Goal: Task Accomplishment & Management: Manage account settings

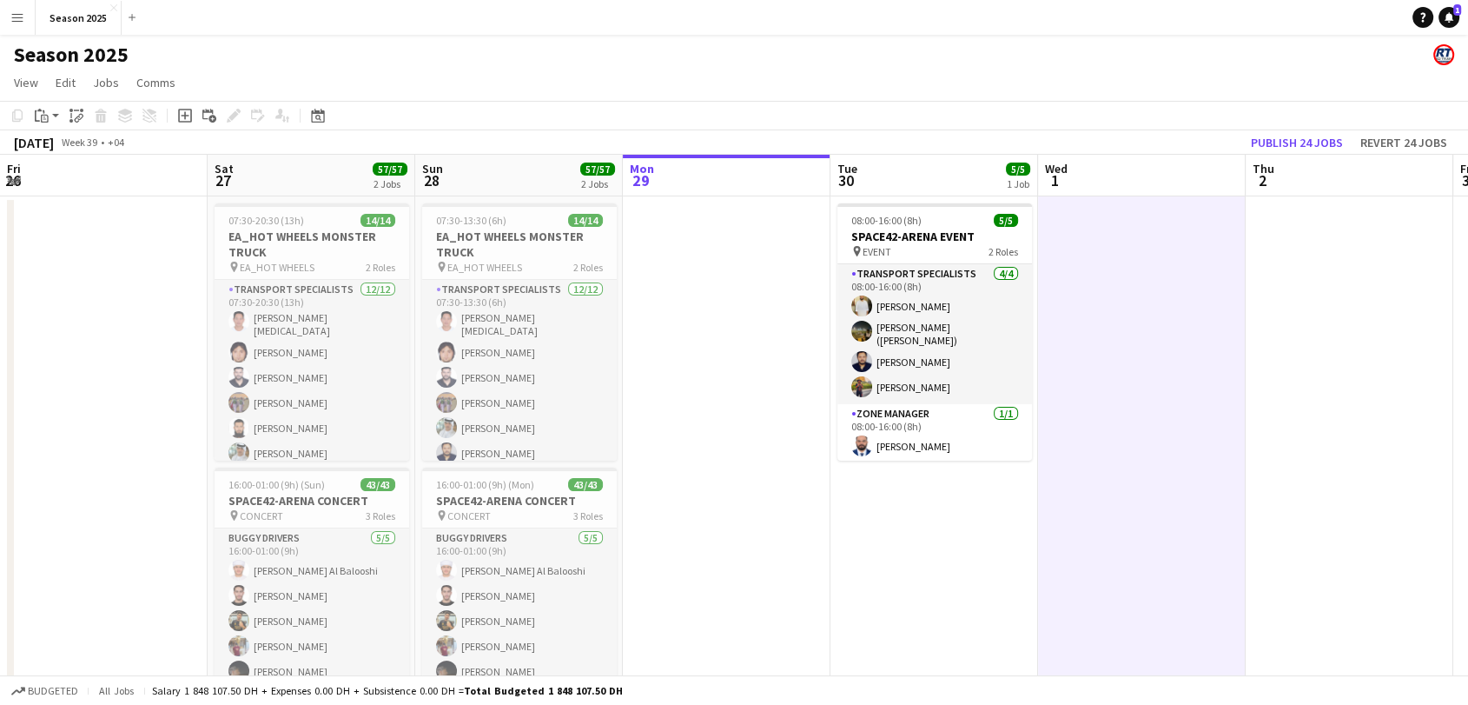
scroll to position [0, 424]
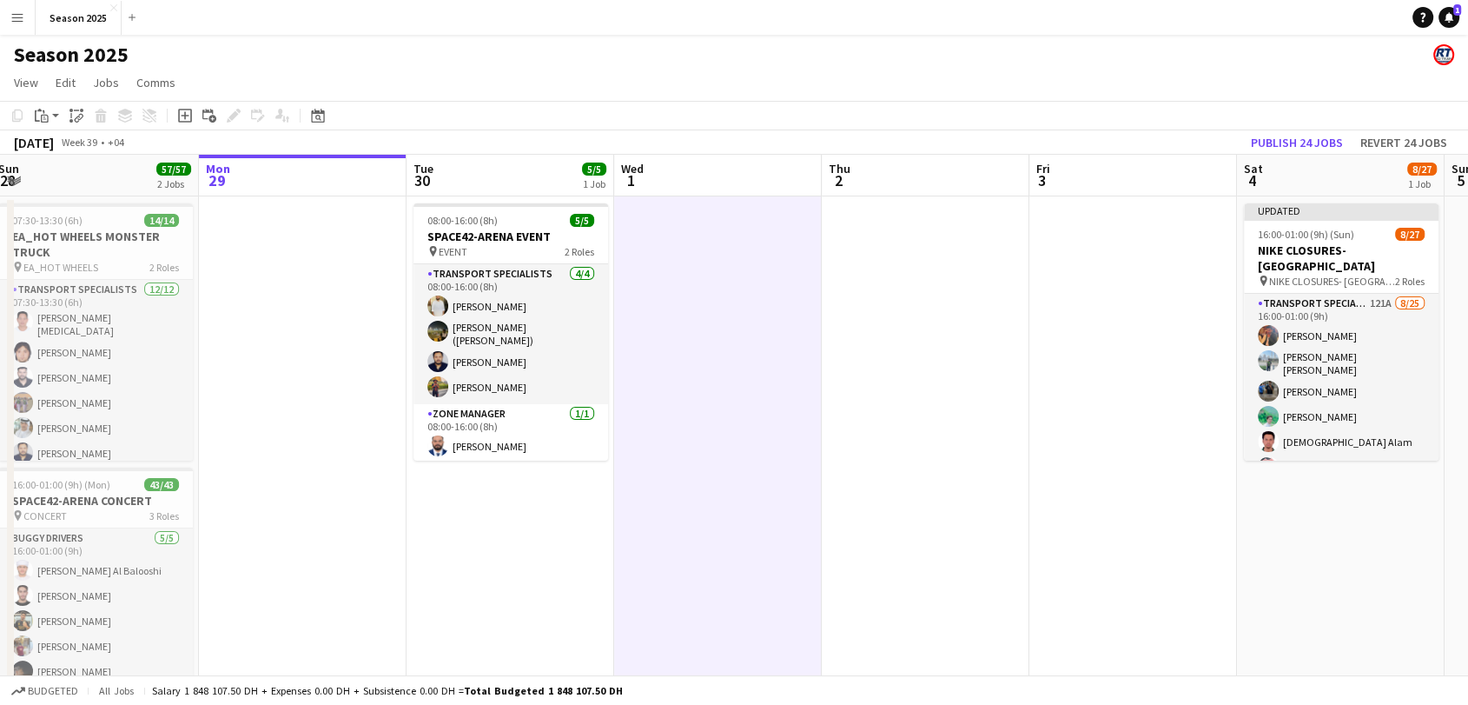
click at [19, 21] on app-icon "Menu" at bounding box center [17, 17] width 14 height 14
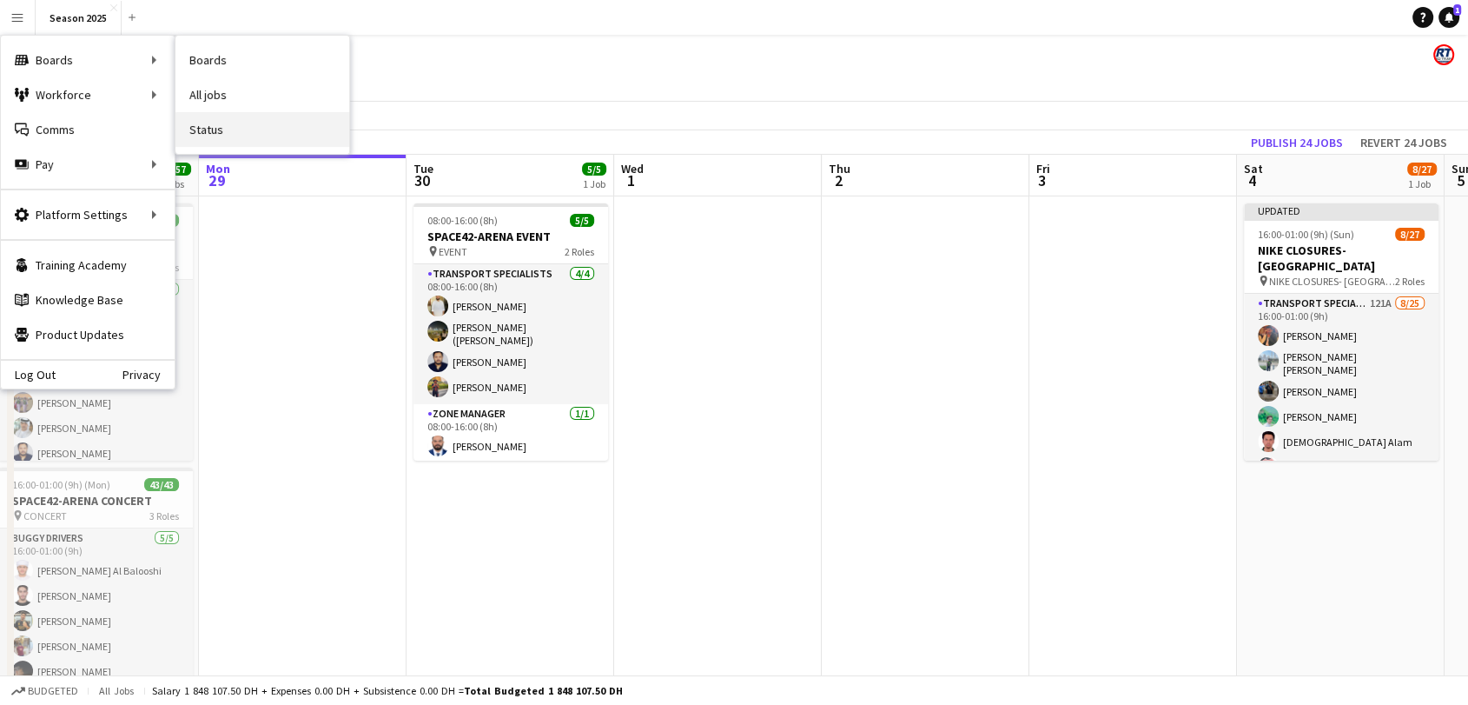
click at [233, 128] on link "Status" at bounding box center [262, 129] width 174 height 35
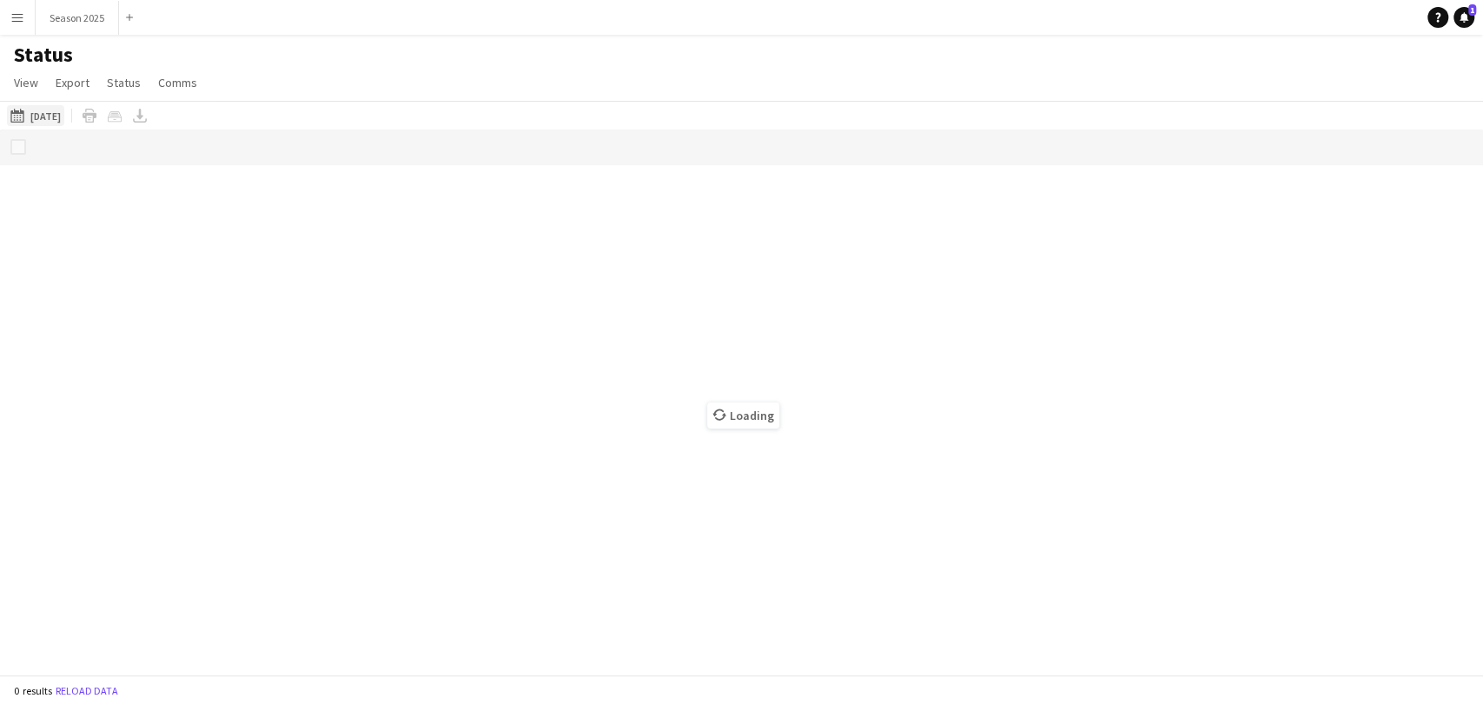
click at [50, 116] on button "[DATE] to [DATE] [DATE]" at bounding box center [35, 115] width 57 height 21
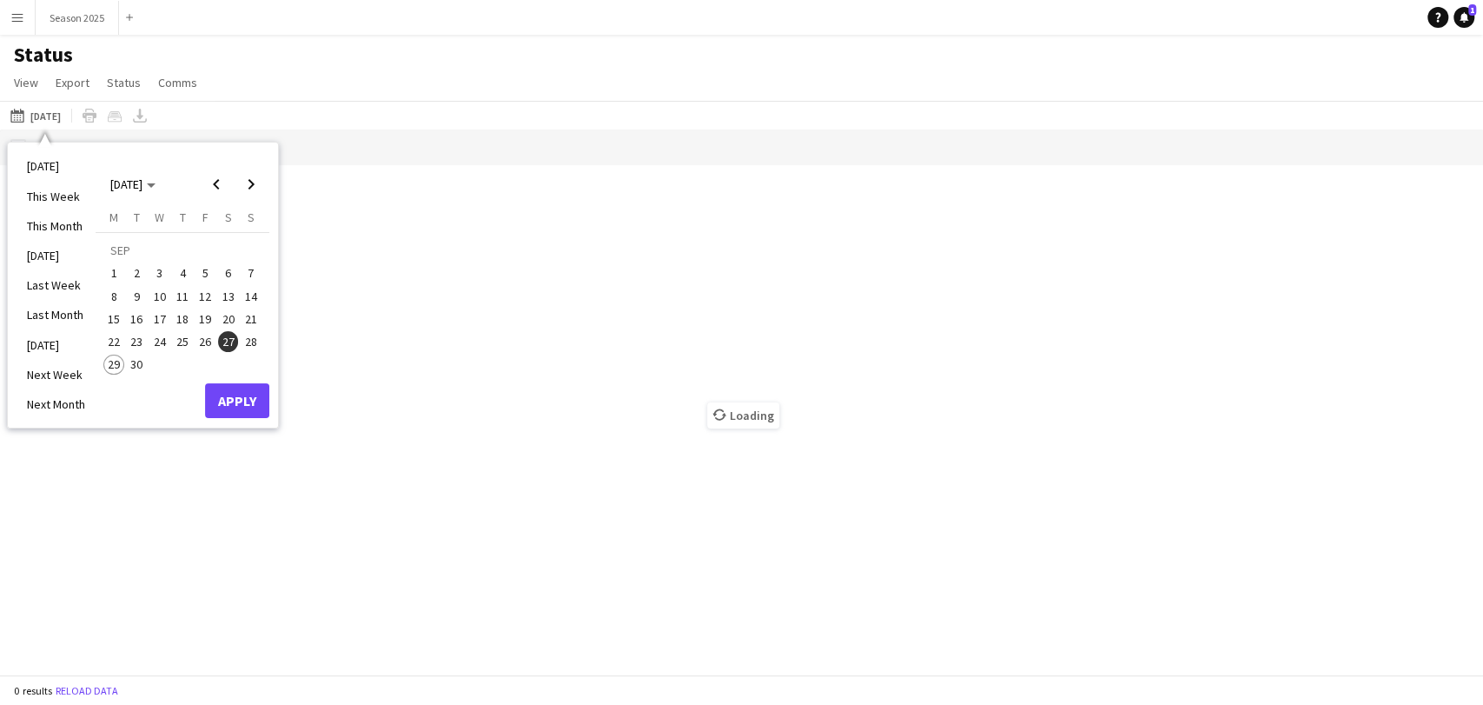
click at [140, 363] on span "30" at bounding box center [137, 364] width 21 height 21
click at [235, 391] on button "Apply" at bounding box center [237, 400] width 64 height 35
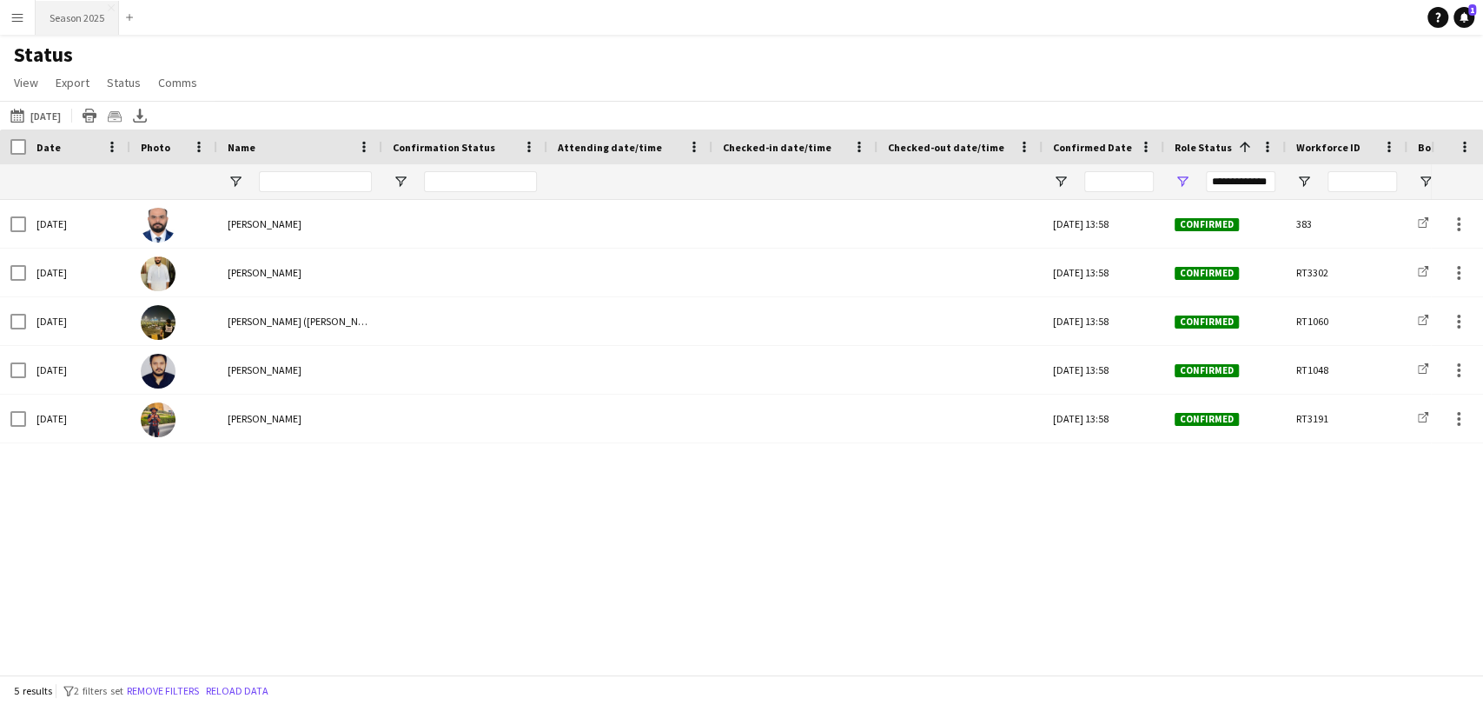
click at [66, 2] on button "Season 2025 Close" at bounding box center [77, 18] width 83 height 34
click at [65, 9] on button "Season 2025 Close" at bounding box center [77, 18] width 83 height 34
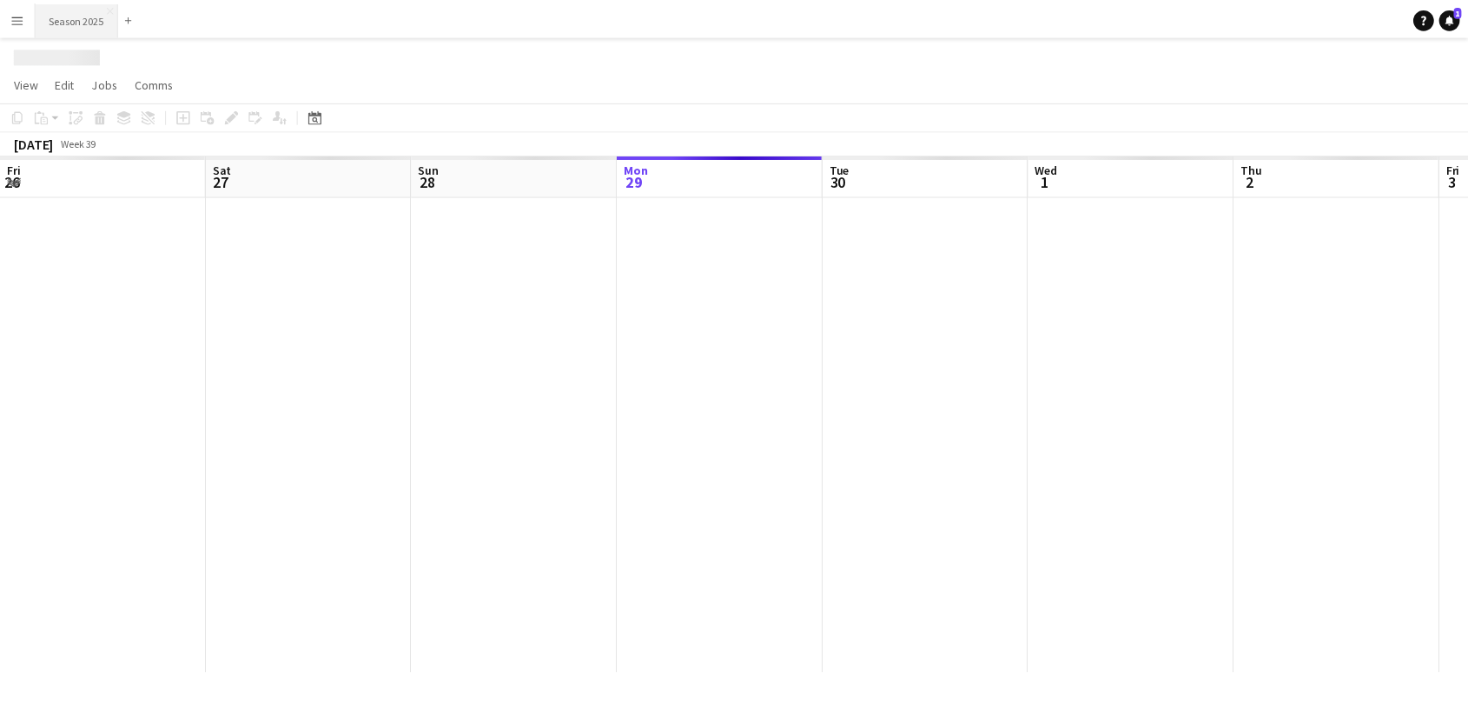
scroll to position [0, 415]
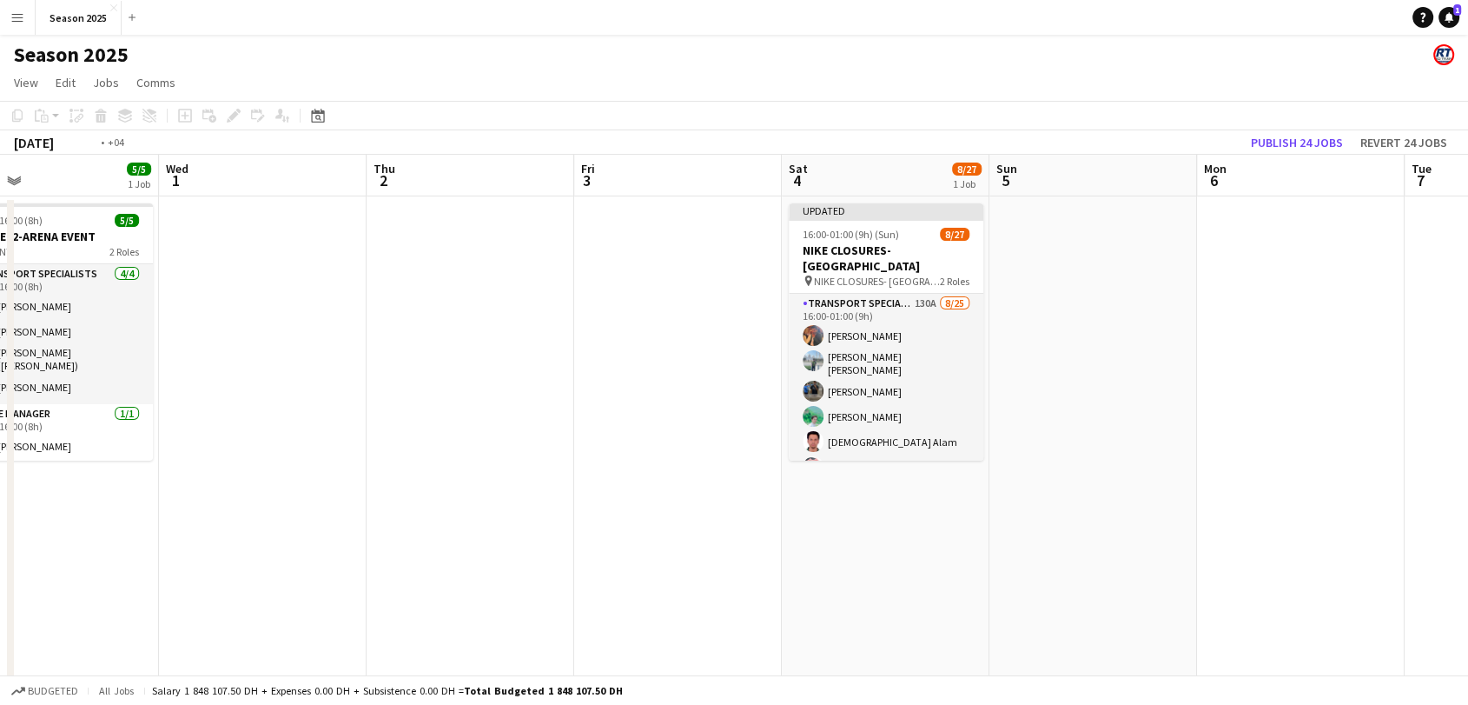
drag, startPoint x: 1070, startPoint y: 408, endPoint x: 337, endPoint y: 393, distance: 733.4
click at [337, 393] on app-calendar-viewport "Fri 26 Sat 27 57/57 2 Jobs Sun 28 57/57 2 Jobs Mon 29 Tue 30 5/5 1 Job Wed 1 Th…" at bounding box center [734, 457] width 1468 height 605
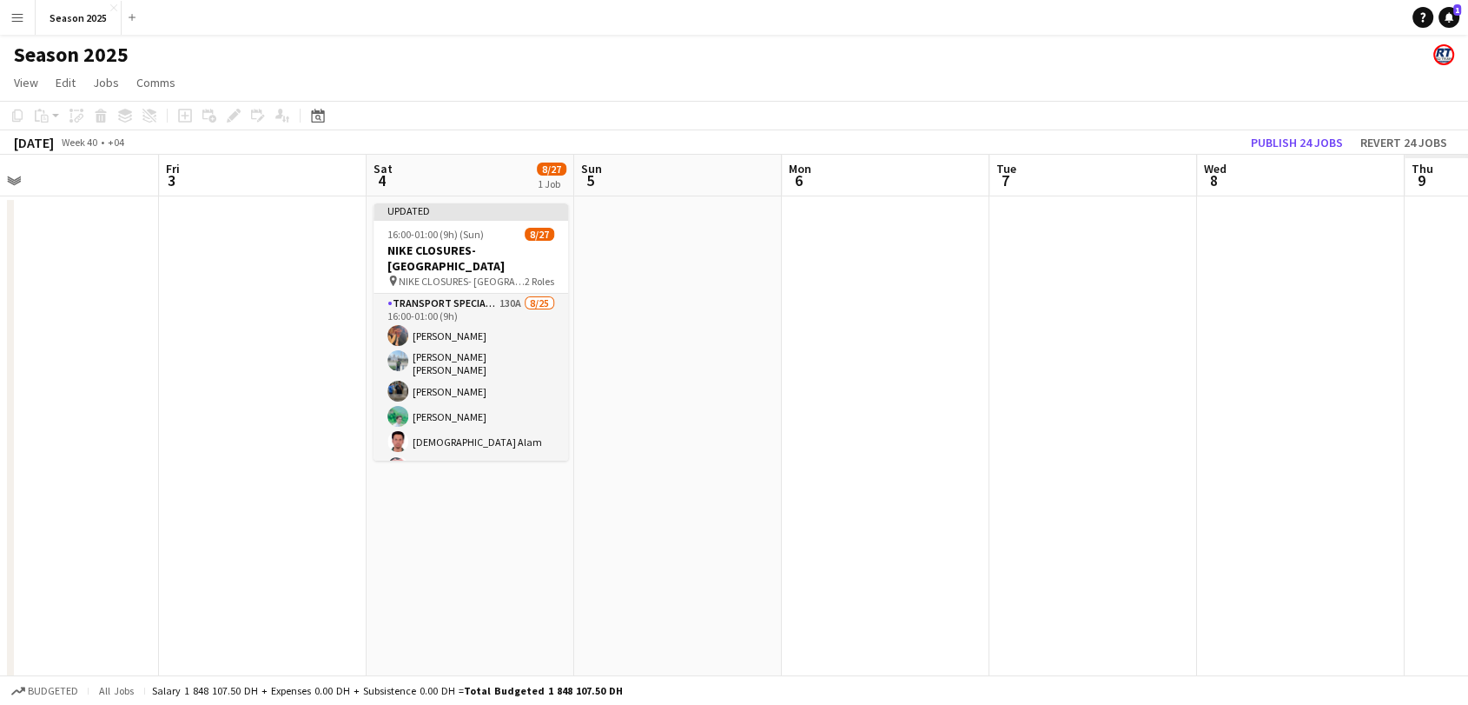
scroll to position [0, 733]
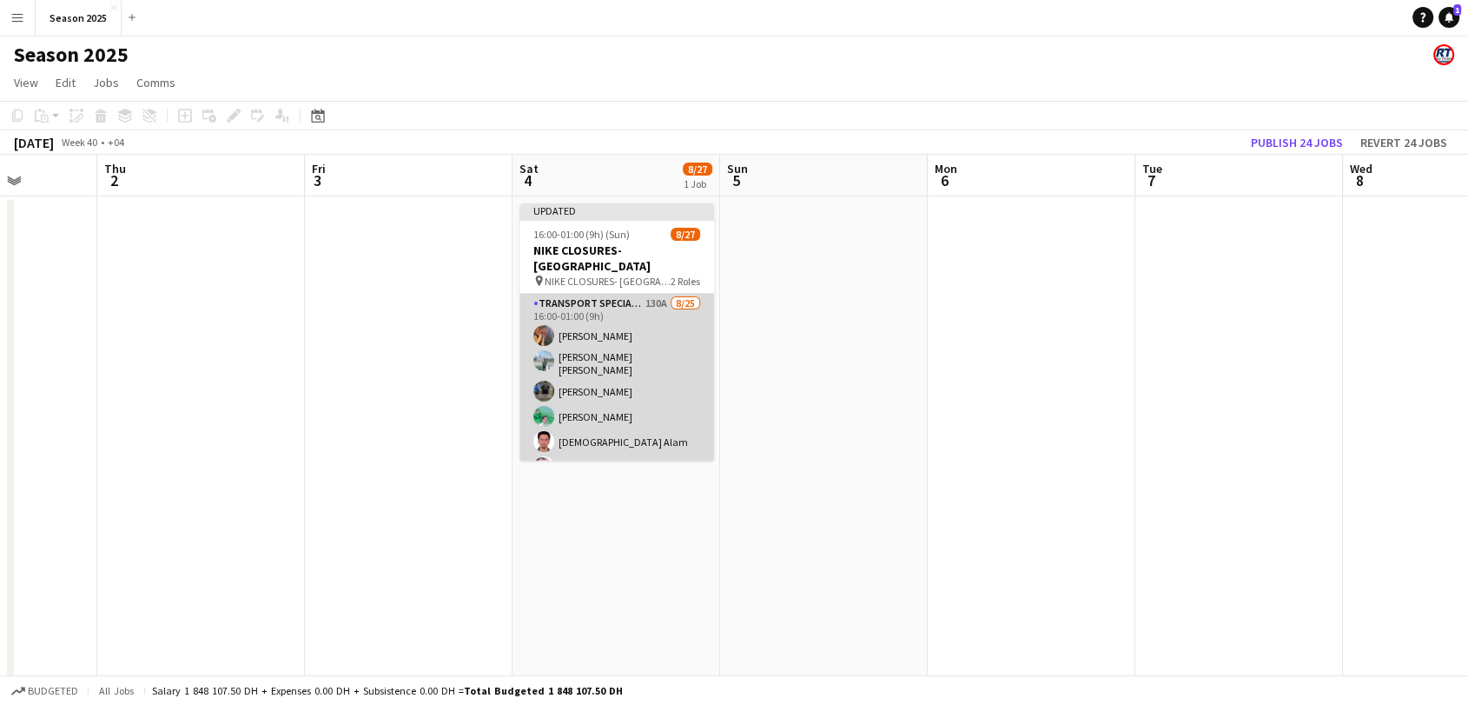
click at [573, 405] on app-card-role "Transport Specialists 130A [DATE] 16:00-01:00 (9h) [PERSON_NAME] [PERSON_NAME] …" at bounding box center [617, 631] width 195 height 674
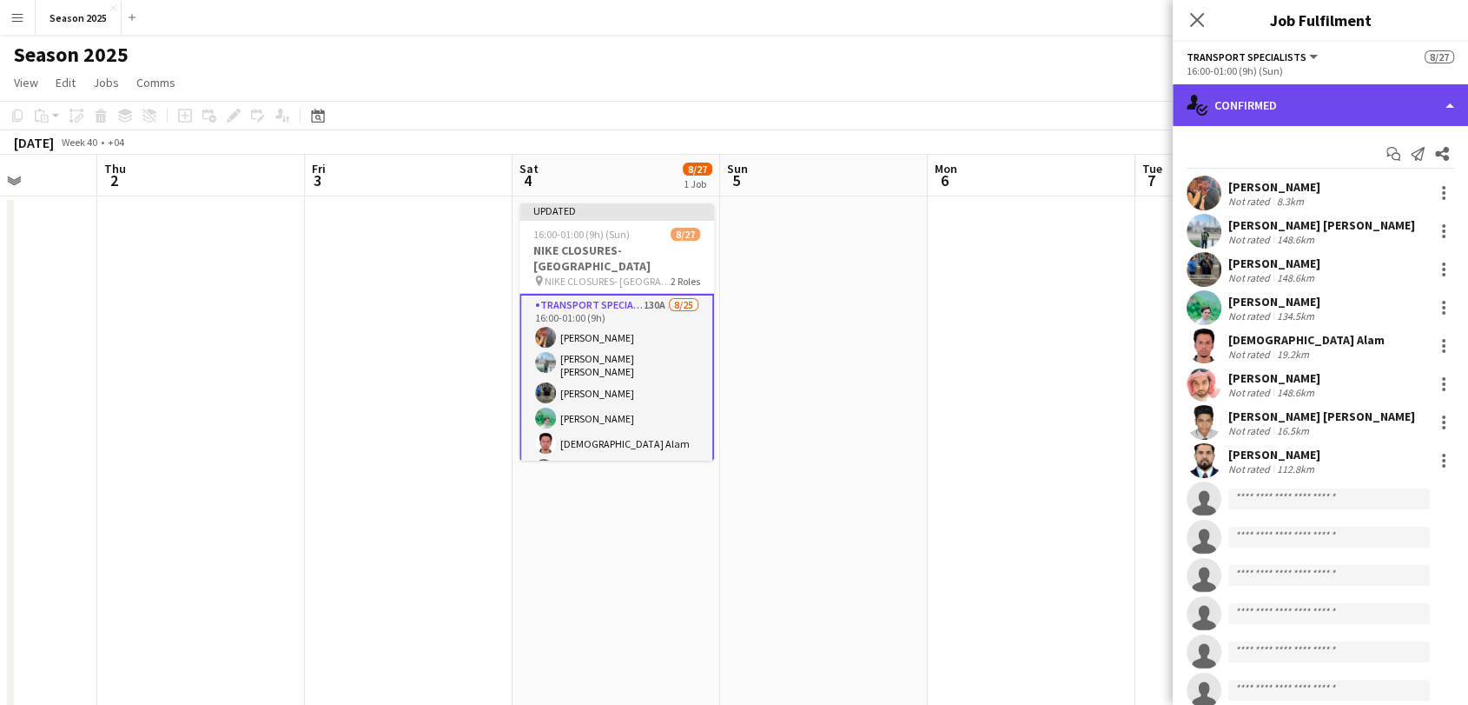
click at [1257, 100] on div "single-neutral-actions-check-2 Confirmed" at bounding box center [1320, 105] width 295 height 42
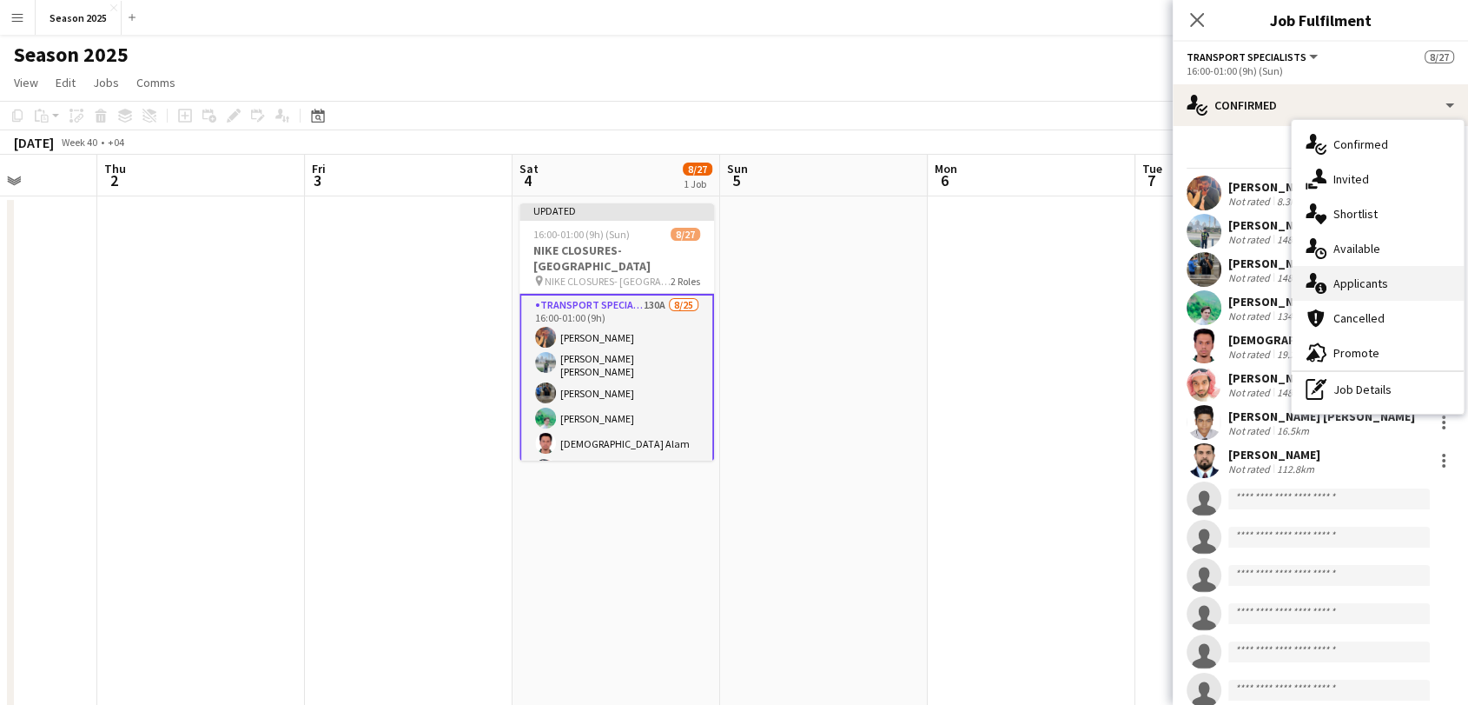
click at [1348, 287] on span "Applicants" at bounding box center [1361, 283] width 55 height 16
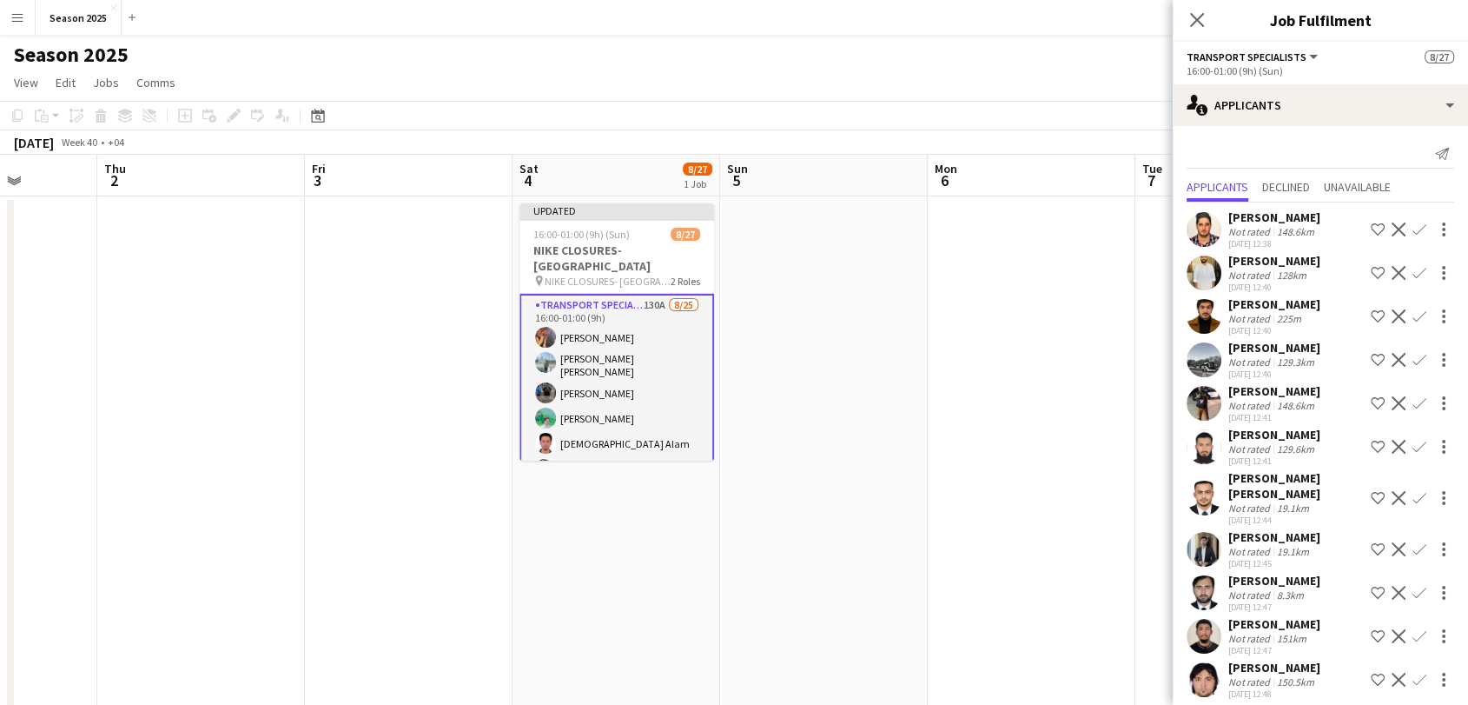
click at [1202, 314] on app-user-avatar at bounding box center [1204, 316] width 35 height 35
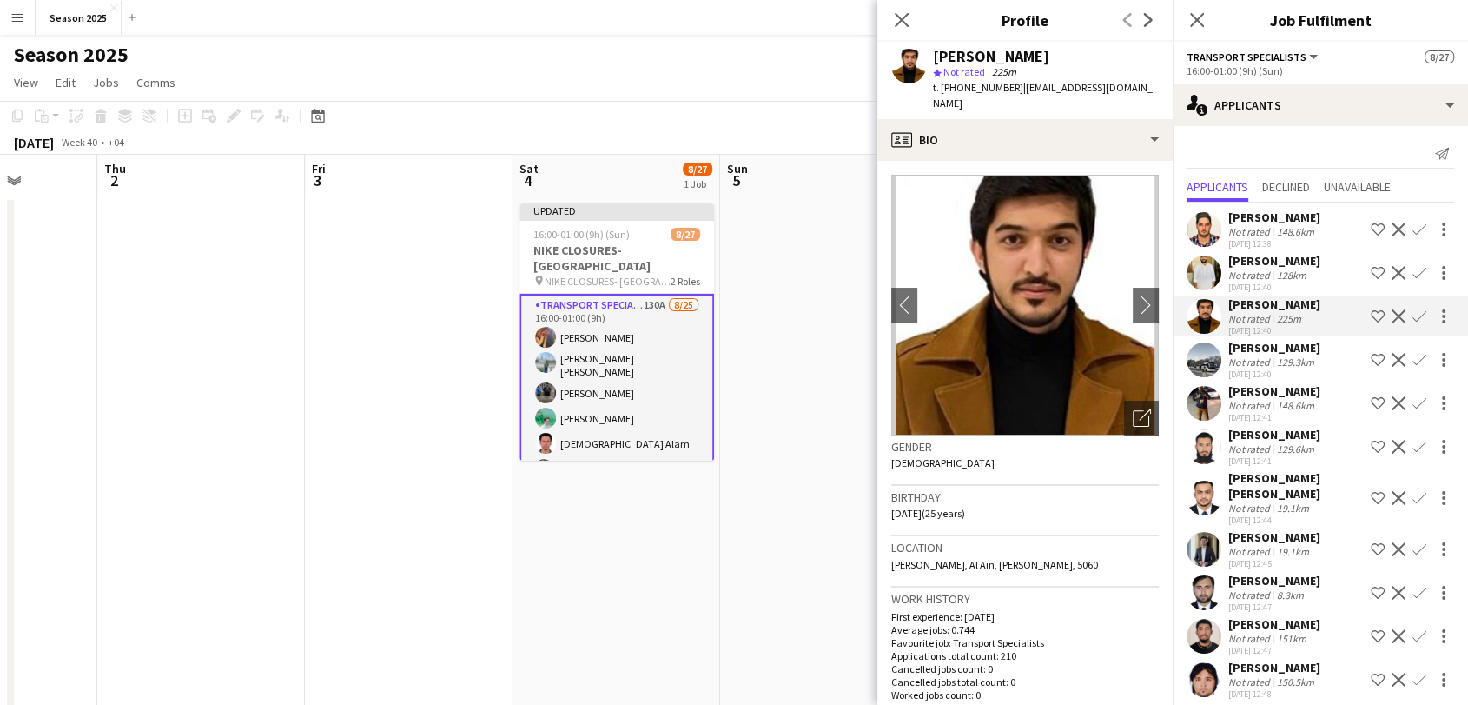
click at [1413, 309] on app-icon "Confirm" at bounding box center [1420, 316] width 14 height 14
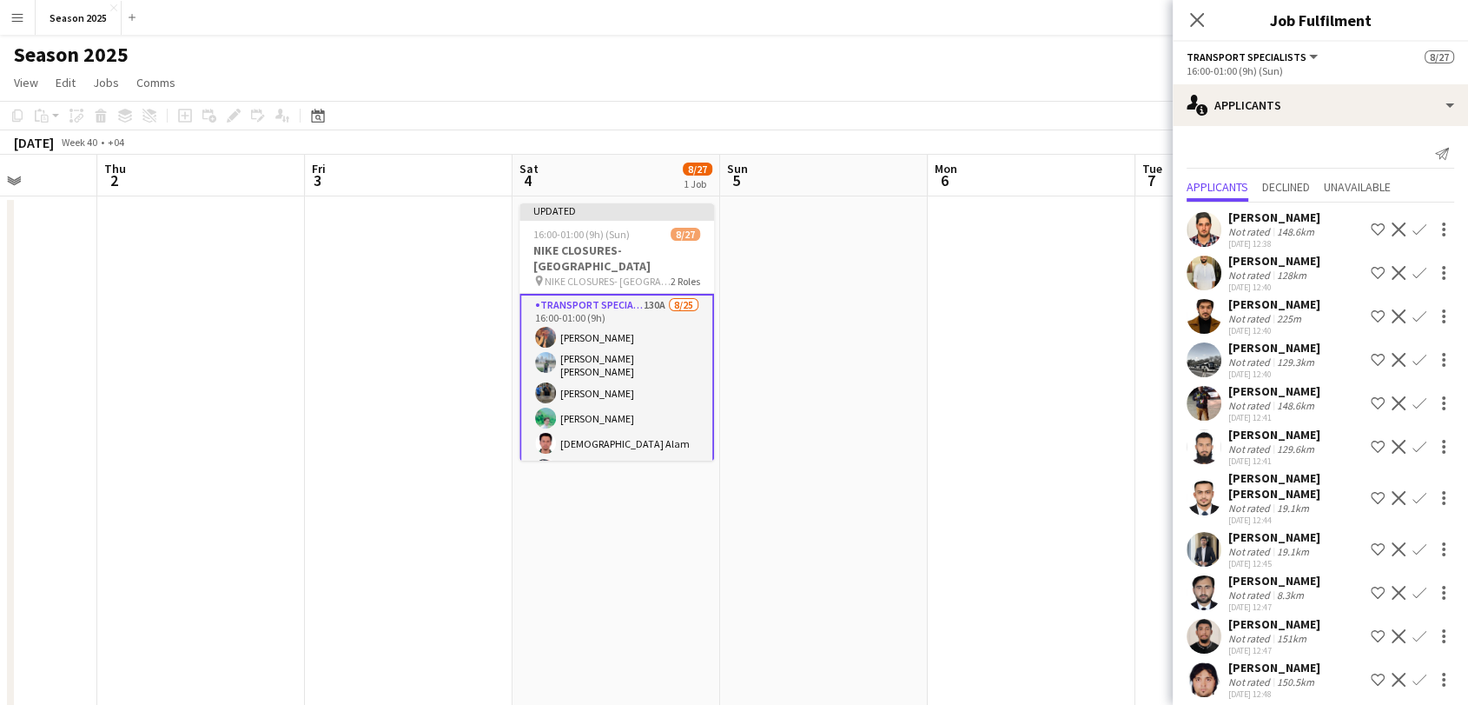
click at [1413, 309] on app-icon "Confirm" at bounding box center [1420, 316] width 14 height 14
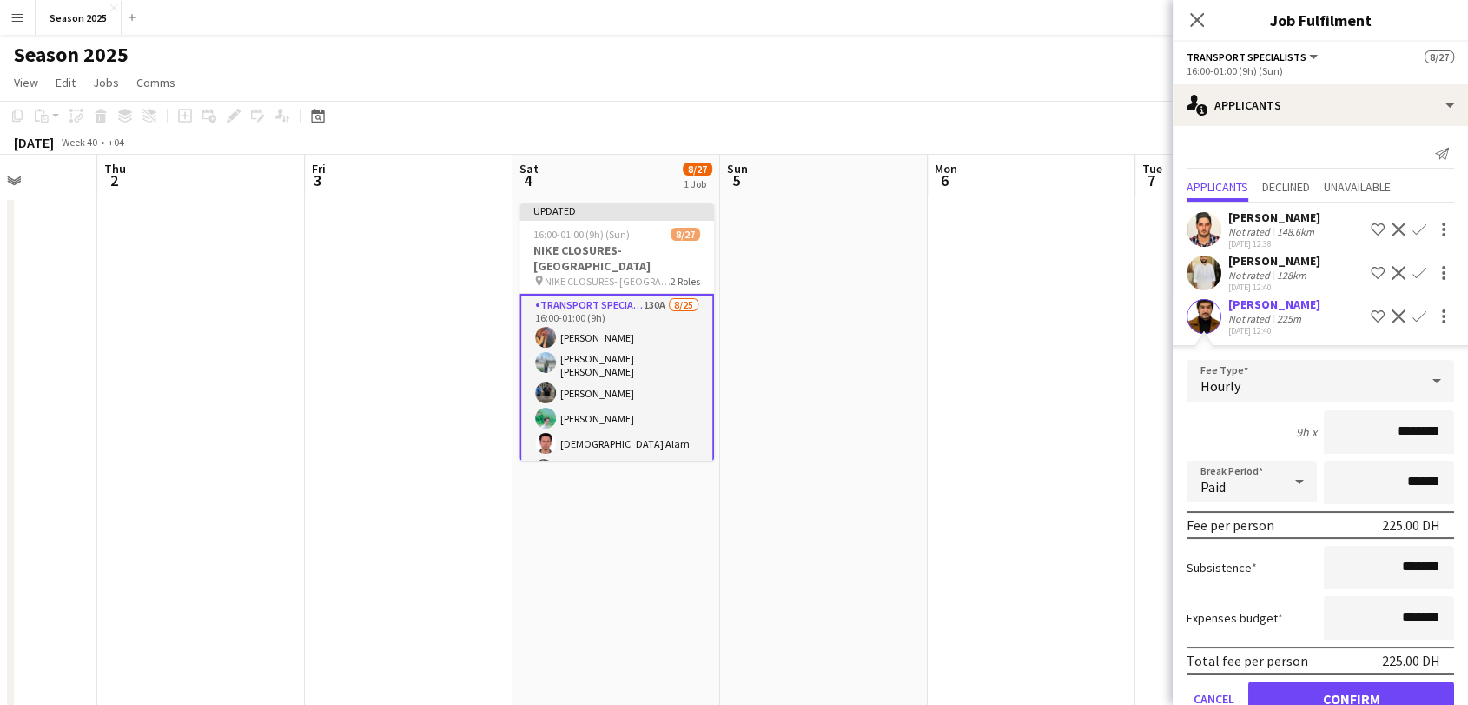
scroll to position [96, 0]
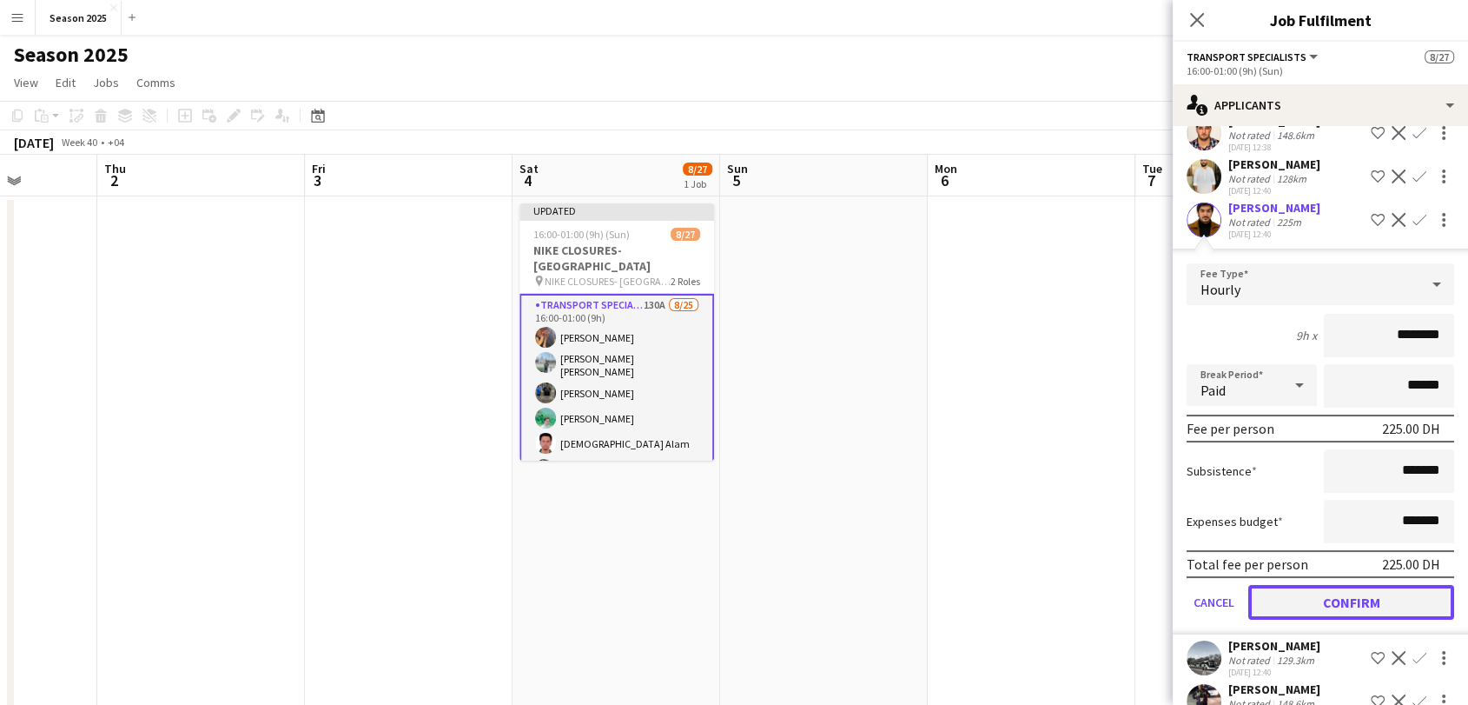
click at [1341, 599] on button "Confirm" at bounding box center [1351, 602] width 206 height 35
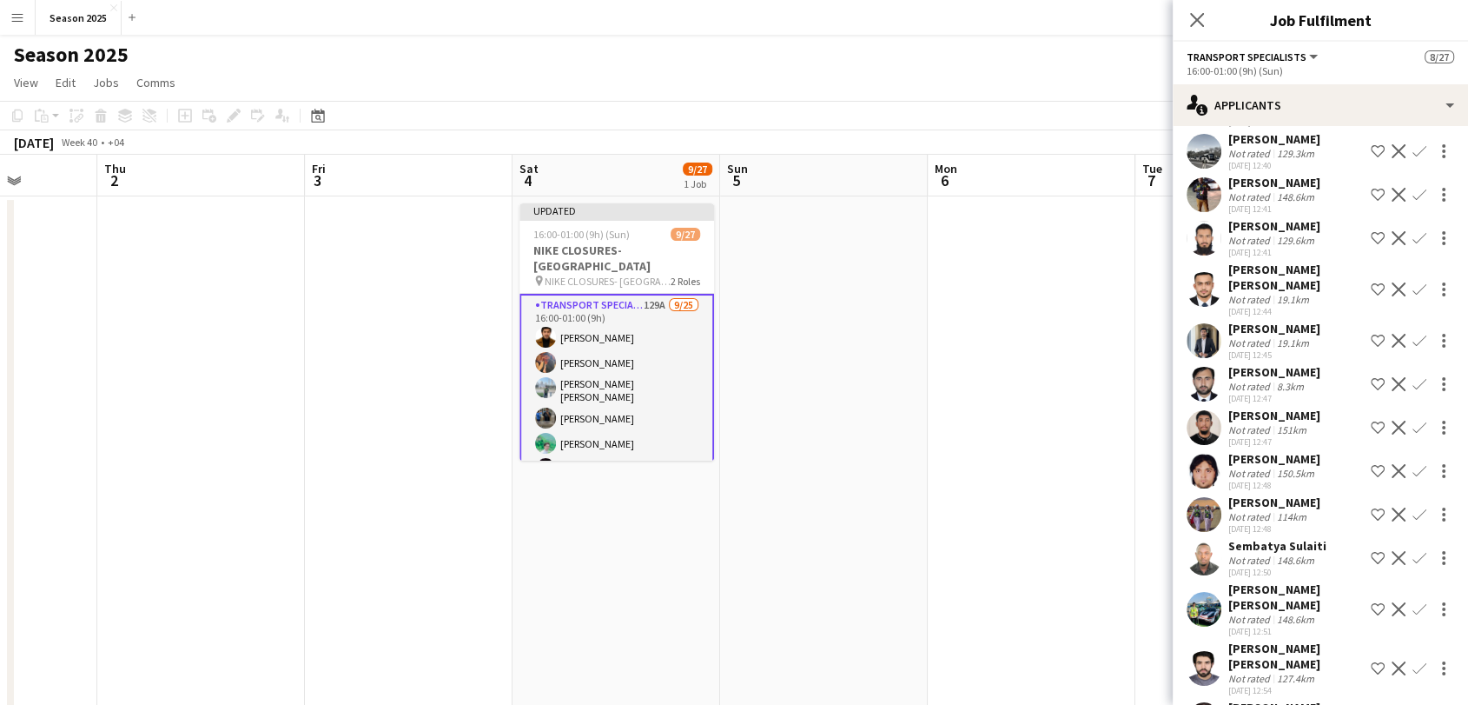
scroll to position [193, 0]
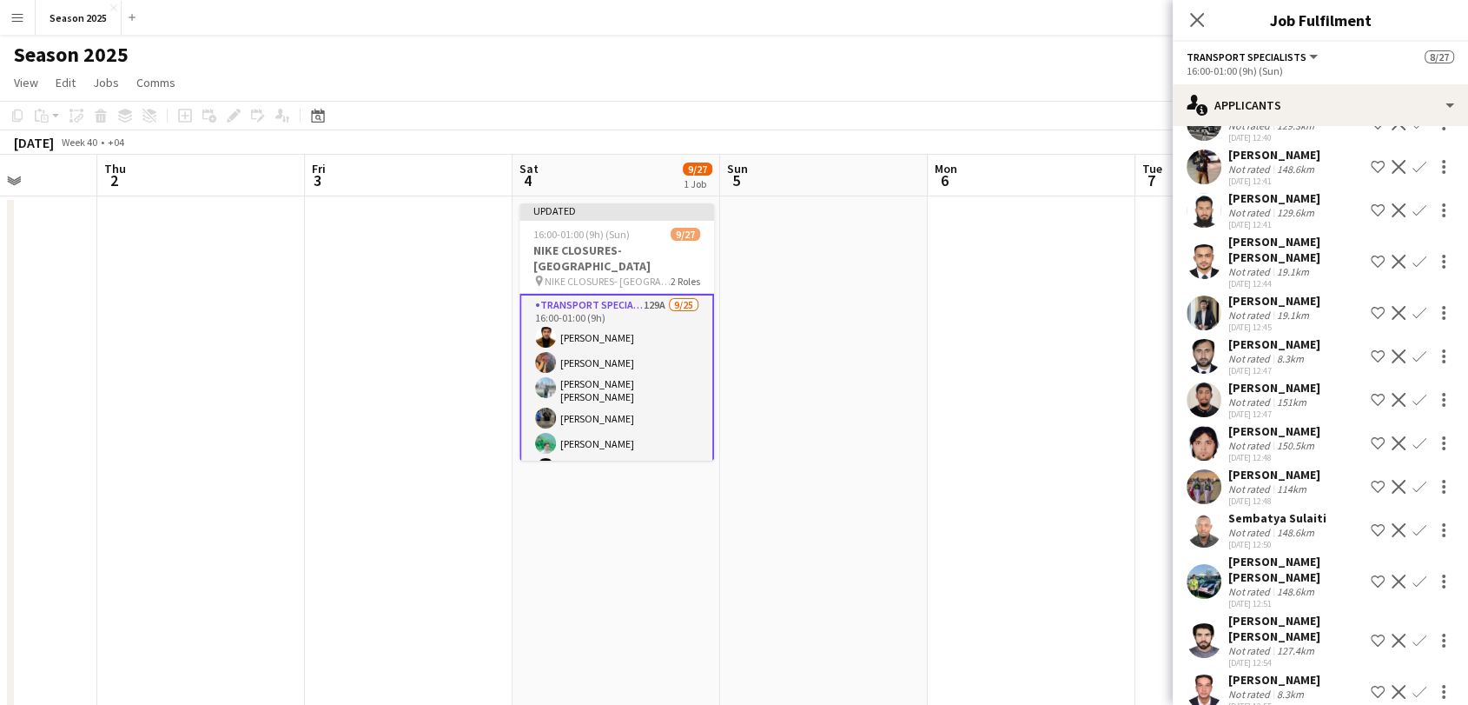
click at [1213, 440] on app-user-avatar at bounding box center [1204, 443] width 35 height 35
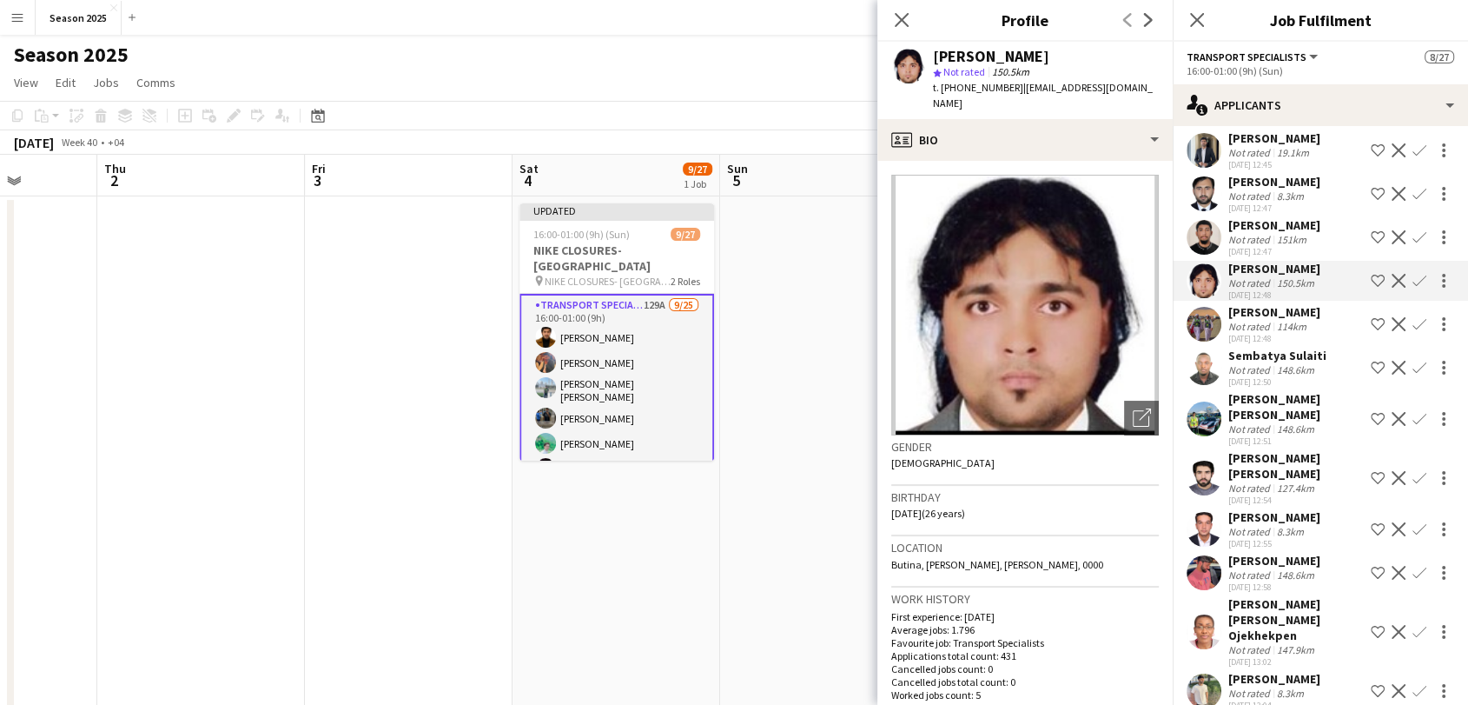
scroll to position [386, 0]
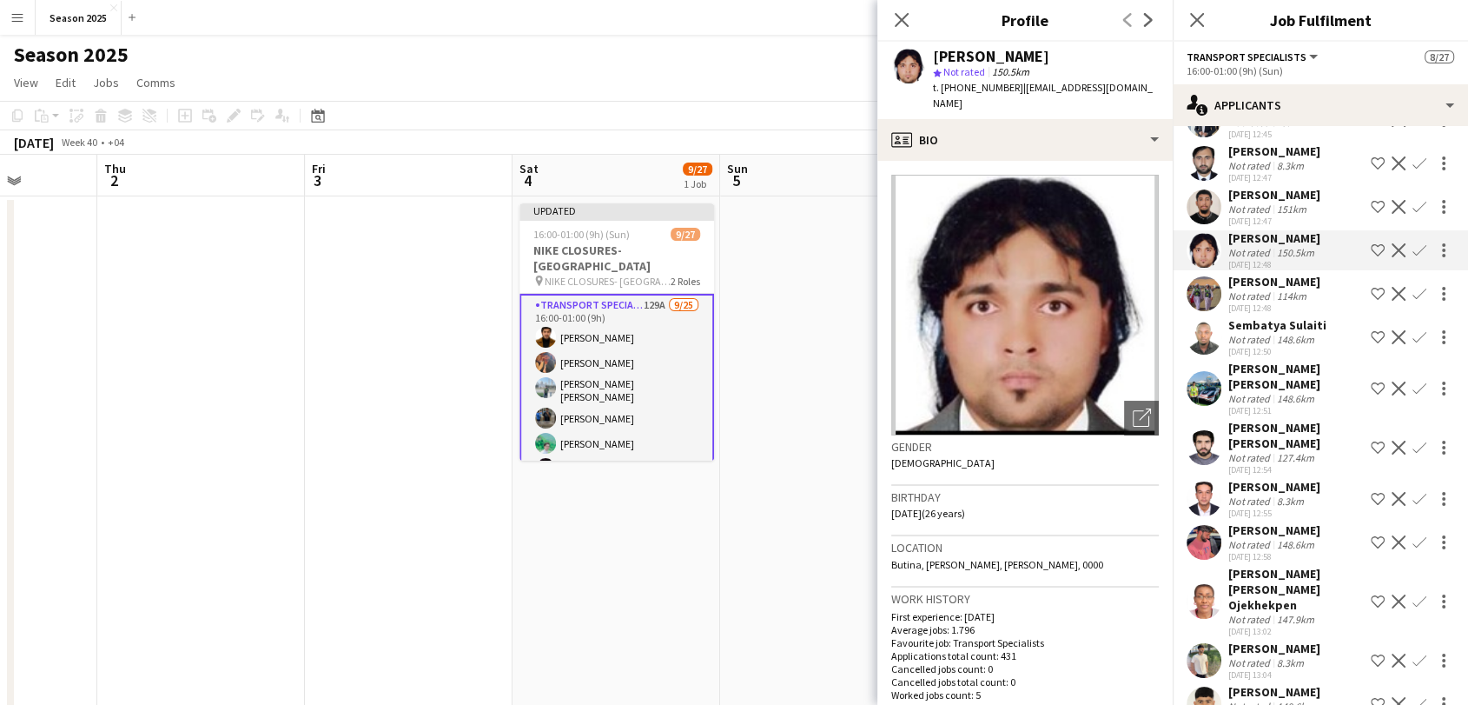
click at [1210, 455] on app-user-avatar at bounding box center [1204, 447] width 35 height 35
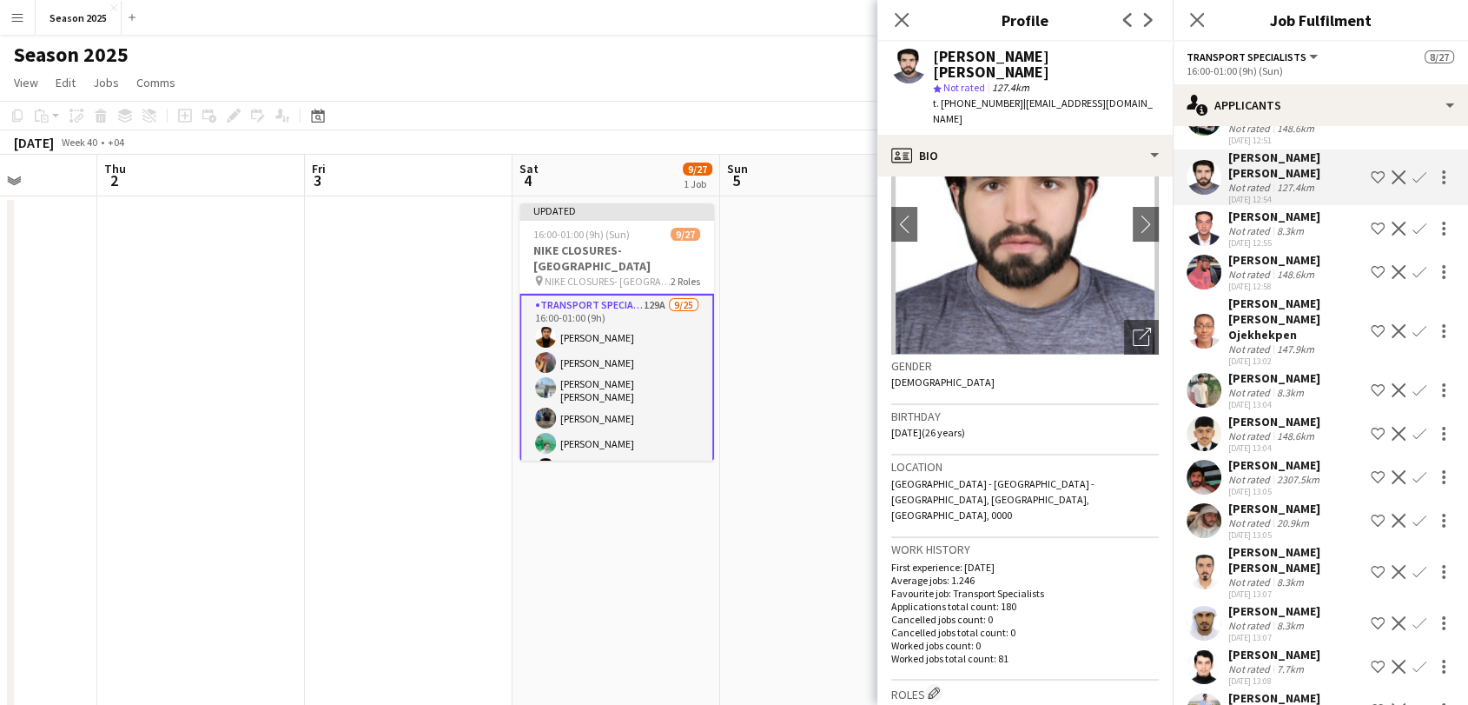
scroll to position [675, 0]
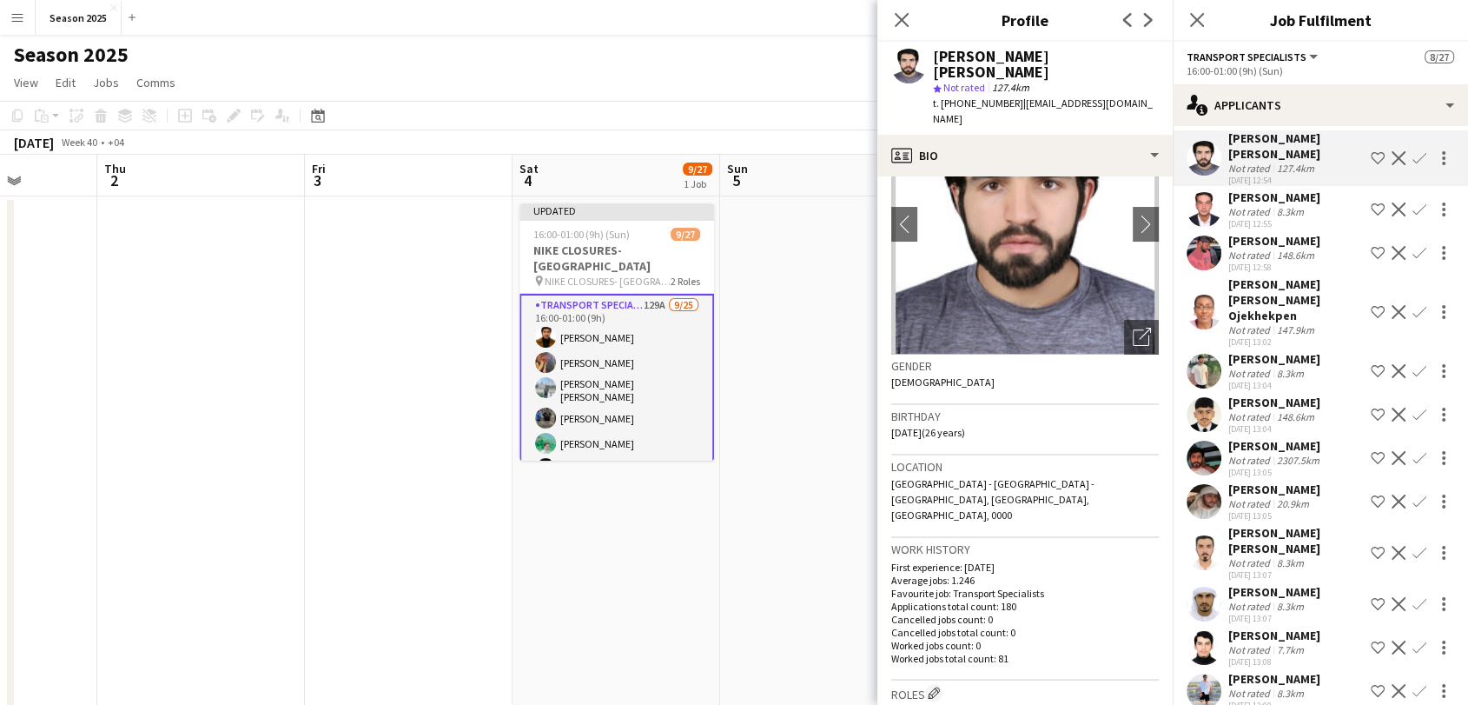
click at [1206, 490] on app-user-avatar at bounding box center [1204, 501] width 35 height 35
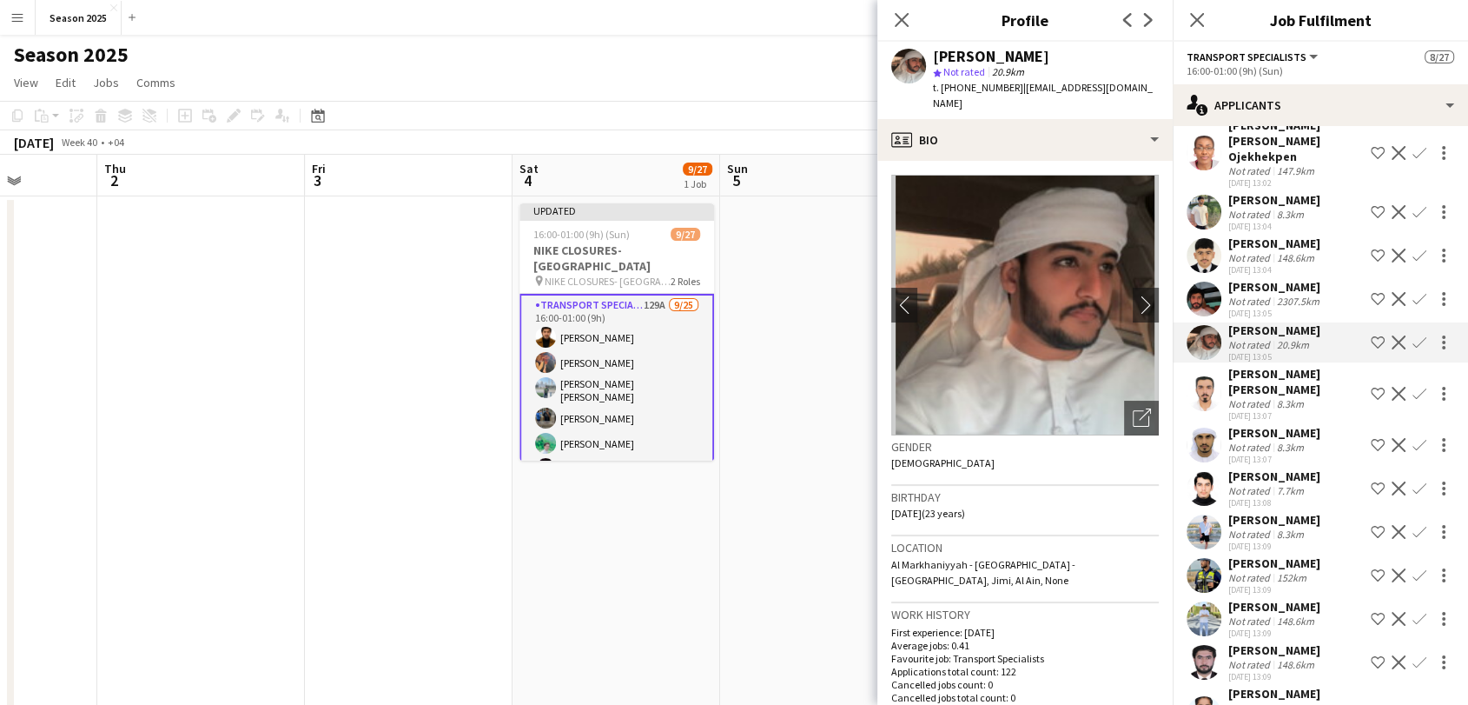
scroll to position [869, 0]
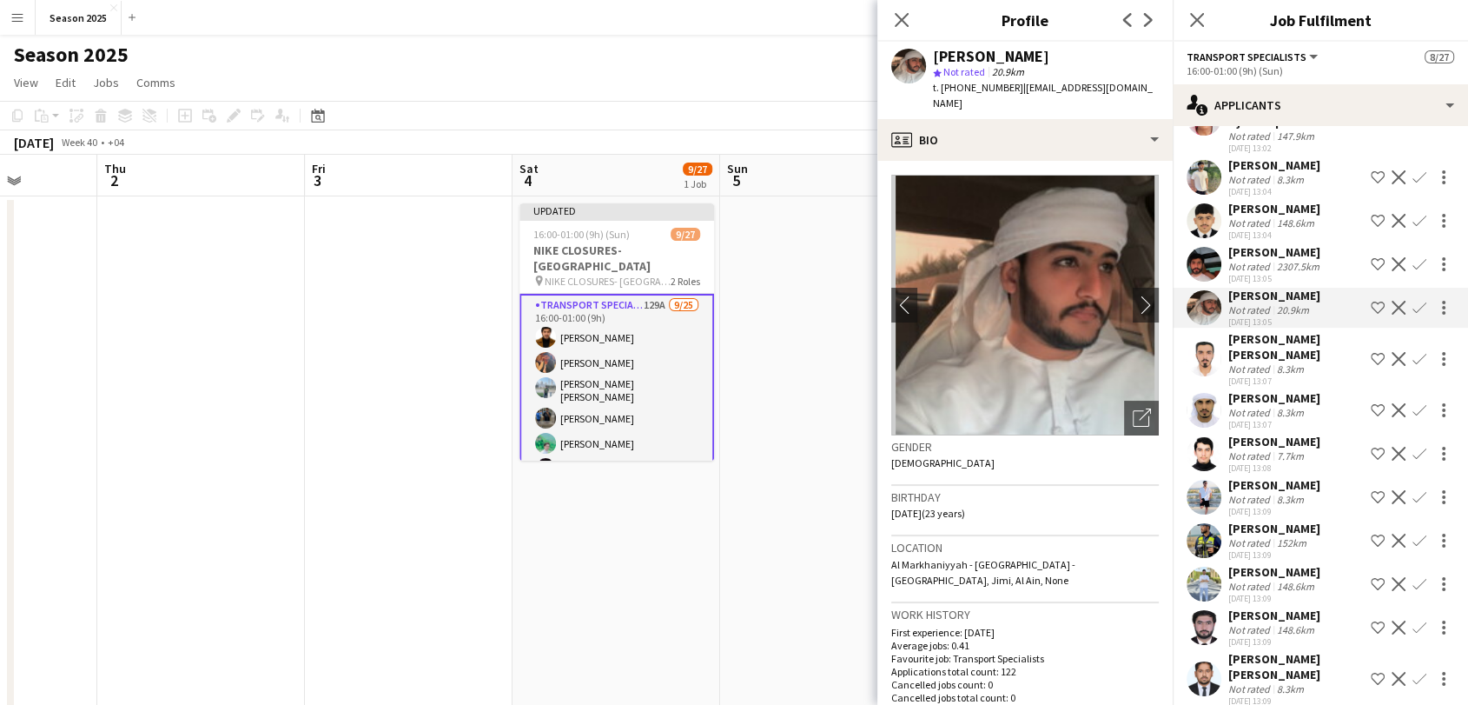
click at [1206, 480] on app-user-avatar at bounding box center [1204, 497] width 35 height 35
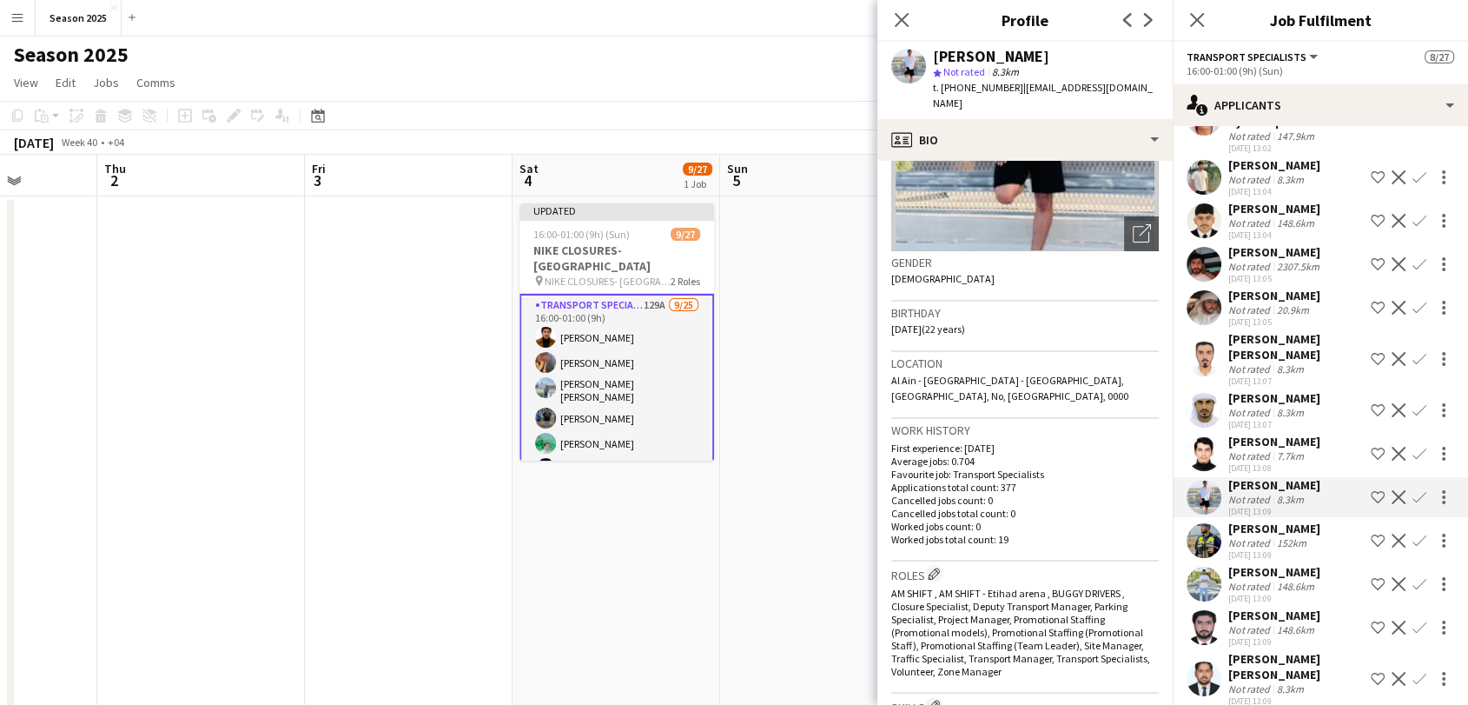
scroll to position [193, 0]
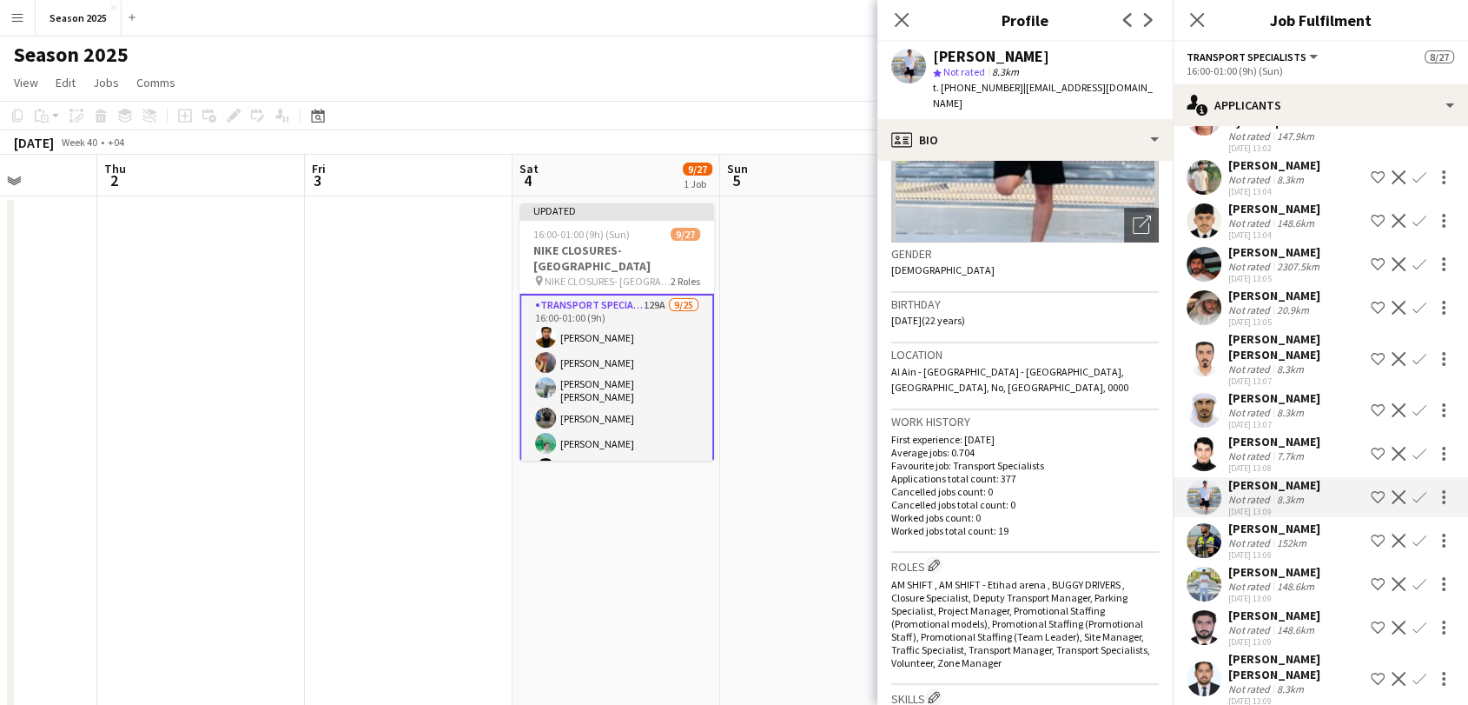
click at [1413, 490] on app-icon "Confirm" at bounding box center [1420, 497] width 14 height 14
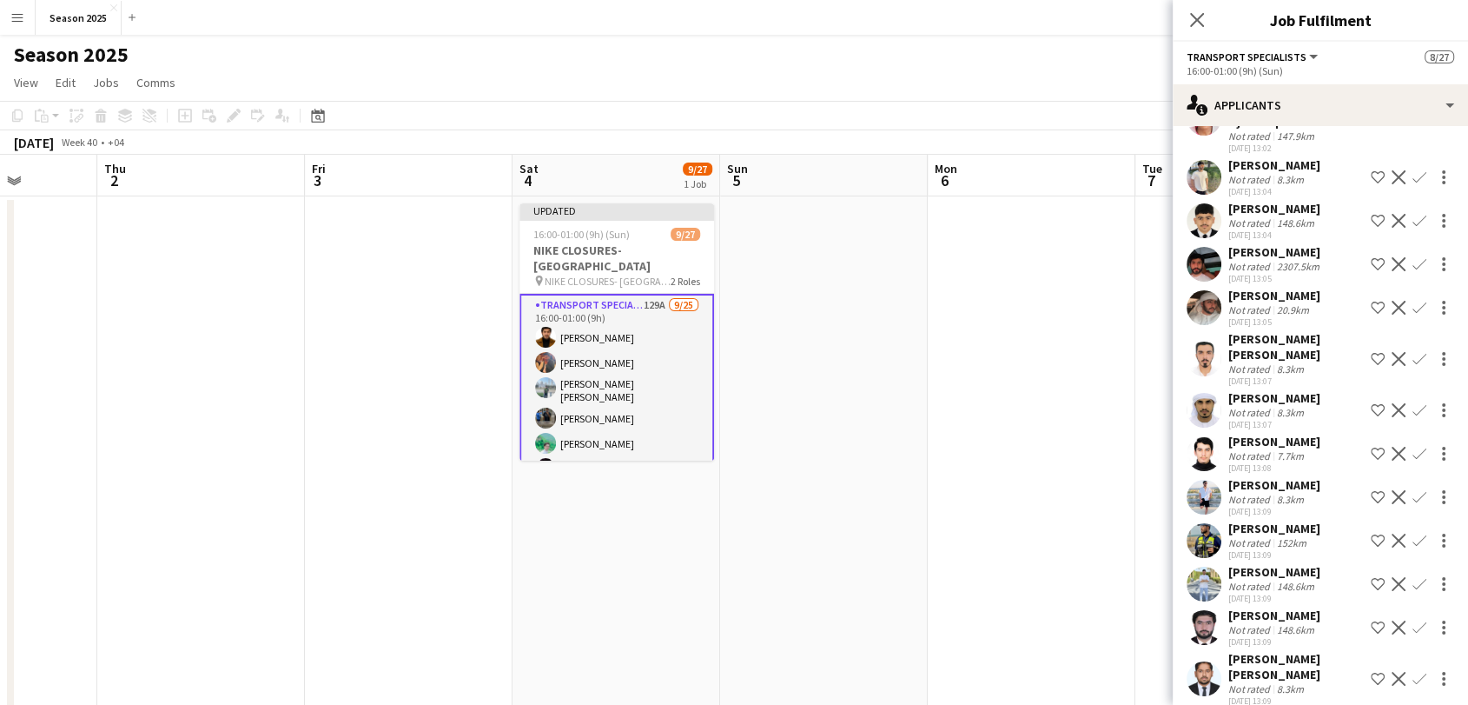
click at [1413, 490] on app-icon "Confirm" at bounding box center [1420, 497] width 14 height 14
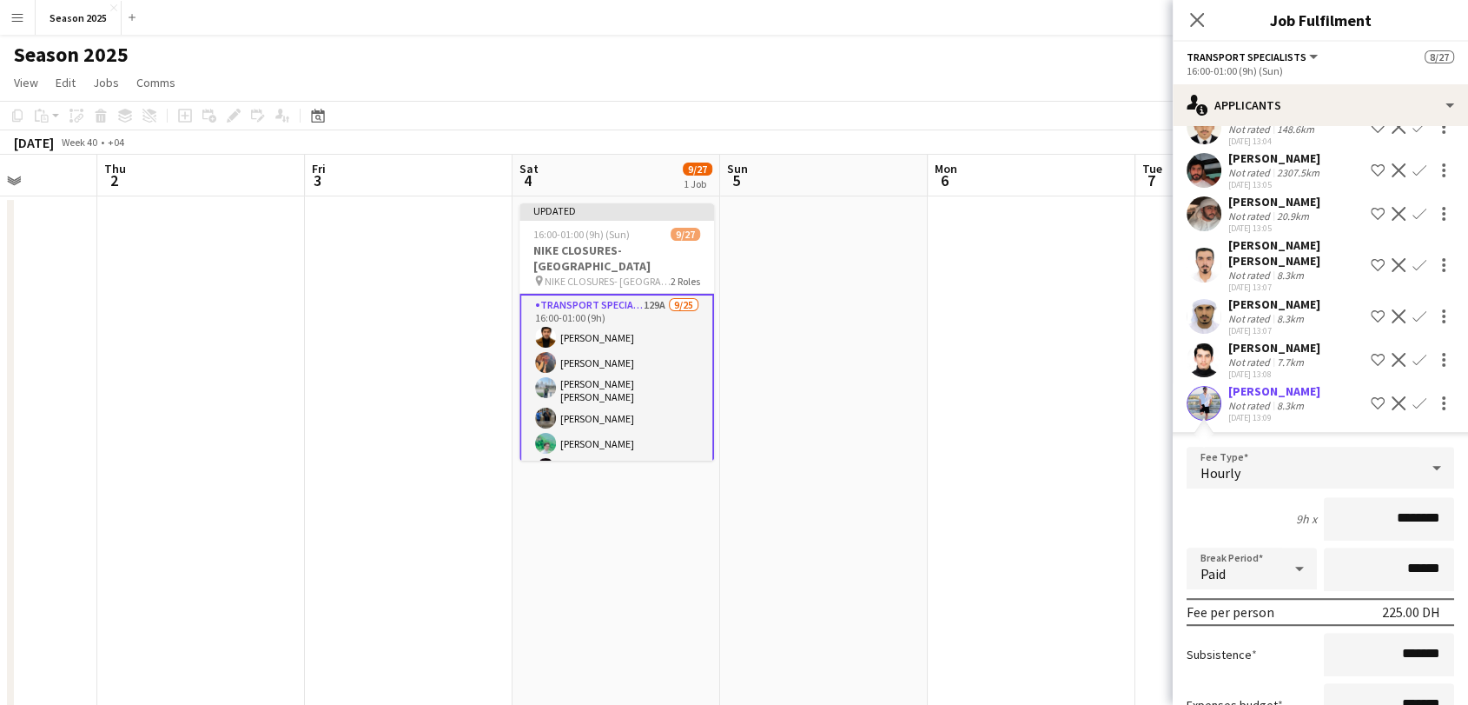
scroll to position [1062, 0]
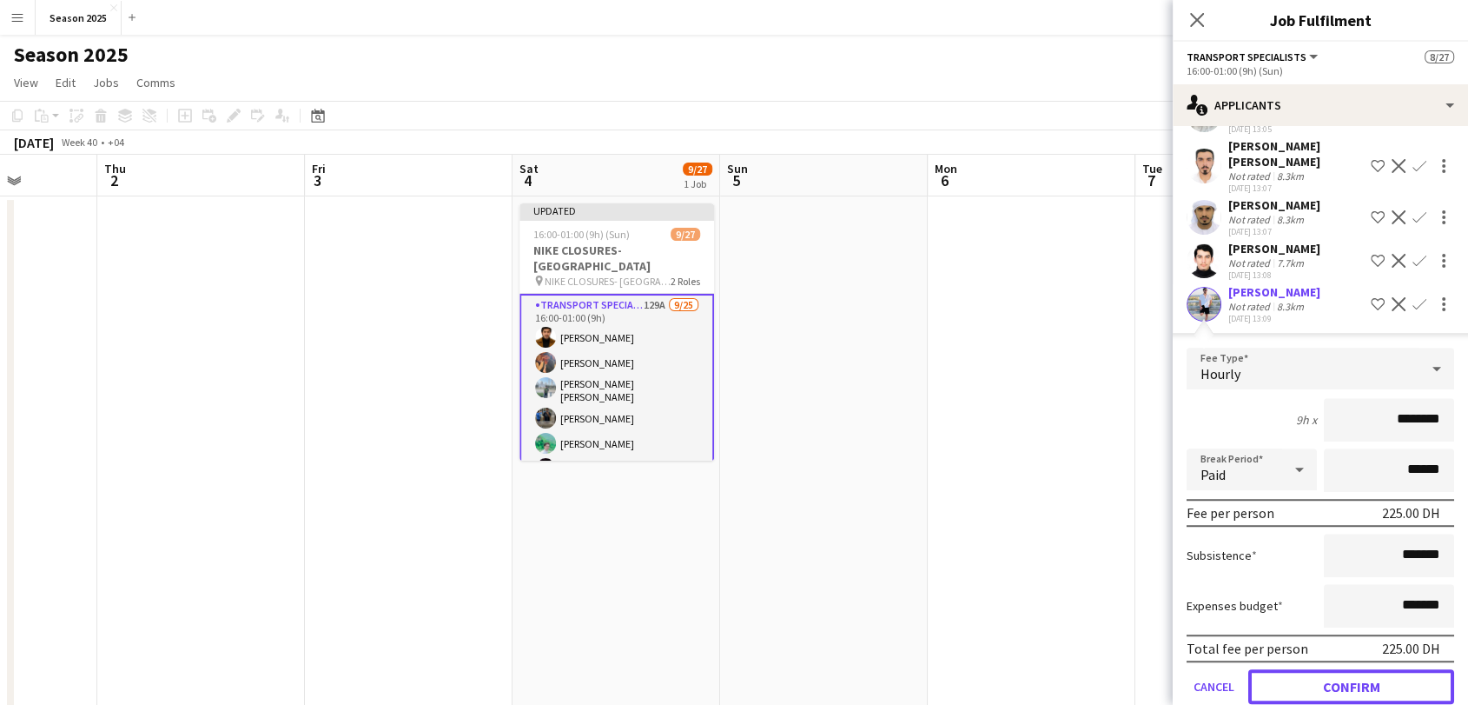
click at [1365, 669] on button "Confirm" at bounding box center [1351, 686] width 206 height 35
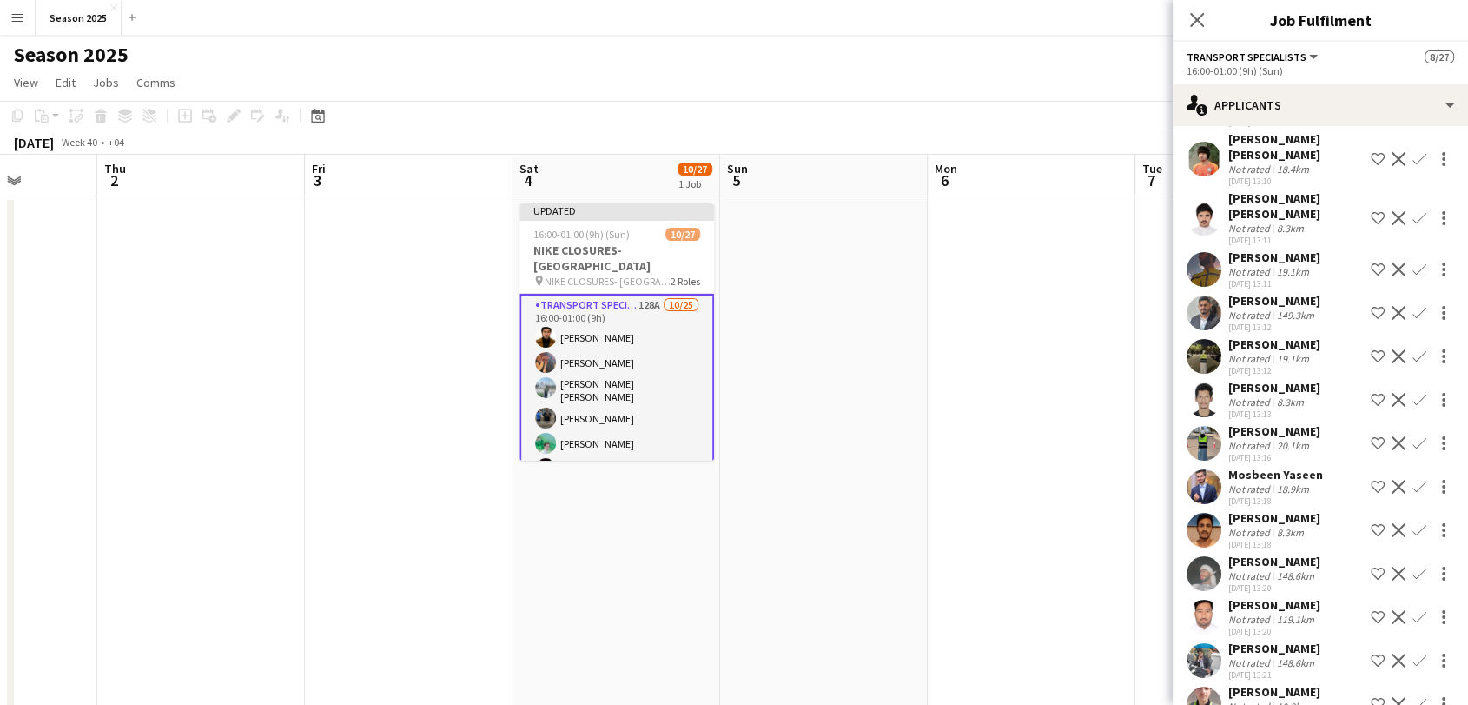
scroll to position [1544, 0]
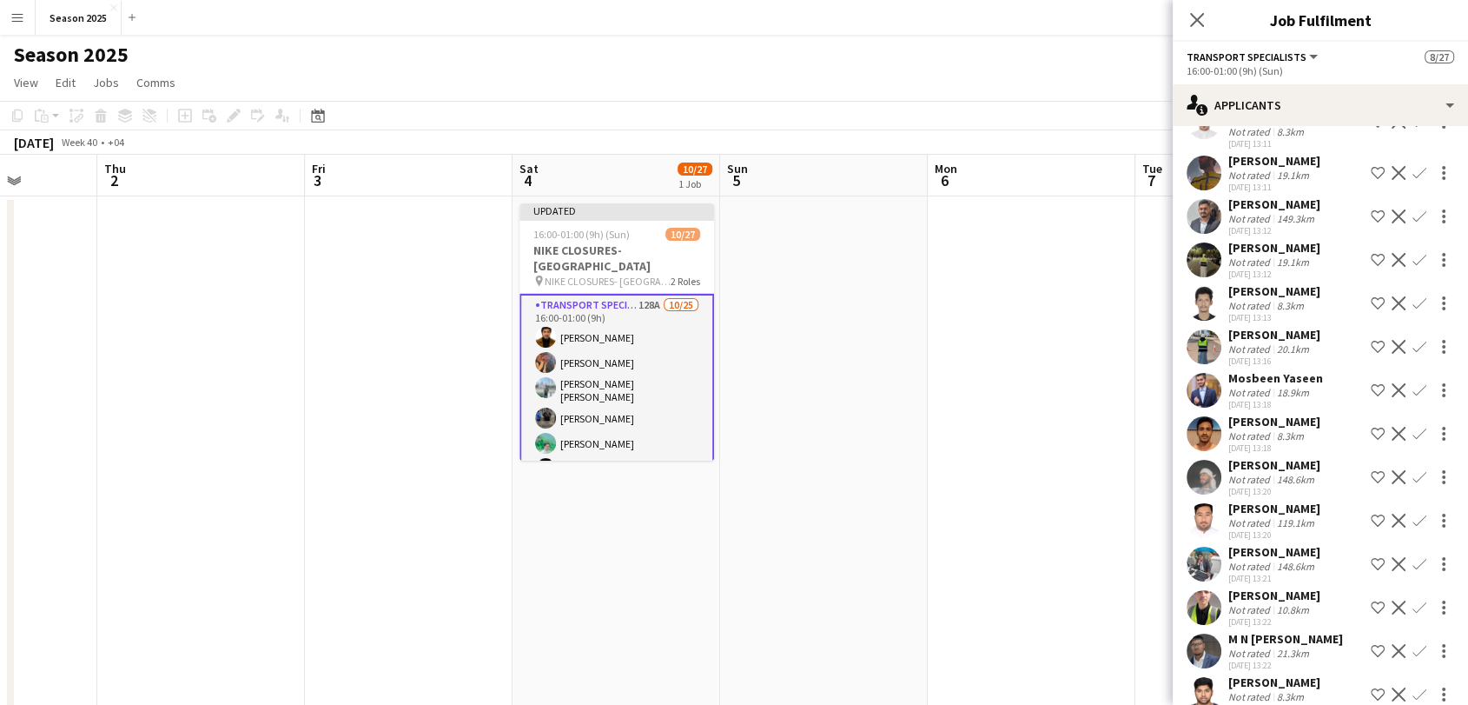
click at [1196, 503] on app-user-avatar at bounding box center [1204, 520] width 35 height 35
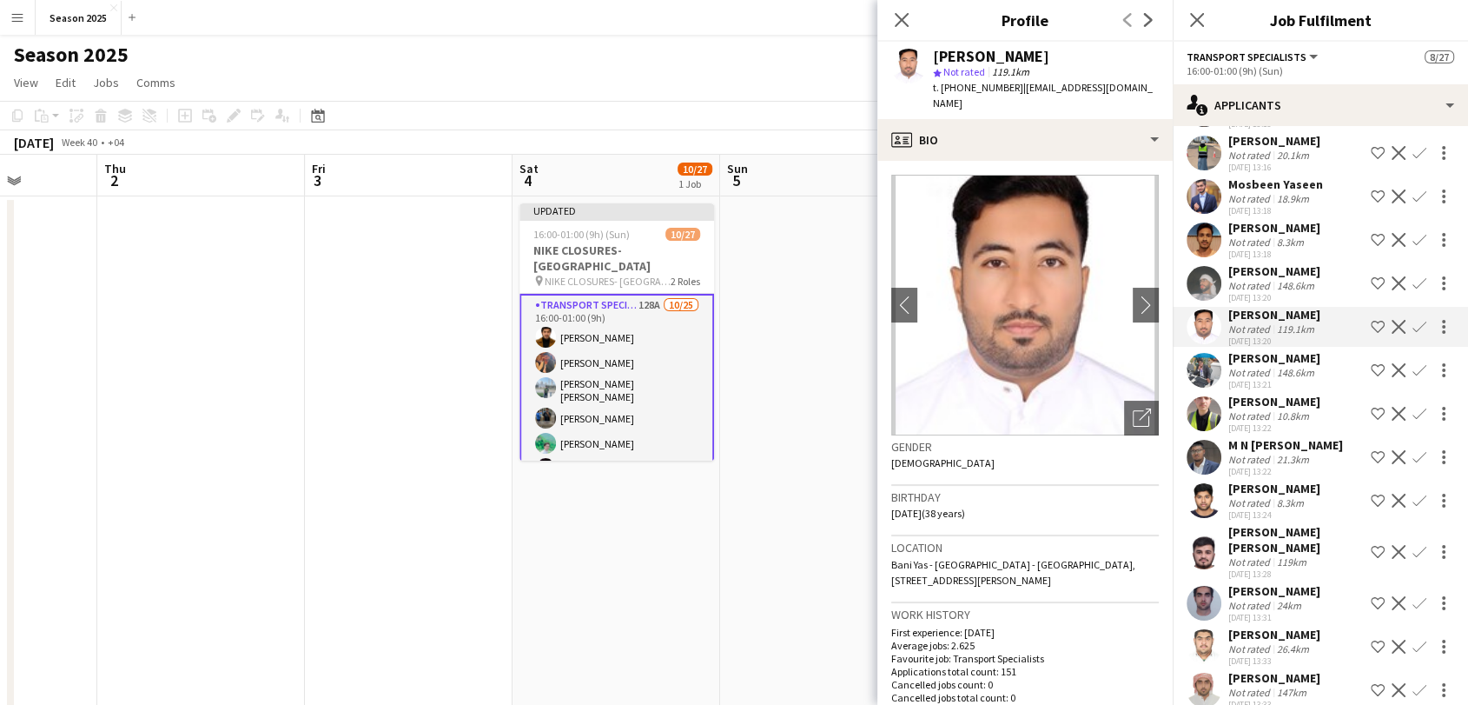
scroll to position [1834, 0]
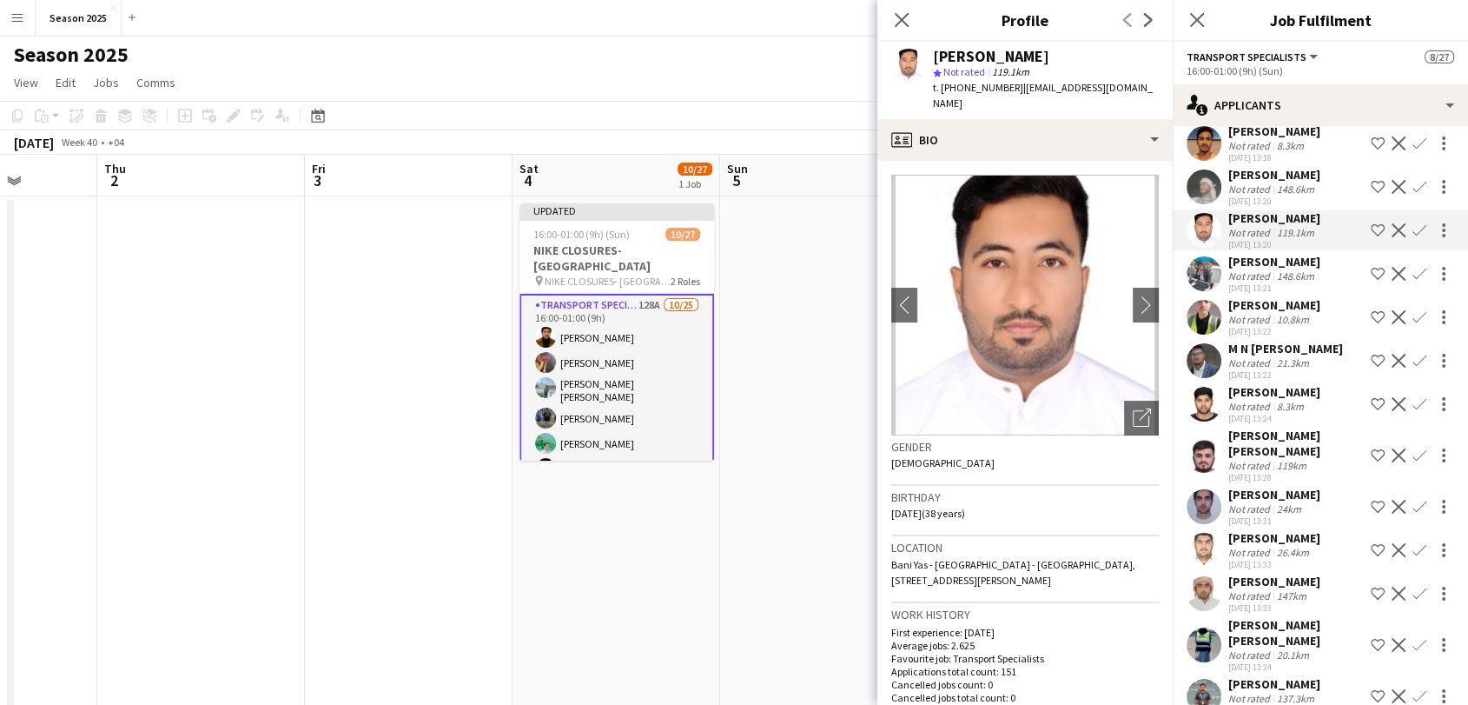
click at [1213, 489] on app-user-avatar at bounding box center [1204, 506] width 35 height 35
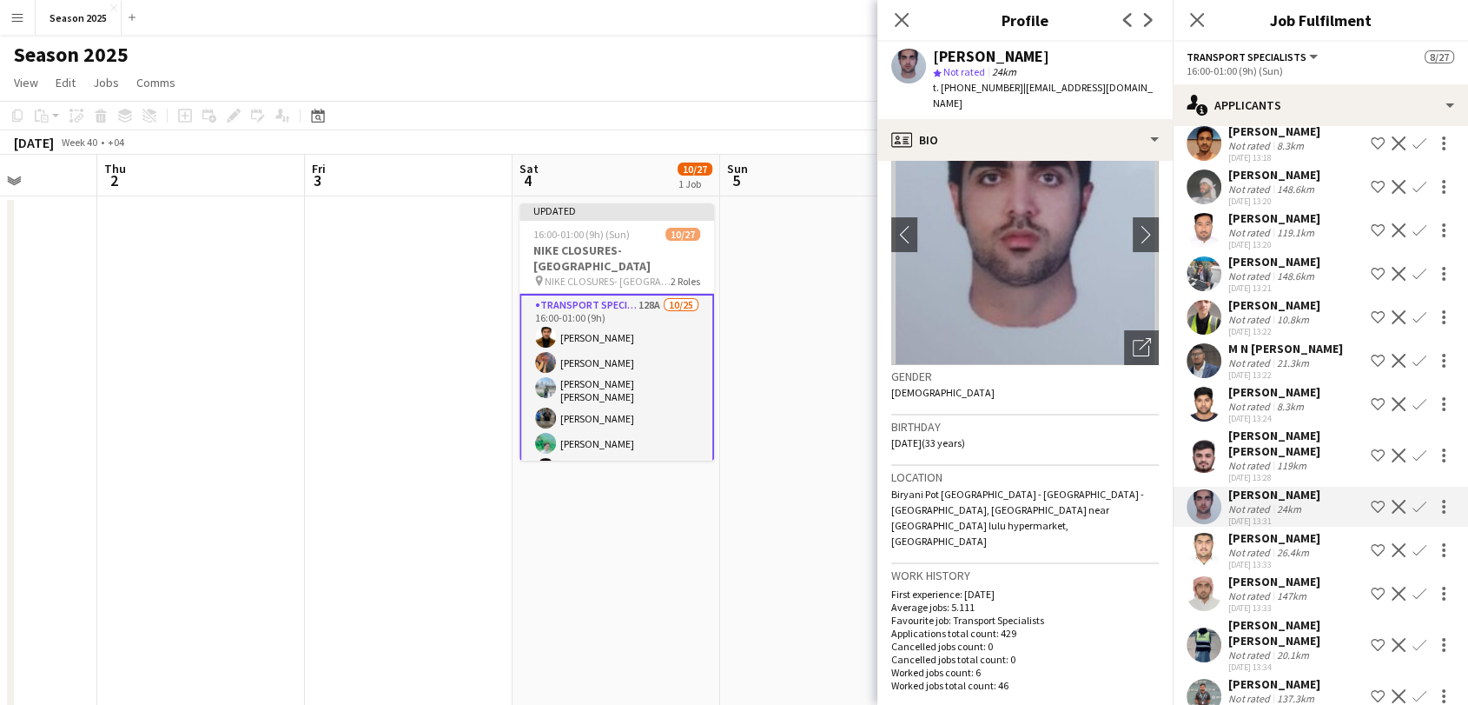
scroll to position [96, 0]
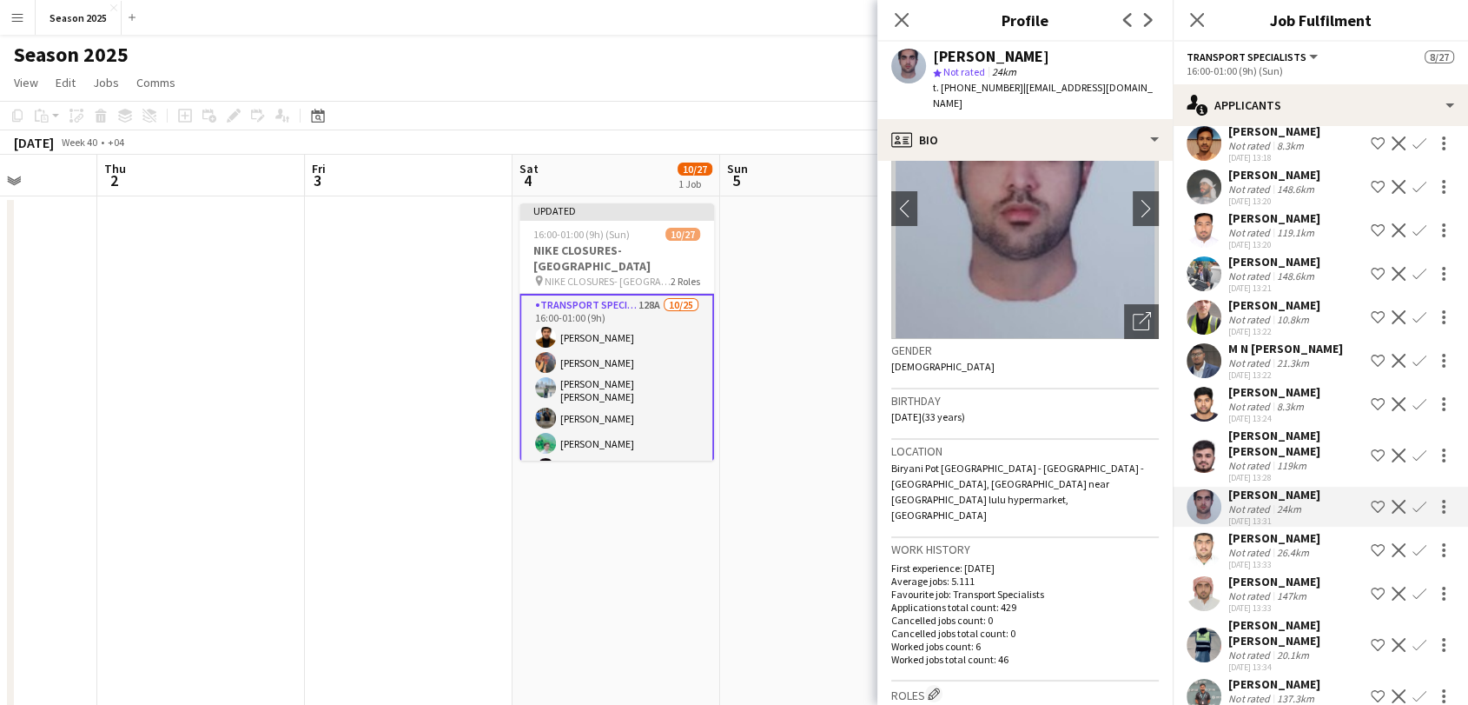
click at [1413, 500] on app-icon "Confirm" at bounding box center [1420, 507] width 14 height 14
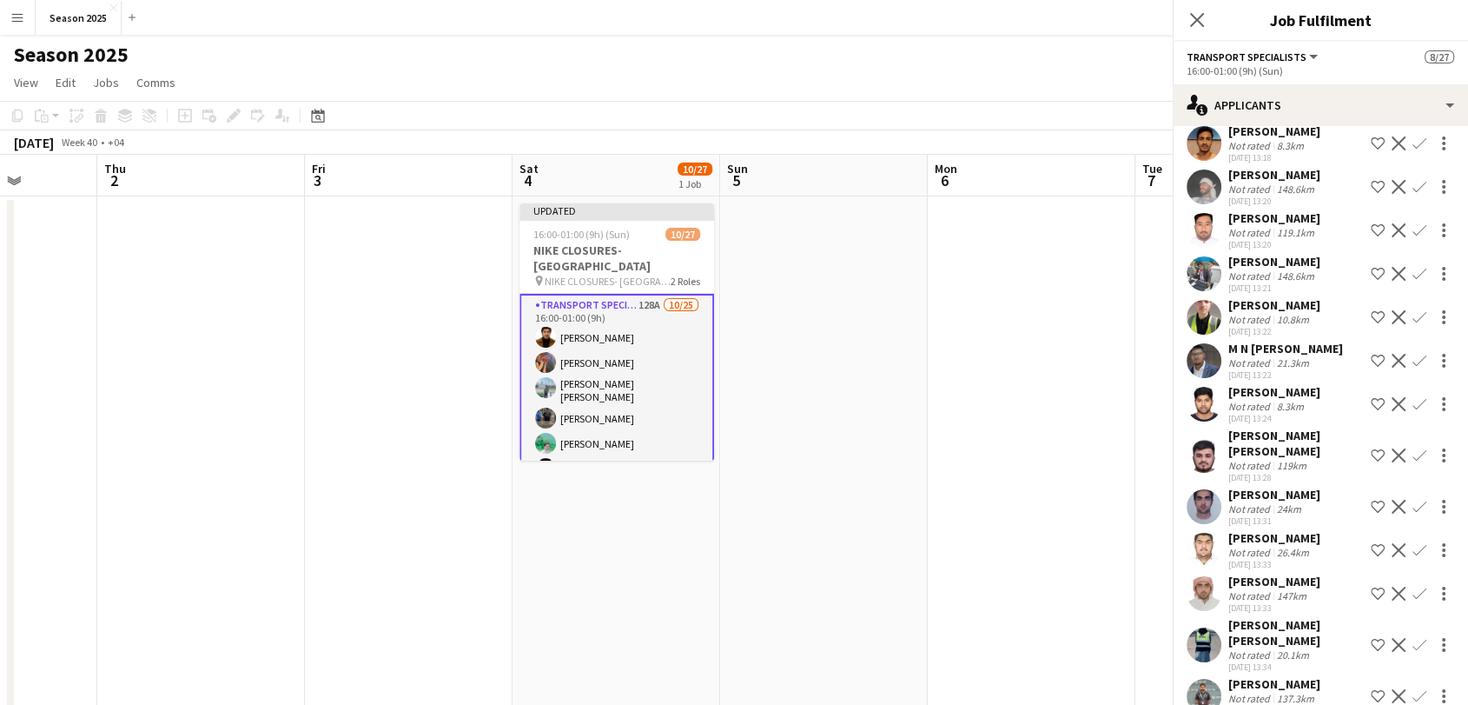
click at [1413, 500] on app-icon "Confirm" at bounding box center [1420, 507] width 14 height 14
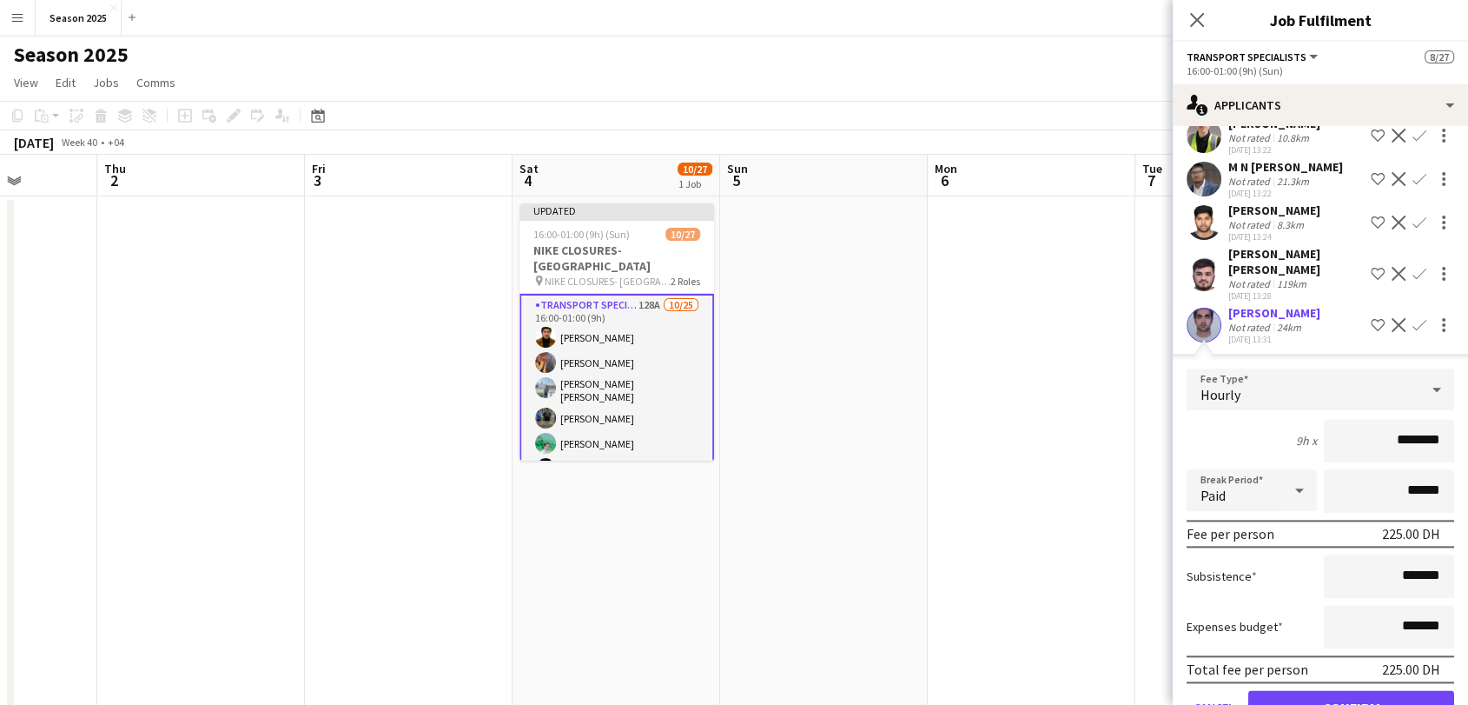
scroll to position [2027, 0]
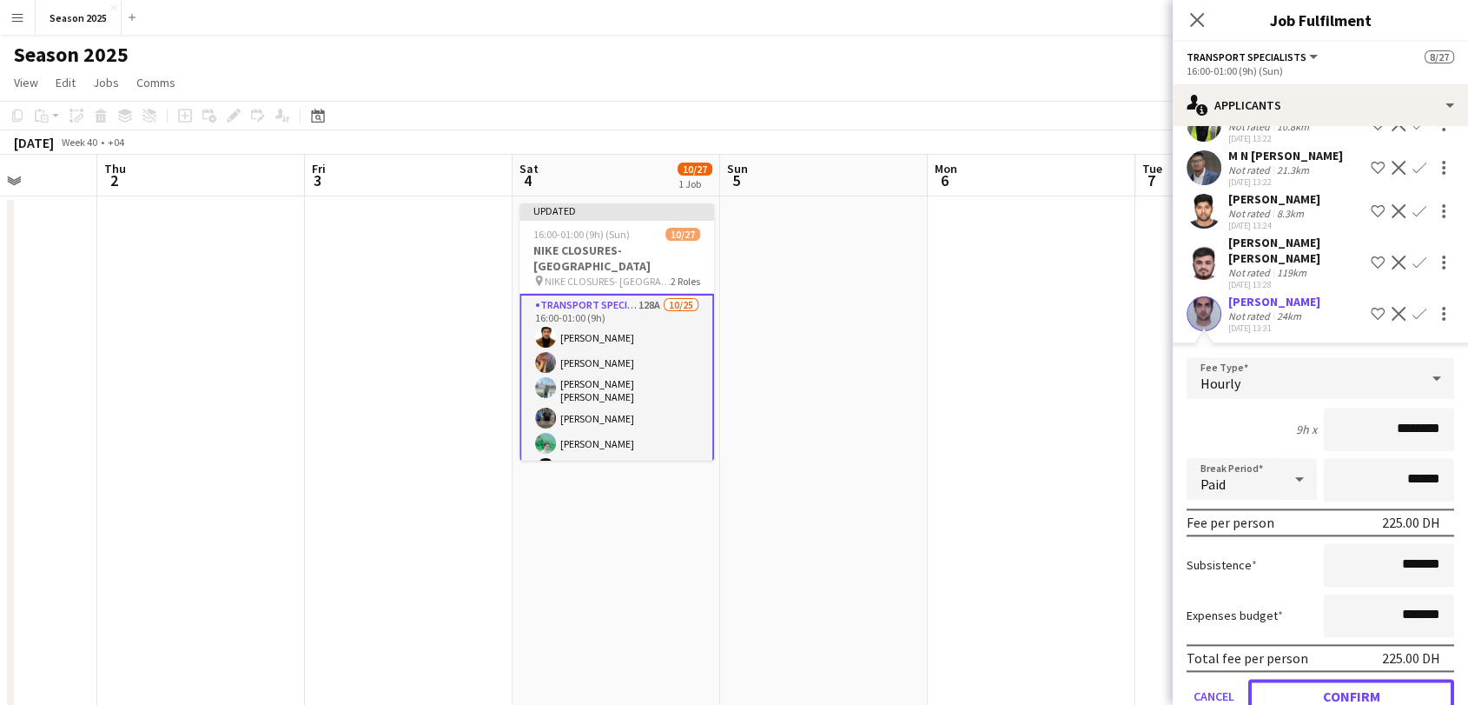
drag, startPoint x: 1352, startPoint y: 638, endPoint x: 1341, endPoint y: 592, distance: 46.4
click at [1352, 678] on button "Confirm" at bounding box center [1351, 695] width 206 height 35
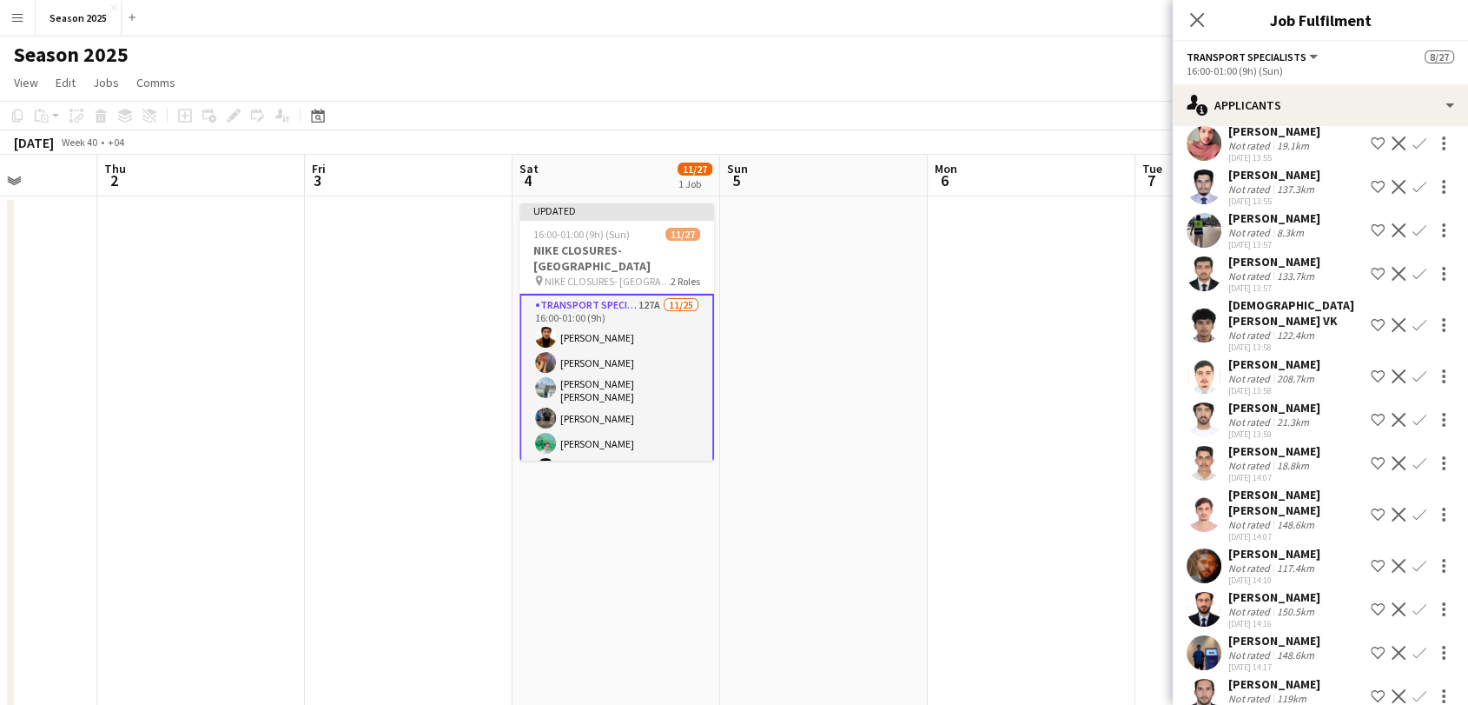
scroll to position [2992, 0]
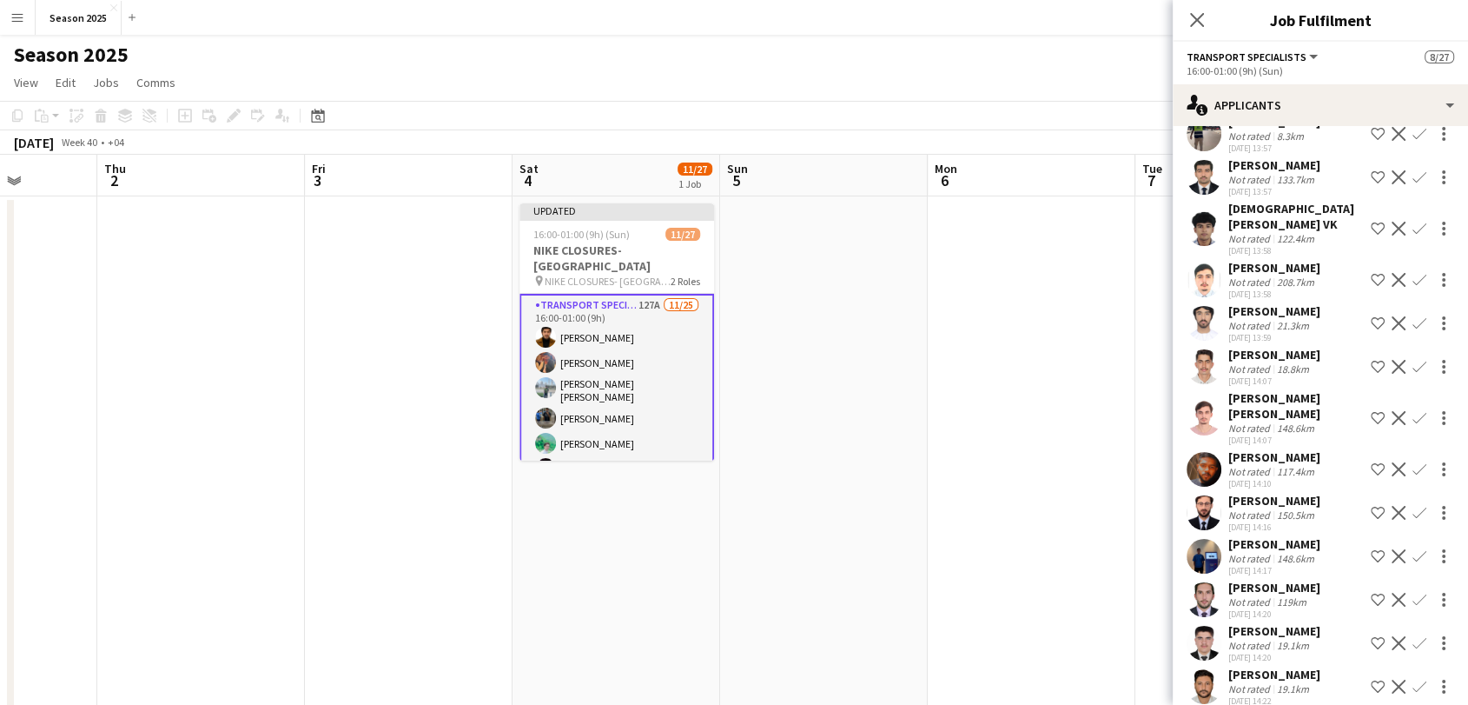
click at [1211, 582] on app-user-avatar at bounding box center [1204, 599] width 35 height 35
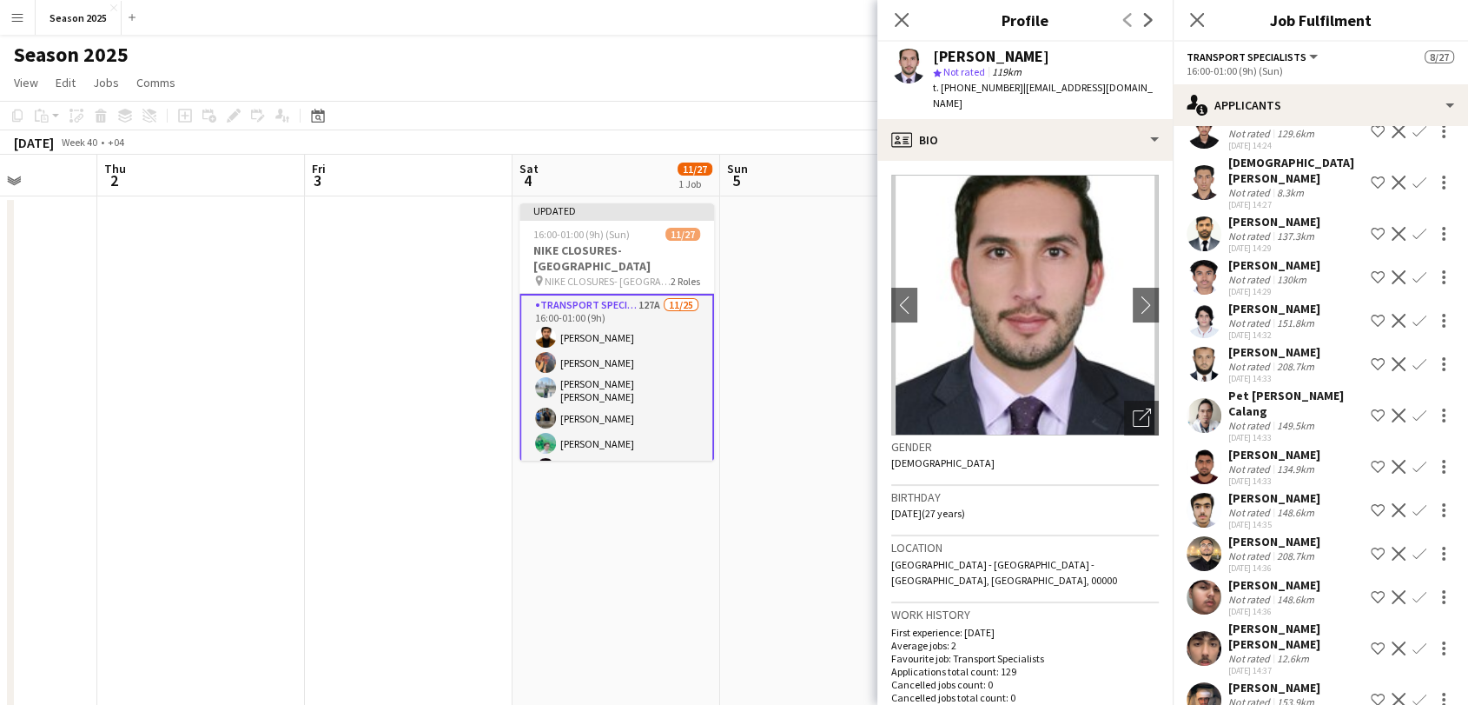
scroll to position [3764, 0]
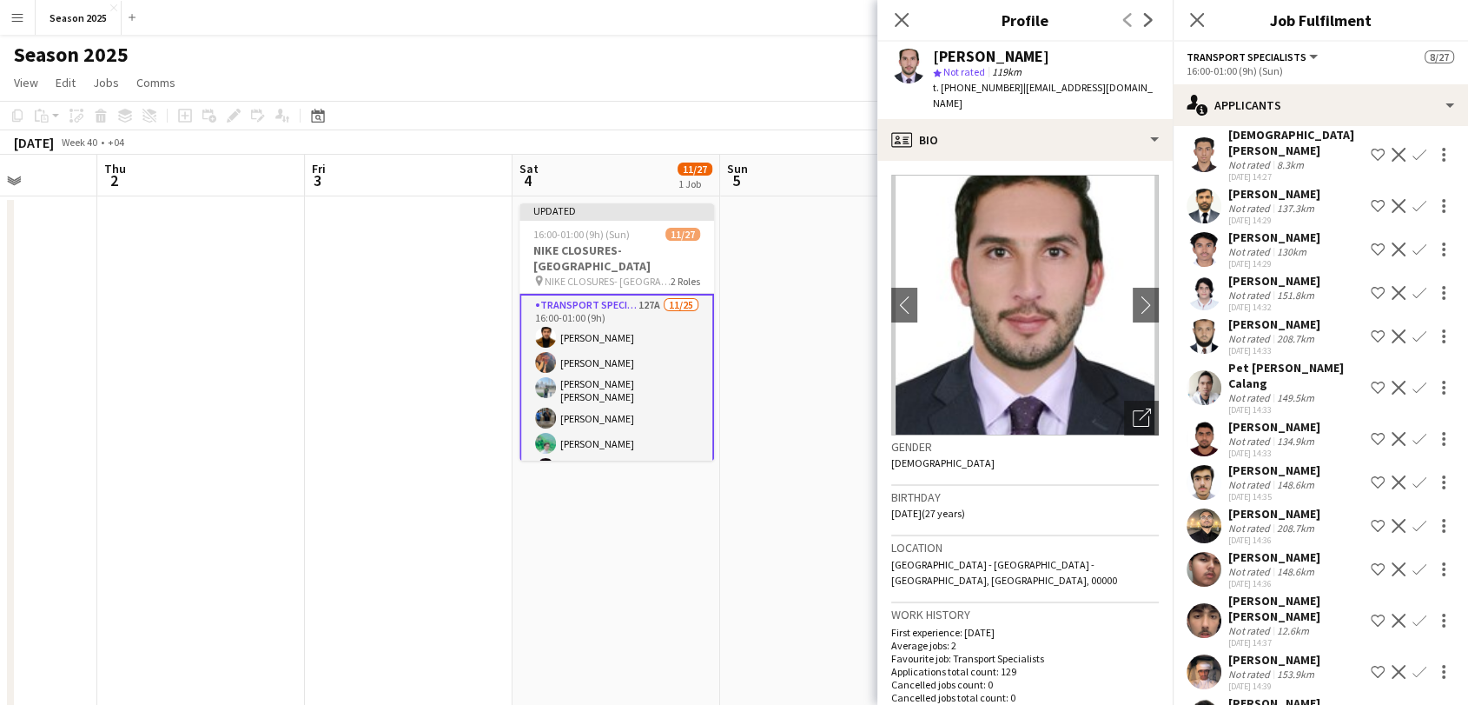
click at [1413, 562] on app-icon "Confirm" at bounding box center [1420, 569] width 14 height 14
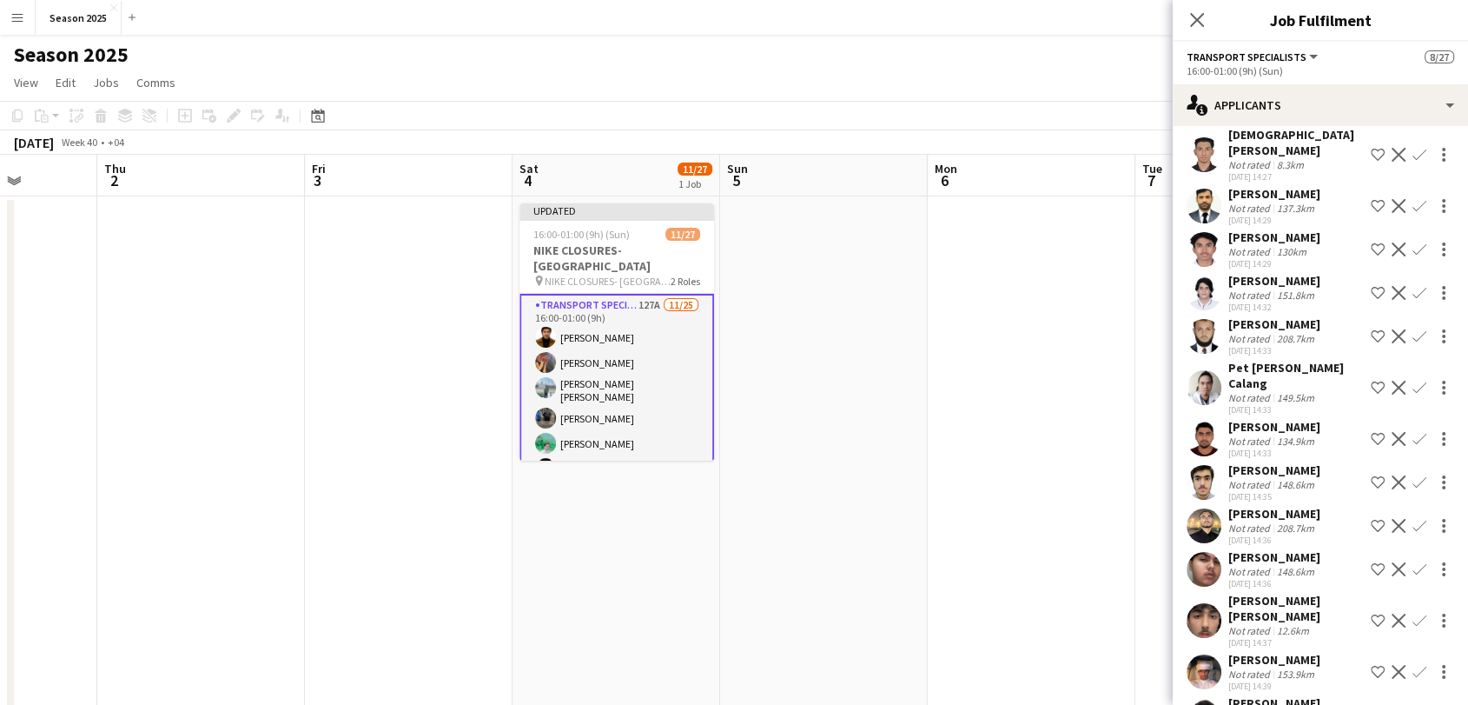
click at [1413, 562] on app-icon "Confirm" at bounding box center [1420, 569] width 14 height 14
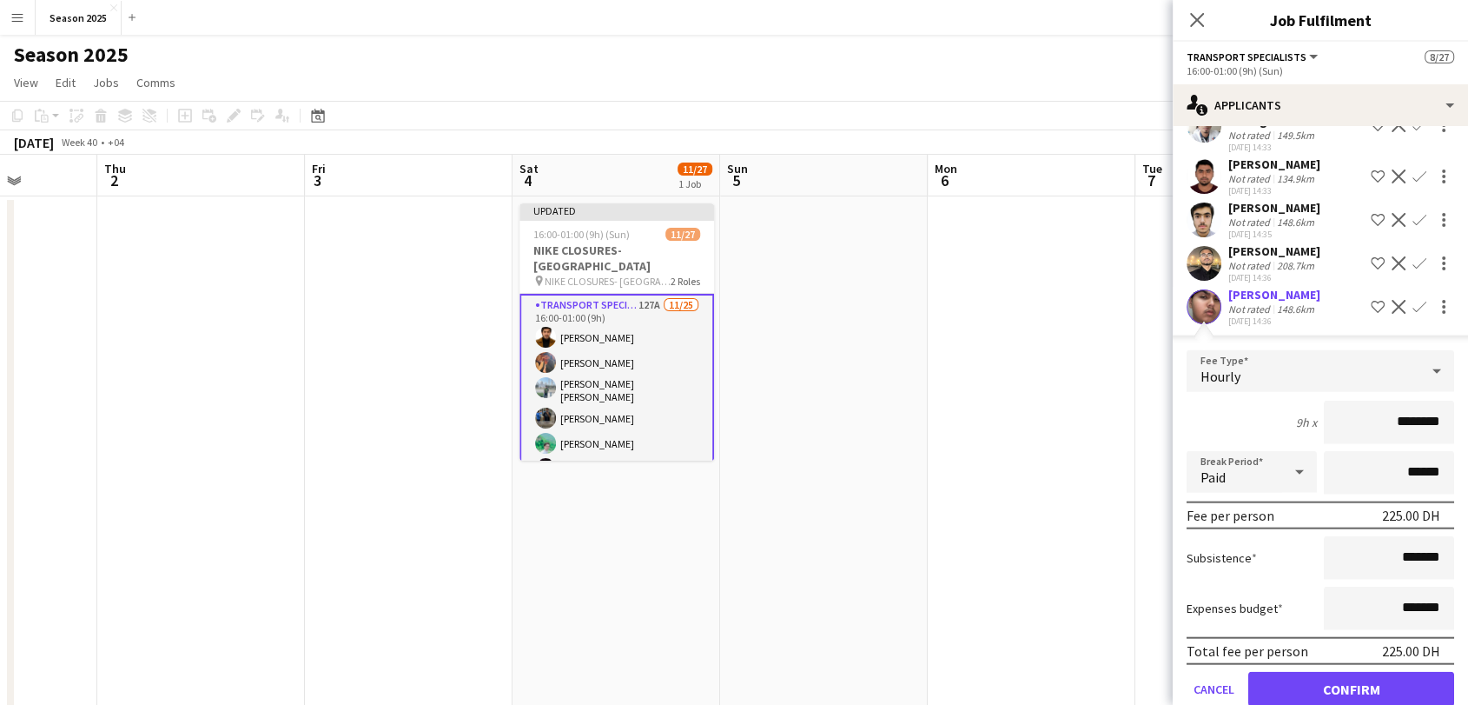
scroll to position [4054, 0]
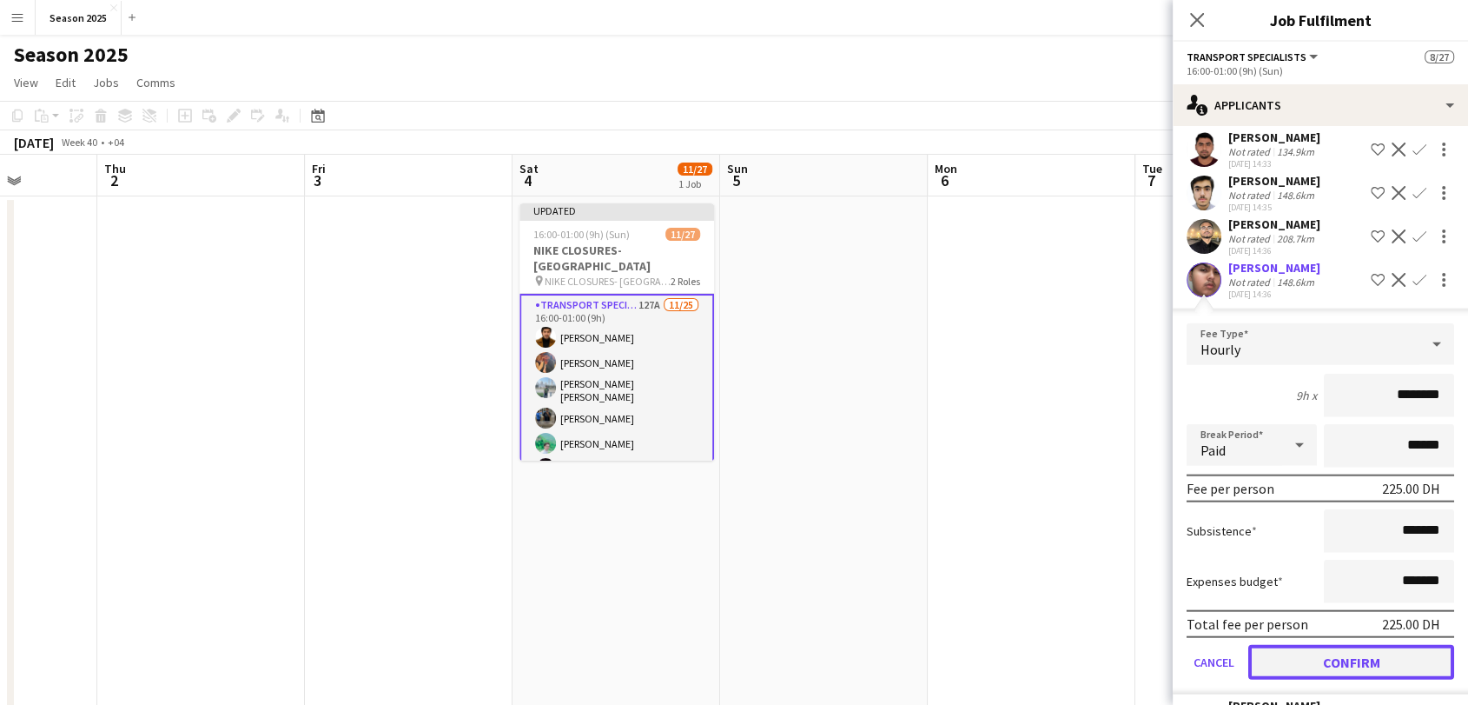
click at [1331, 645] on button "Confirm" at bounding box center [1351, 662] width 206 height 35
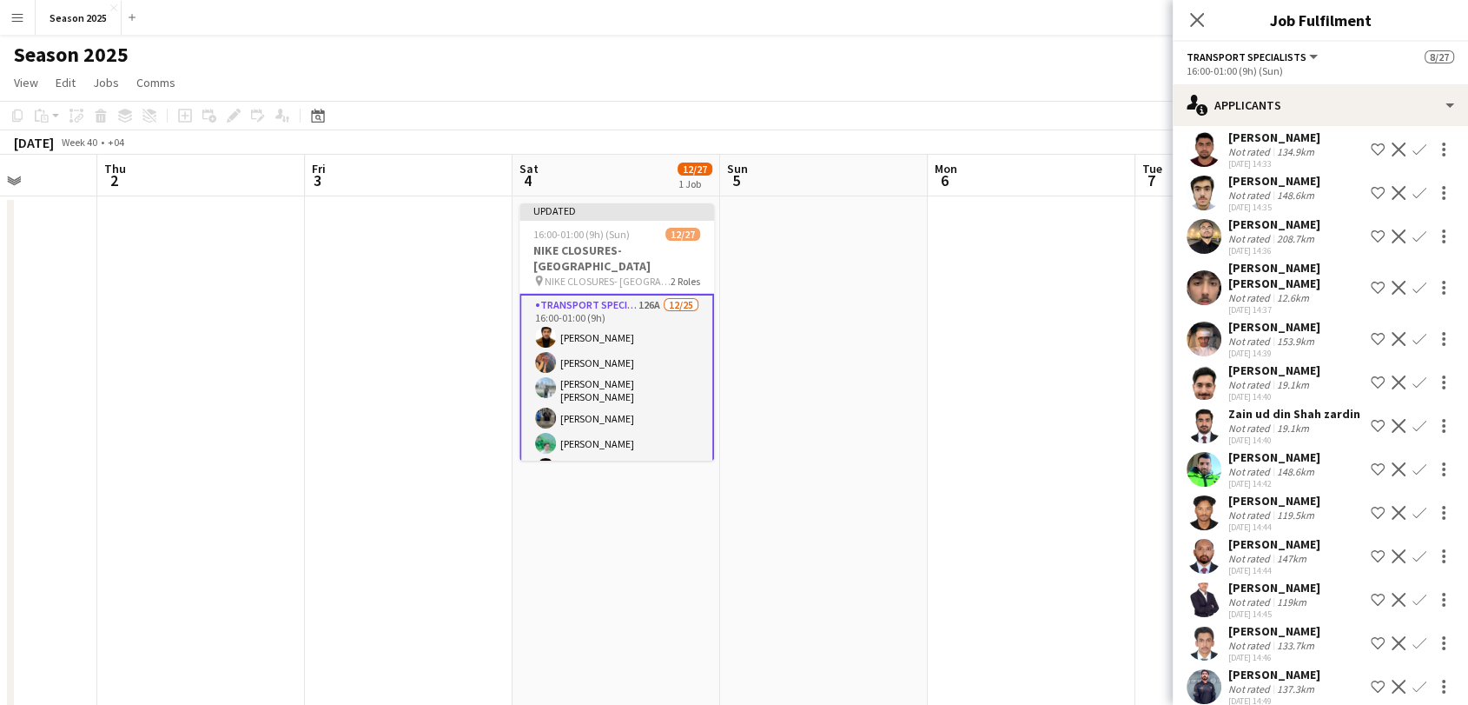
click at [1201, 452] on app-user-avatar at bounding box center [1204, 469] width 35 height 35
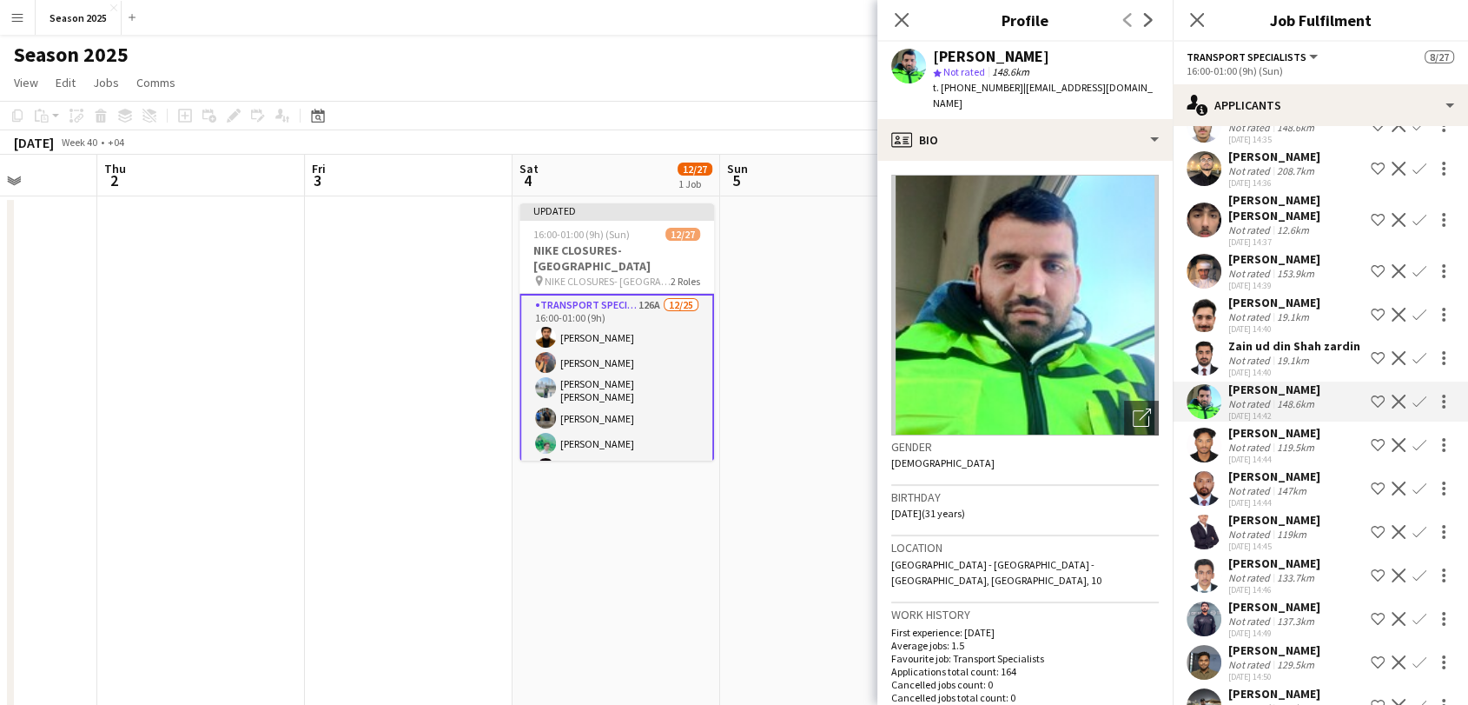
scroll to position [4150, 0]
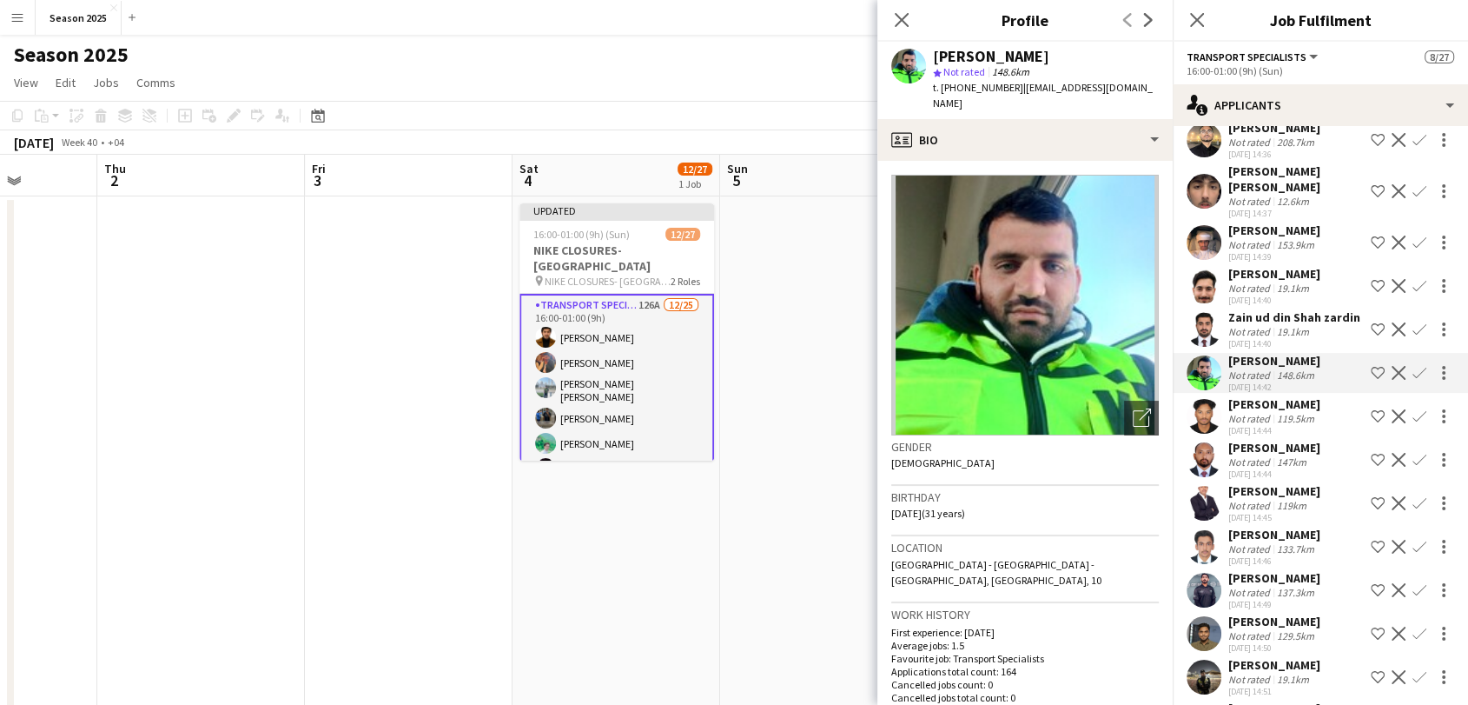
click at [1209, 442] on app-user-avatar at bounding box center [1204, 459] width 35 height 35
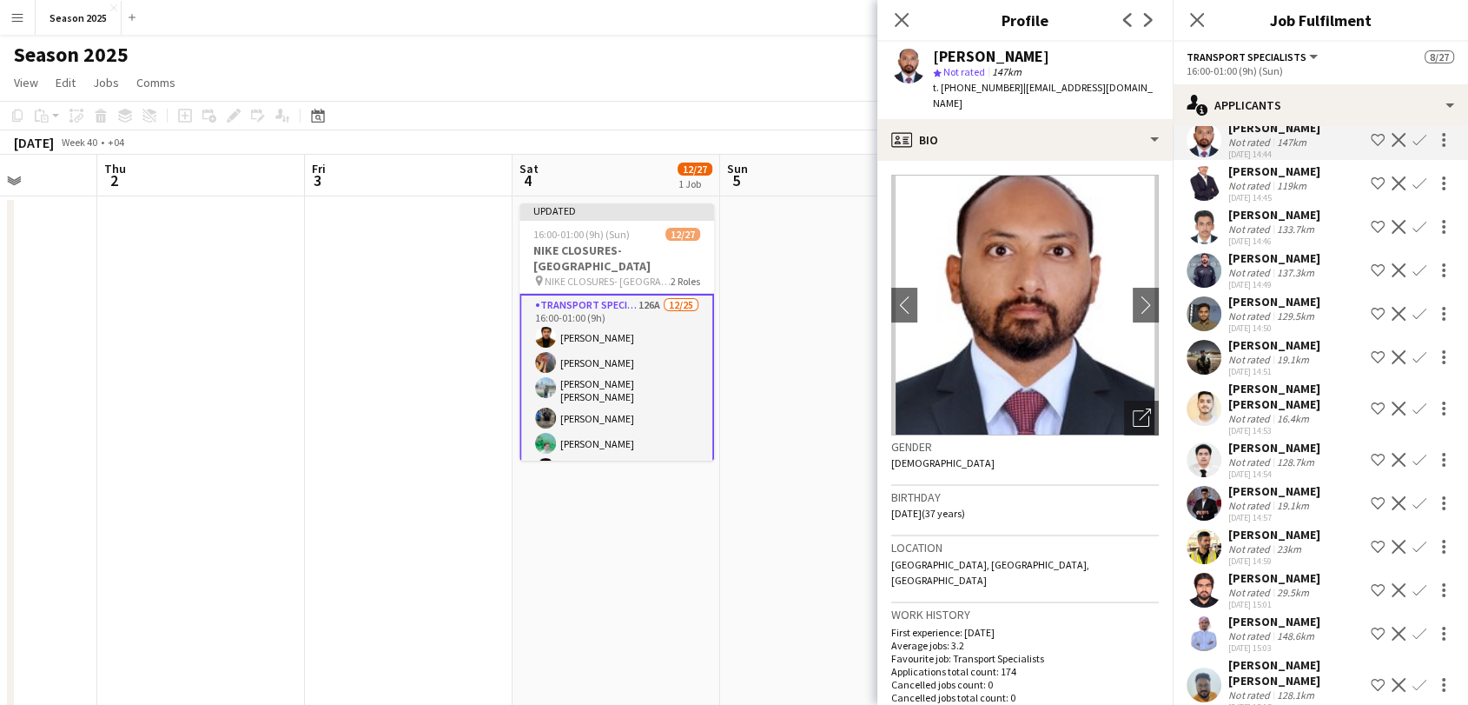
scroll to position [4537, 0]
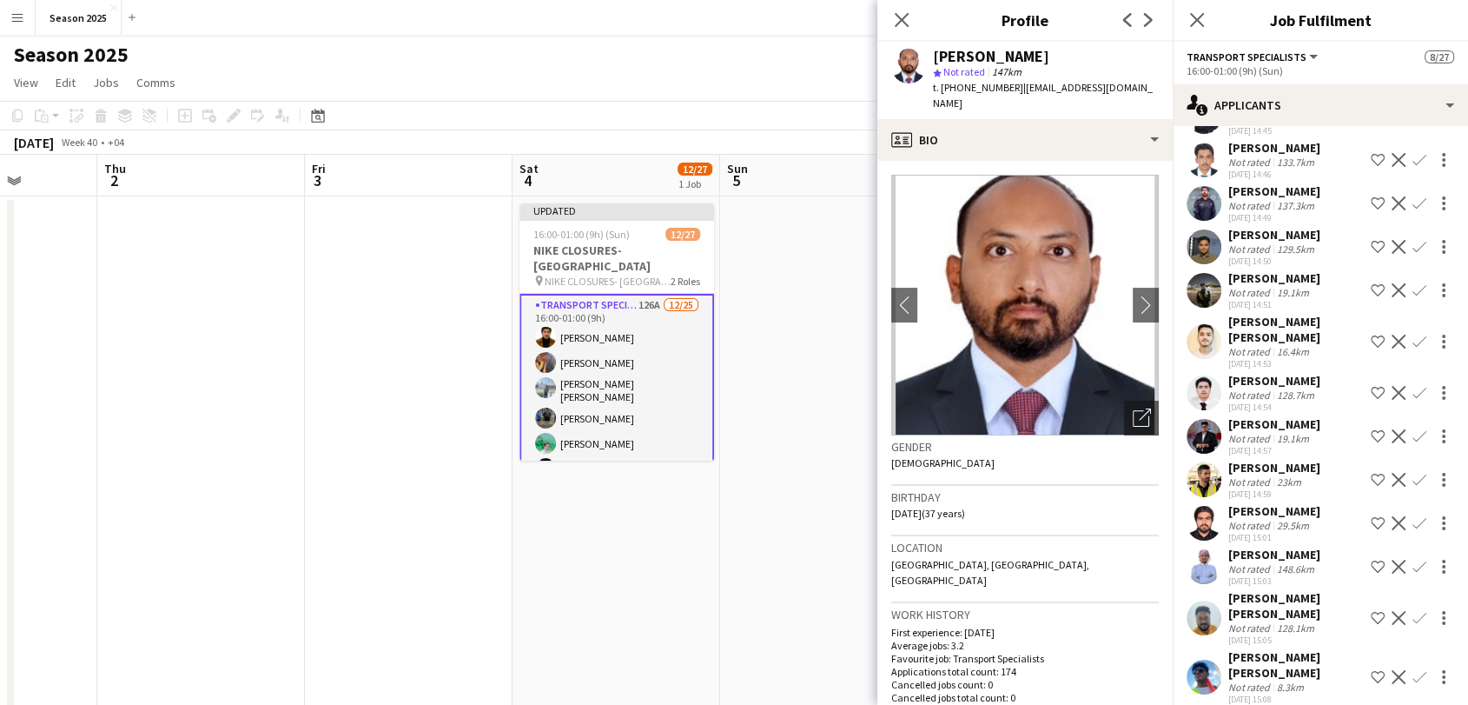
click at [1200, 549] on app-user-avatar at bounding box center [1204, 566] width 35 height 35
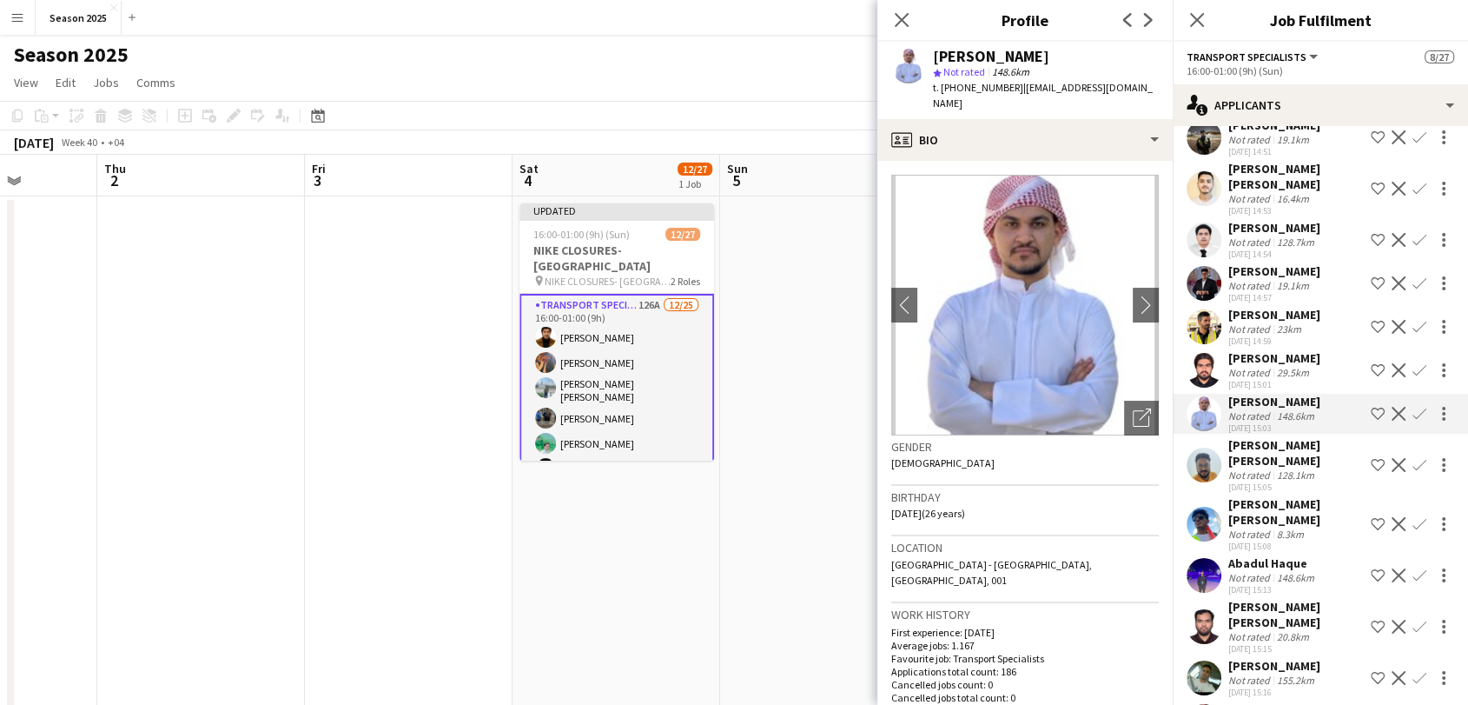
scroll to position [4729, 0]
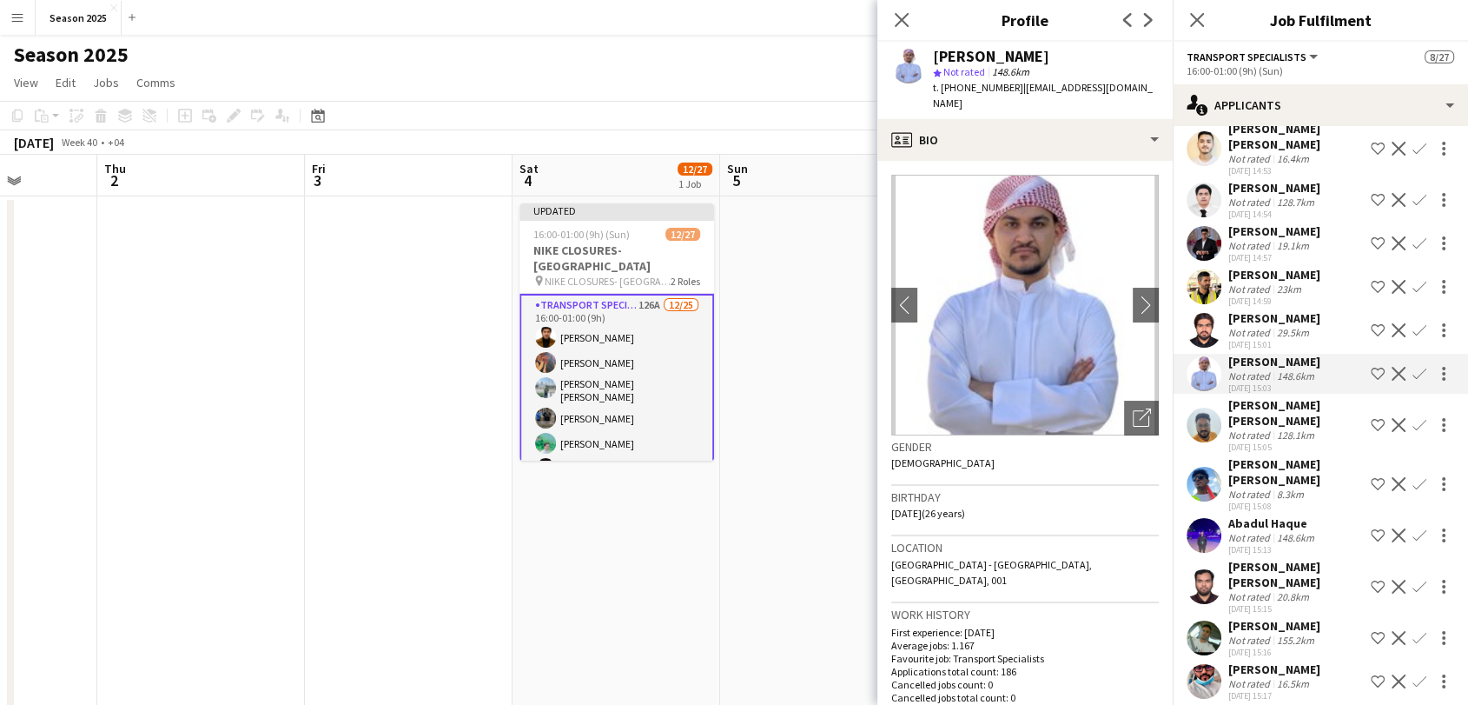
click at [1200, 518] on app-user-avatar at bounding box center [1204, 535] width 35 height 35
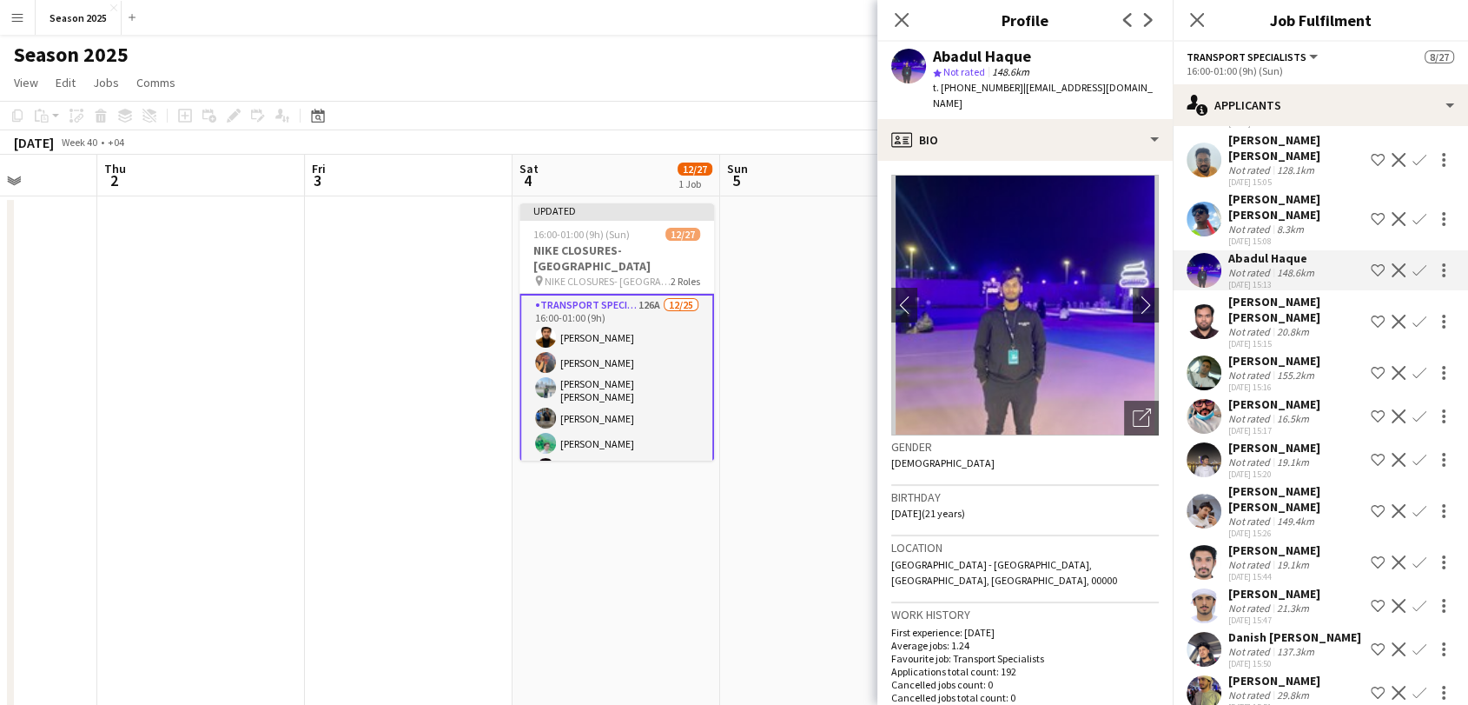
scroll to position [5019, 0]
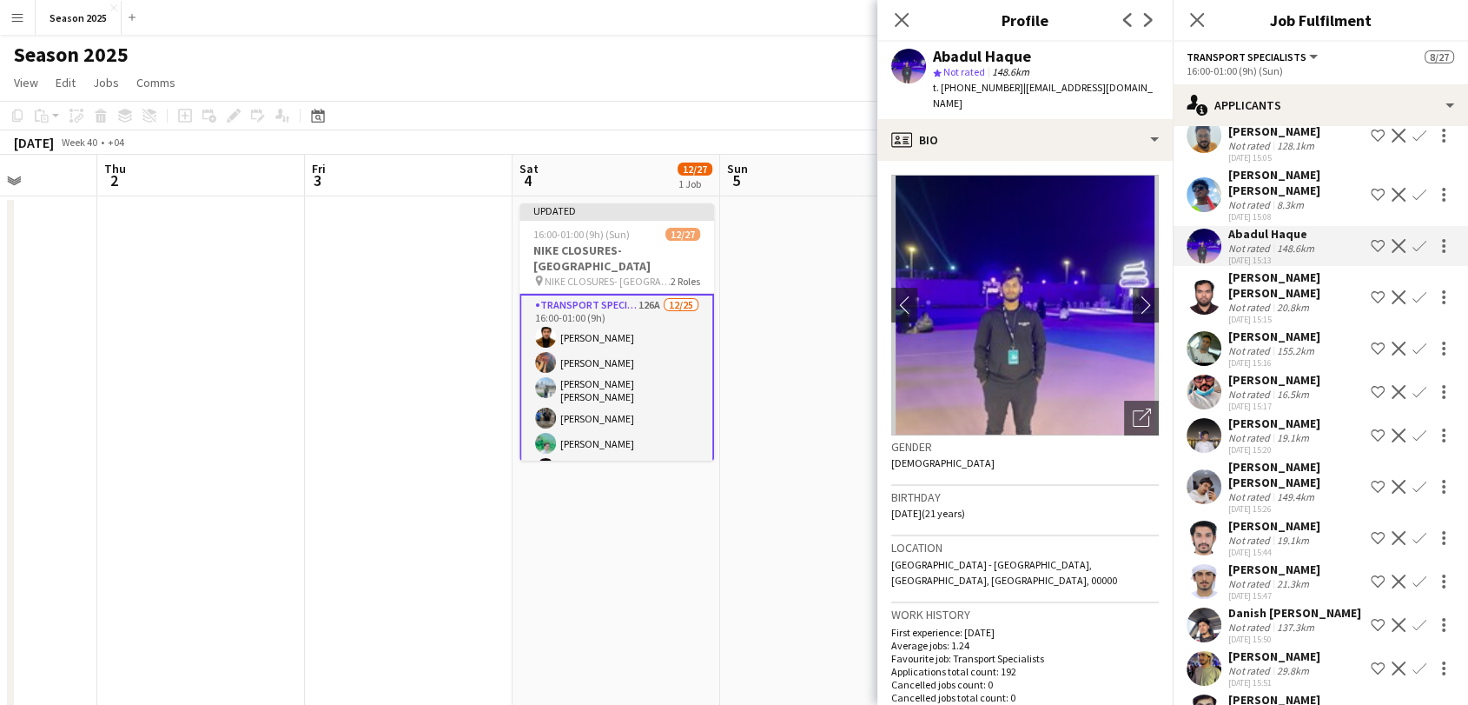
click at [1196, 469] on app-user-avatar at bounding box center [1204, 486] width 35 height 35
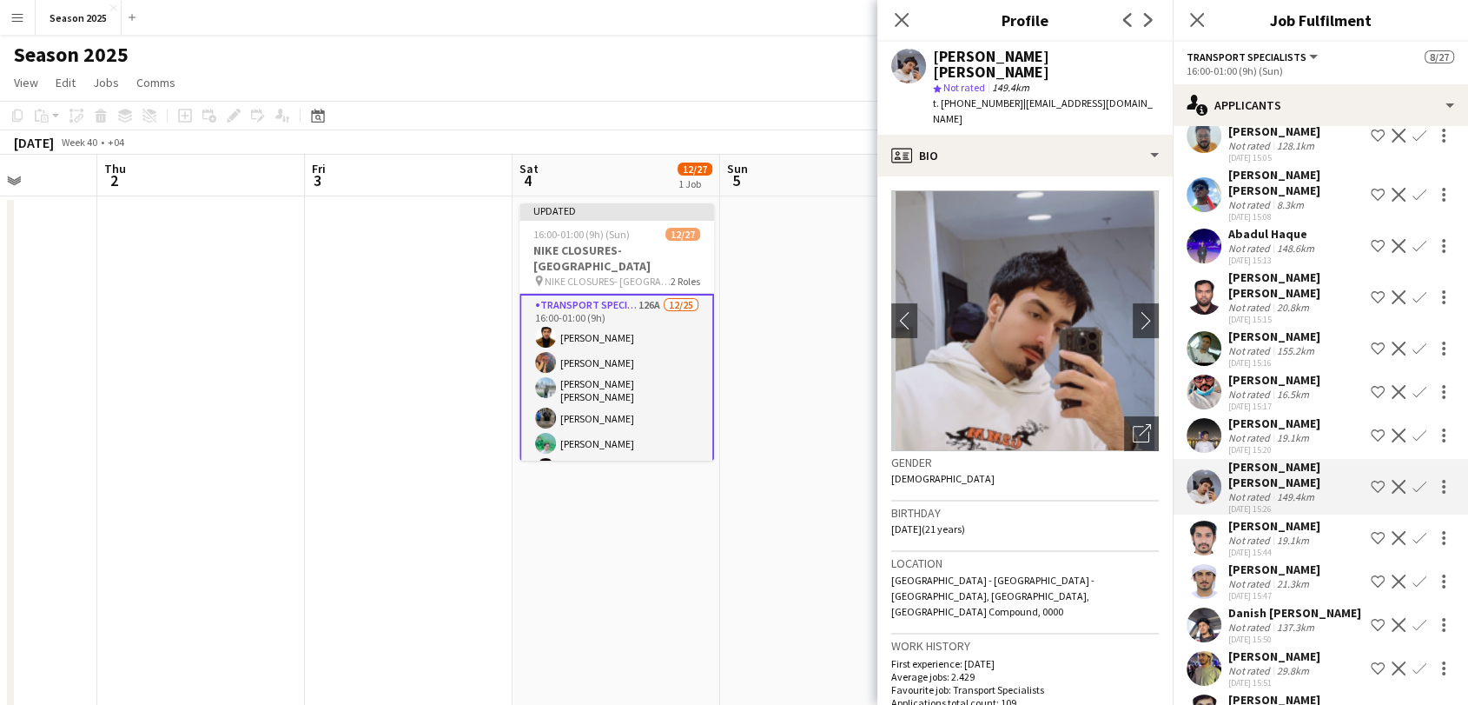
scroll to position [5115, 0]
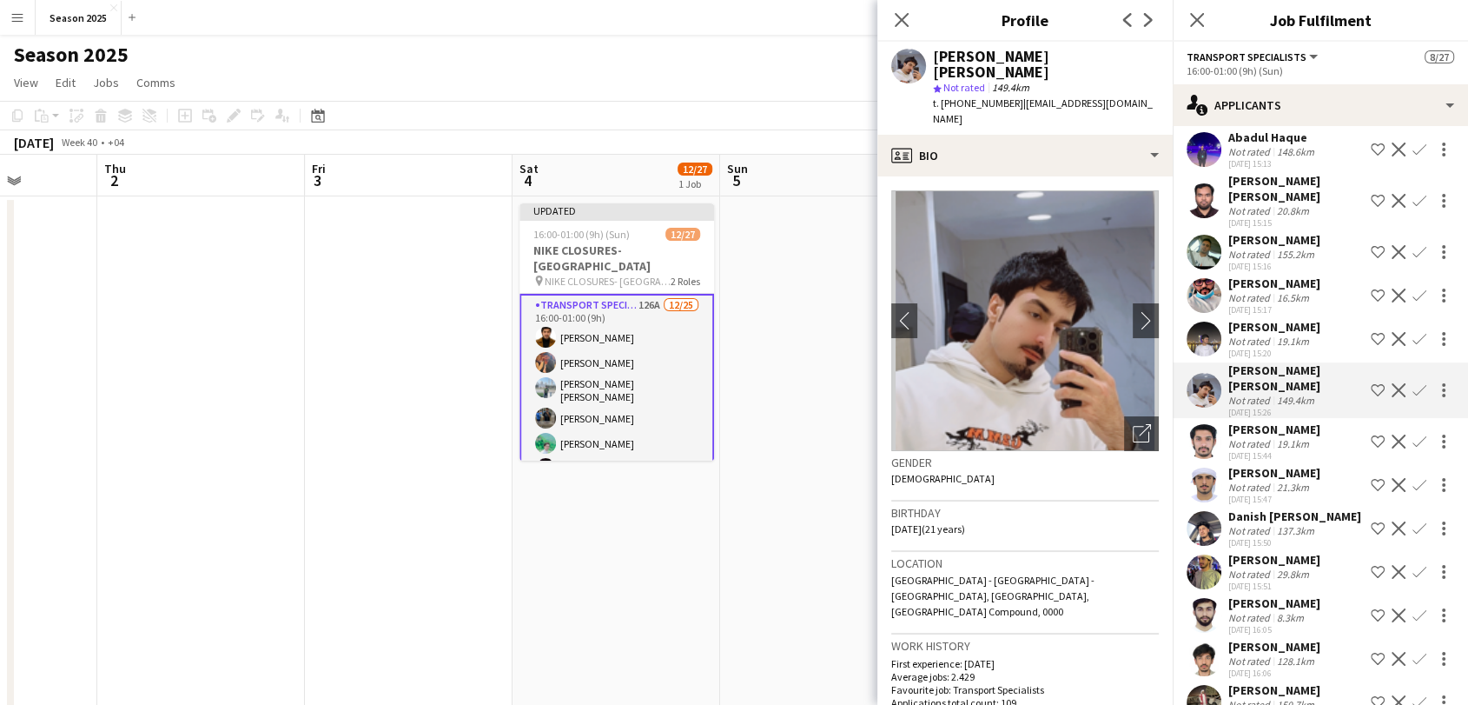
click at [1205, 467] on app-user-avatar at bounding box center [1204, 484] width 35 height 35
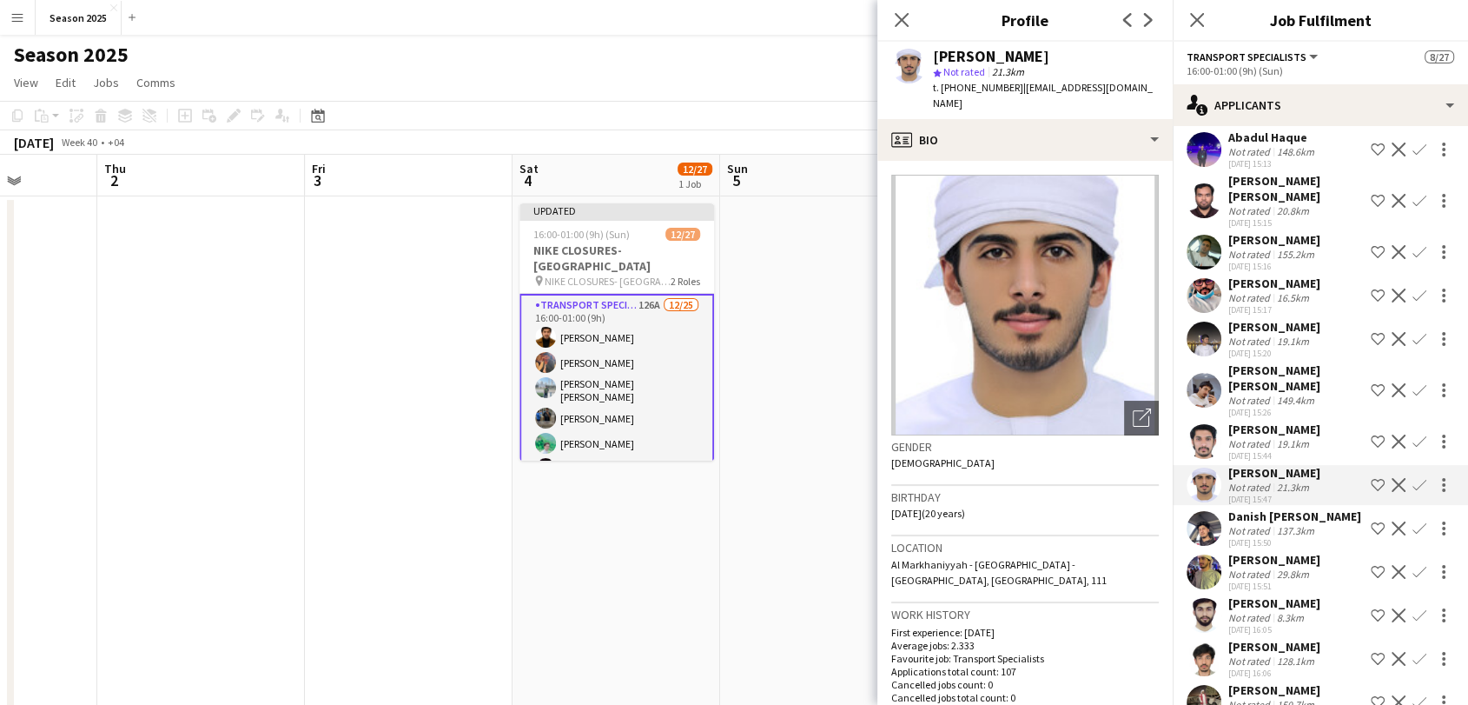
click at [1413, 478] on app-icon "Confirm" at bounding box center [1420, 485] width 14 height 14
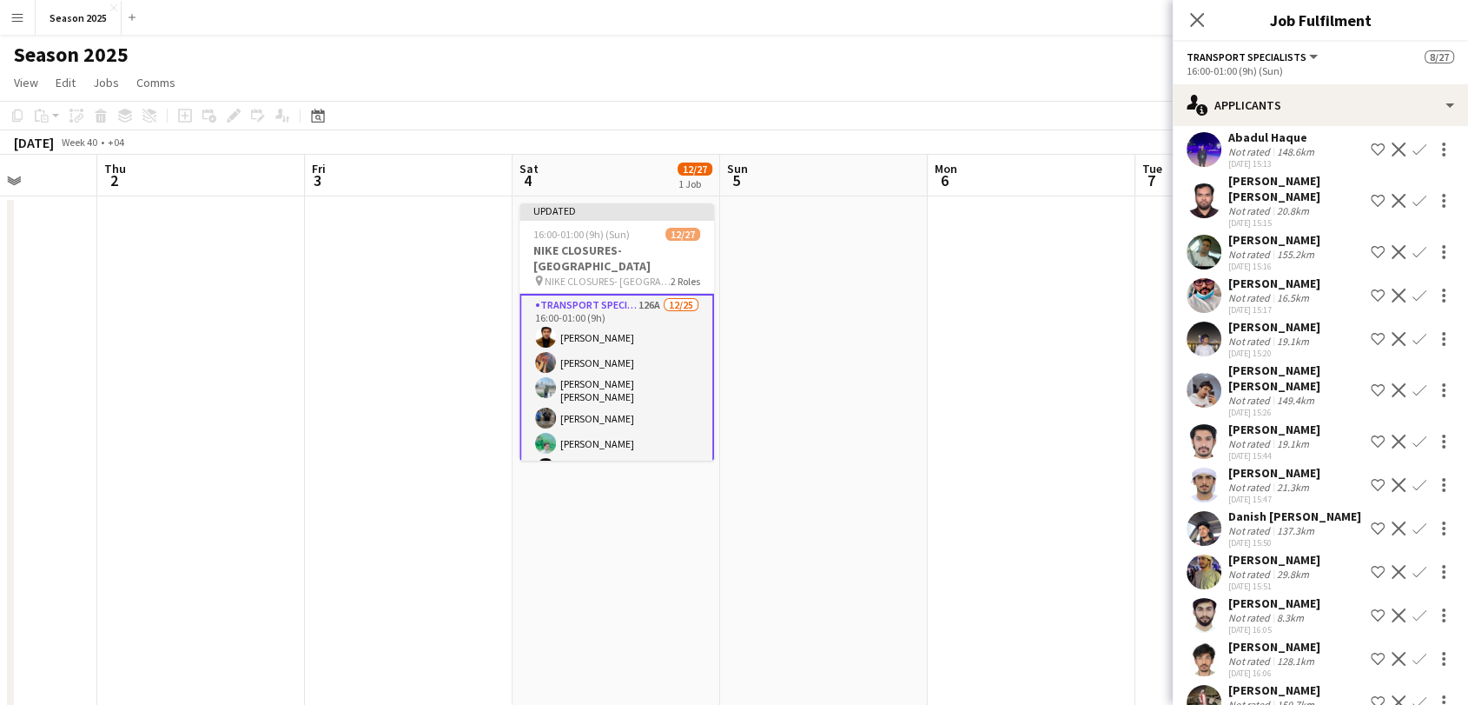
click at [1413, 478] on app-icon "Confirm" at bounding box center [1420, 485] width 14 height 14
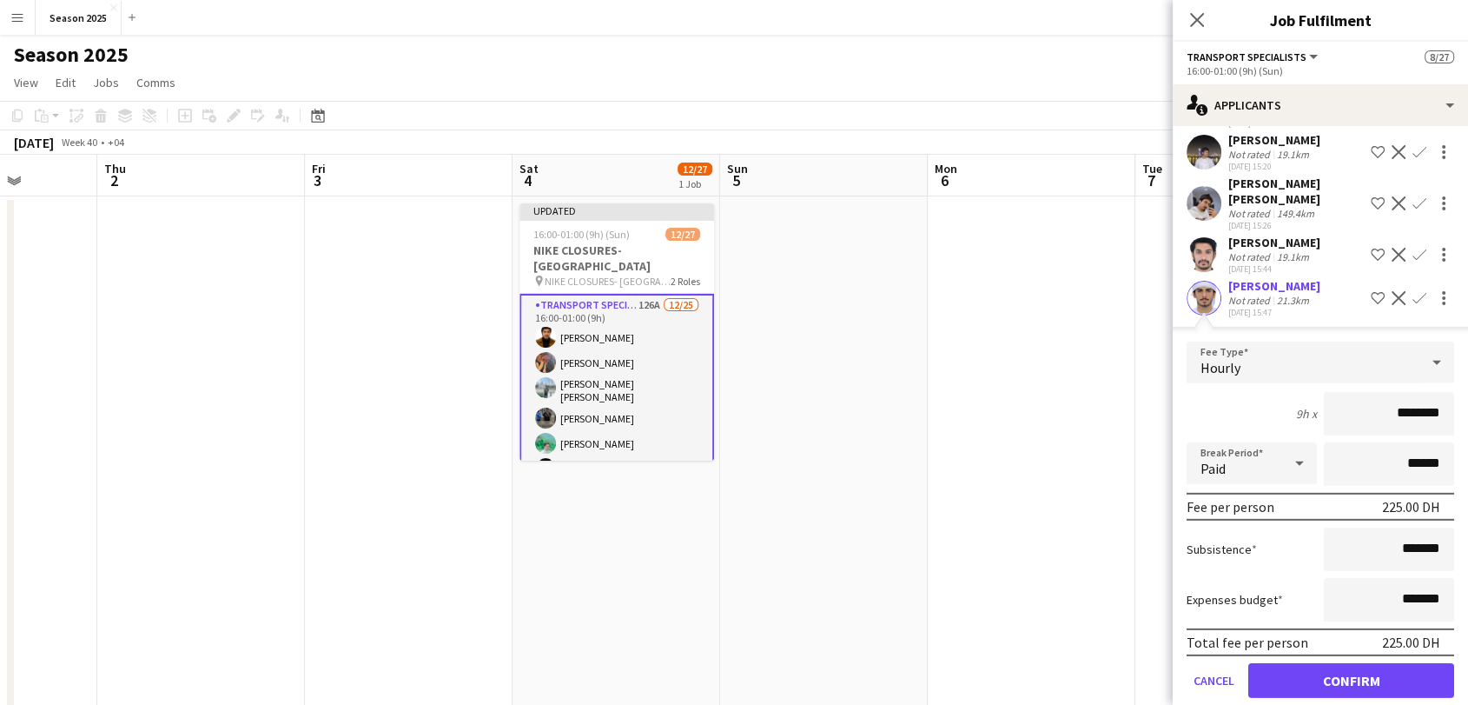
scroll to position [5309, 0]
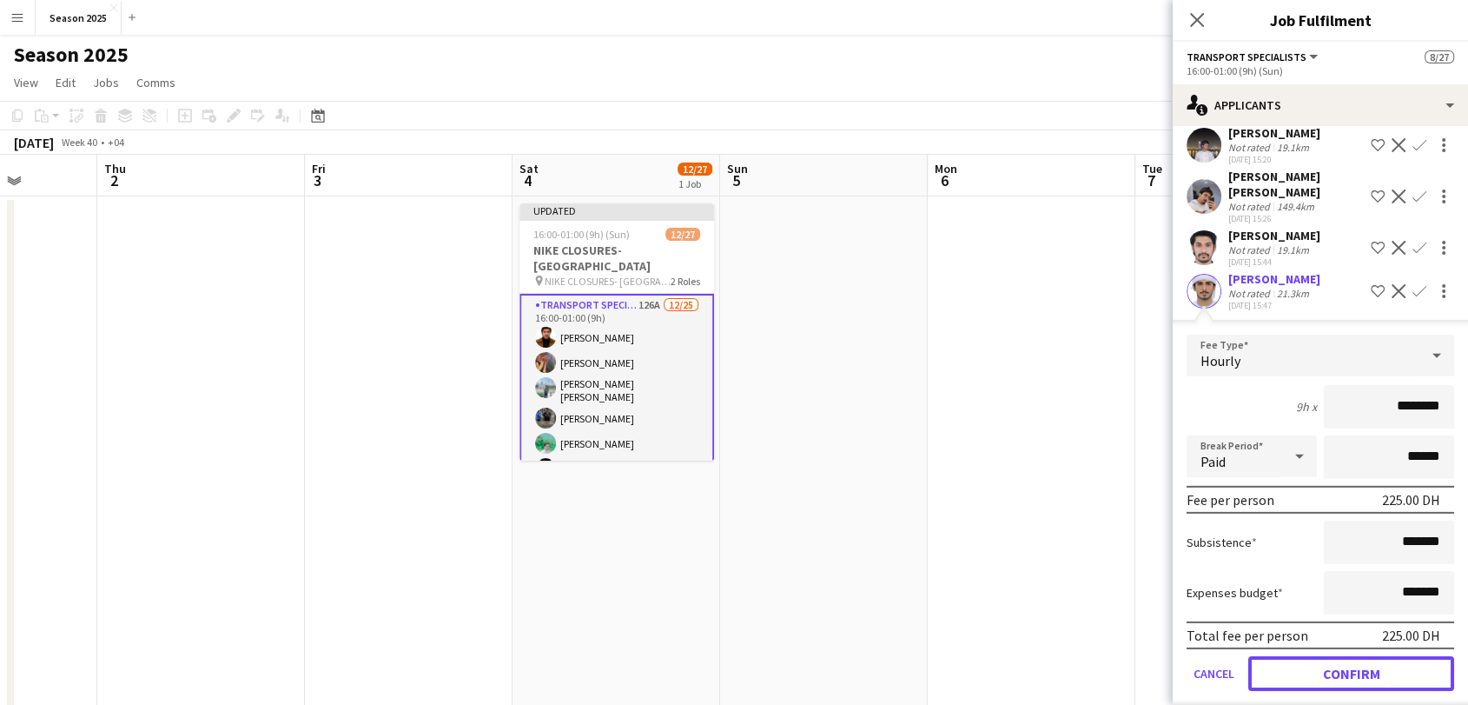
drag, startPoint x: 1362, startPoint y: 568, endPoint x: 1340, endPoint y: 533, distance: 42.2
click at [1362, 656] on button "Confirm" at bounding box center [1351, 673] width 206 height 35
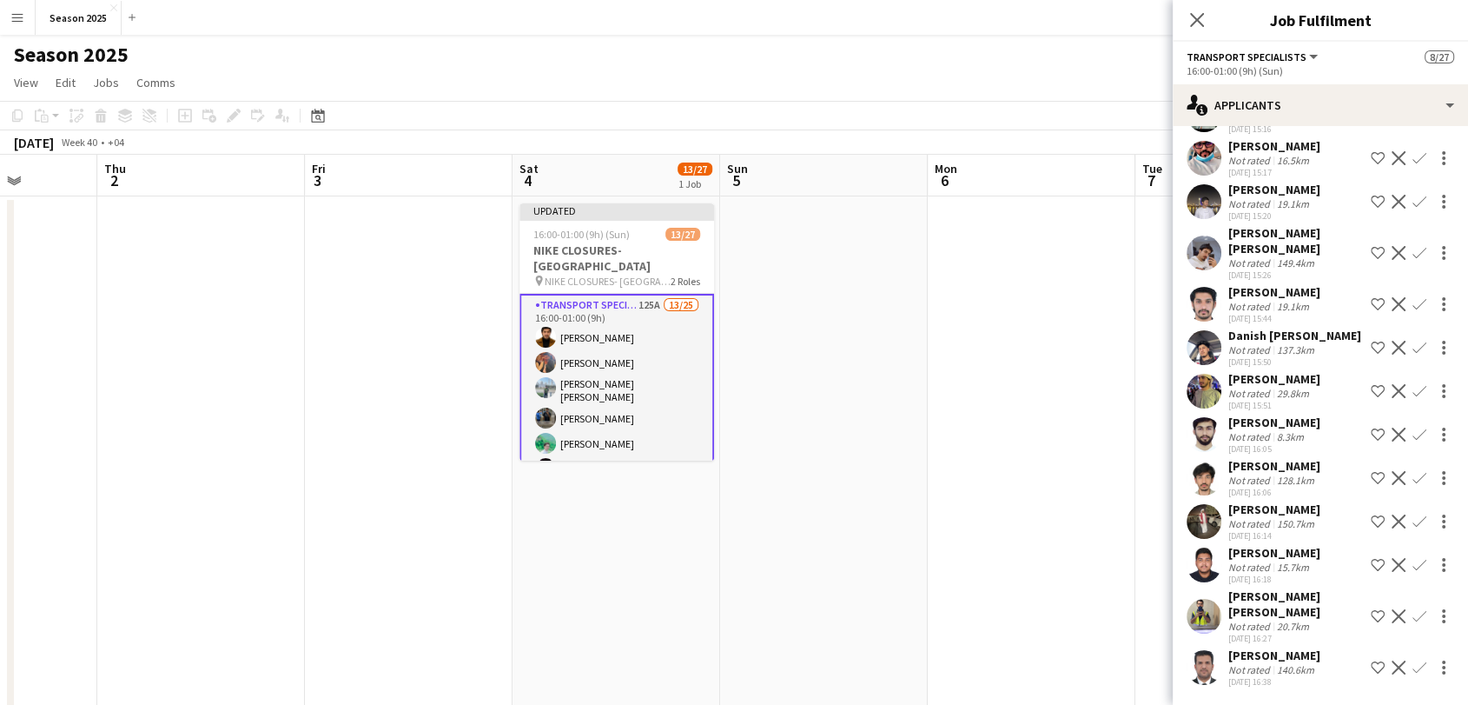
scroll to position [5158, 0]
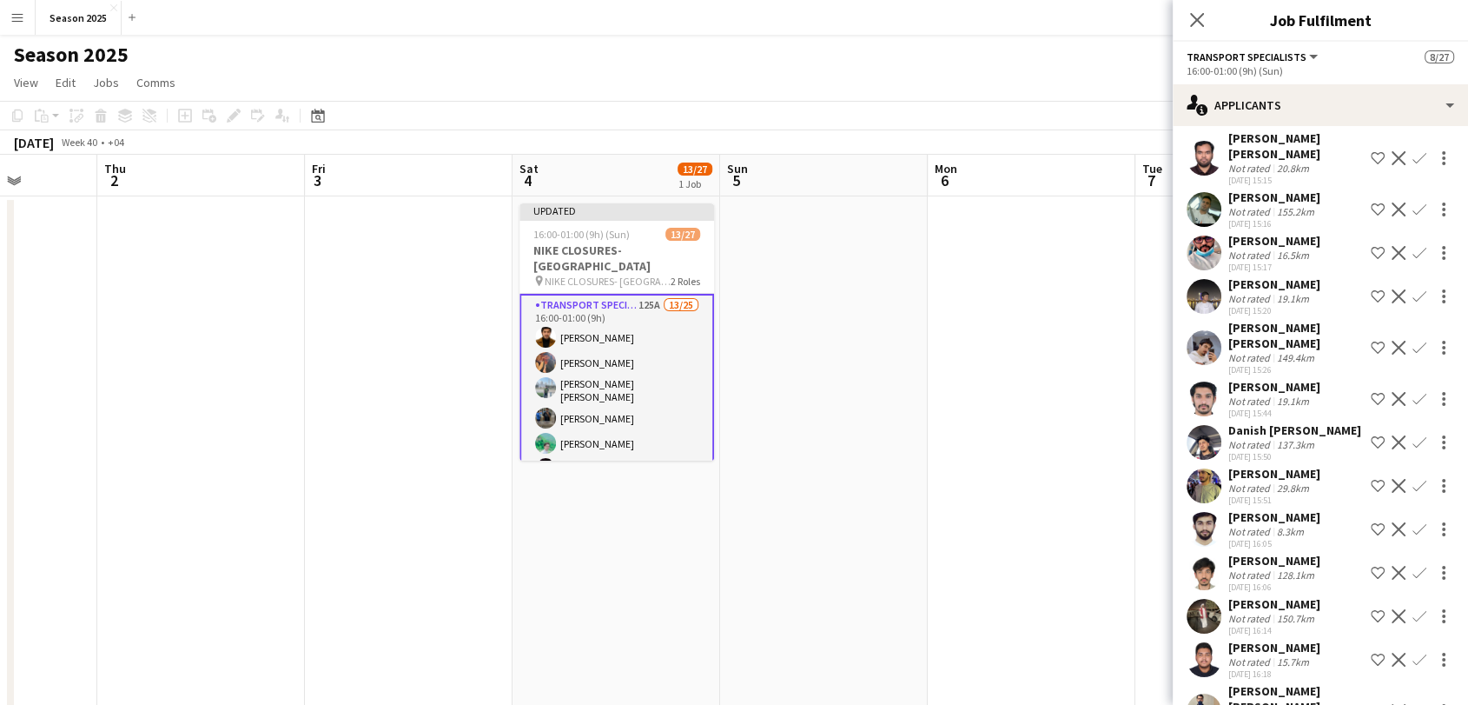
click at [1210, 512] on app-user-avatar at bounding box center [1204, 529] width 35 height 35
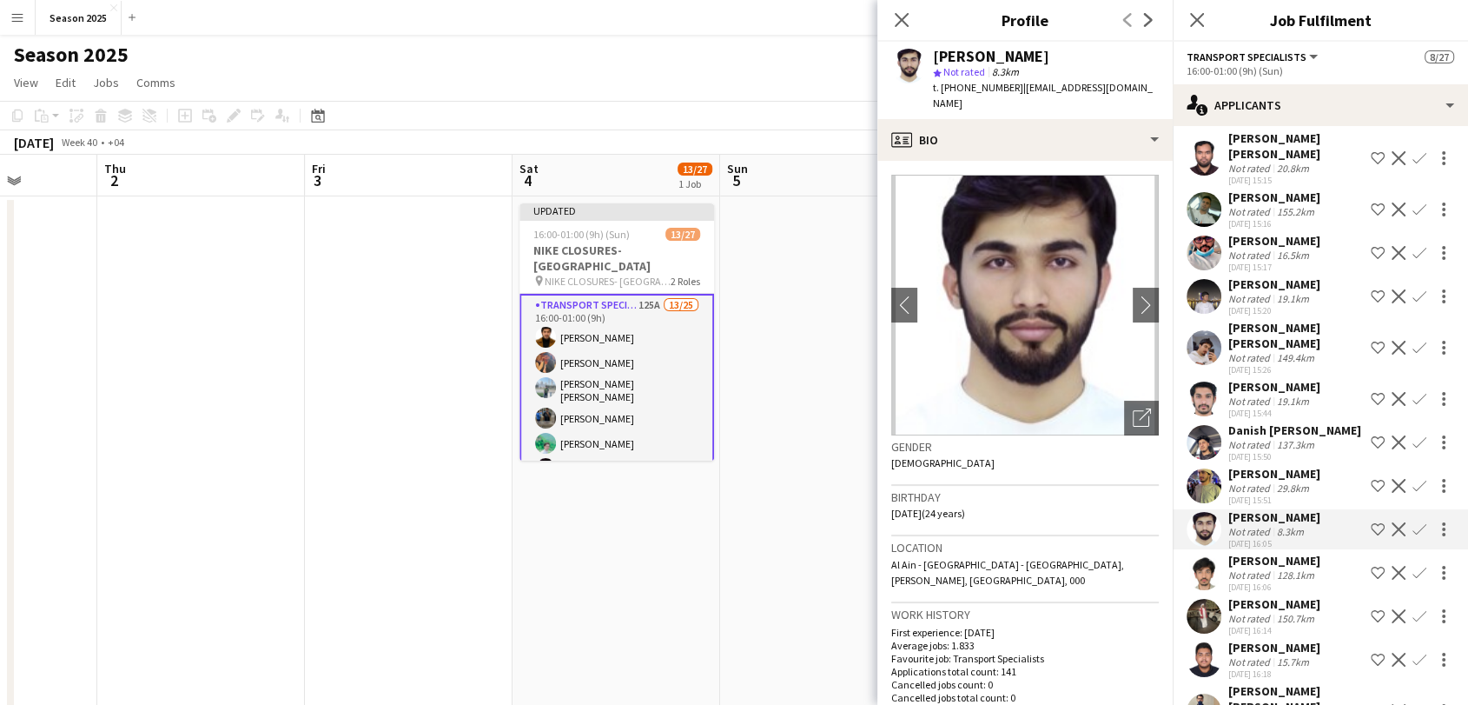
click at [1413, 522] on app-icon "Confirm" at bounding box center [1420, 529] width 14 height 14
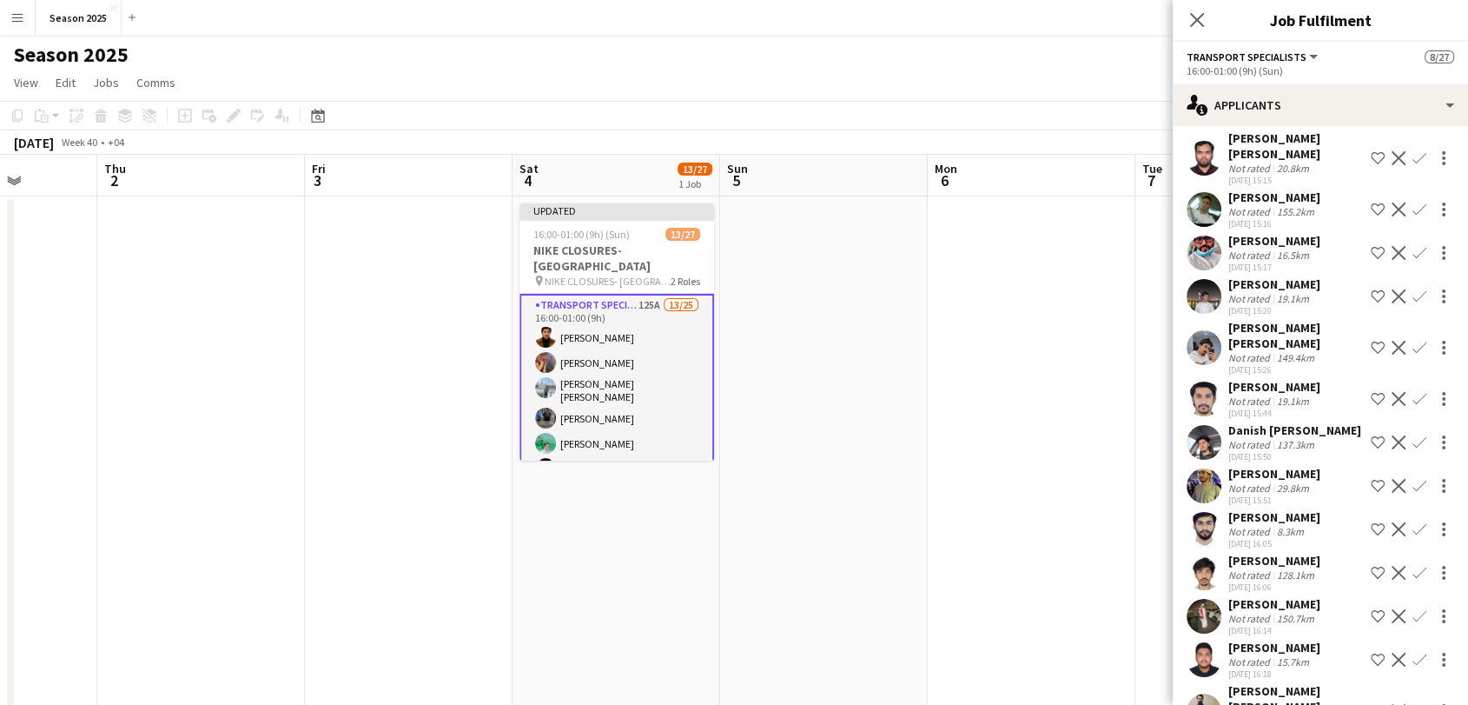
click at [1413, 522] on app-icon "Confirm" at bounding box center [1420, 529] width 14 height 14
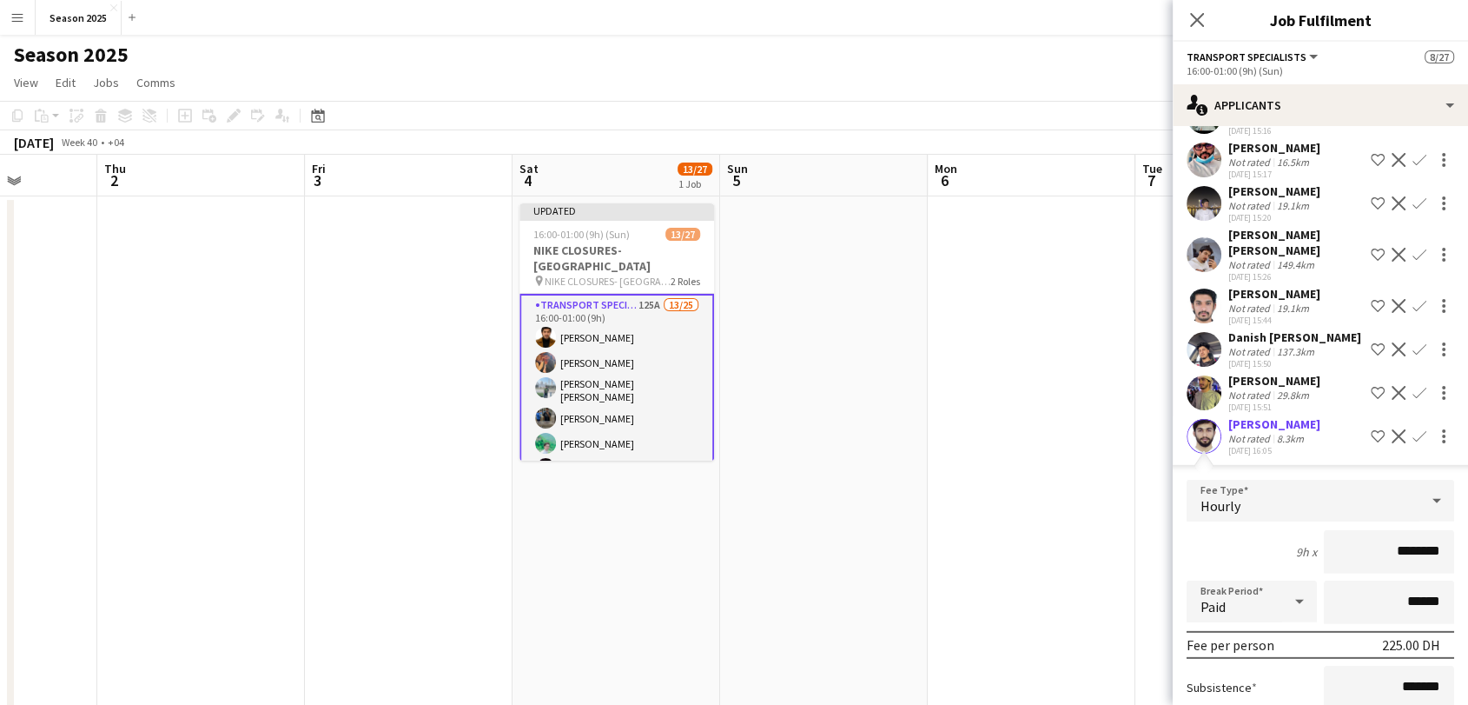
scroll to position [5352, 0]
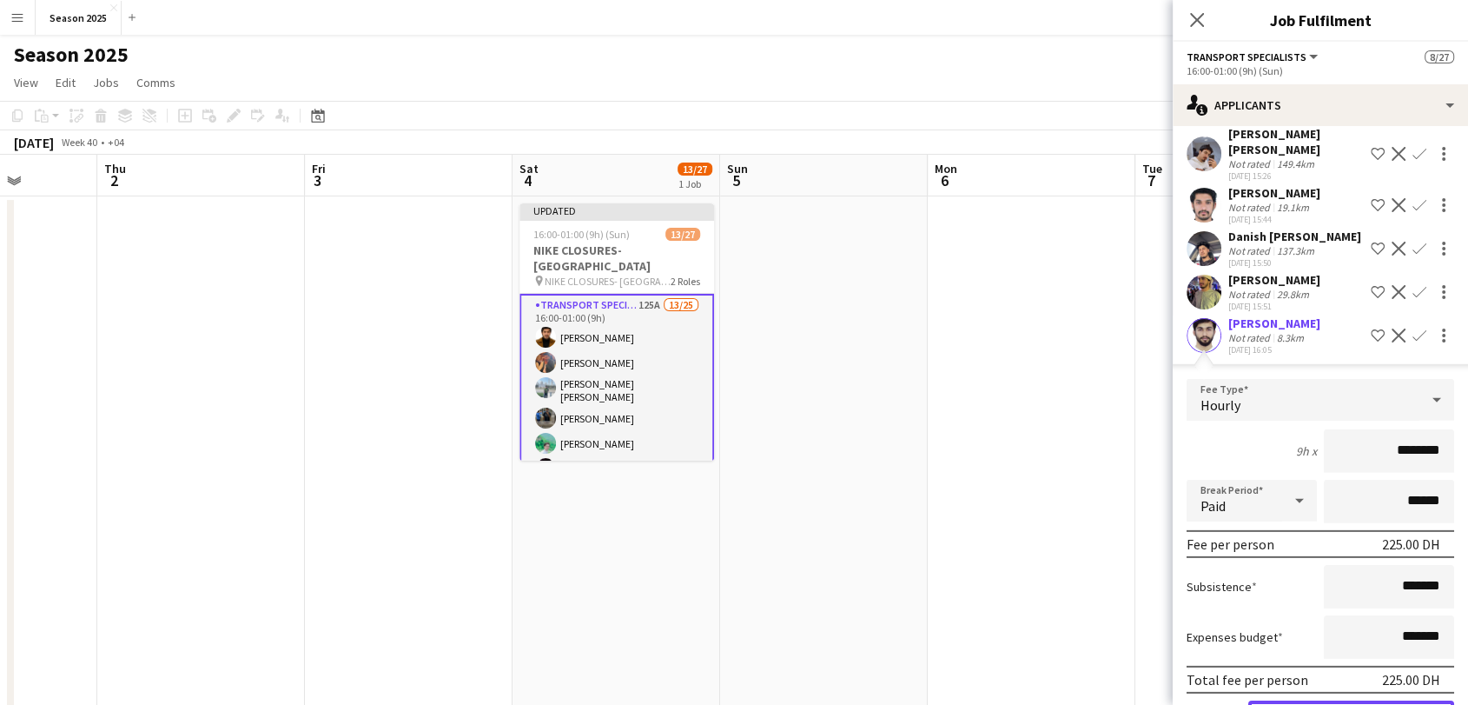
click at [1347, 700] on button "Confirm" at bounding box center [1351, 717] width 206 height 35
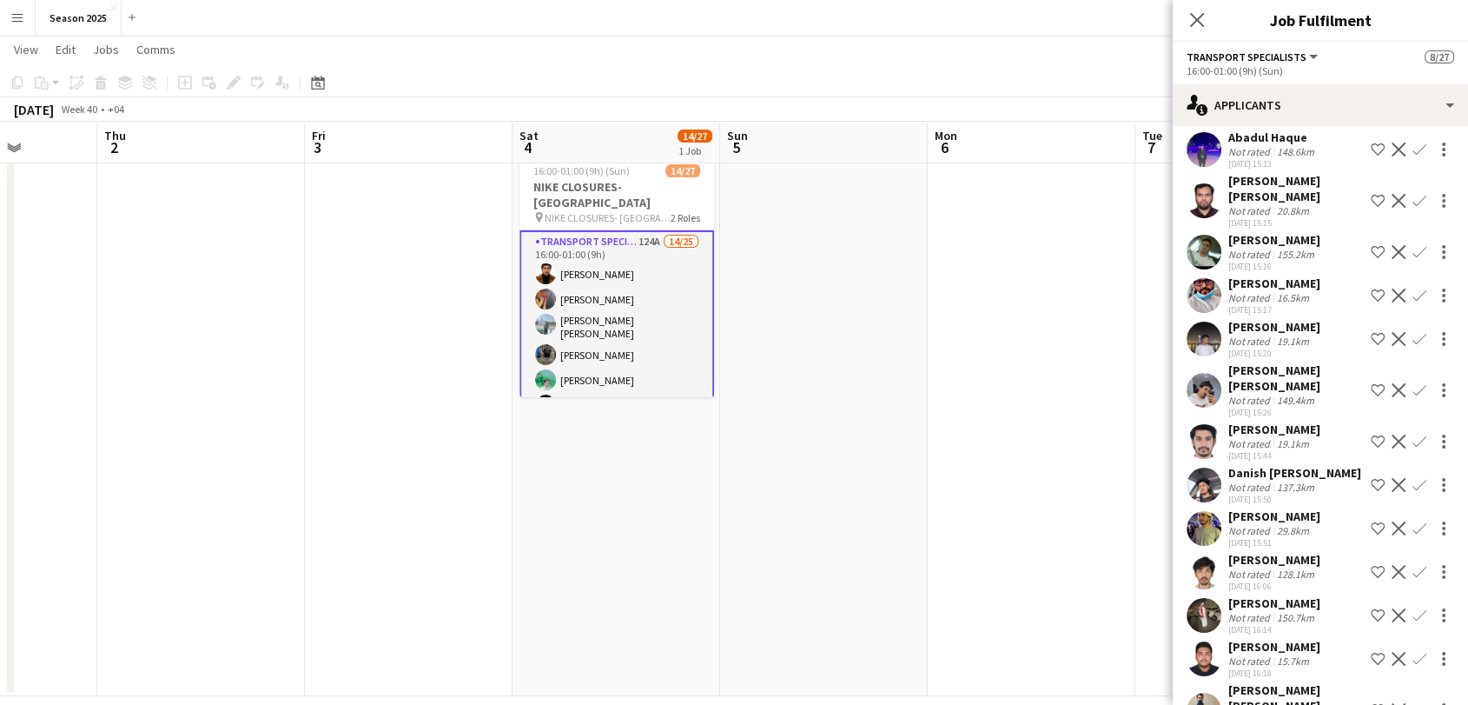
scroll to position [83, 0]
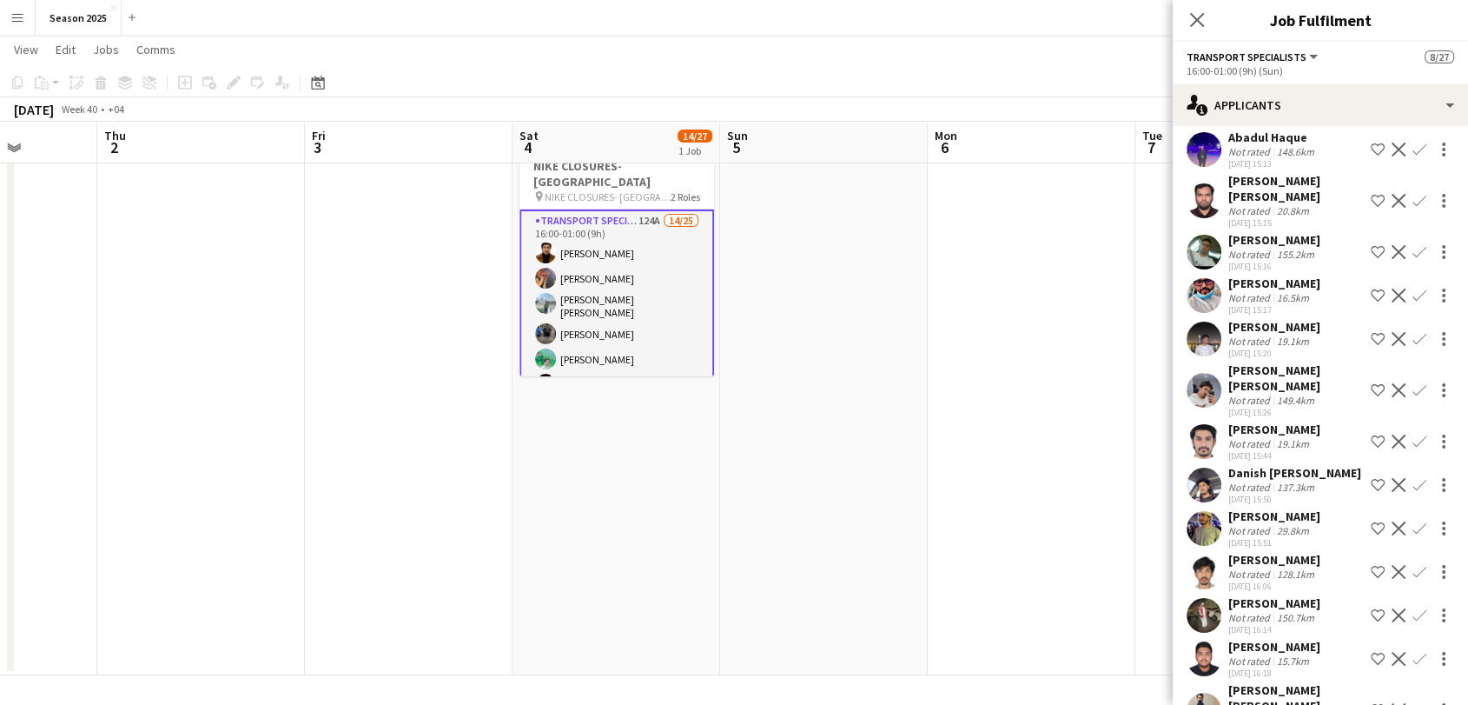
click at [1207, 598] on app-user-avatar at bounding box center [1204, 615] width 35 height 35
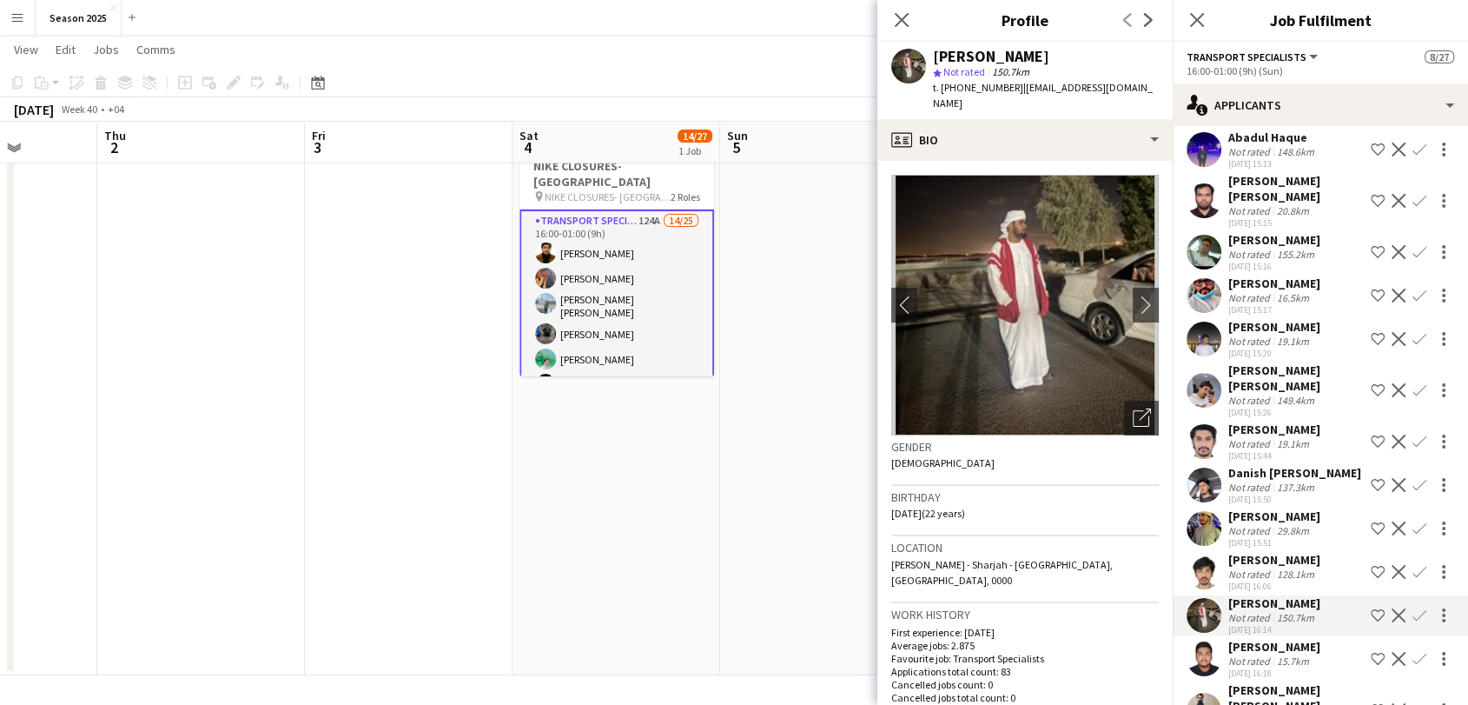
click at [1195, 6] on div "Close pop-in" at bounding box center [1197, 20] width 49 height 40
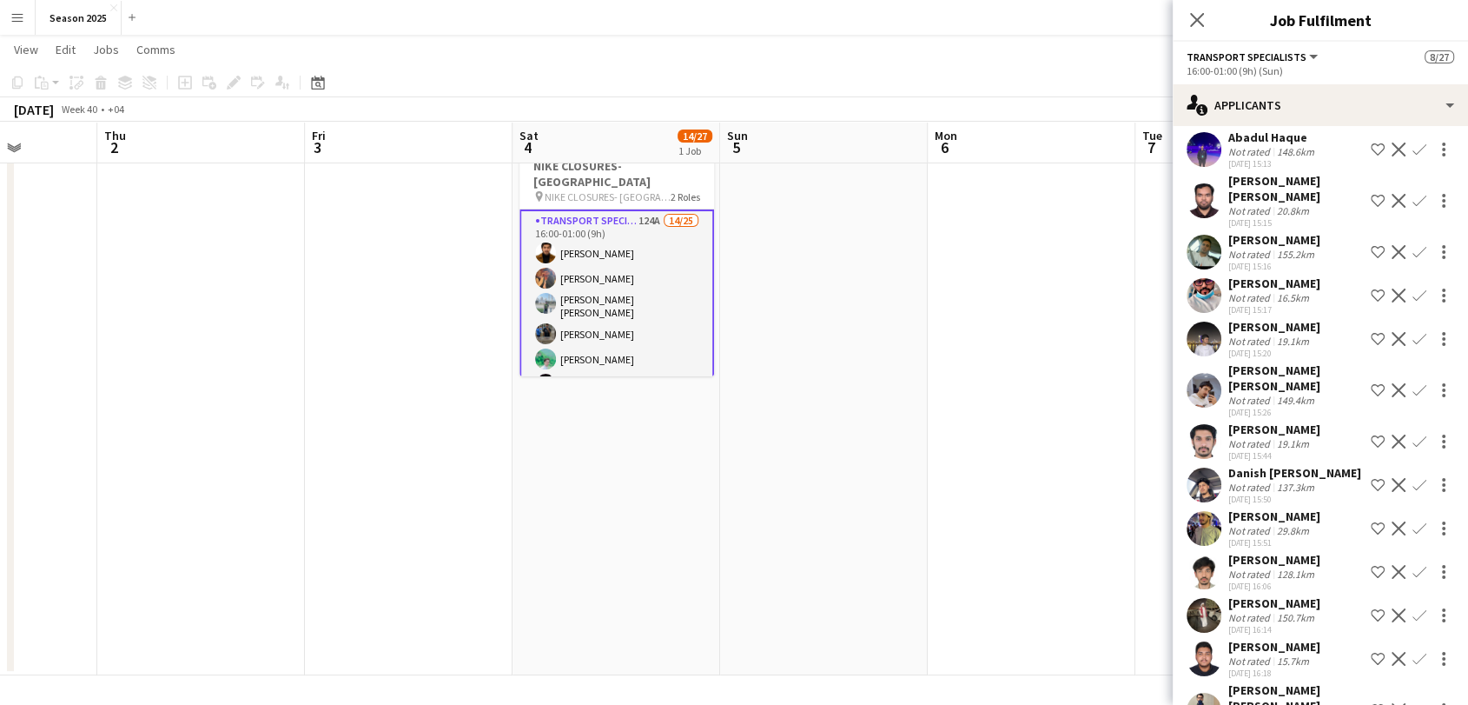
click at [636, 241] on app-card-role "Transport Specialists 124A 14/25 16:00-01:00 (9h) Umar Kasirjan [PERSON_NAME] […" at bounding box center [617, 548] width 195 height 678
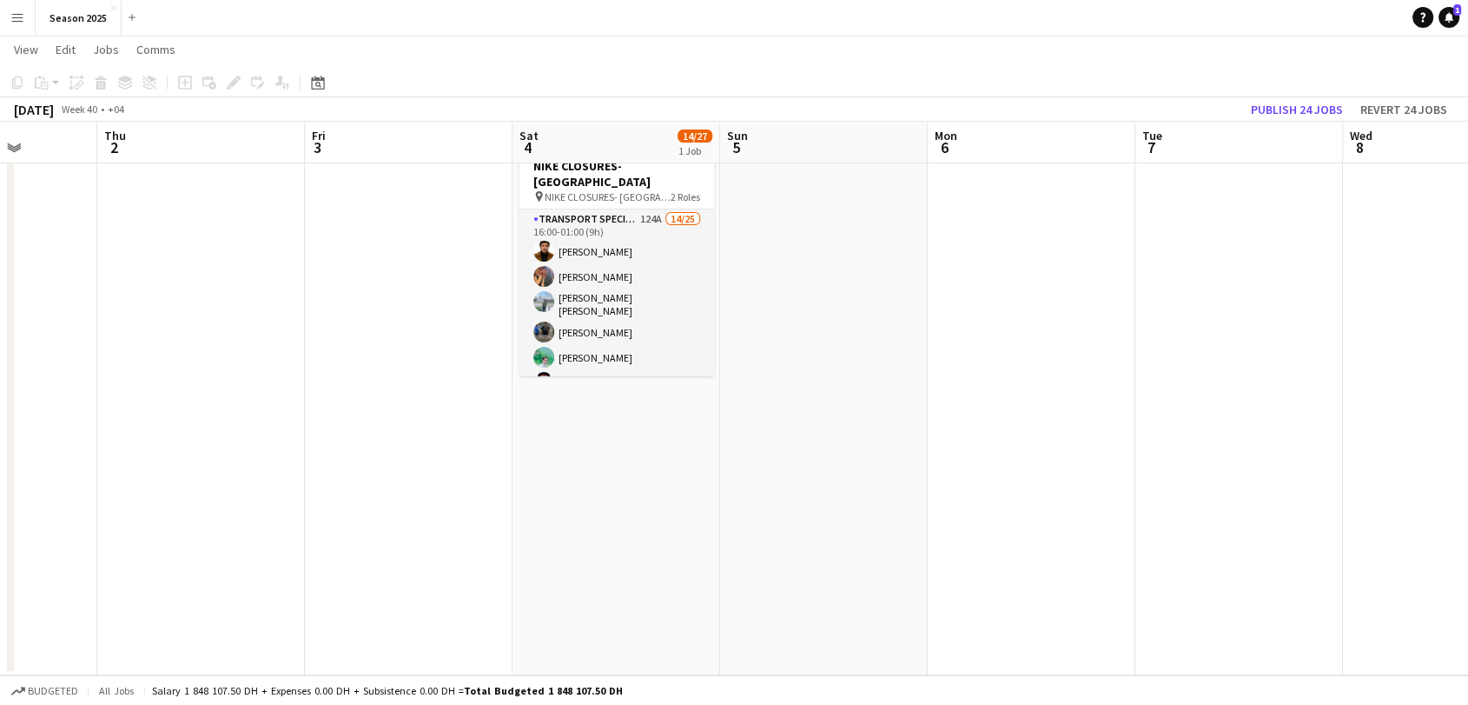
drag, startPoint x: 612, startPoint y: 298, endPoint x: 943, endPoint y: 235, distance: 337.0
click at [612, 298] on app-card-role "Transport Specialists 124A 14/25 16:00-01:00 (9h) Umar Kasirjan [PERSON_NAME] […" at bounding box center [617, 546] width 195 height 674
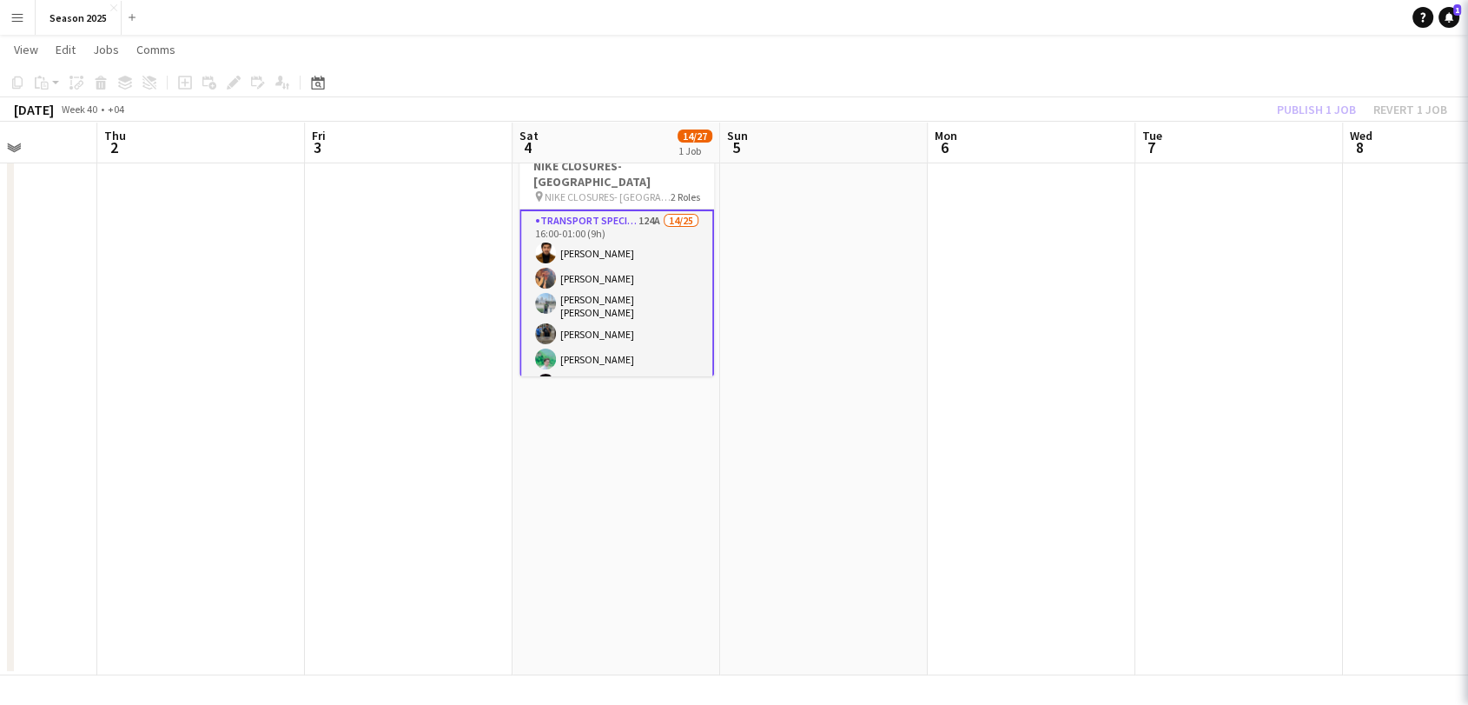
scroll to position [0, 734]
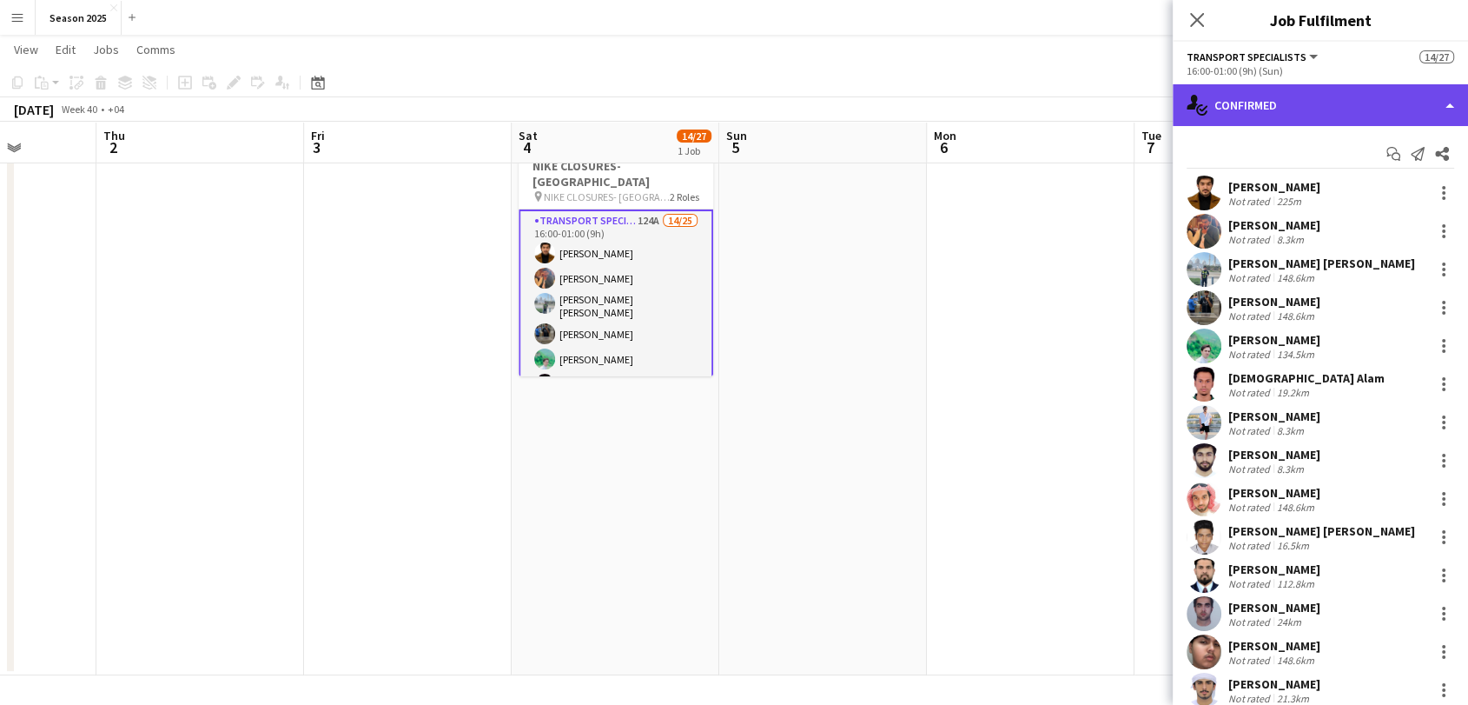
click at [1310, 113] on div "single-neutral-actions-check-2 Confirmed" at bounding box center [1320, 105] width 295 height 42
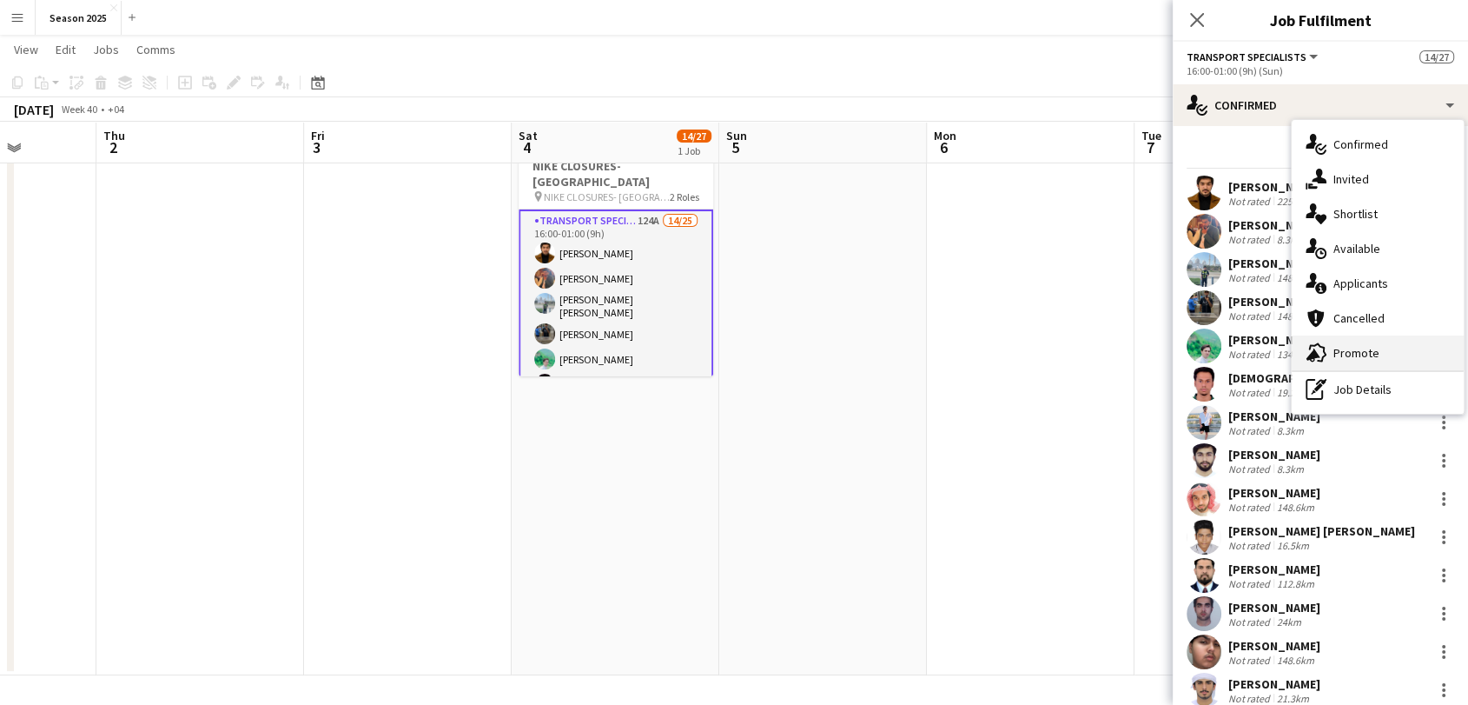
click at [1370, 359] on span "Promote" at bounding box center [1357, 353] width 46 height 16
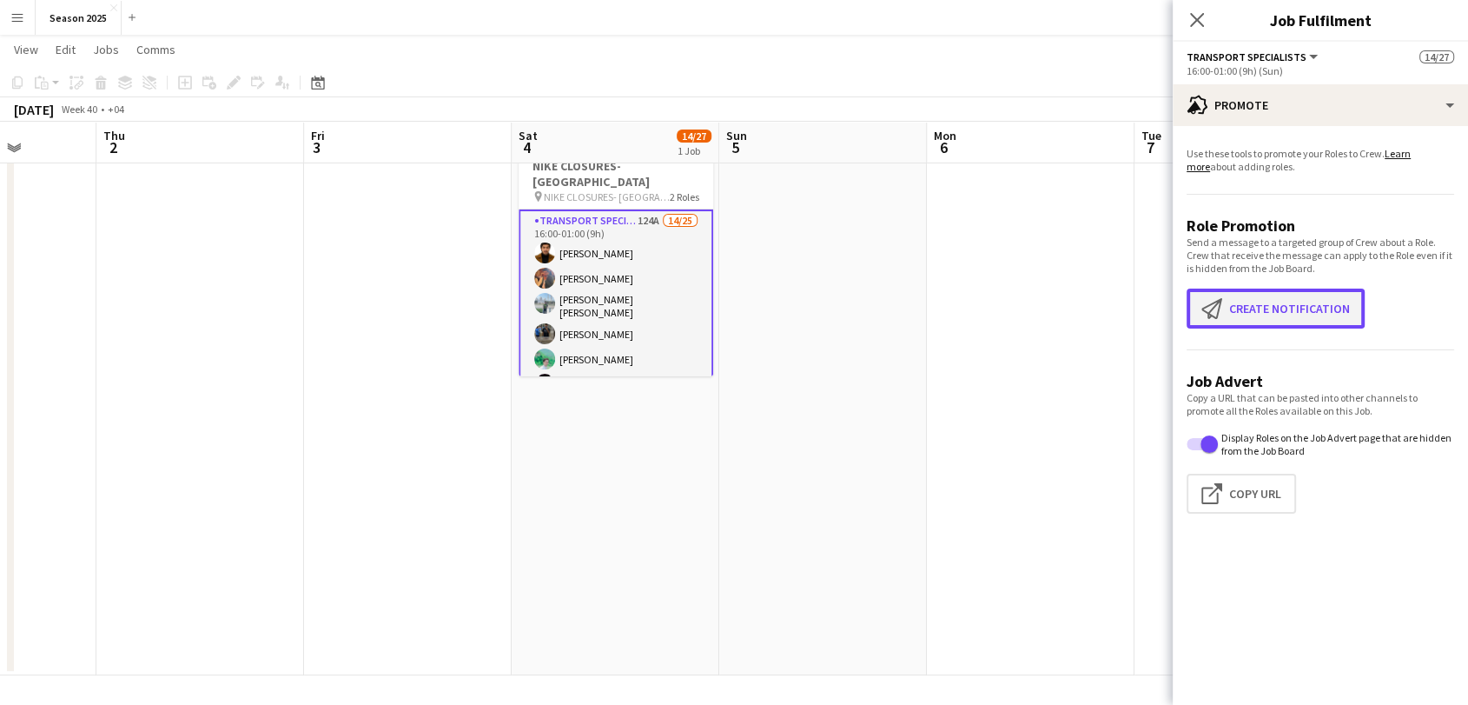
click at [1307, 304] on button "Create notification Create notification" at bounding box center [1276, 308] width 178 height 40
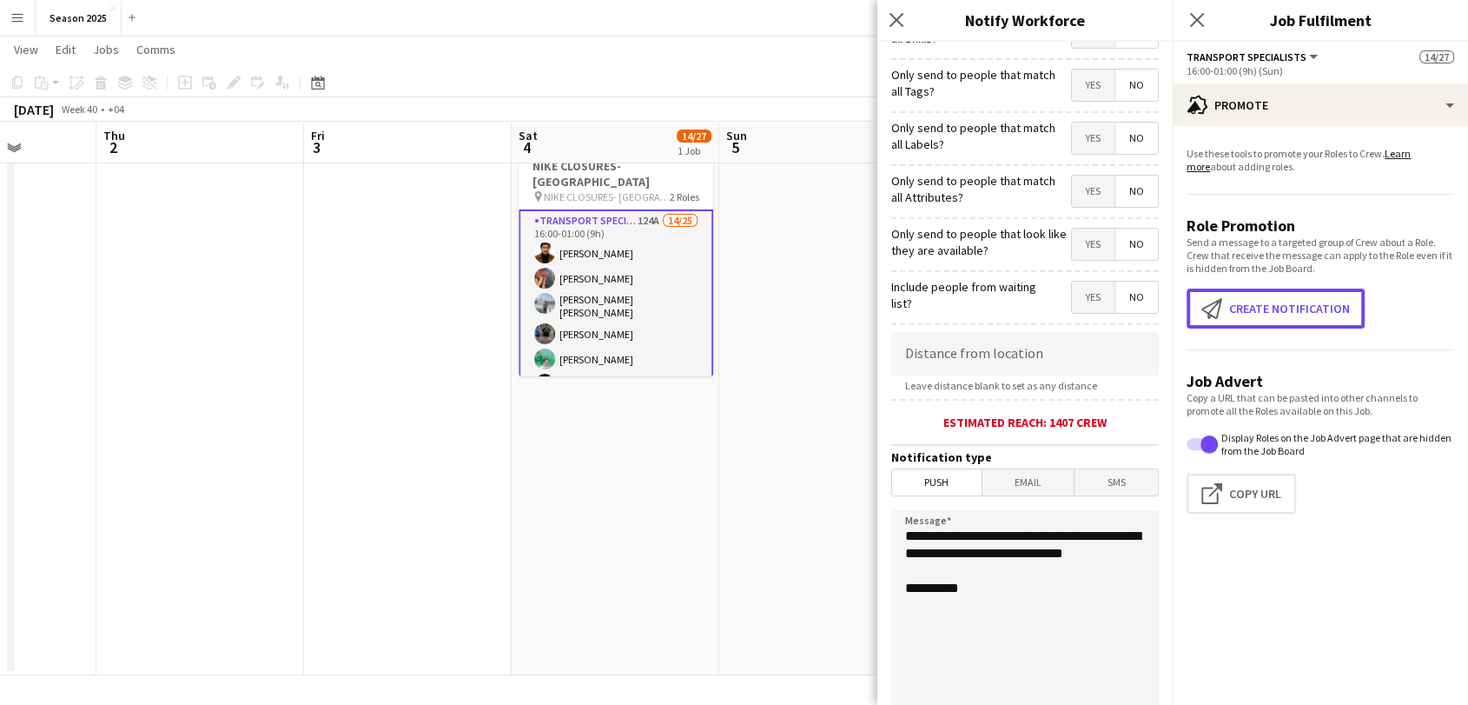
scroll to position [257, 0]
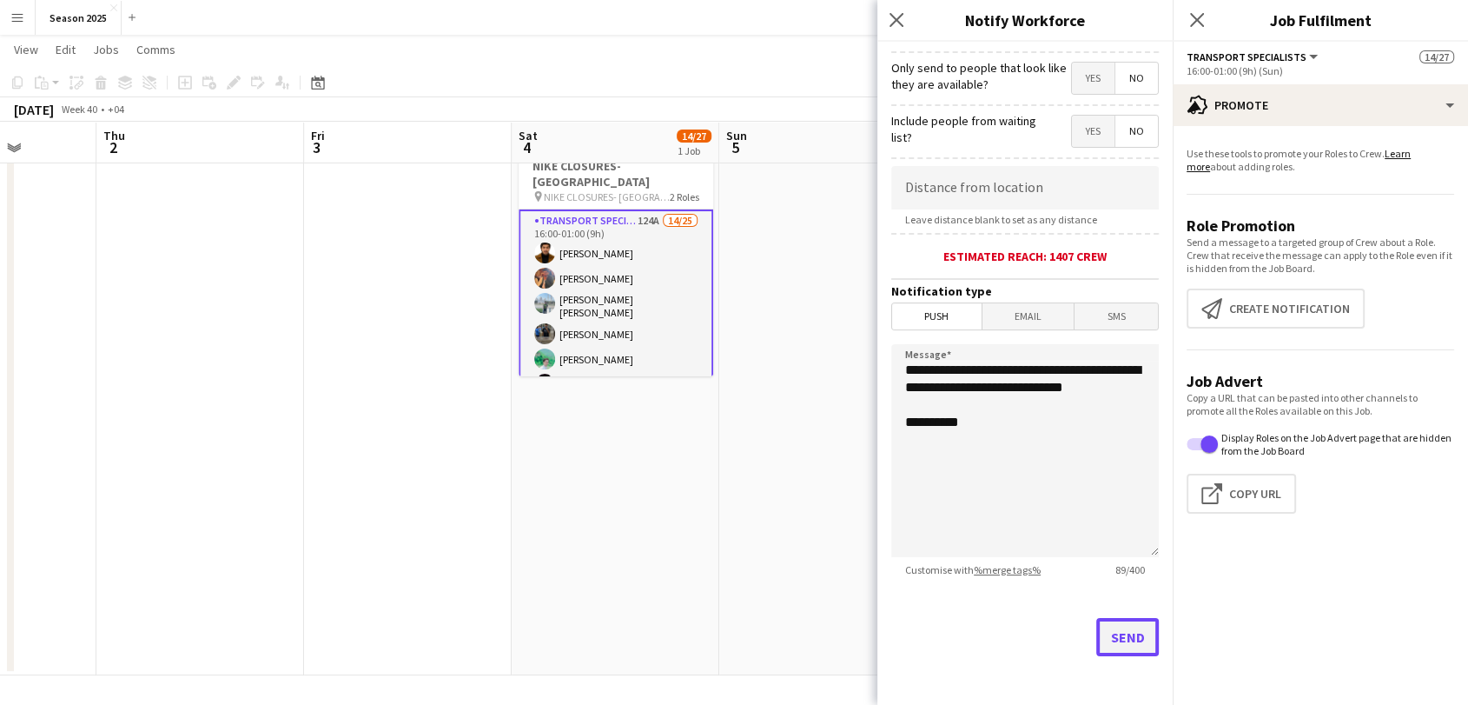
click at [1117, 620] on button "Send" at bounding box center [1127, 637] width 63 height 38
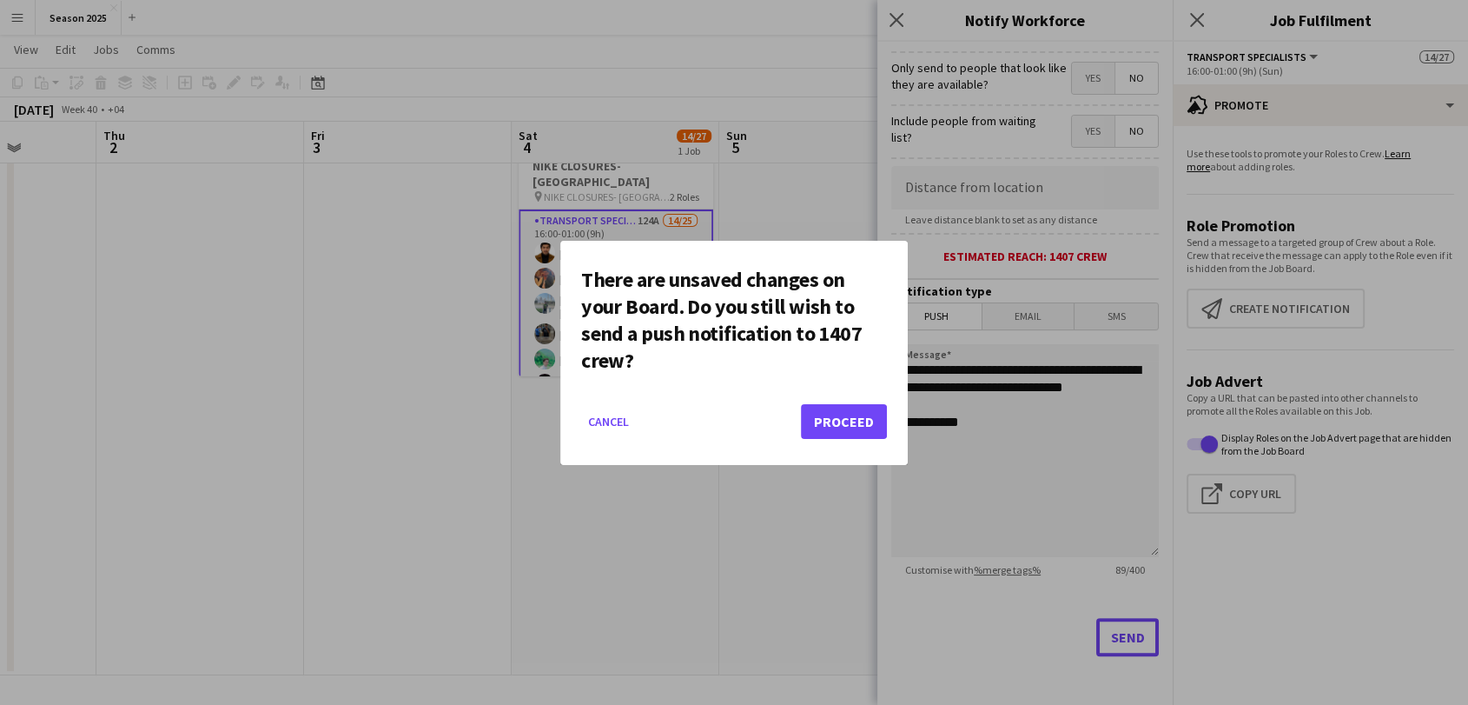
scroll to position [0, 0]
click at [864, 428] on button "Proceed" at bounding box center [844, 421] width 86 height 35
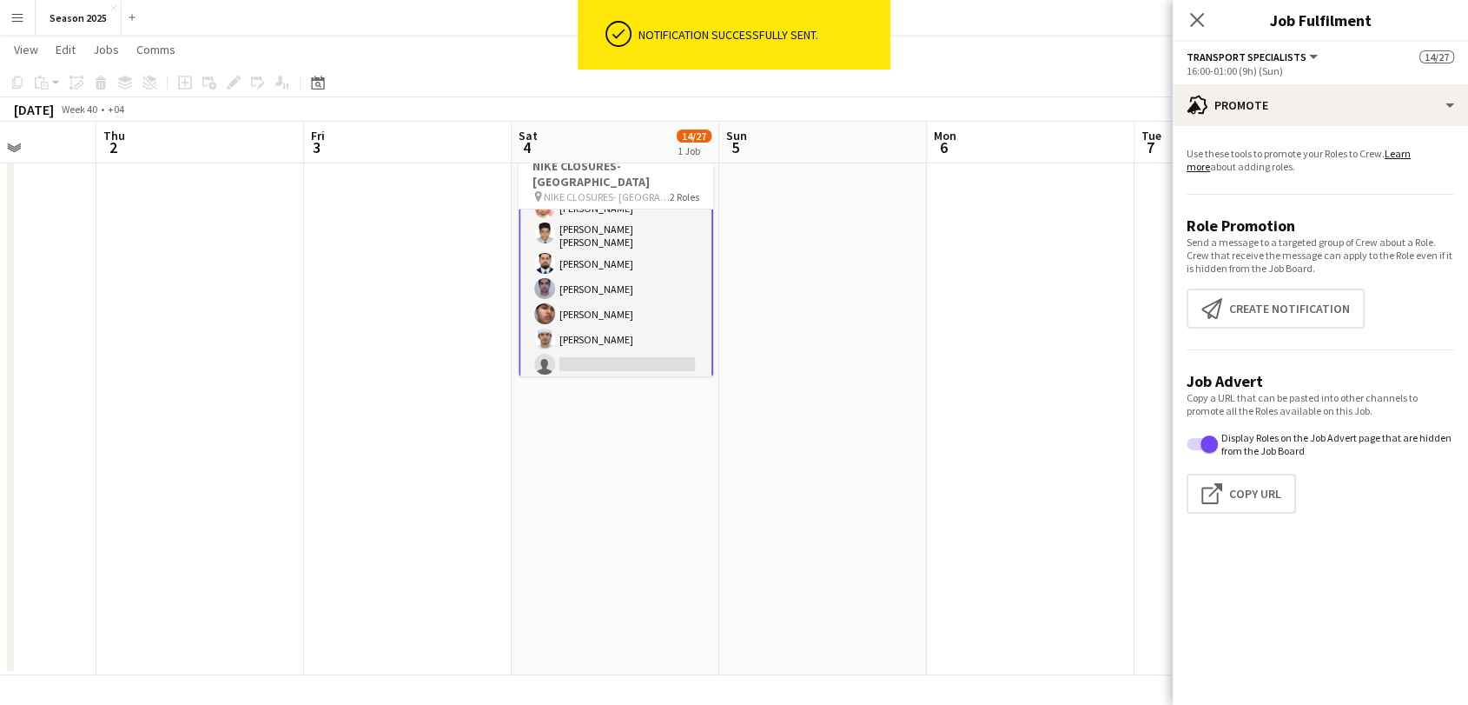
scroll to position [569, 0]
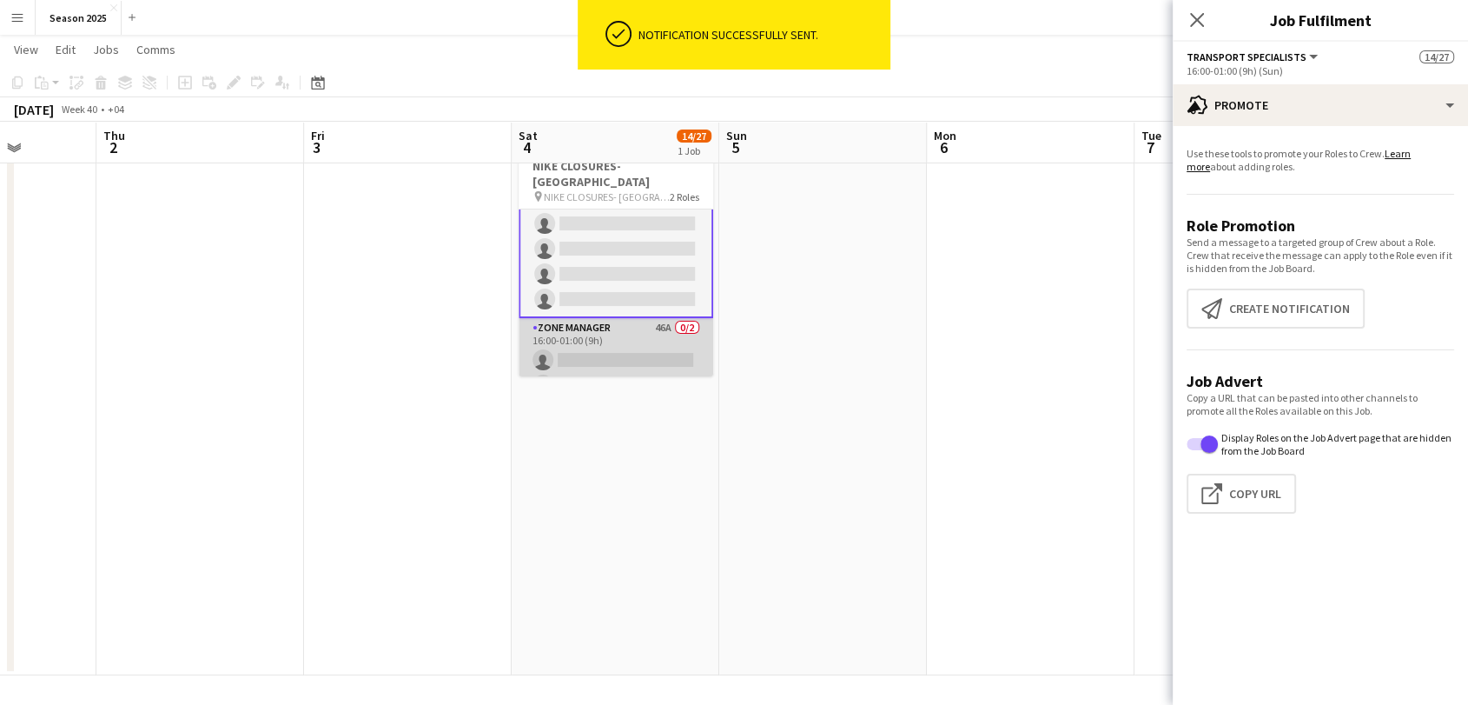
click at [625, 343] on app-card-role "Zone Manager 46A 0/2 16:00-01:00 (9h) single-neutral-actions single-neutral-act…" at bounding box center [616, 360] width 195 height 84
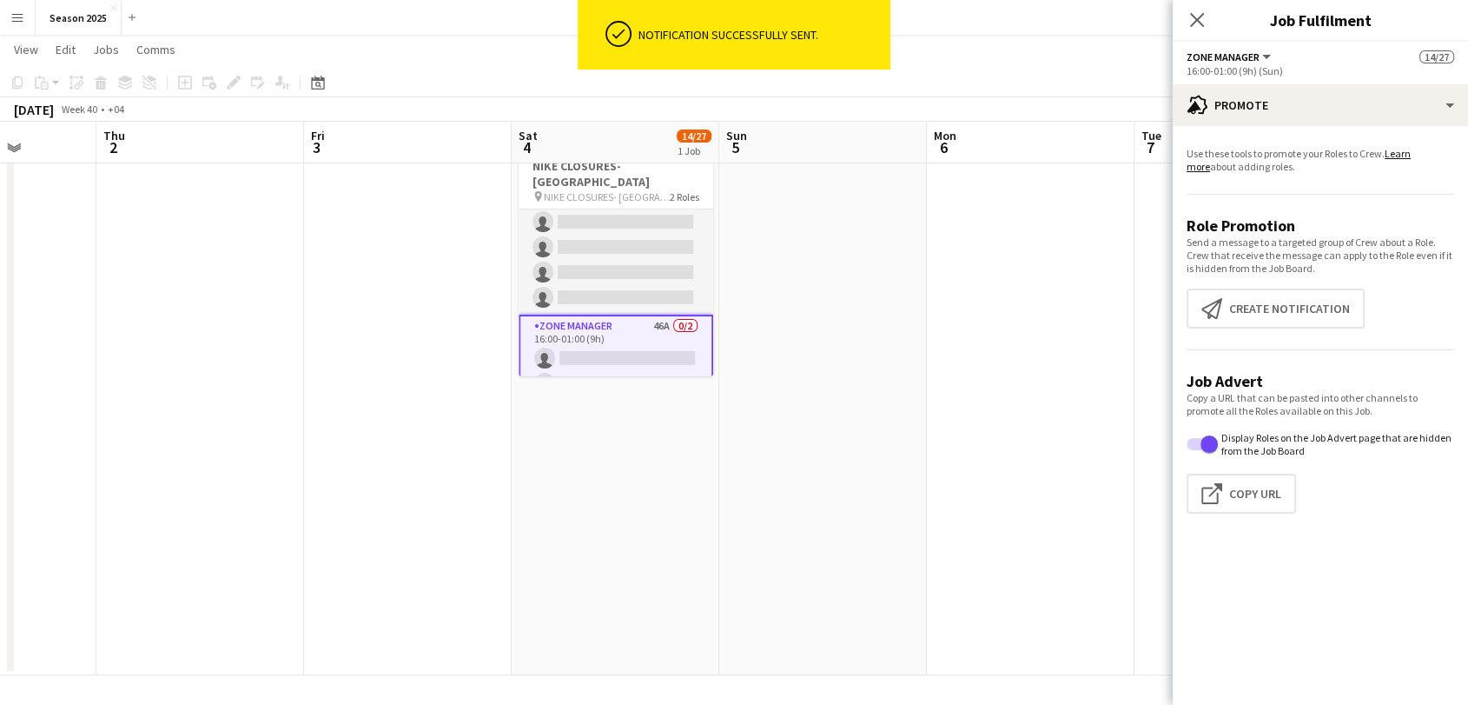
scroll to position [567, 0]
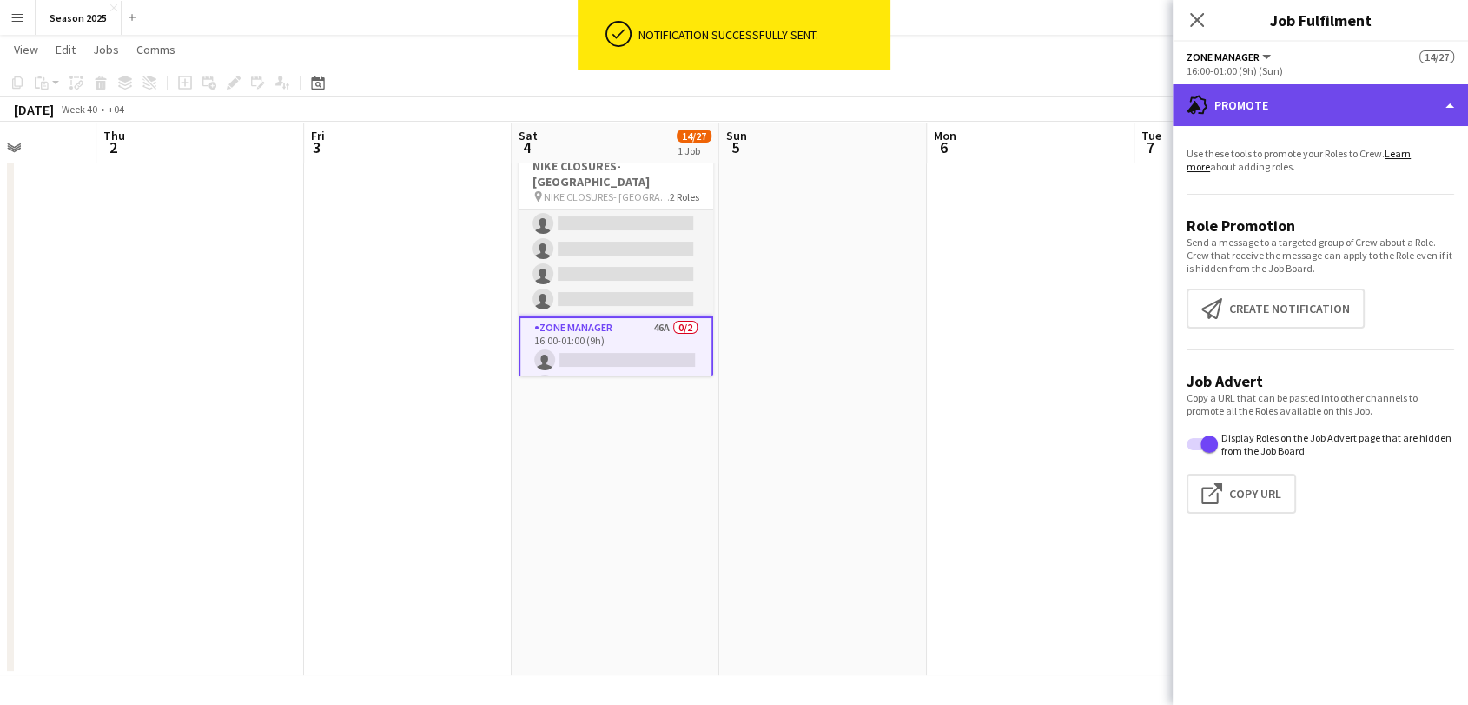
click at [1255, 118] on div "advertising-megaphone Promote" at bounding box center [1320, 105] width 295 height 42
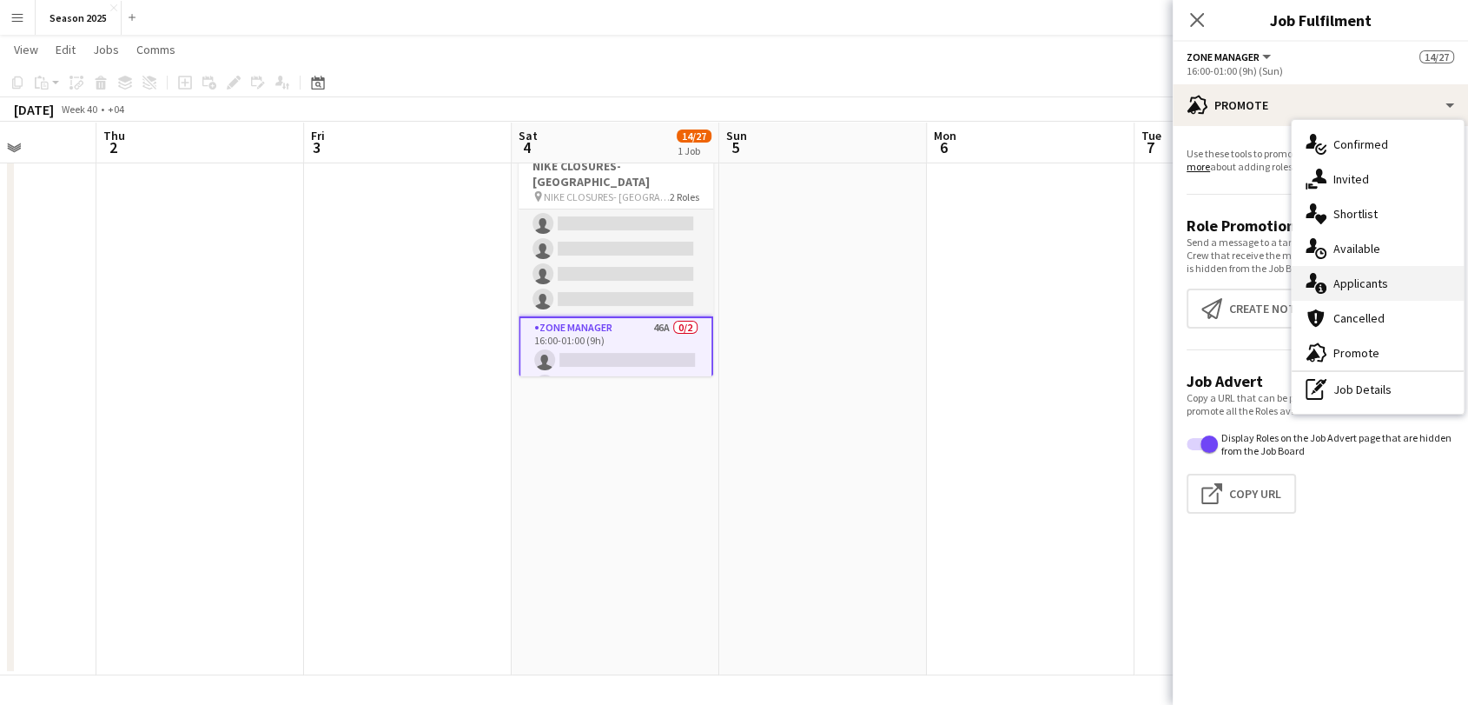
click at [1343, 284] on span "Applicants" at bounding box center [1361, 283] width 55 height 16
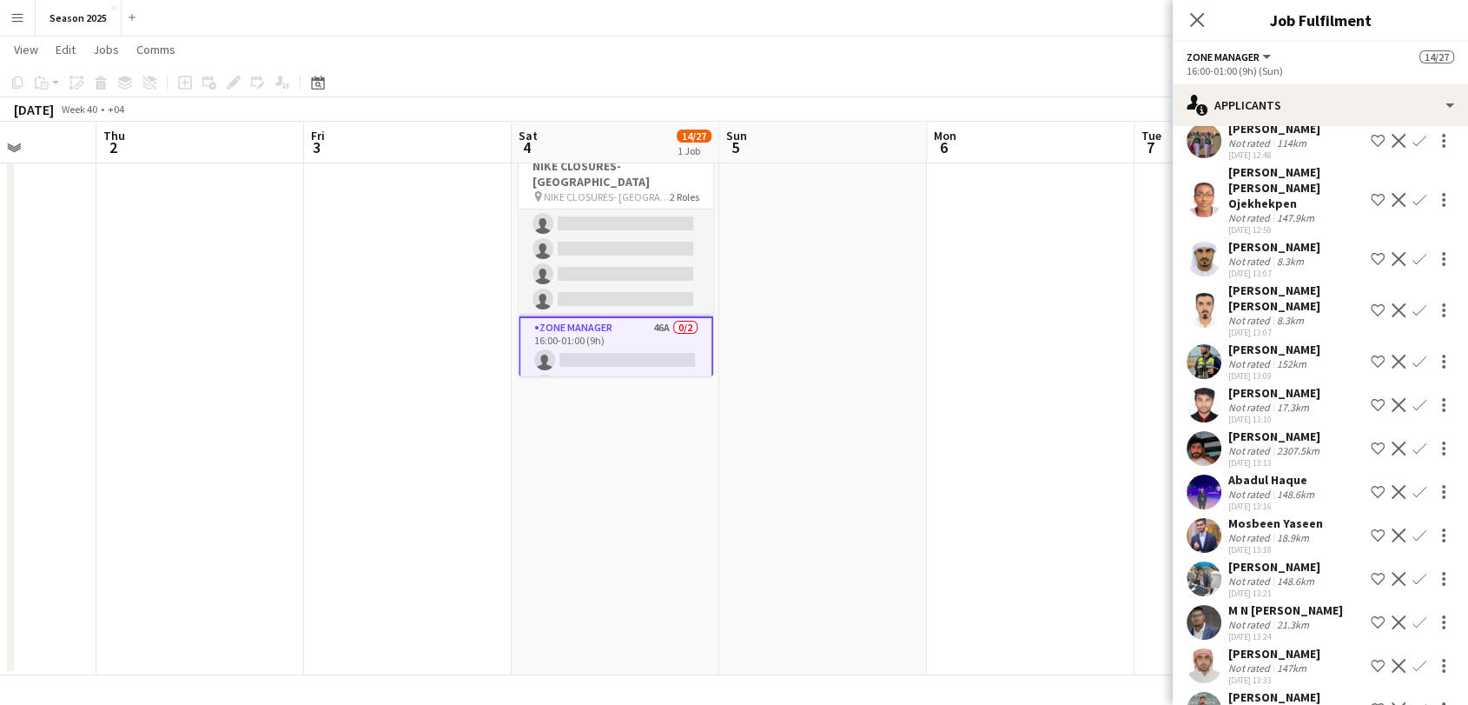
scroll to position [289, 0]
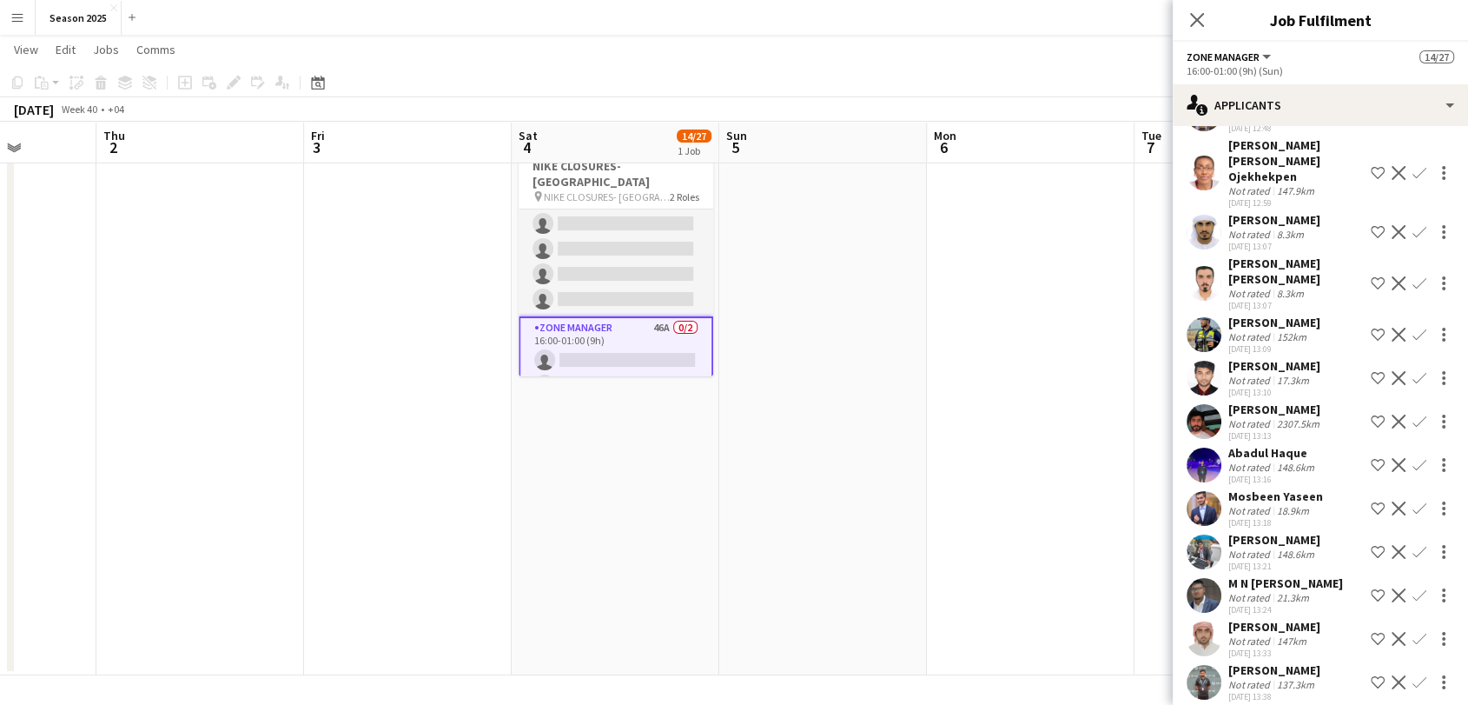
click at [1210, 327] on app-user-avatar at bounding box center [1204, 334] width 35 height 35
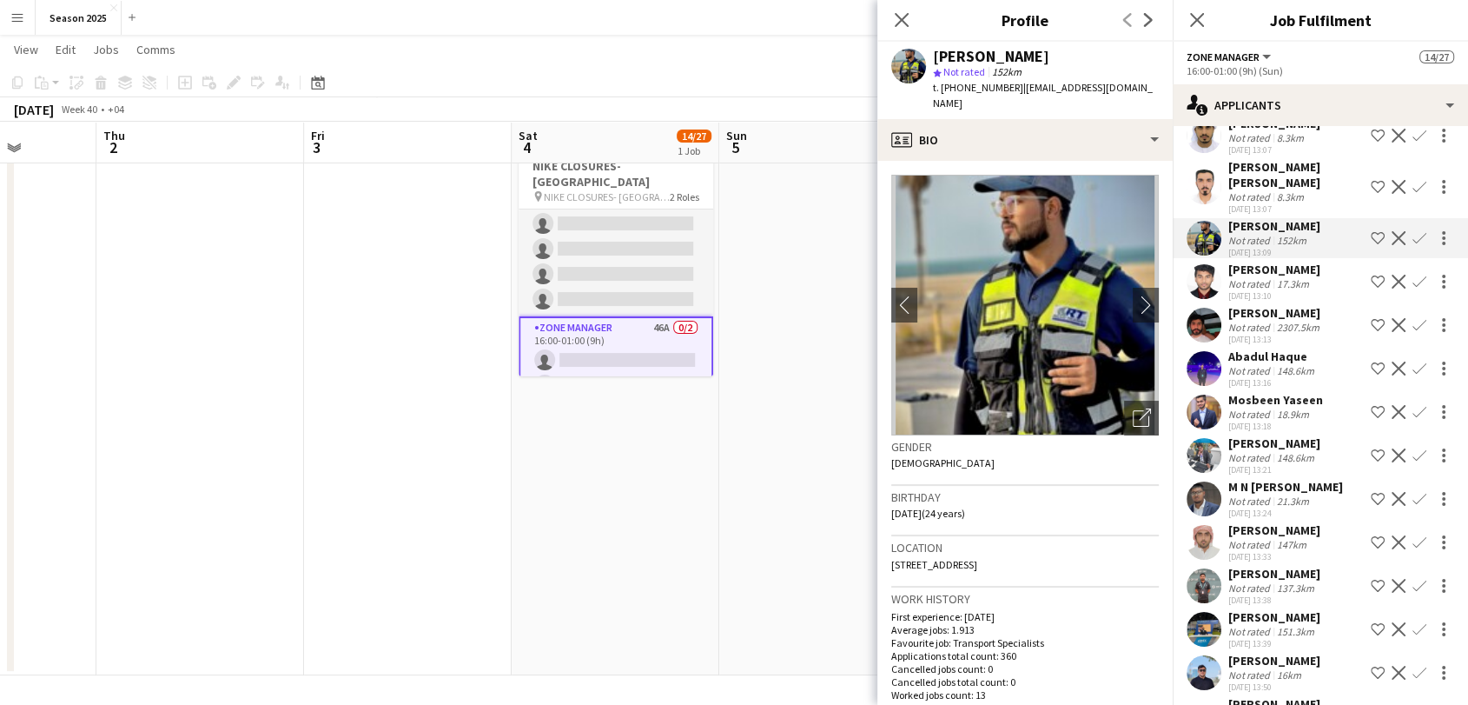
scroll to position [482, 0]
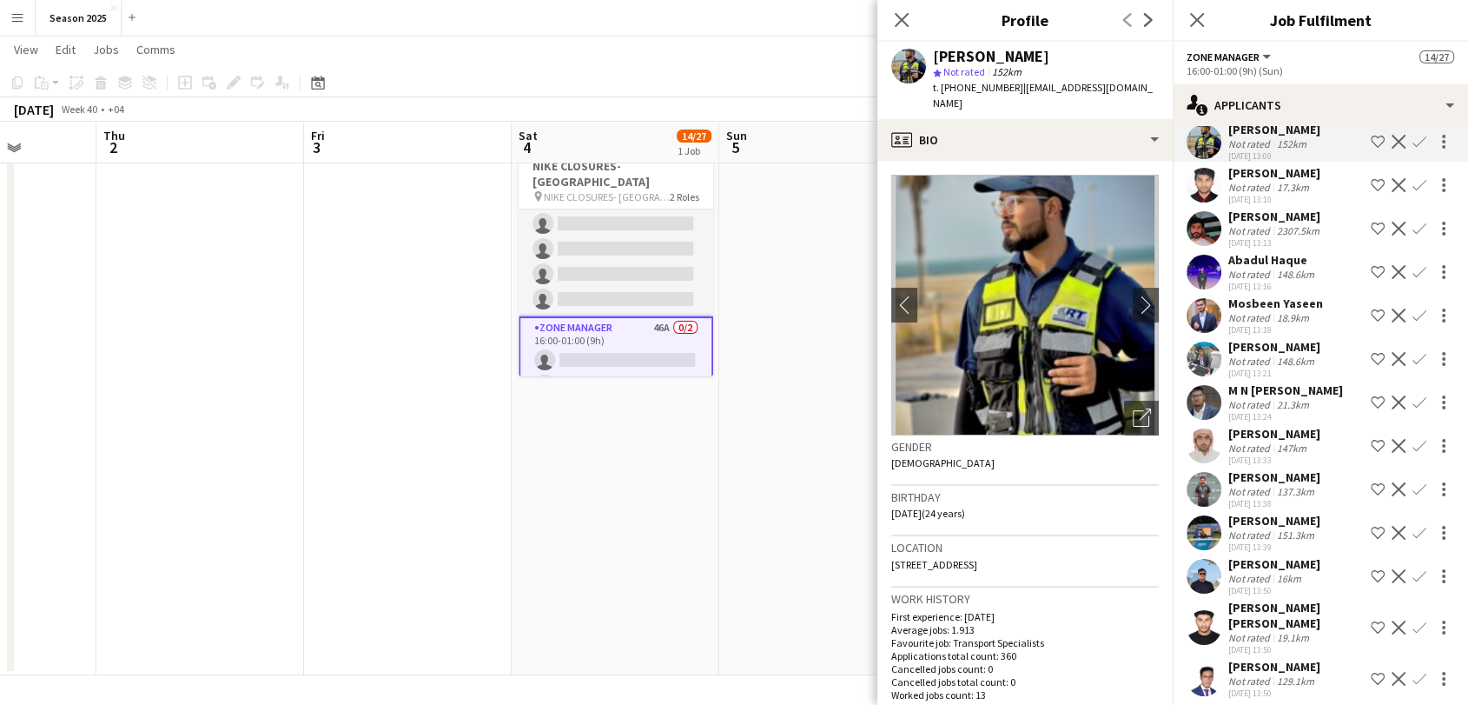
click at [1213, 449] on app-user-avatar at bounding box center [1204, 445] width 35 height 35
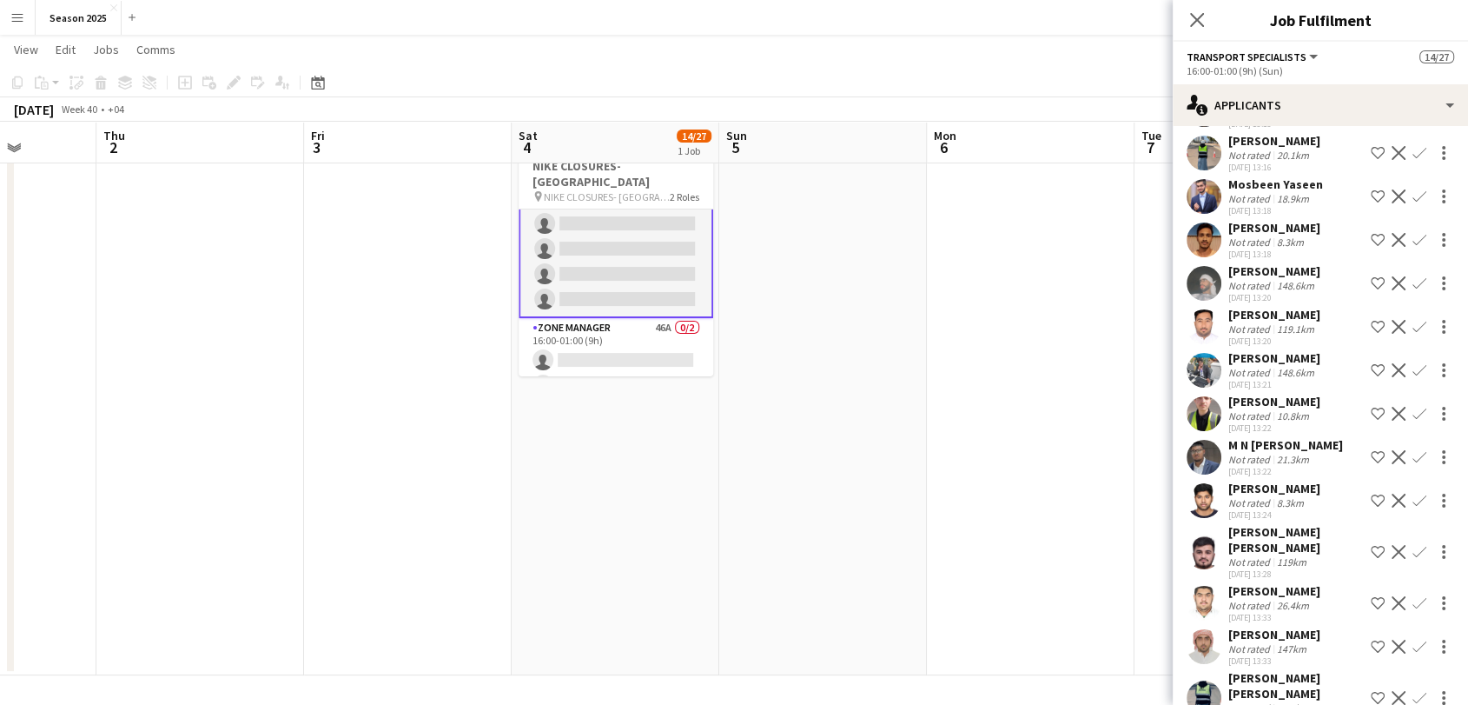
scroll to position [1834, 0]
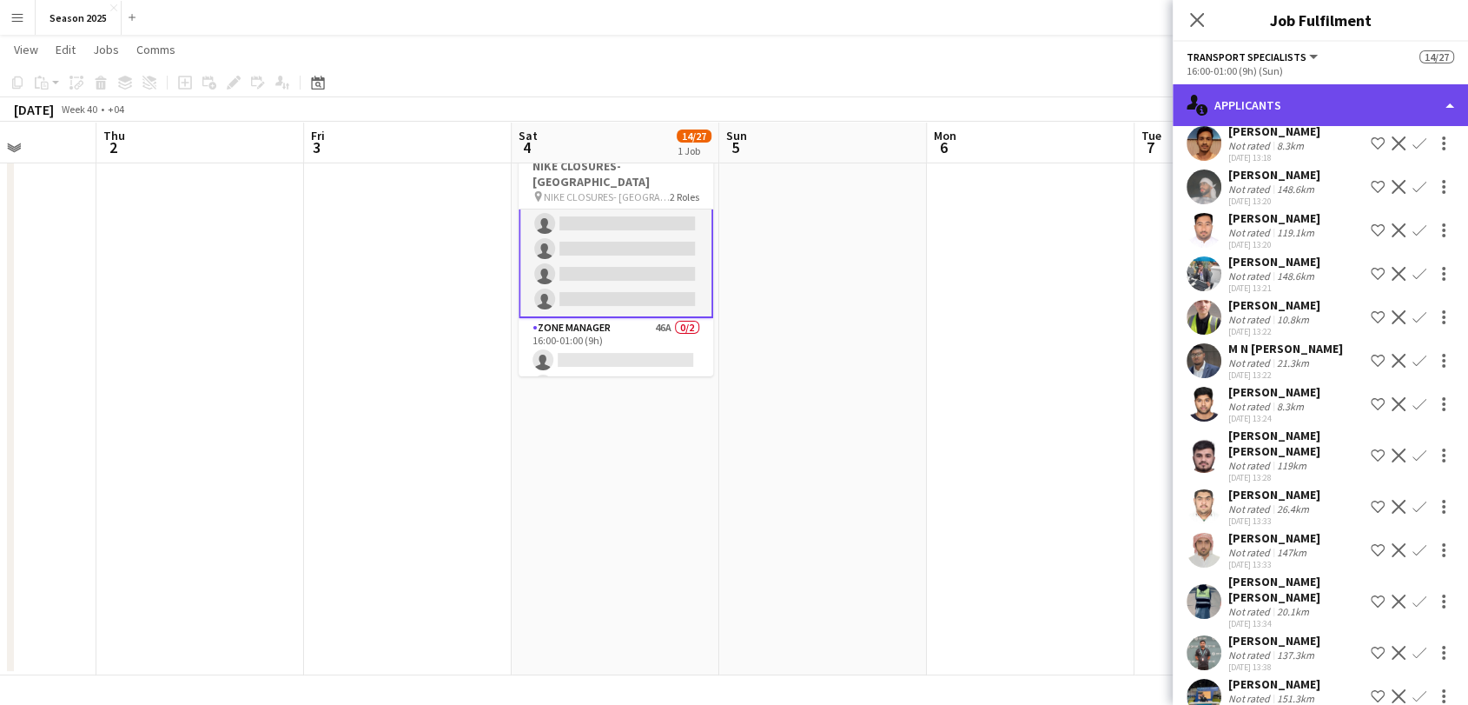
click at [1277, 101] on div "single-neutral-actions-information Applicants" at bounding box center [1320, 105] width 295 height 42
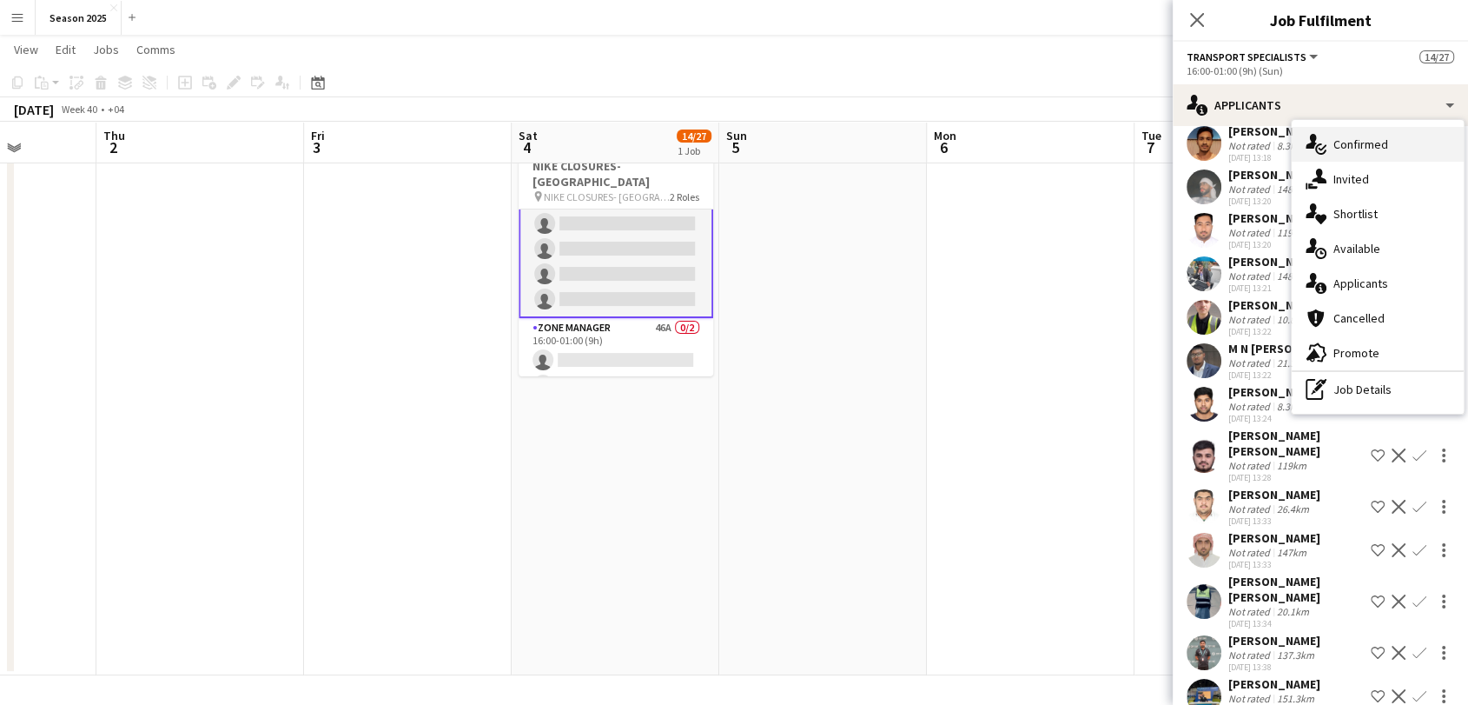
click at [1360, 151] on span "Confirmed" at bounding box center [1361, 144] width 55 height 16
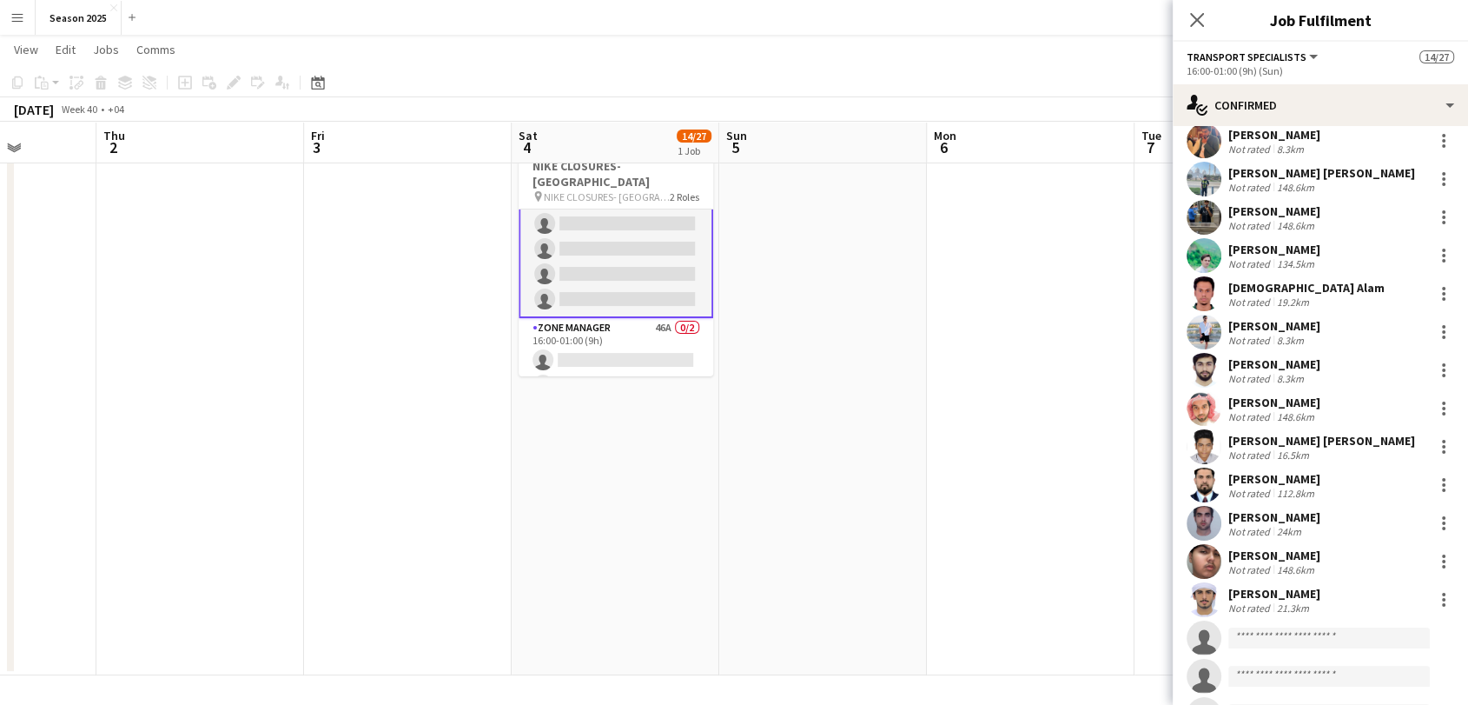
scroll to position [96, 0]
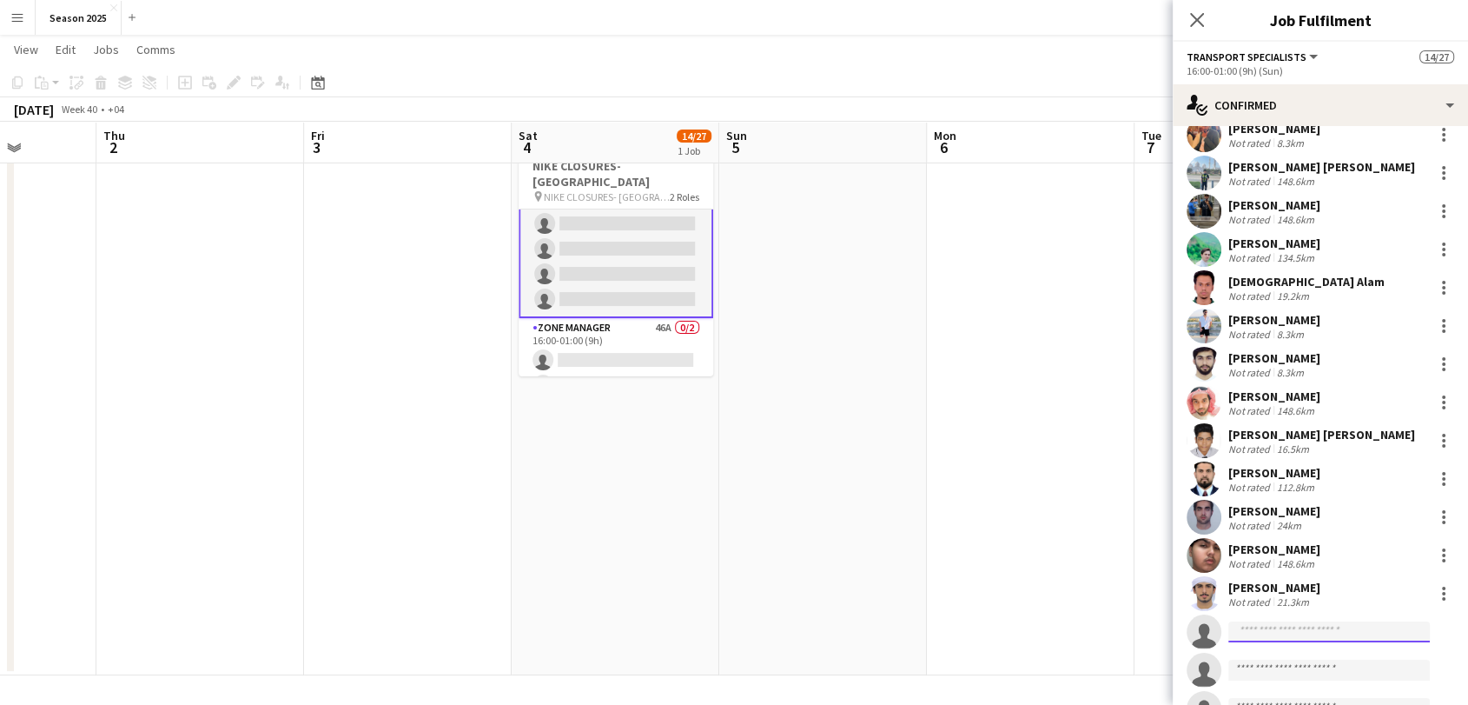
click at [1304, 627] on input at bounding box center [1329, 631] width 202 height 21
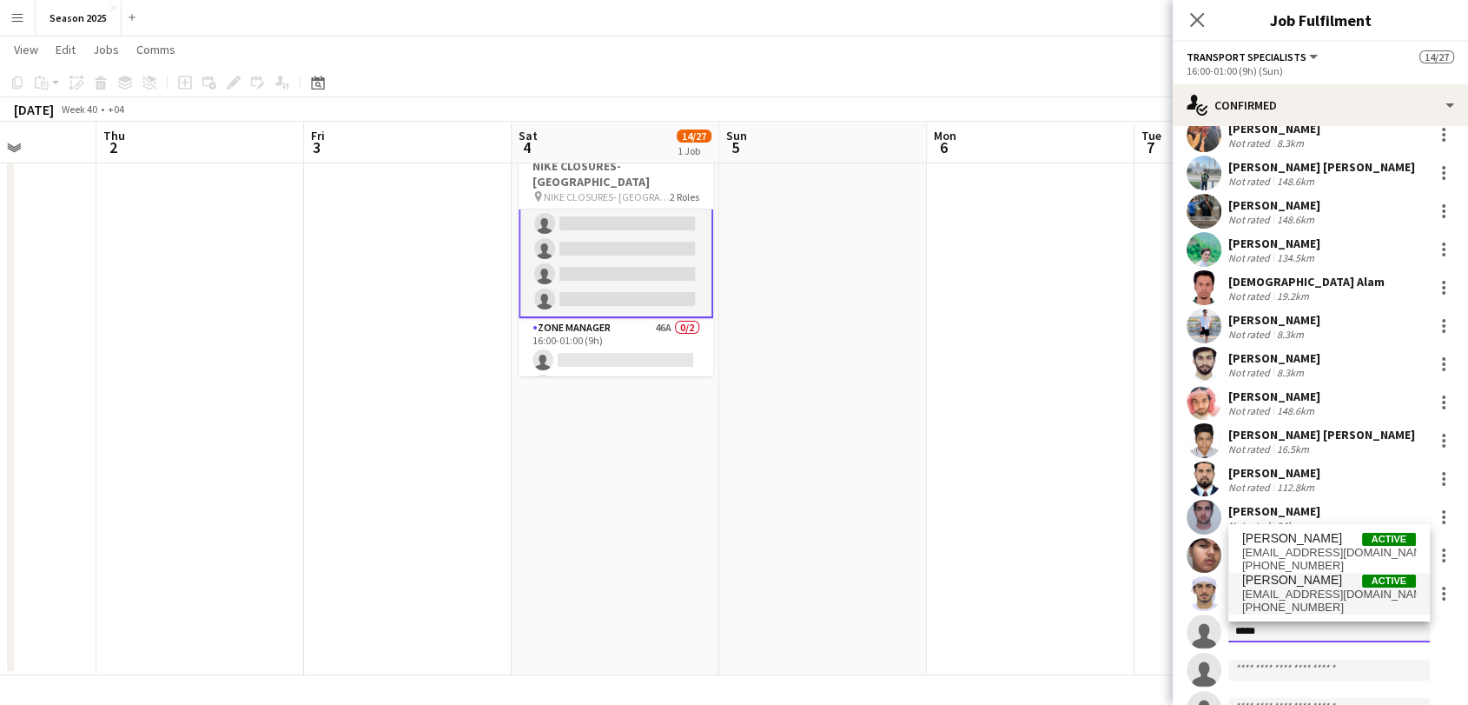
type input "*****"
click at [1327, 606] on span "[PHONE_NUMBER]" at bounding box center [1329, 607] width 174 height 14
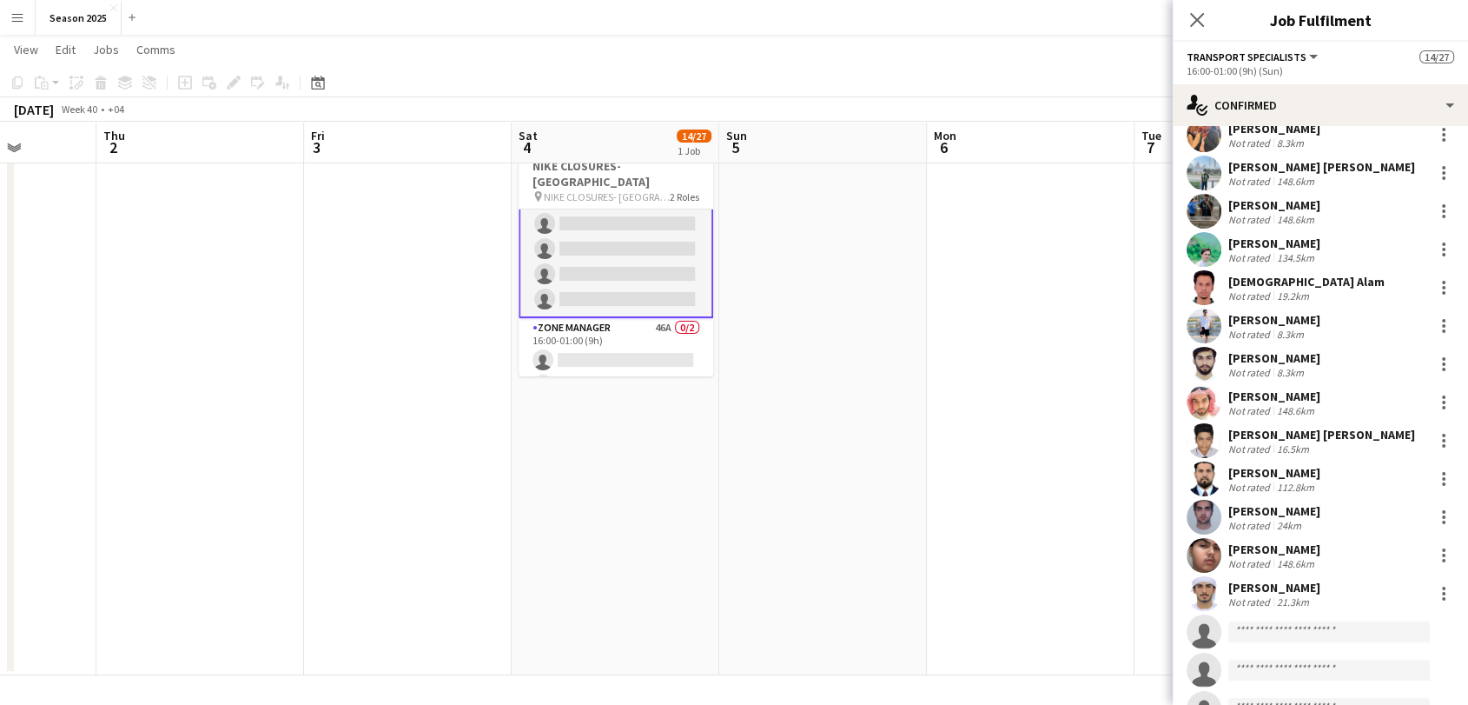
scroll to position [419, 0]
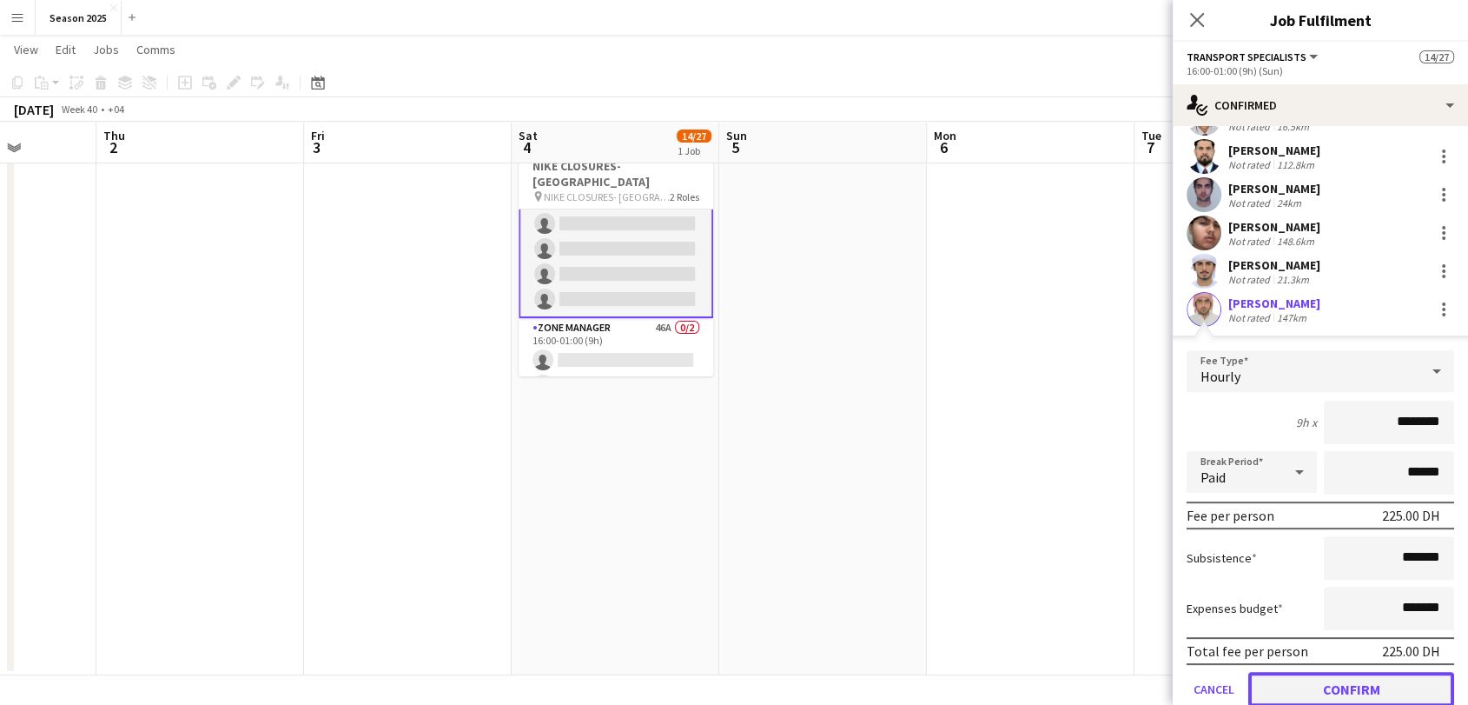
click at [1347, 684] on button "Confirm" at bounding box center [1351, 689] width 206 height 35
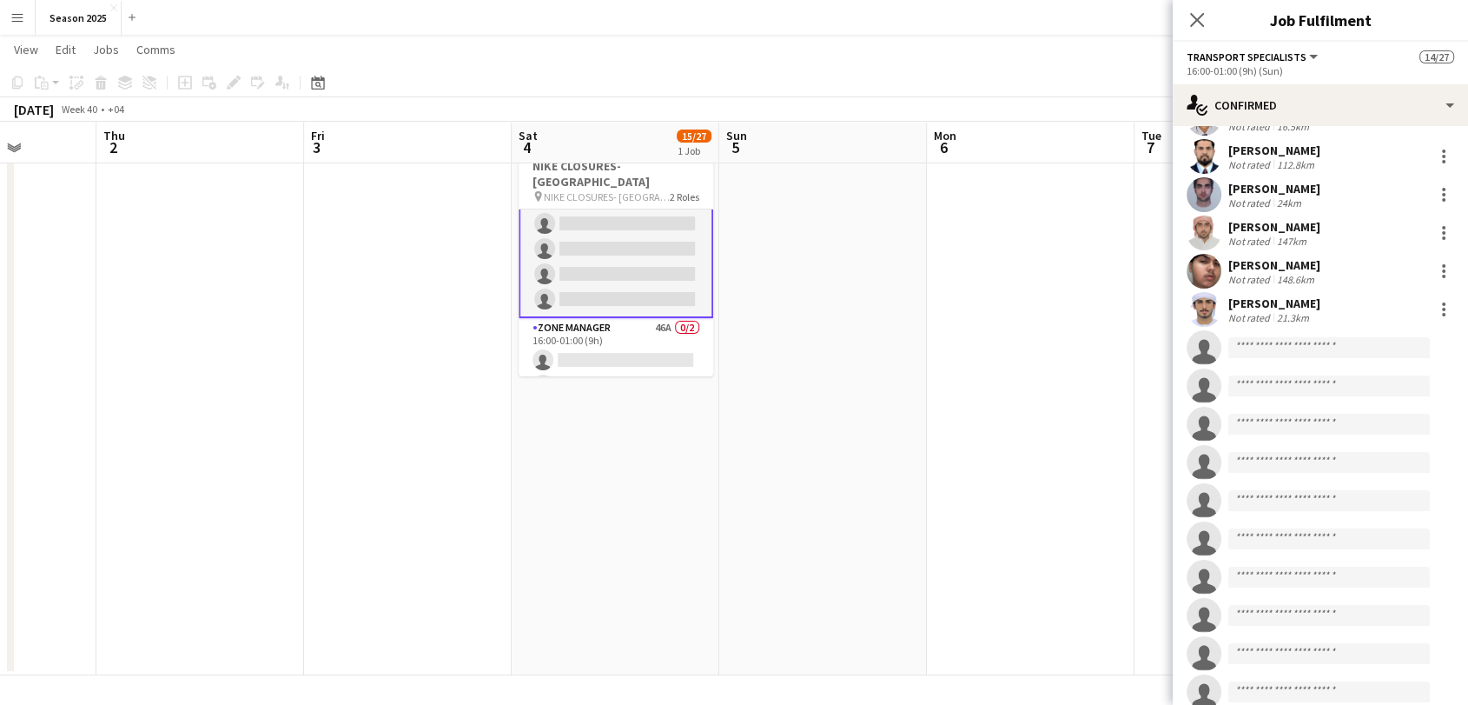
click at [1208, 229] on app-user-avatar at bounding box center [1204, 232] width 35 height 35
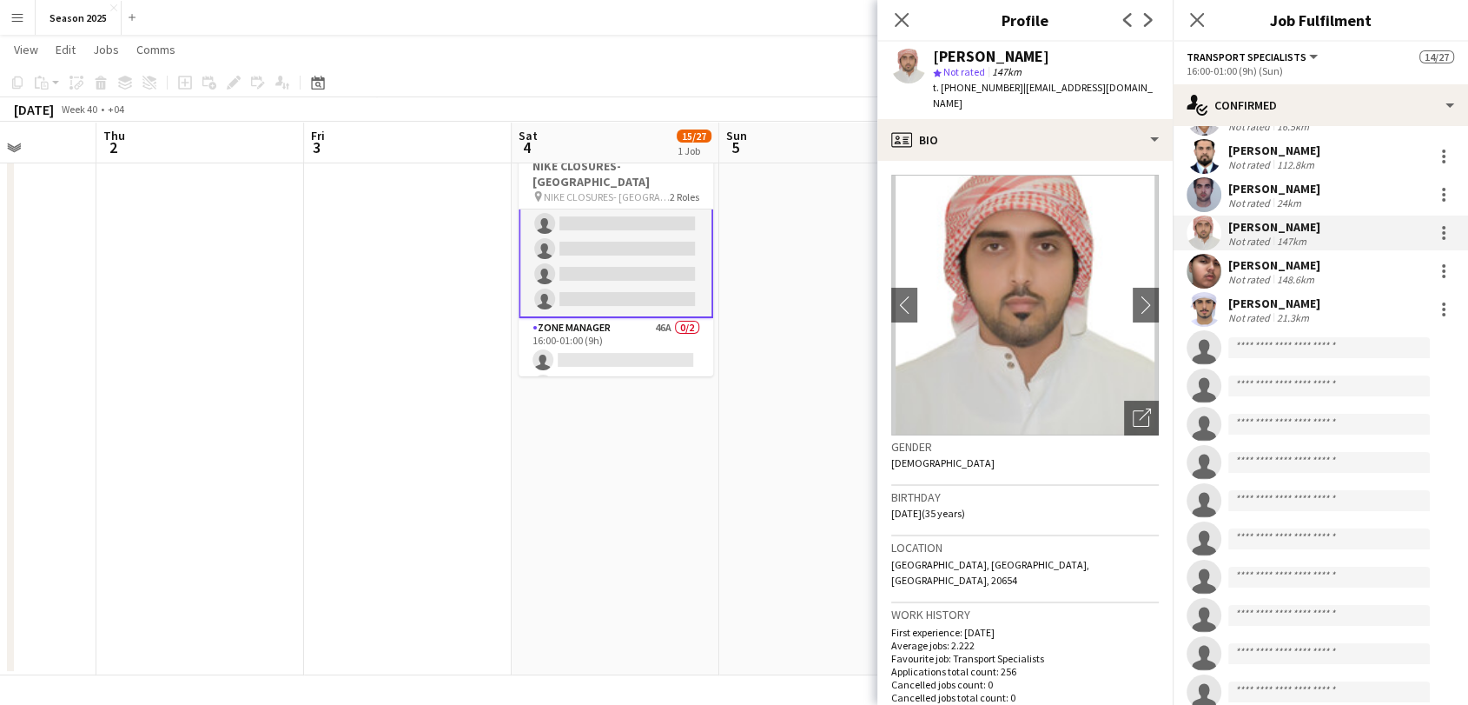
scroll to position [322, 0]
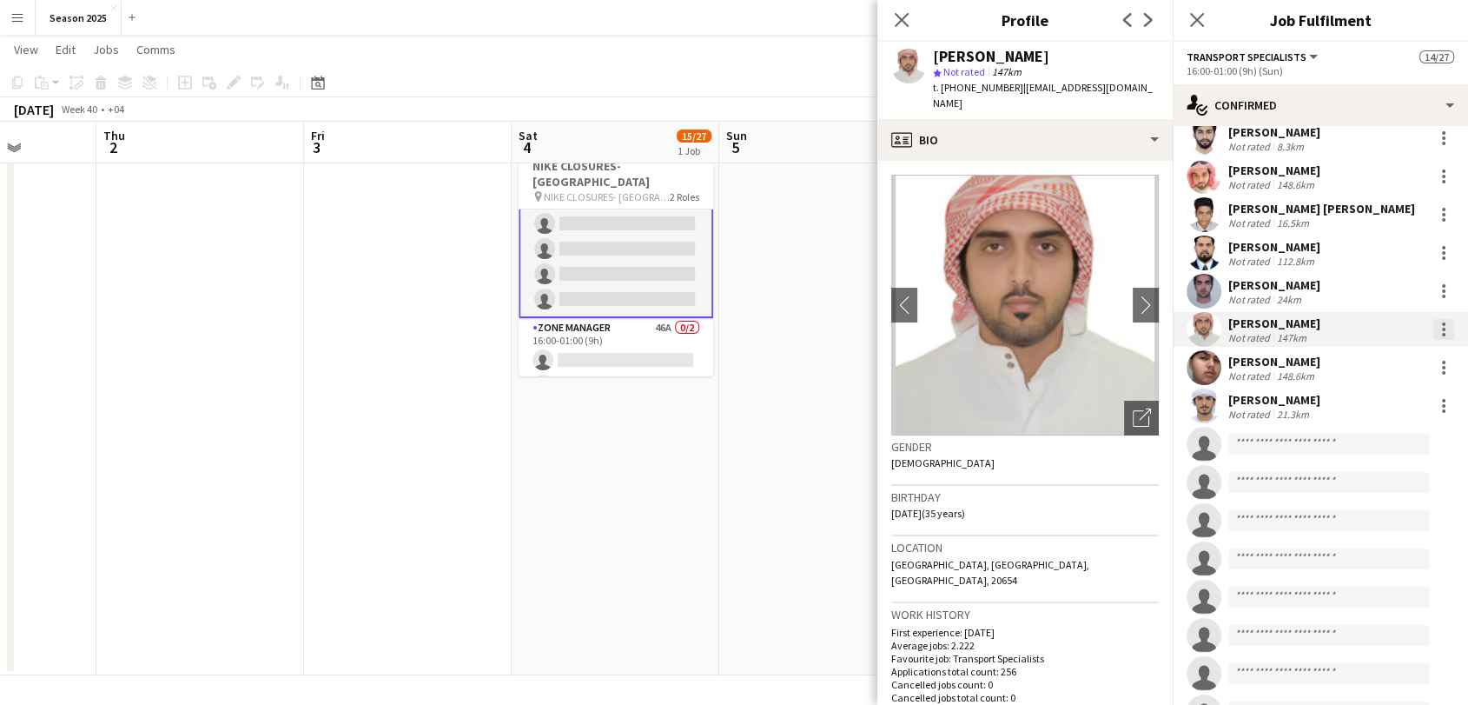
click at [1433, 328] on div at bounding box center [1443, 329] width 21 height 21
click at [1372, 522] on span "Remove" at bounding box center [1372, 528] width 108 height 16
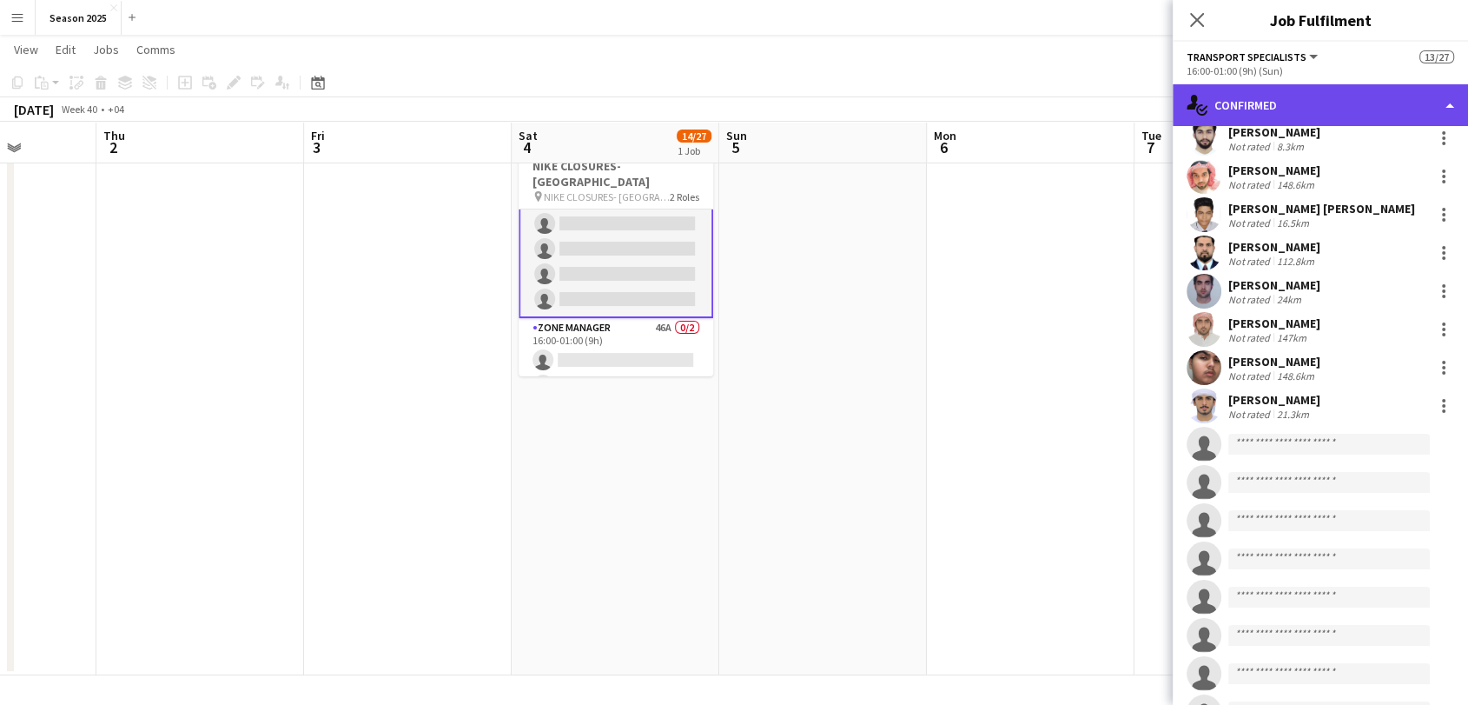
click at [1357, 111] on div "single-neutral-actions-check-2 Confirmed" at bounding box center [1320, 105] width 295 height 42
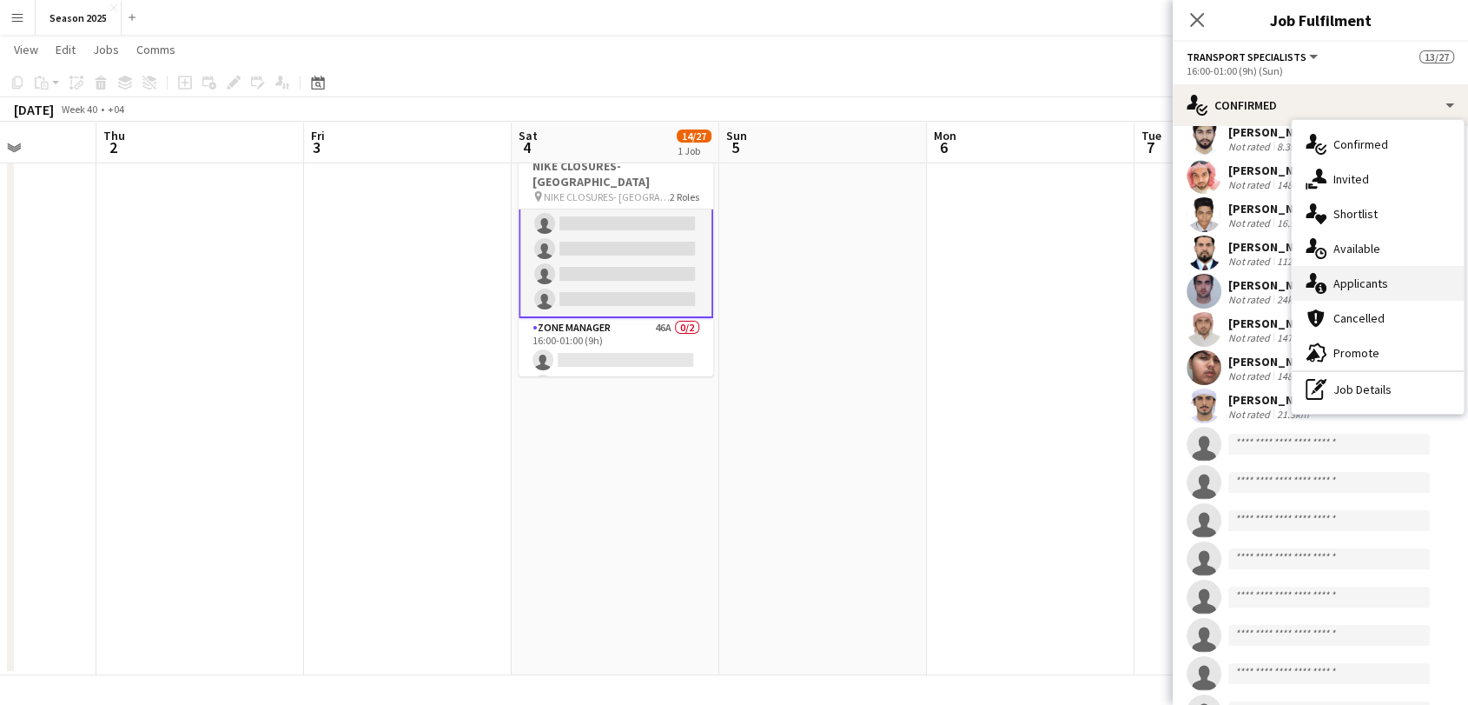
click at [1369, 270] on div "single-neutral-actions-information Applicants" at bounding box center [1378, 283] width 172 height 35
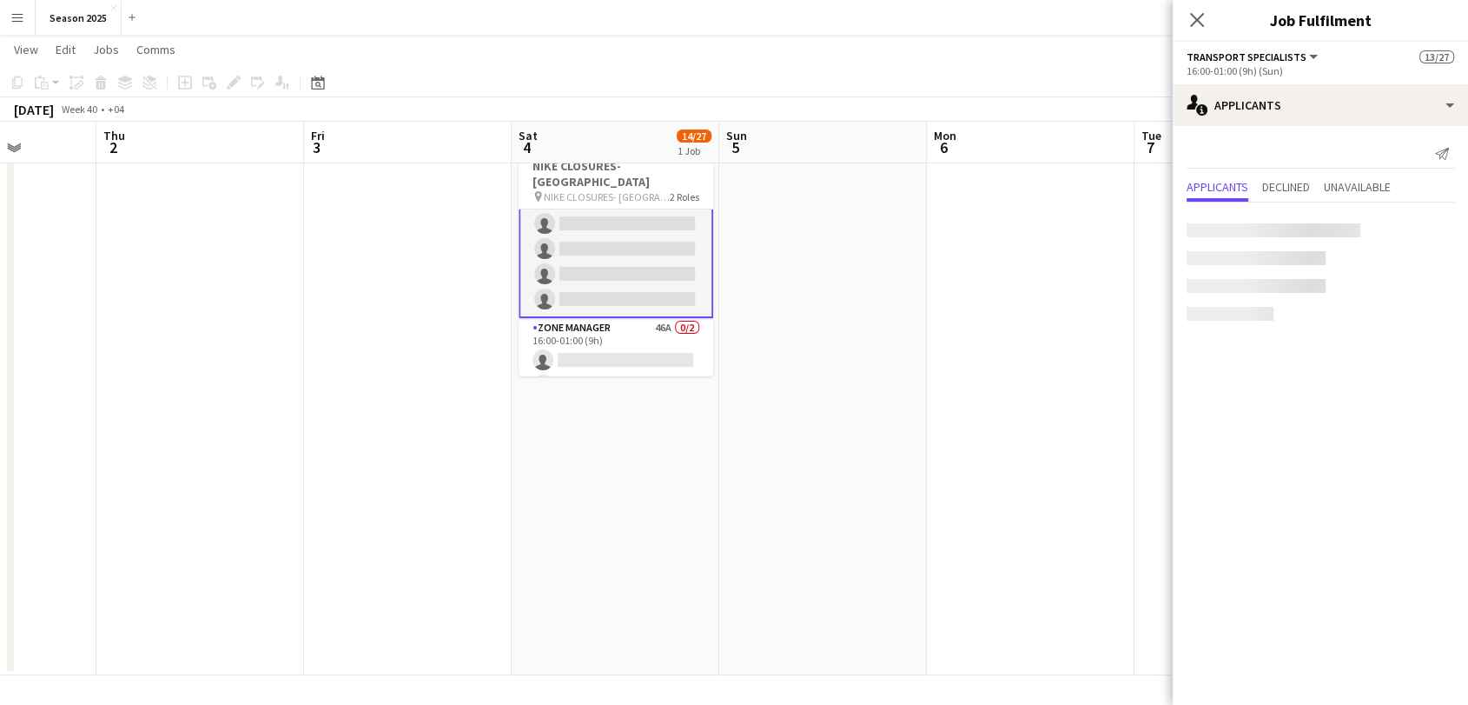
scroll to position [0, 0]
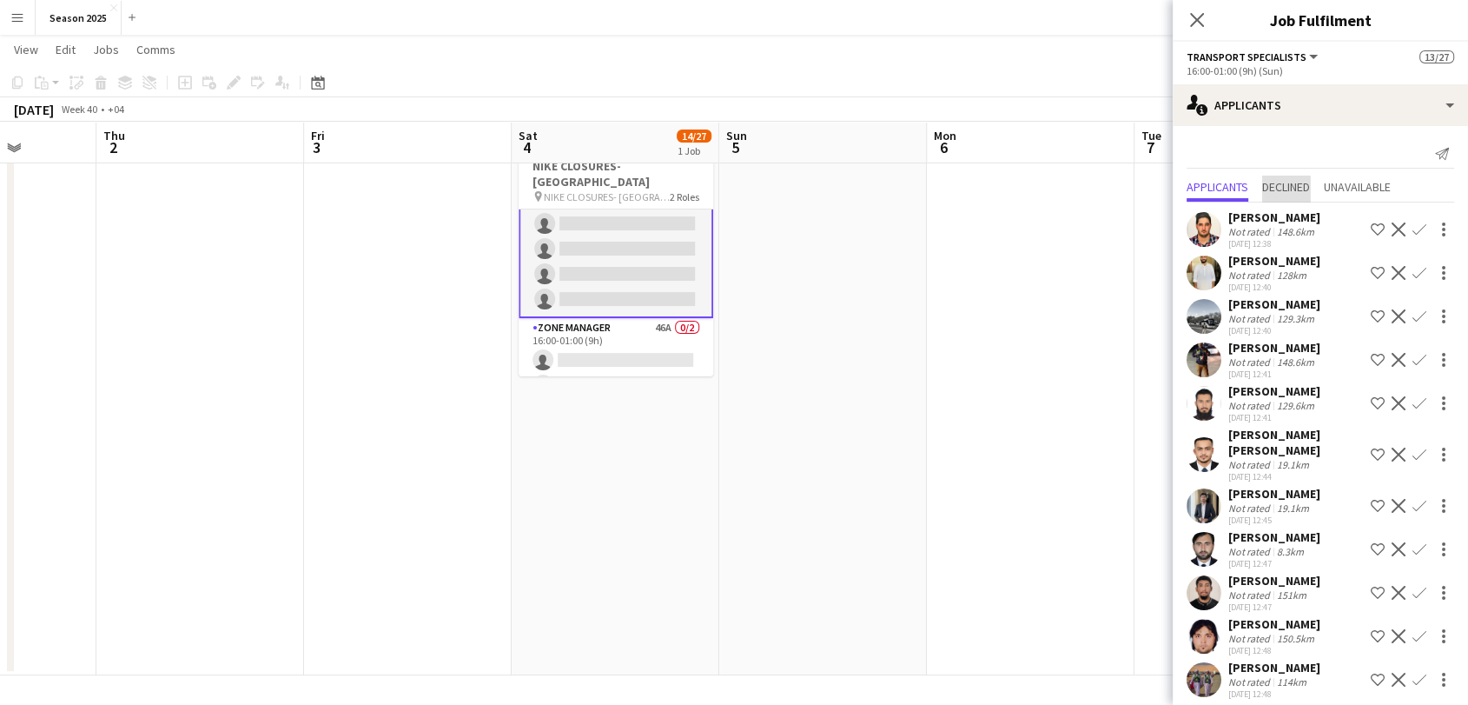
click at [1304, 182] on span "Declined" at bounding box center [1286, 187] width 48 height 12
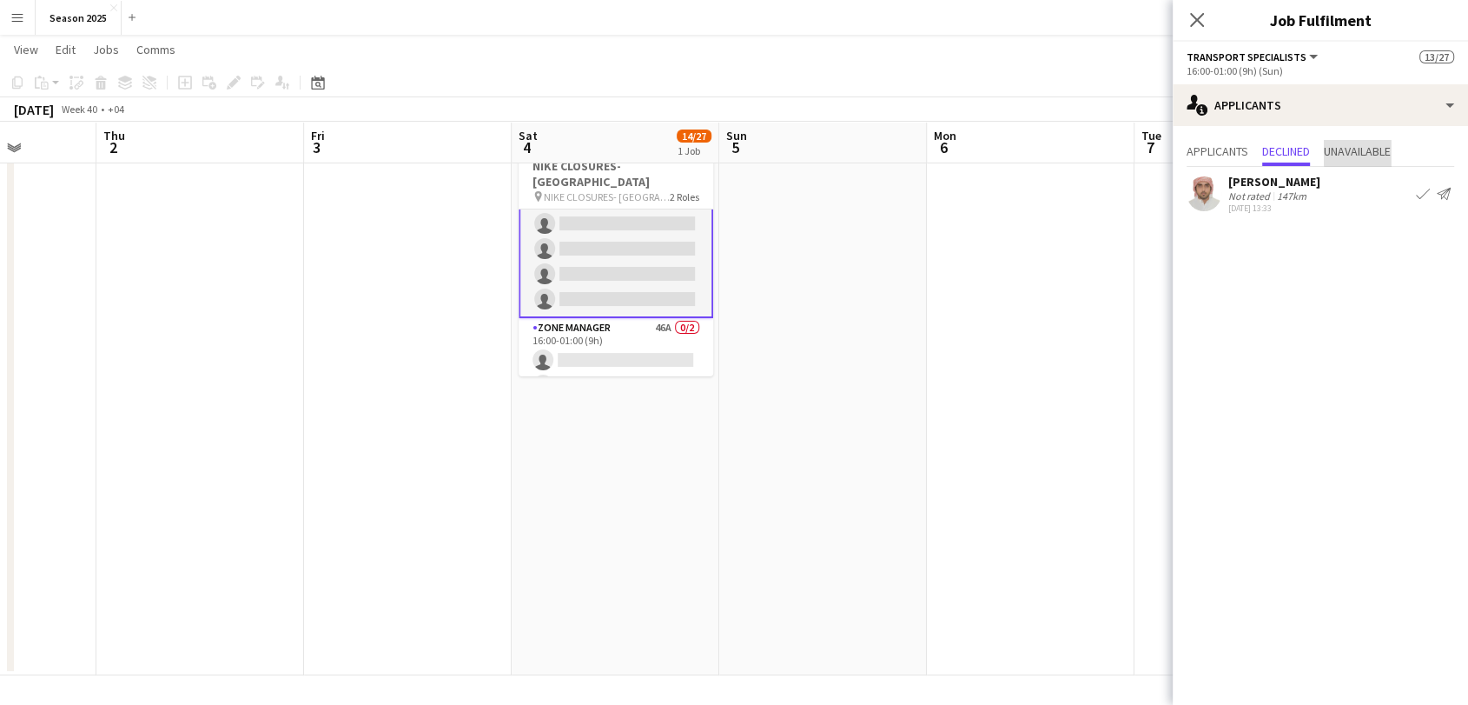
click at [1387, 151] on span "Unavailable" at bounding box center [1357, 151] width 67 height 12
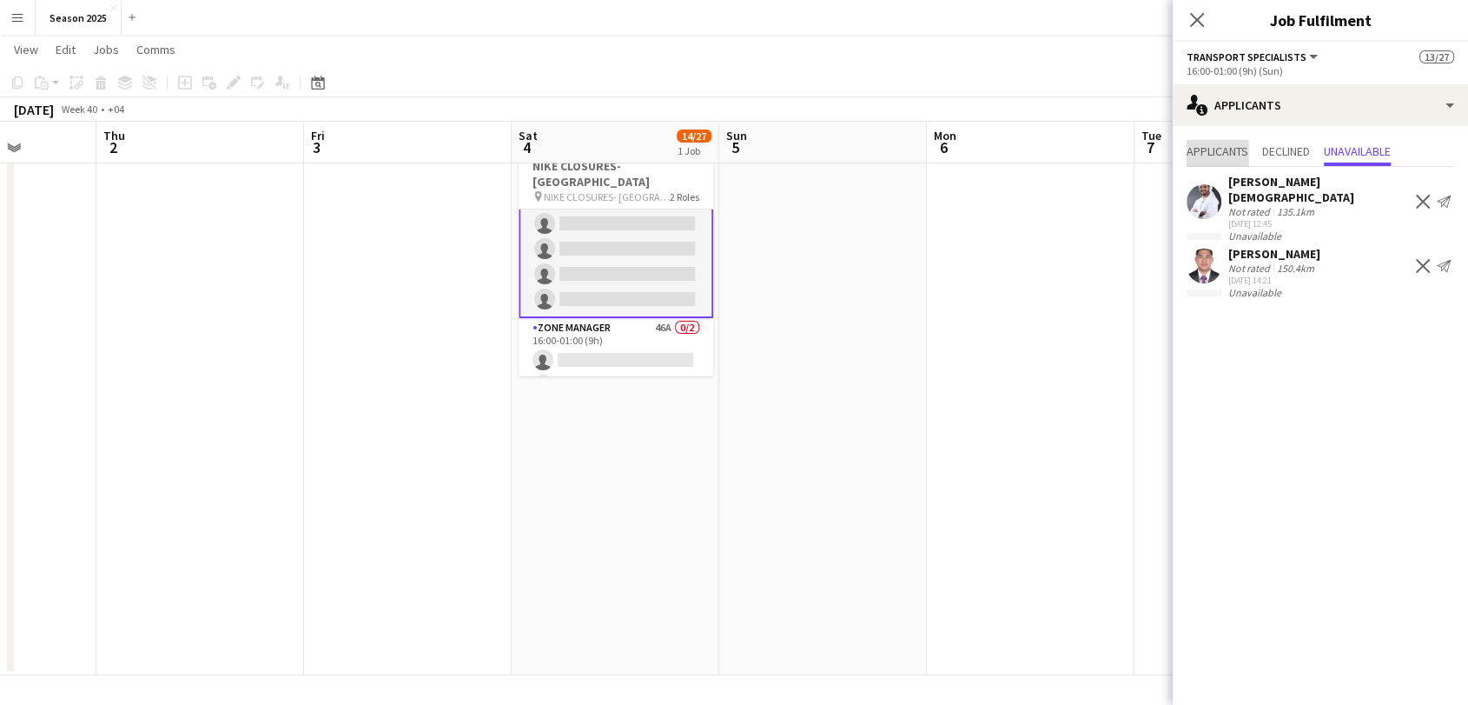
click at [1230, 152] on span "Applicants" at bounding box center [1218, 151] width 62 height 12
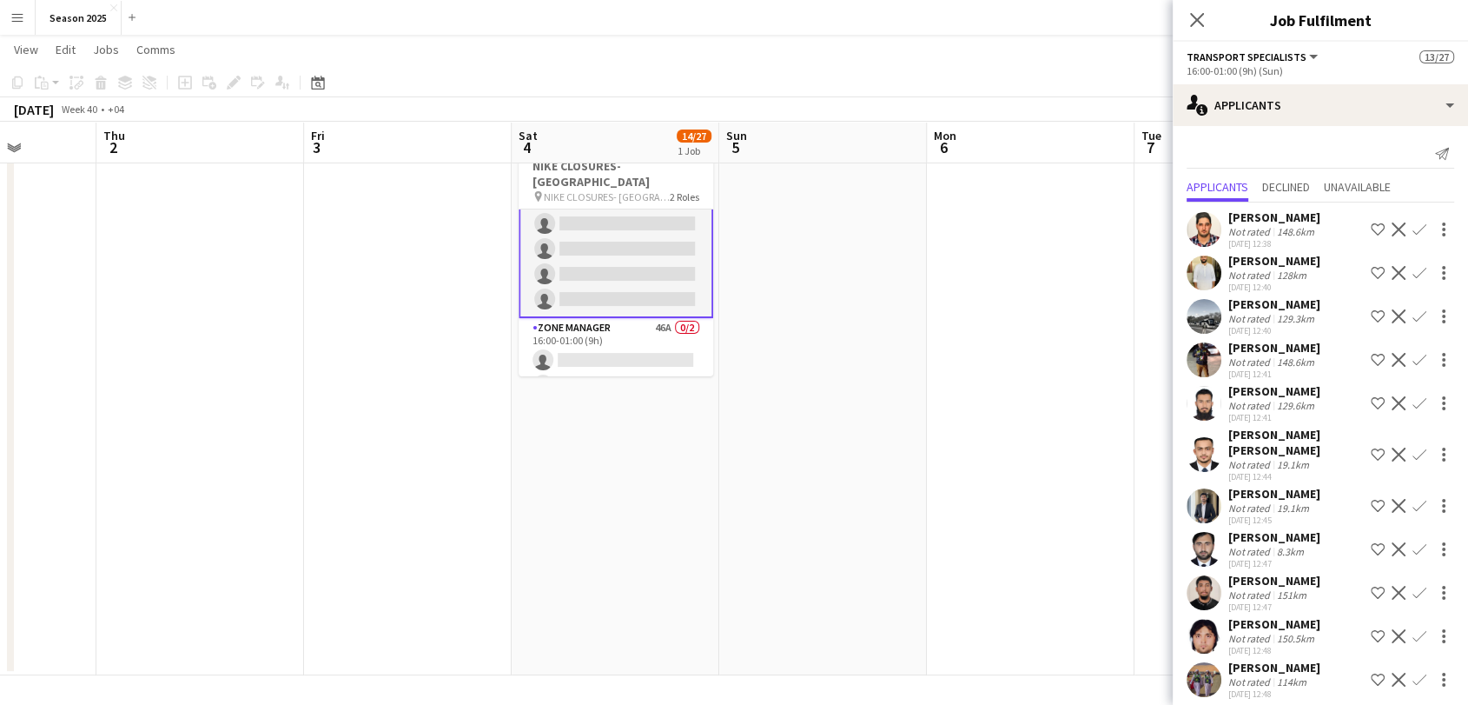
click at [1193, 232] on app-user-avatar at bounding box center [1204, 229] width 35 height 35
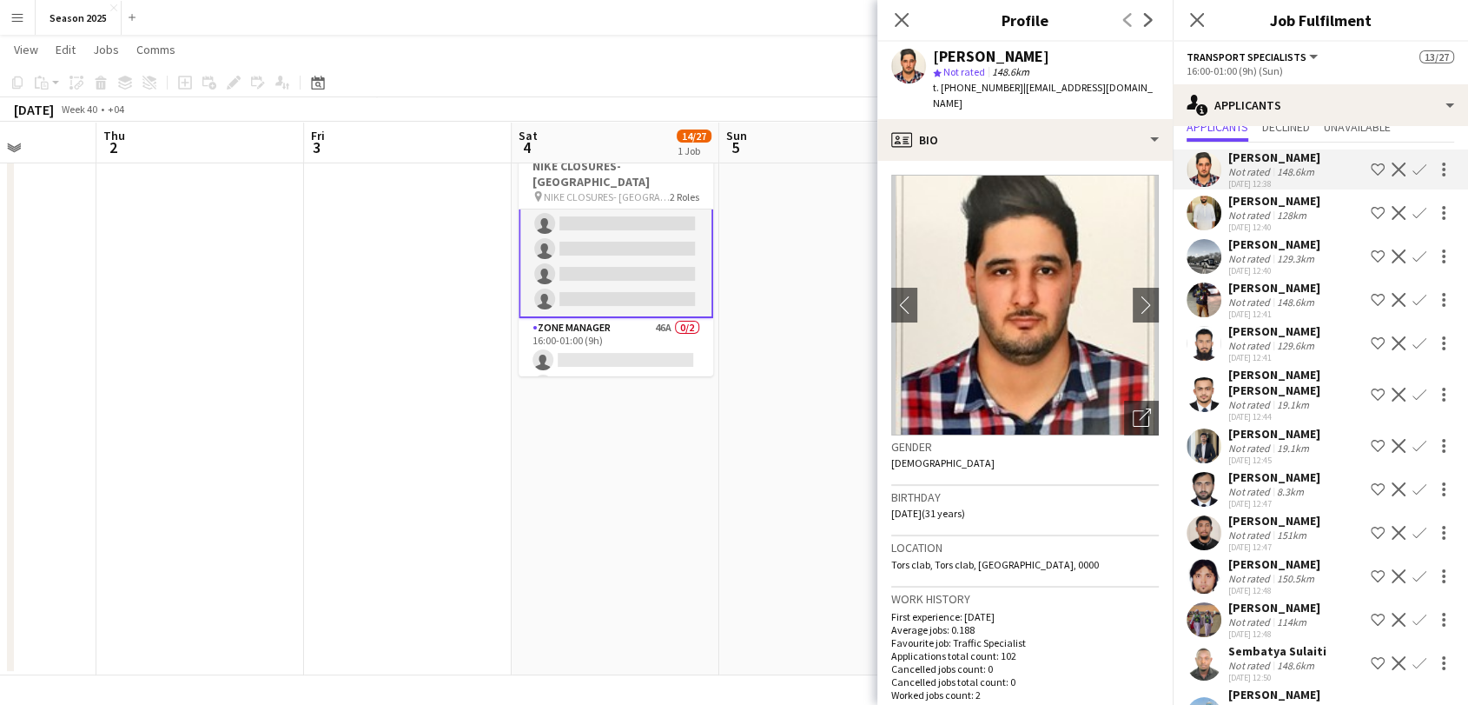
scroll to position [96, 0]
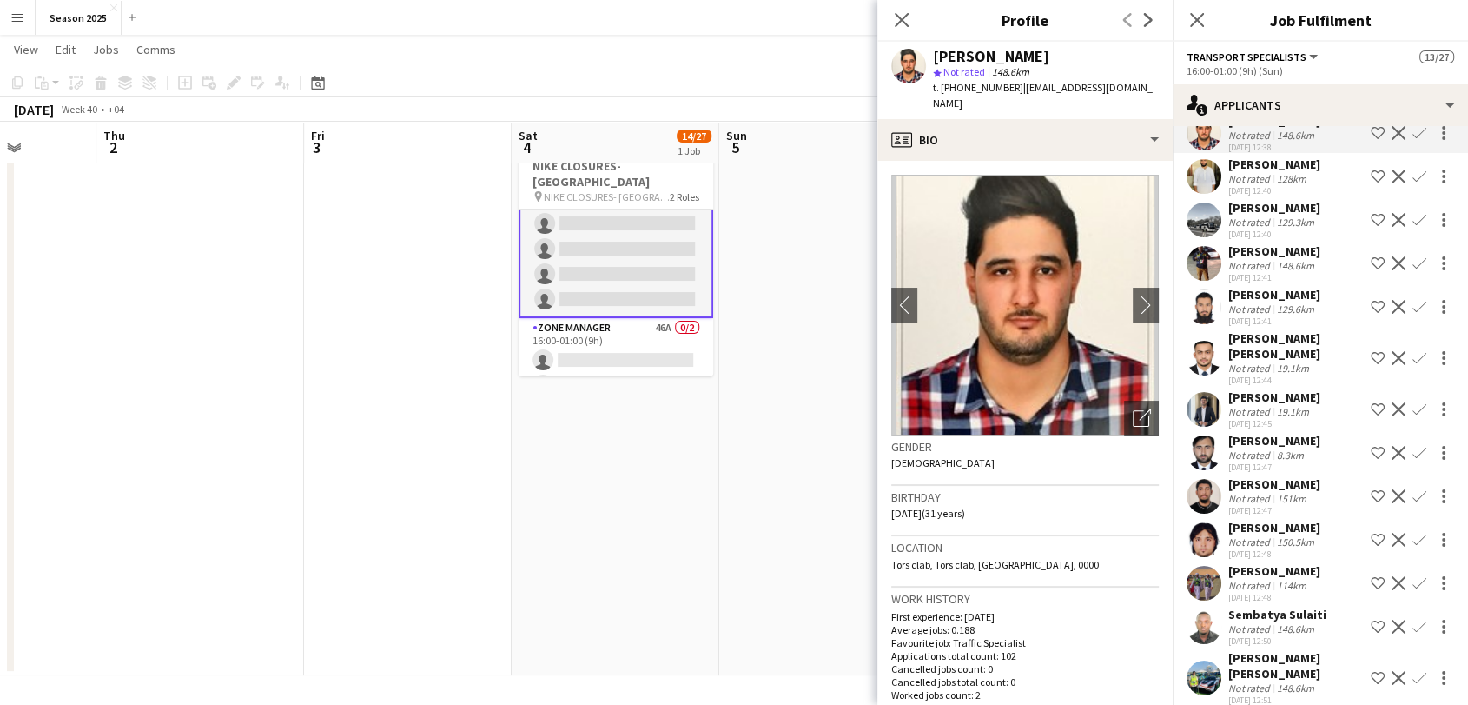
click at [1210, 248] on app-user-avatar at bounding box center [1204, 263] width 35 height 35
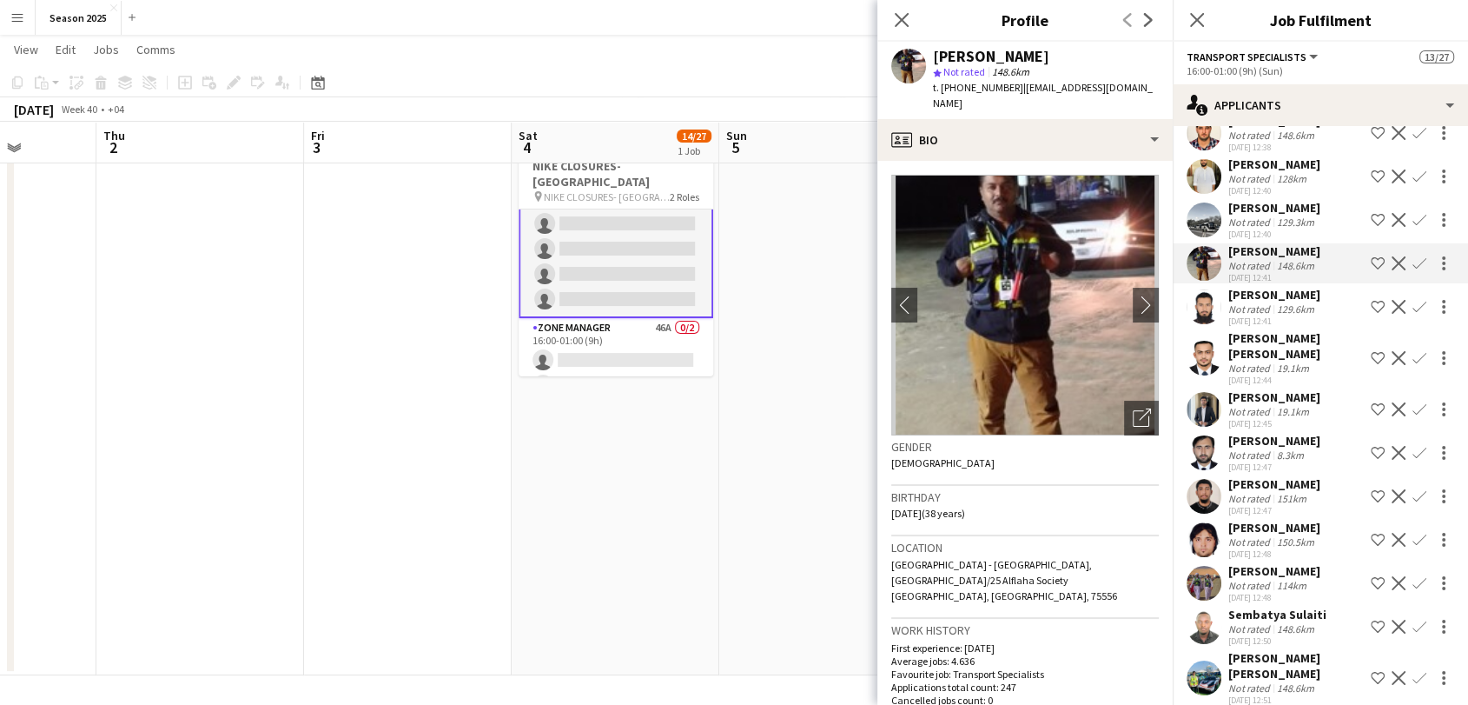
click at [1210, 310] on app-user-avatar at bounding box center [1204, 306] width 35 height 35
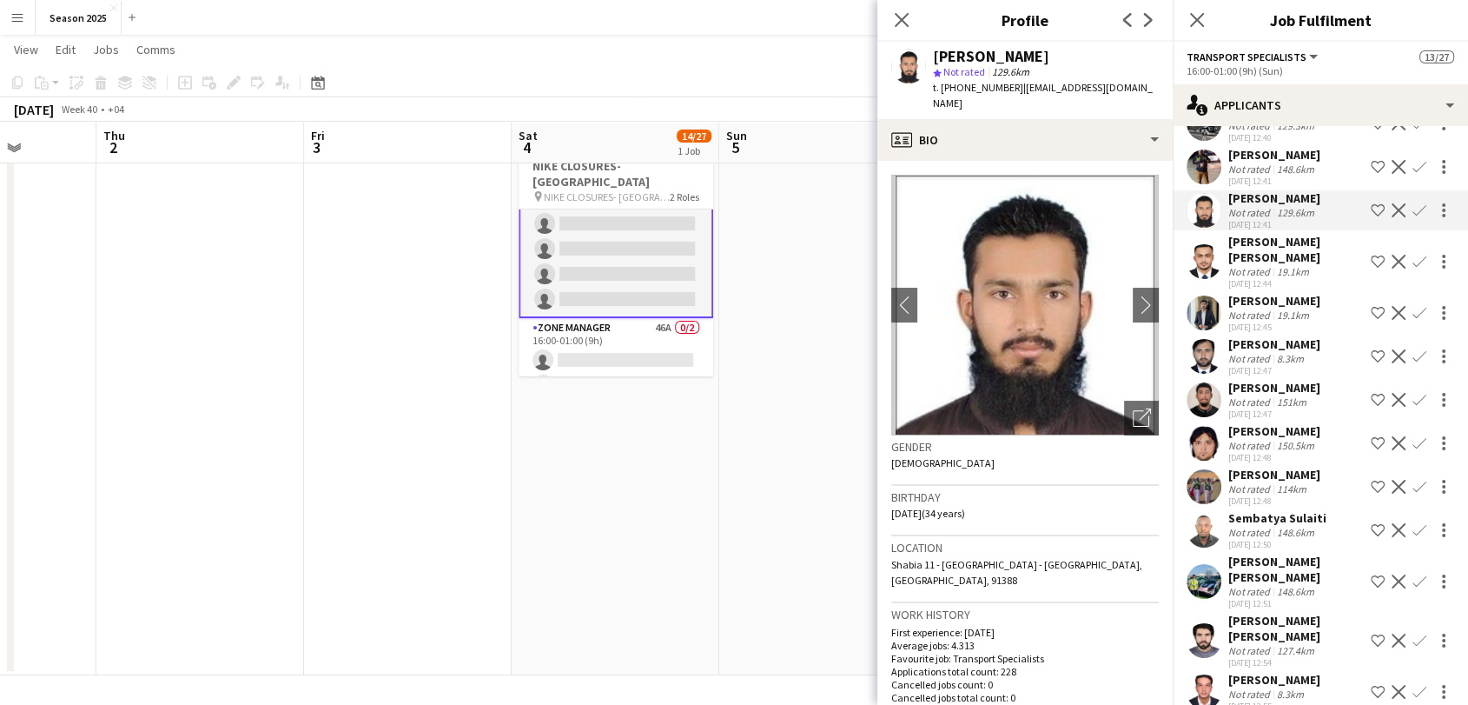
scroll to position [289, 0]
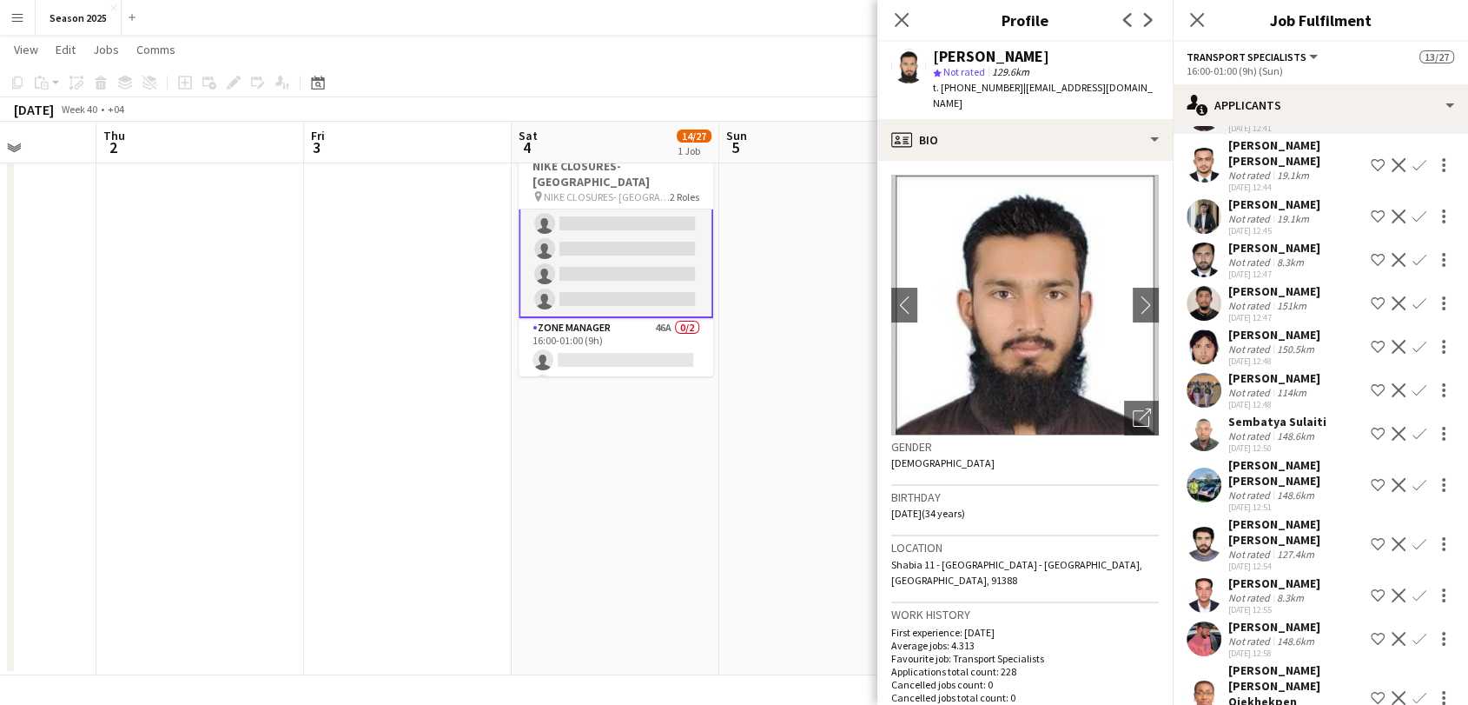
click at [1208, 400] on app-user-avatar at bounding box center [1204, 390] width 35 height 35
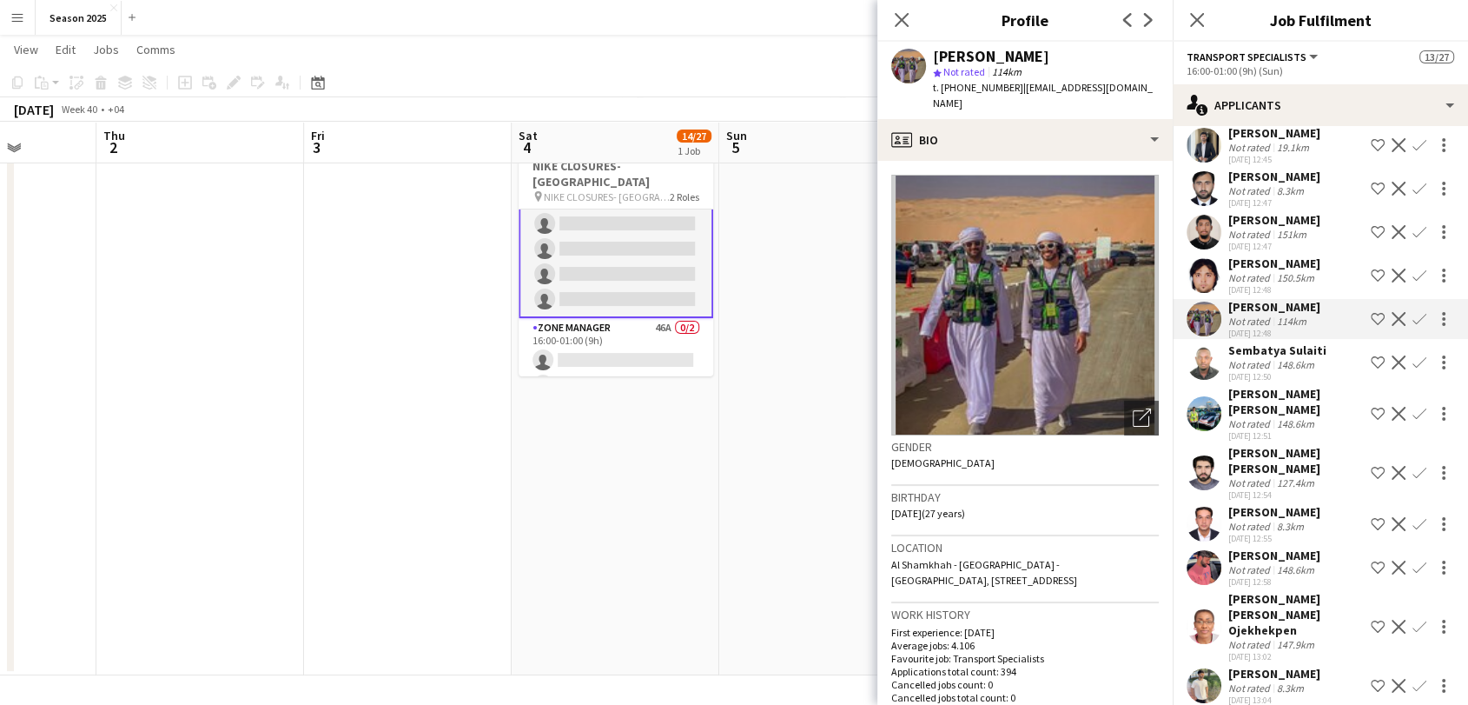
scroll to position [386, 0]
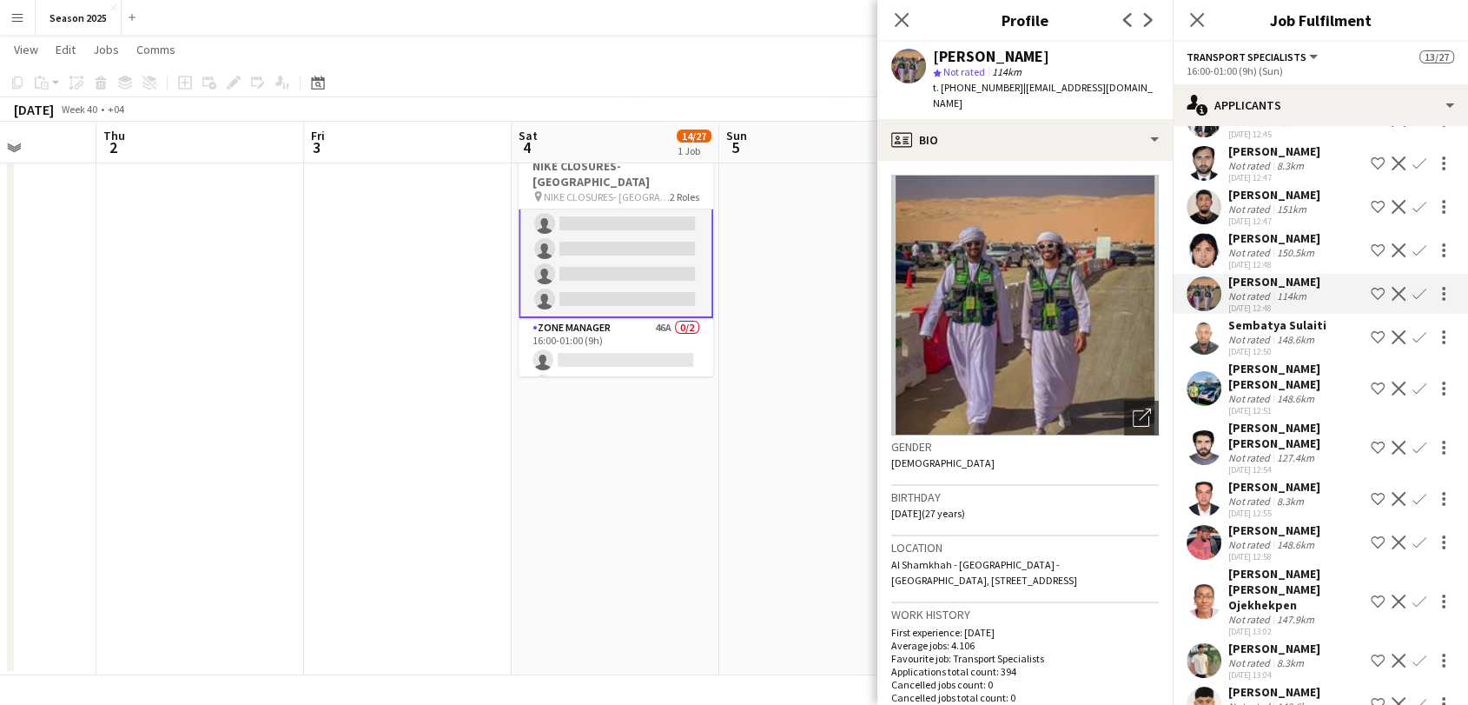
click at [1217, 444] on app-user-avatar at bounding box center [1204, 447] width 35 height 35
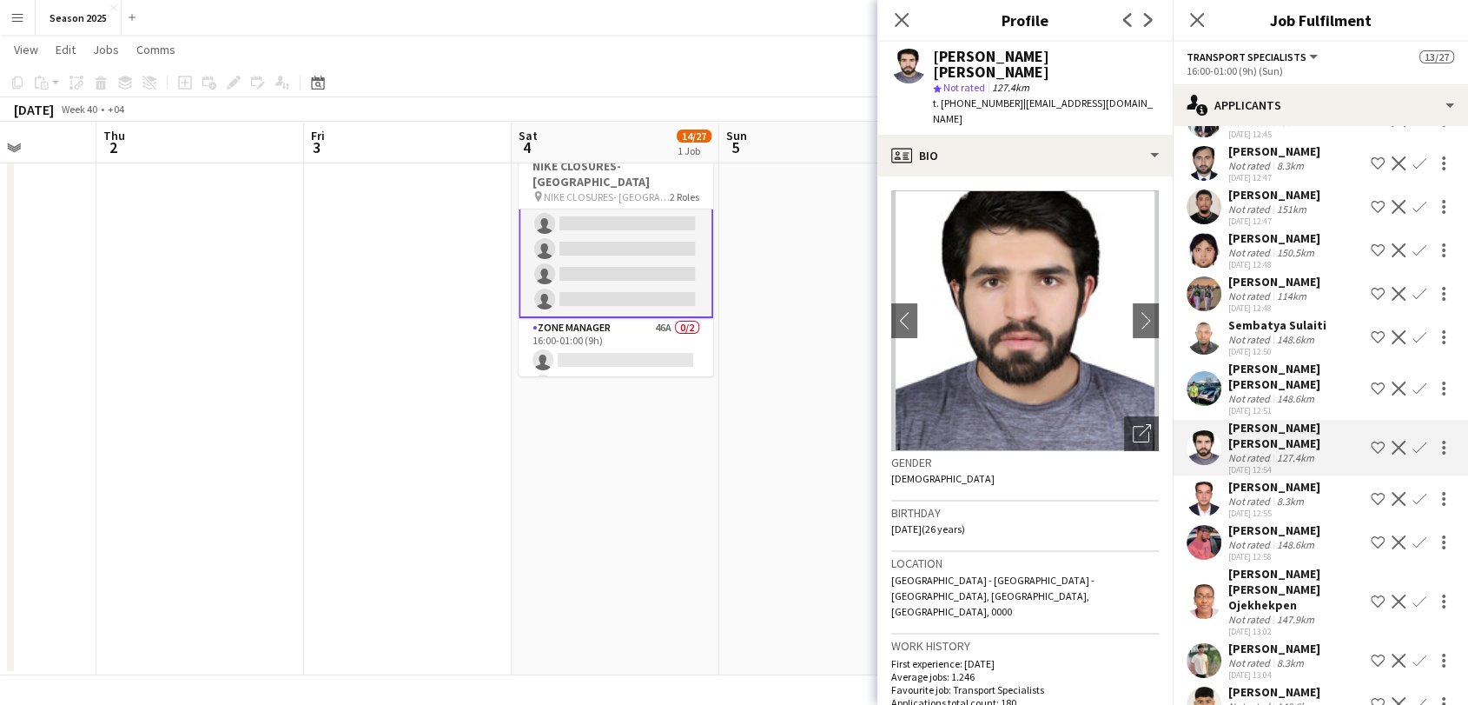
click at [1206, 491] on app-user-avatar at bounding box center [1204, 498] width 35 height 35
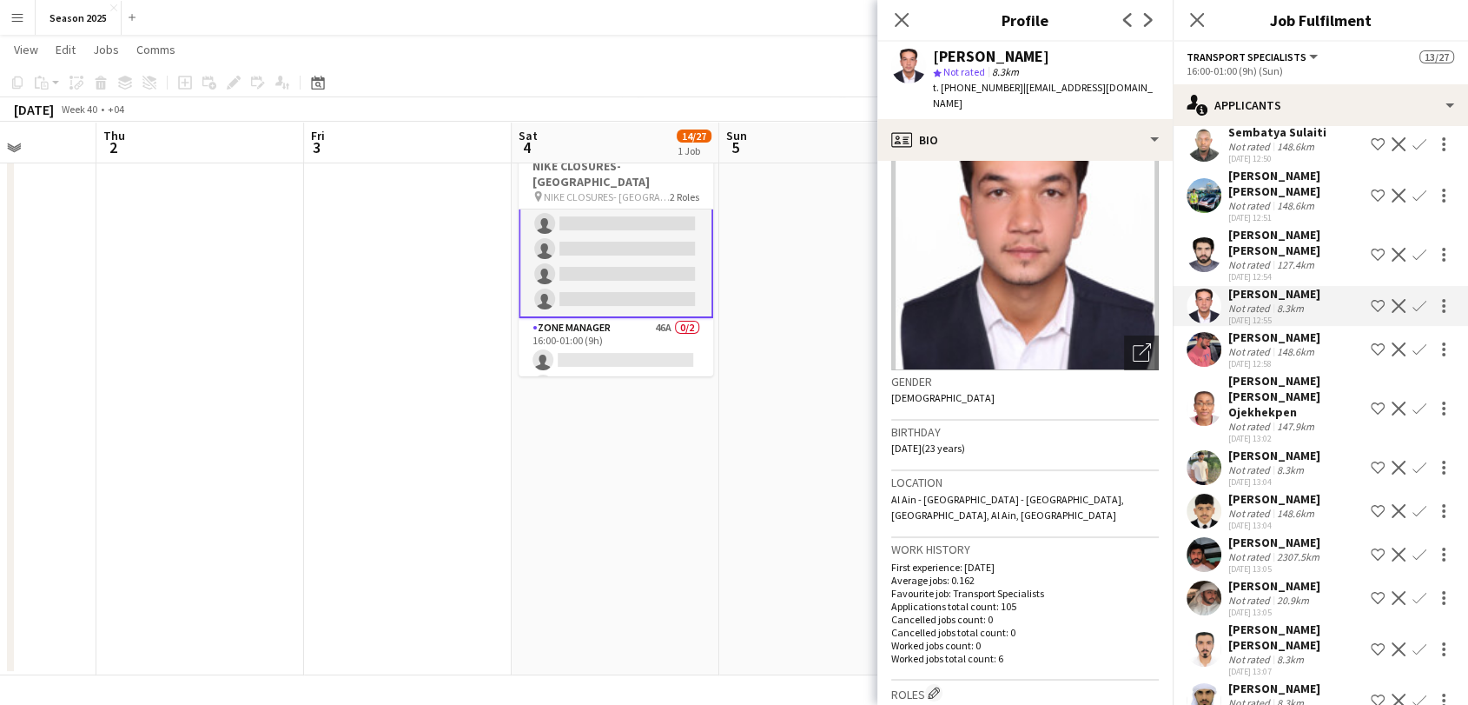
scroll to position [96, 0]
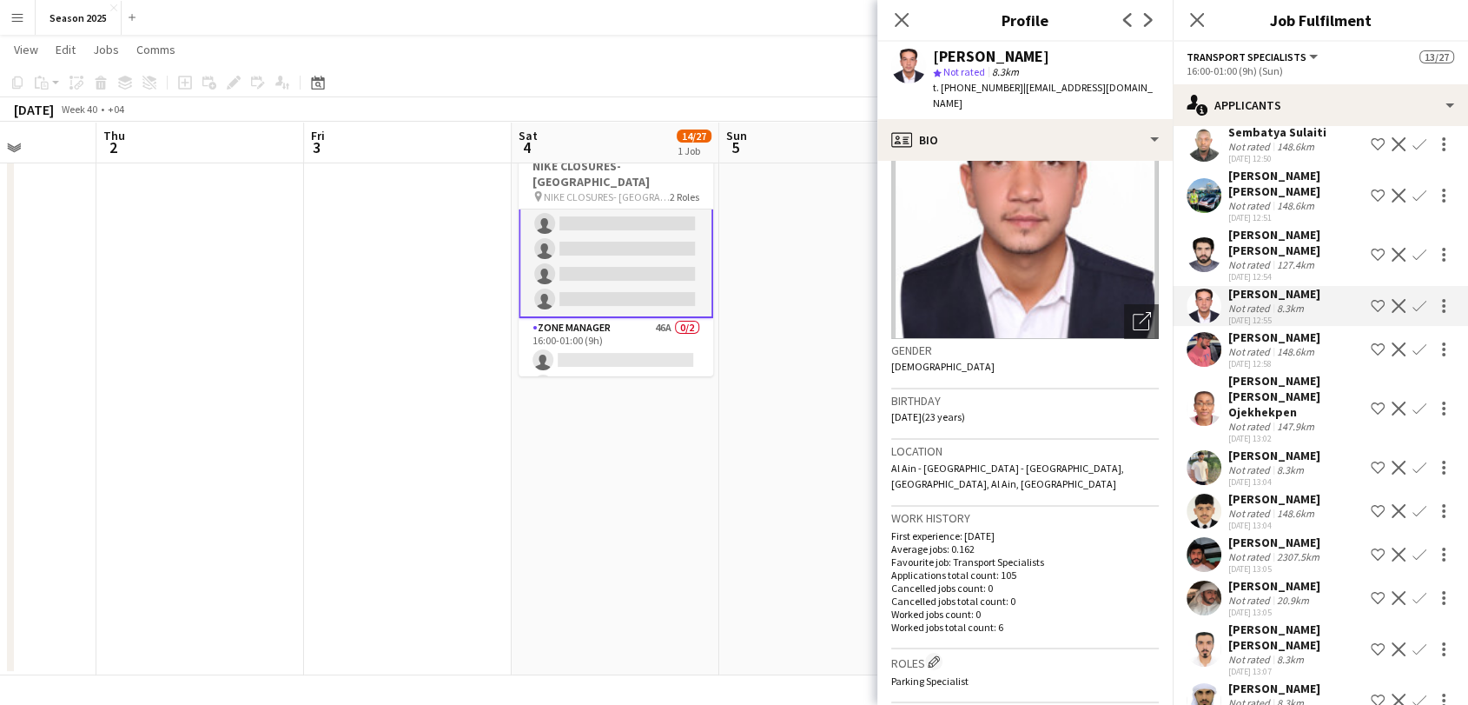
click at [1196, 450] on app-user-avatar at bounding box center [1204, 467] width 35 height 35
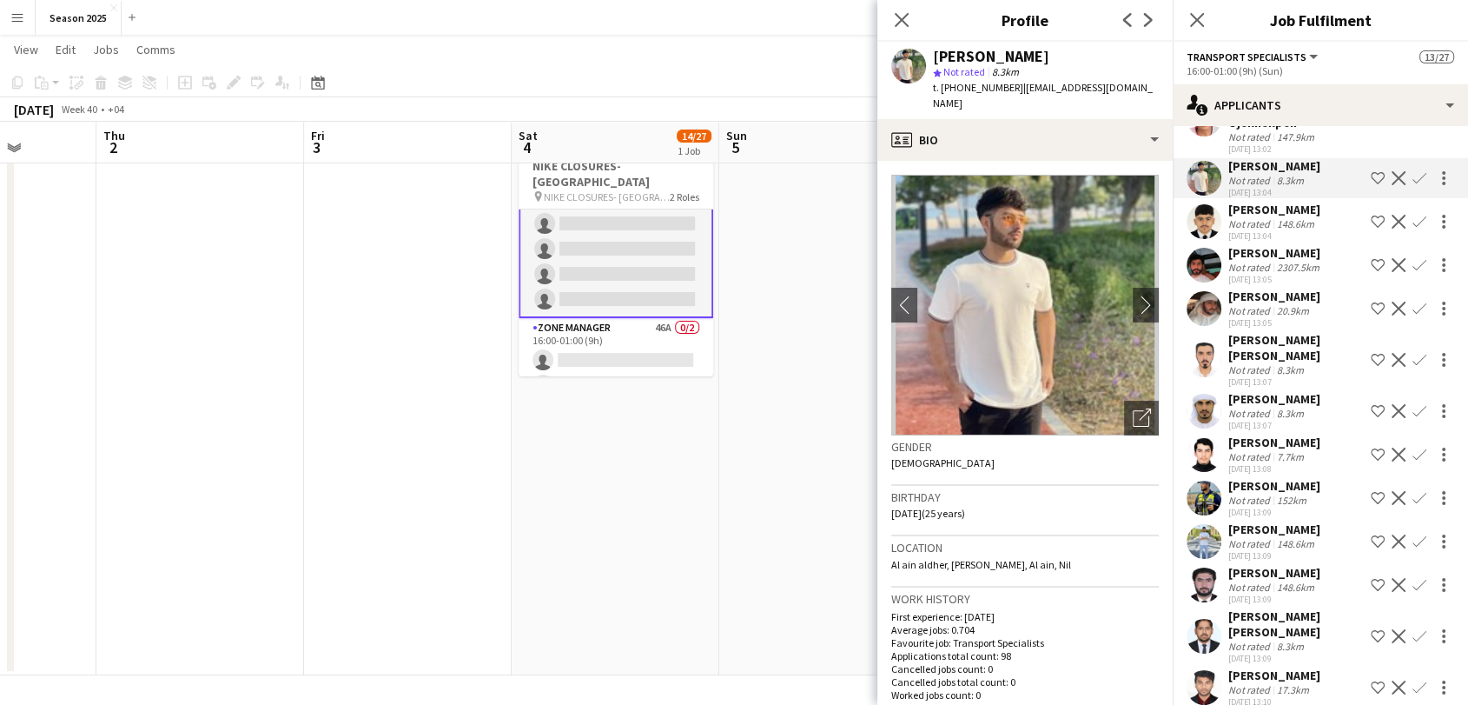
scroll to position [869, 0]
click at [896, 16] on icon at bounding box center [901, 19] width 17 height 17
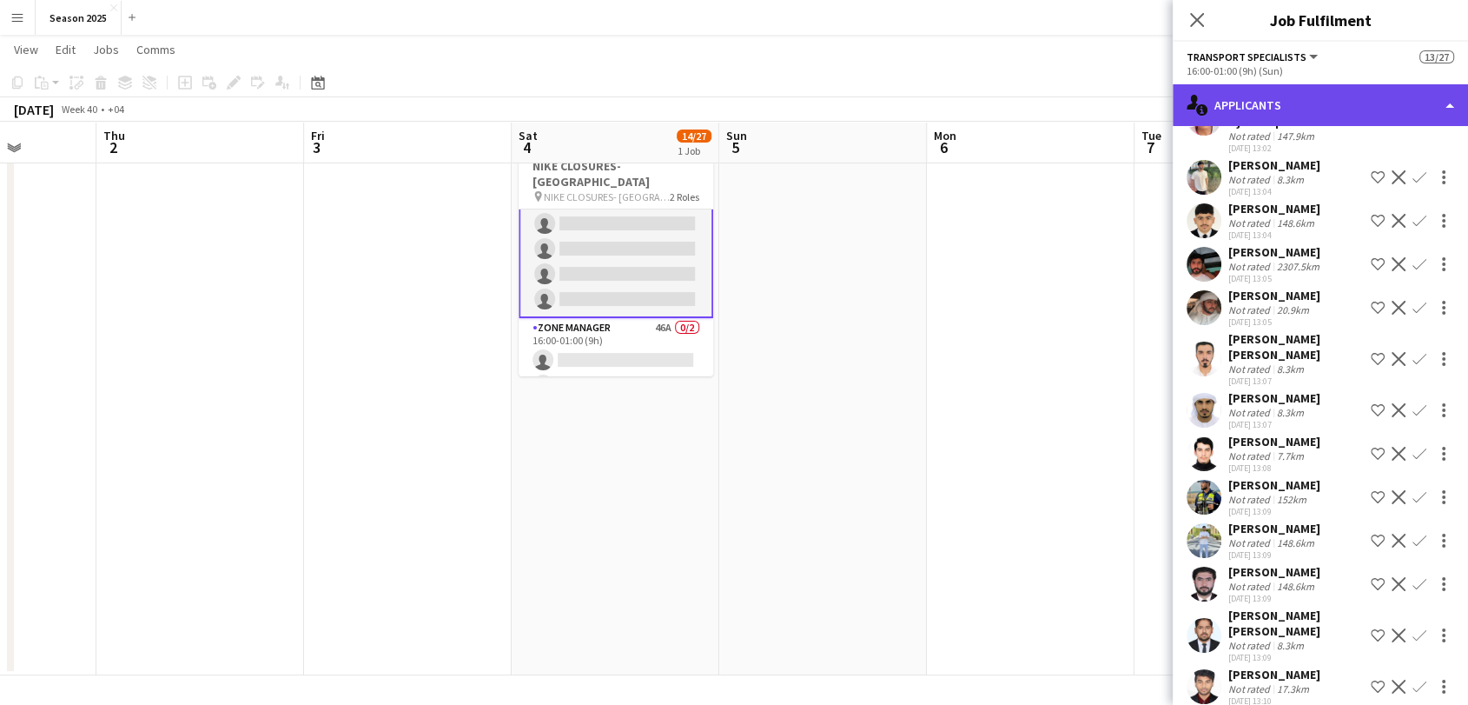
click at [1307, 101] on div "single-neutral-actions-information Applicants" at bounding box center [1320, 105] width 295 height 42
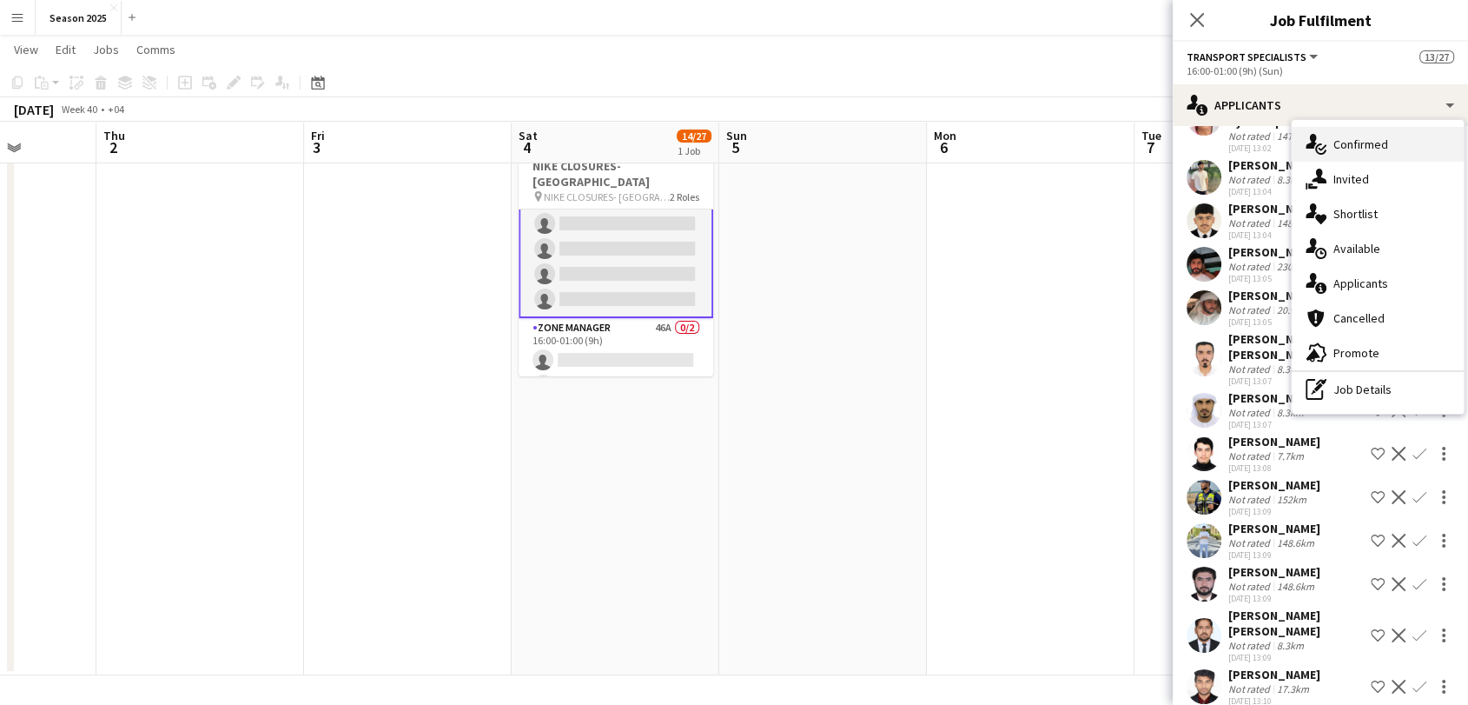
click at [1324, 145] on icon "single-neutral-actions-check-2" at bounding box center [1316, 144] width 21 height 21
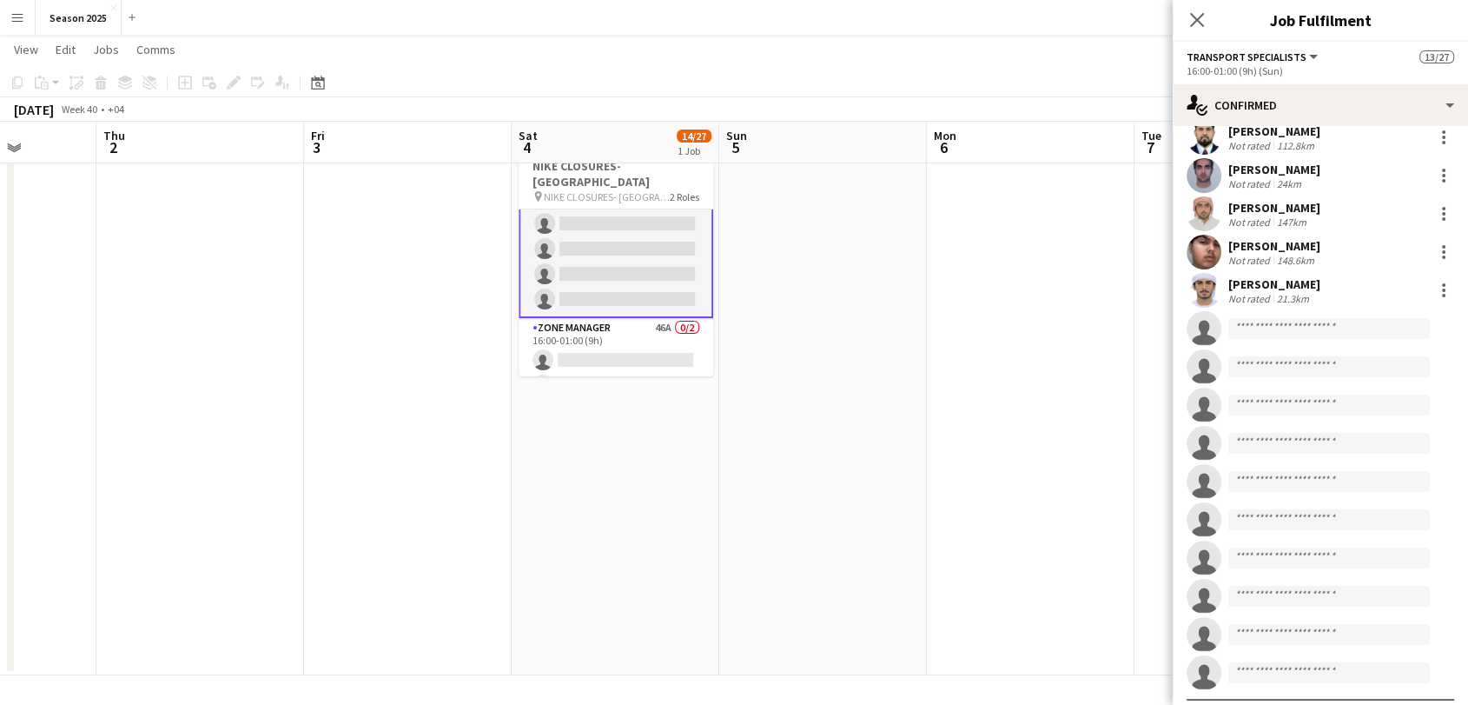
scroll to position [473, 0]
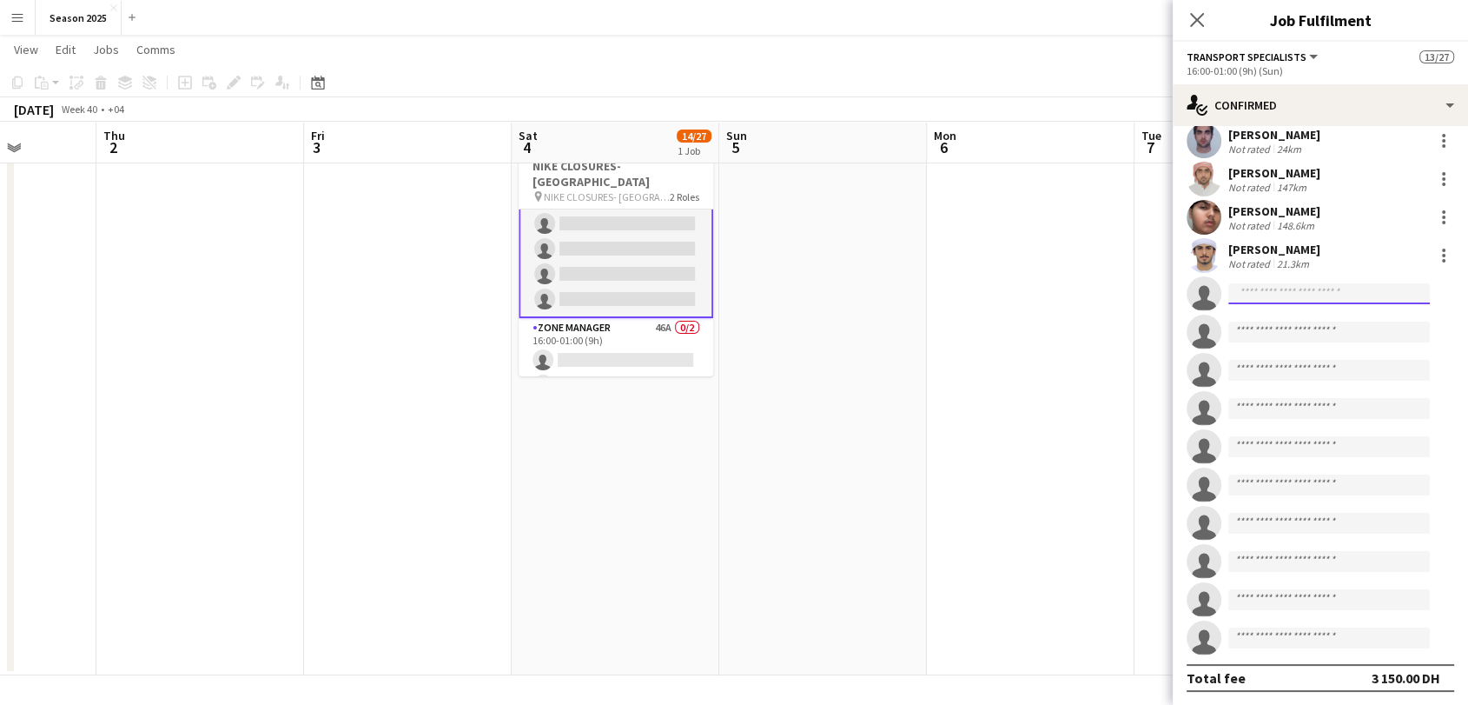
click at [1298, 301] on input at bounding box center [1329, 293] width 202 height 21
type input "*"
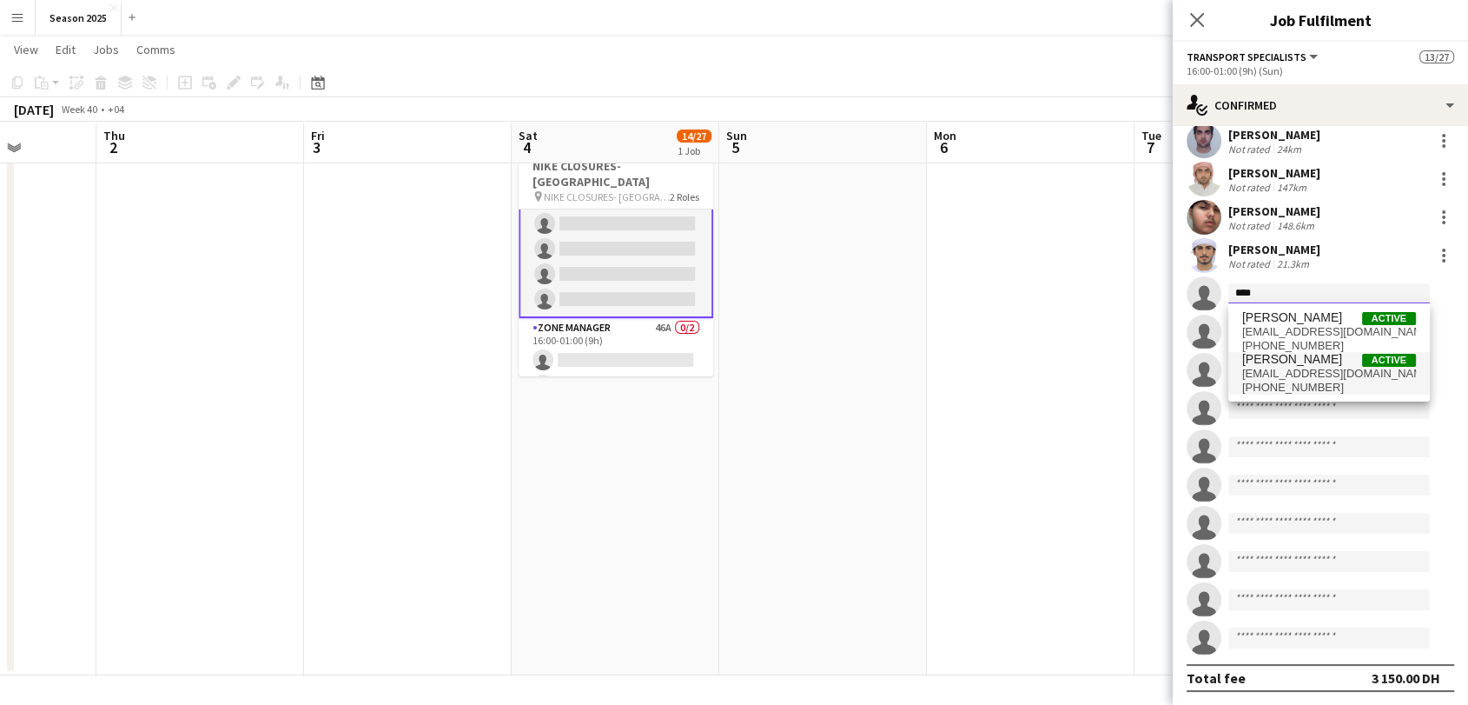
type input "****"
click at [1301, 365] on span "[PERSON_NAME]" at bounding box center [1292, 359] width 100 height 15
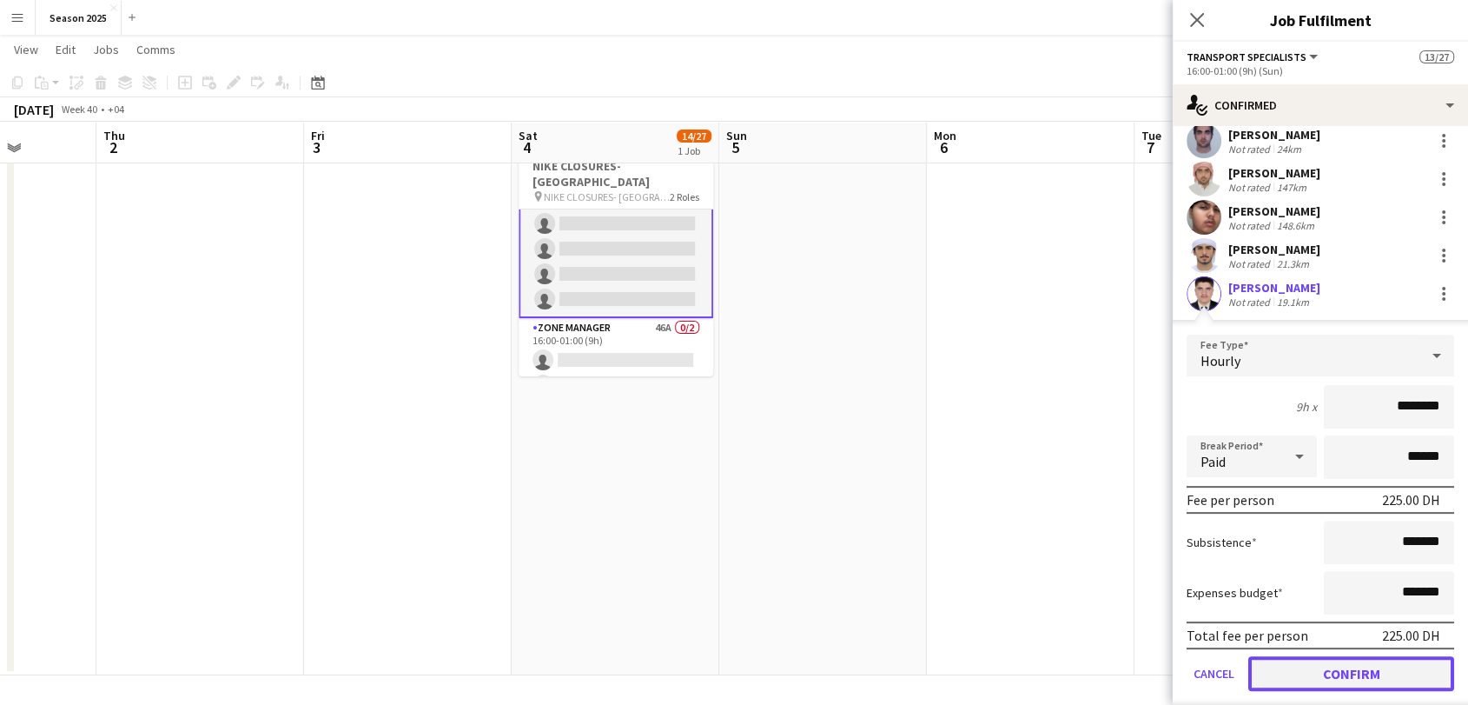
click at [1340, 681] on button "Confirm" at bounding box center [1351, 673] width 206 height 35
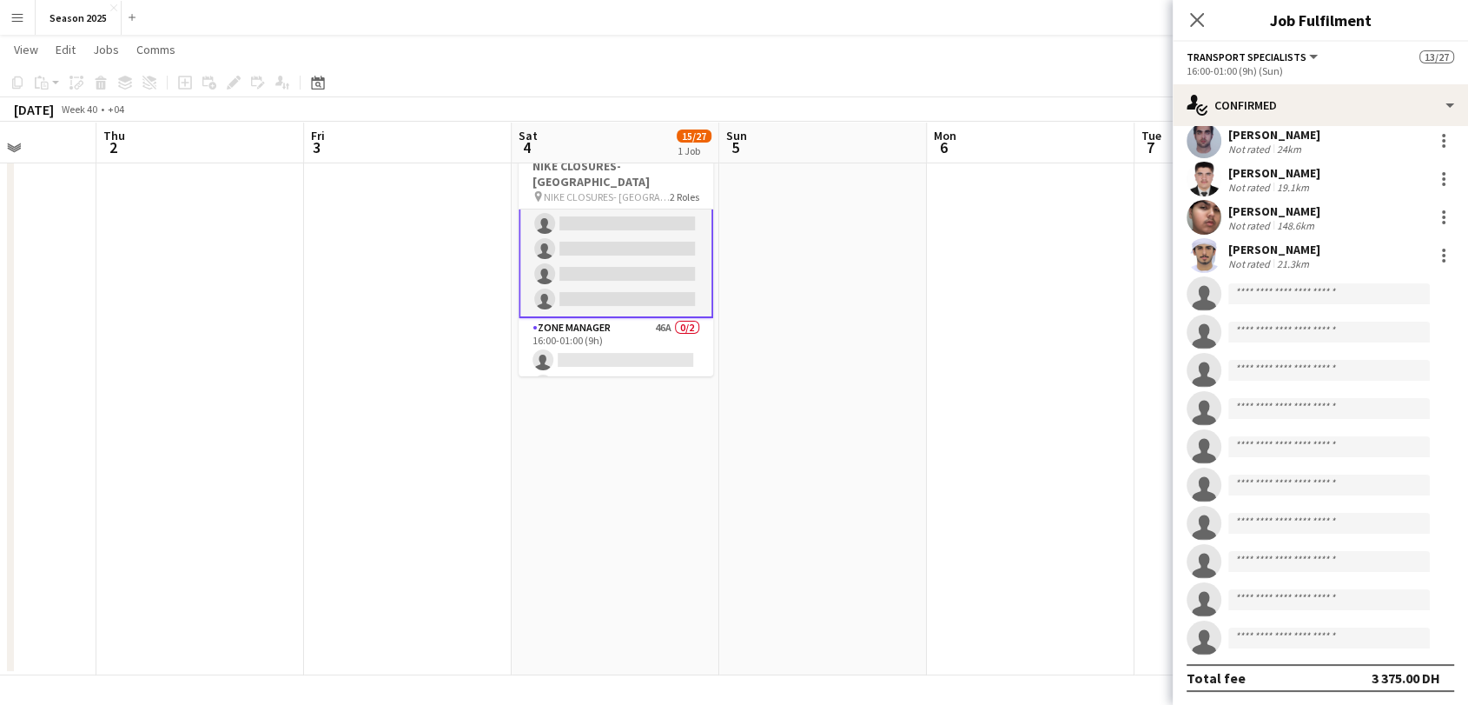
click at [1196, 171] on app-user-avatar at bounding box center [1204, 179] width 35 height 35
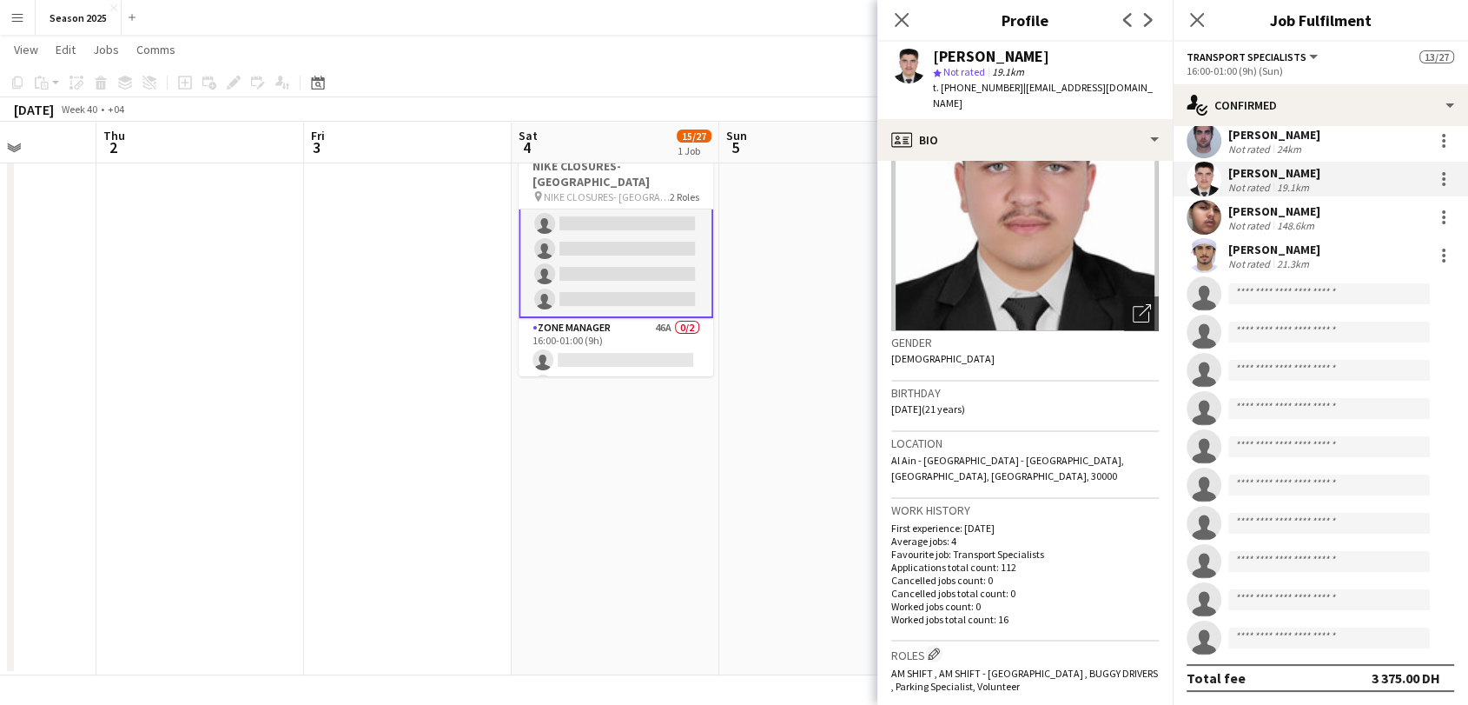
scroll to position [193, 0]
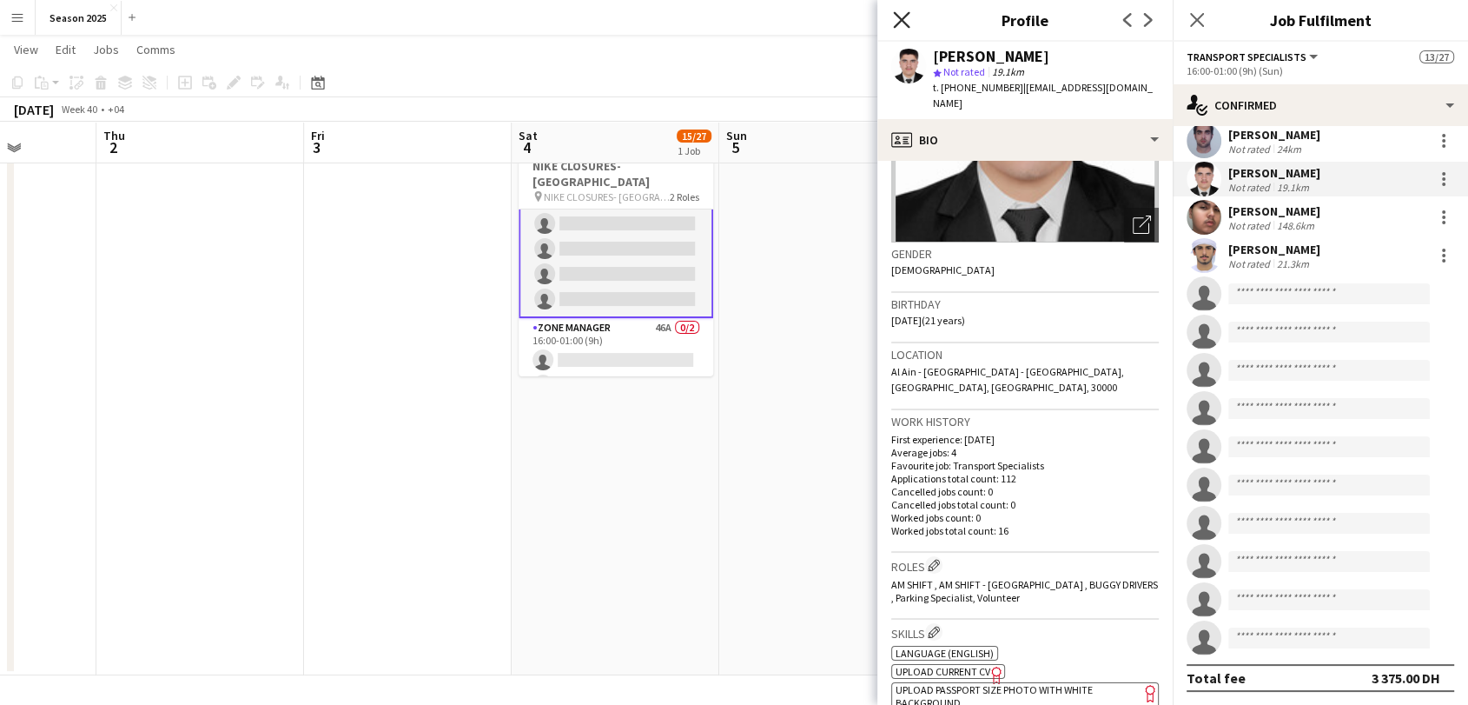
click at [904, 23] on icon at bounding box center [901, 19] width 17 height 17
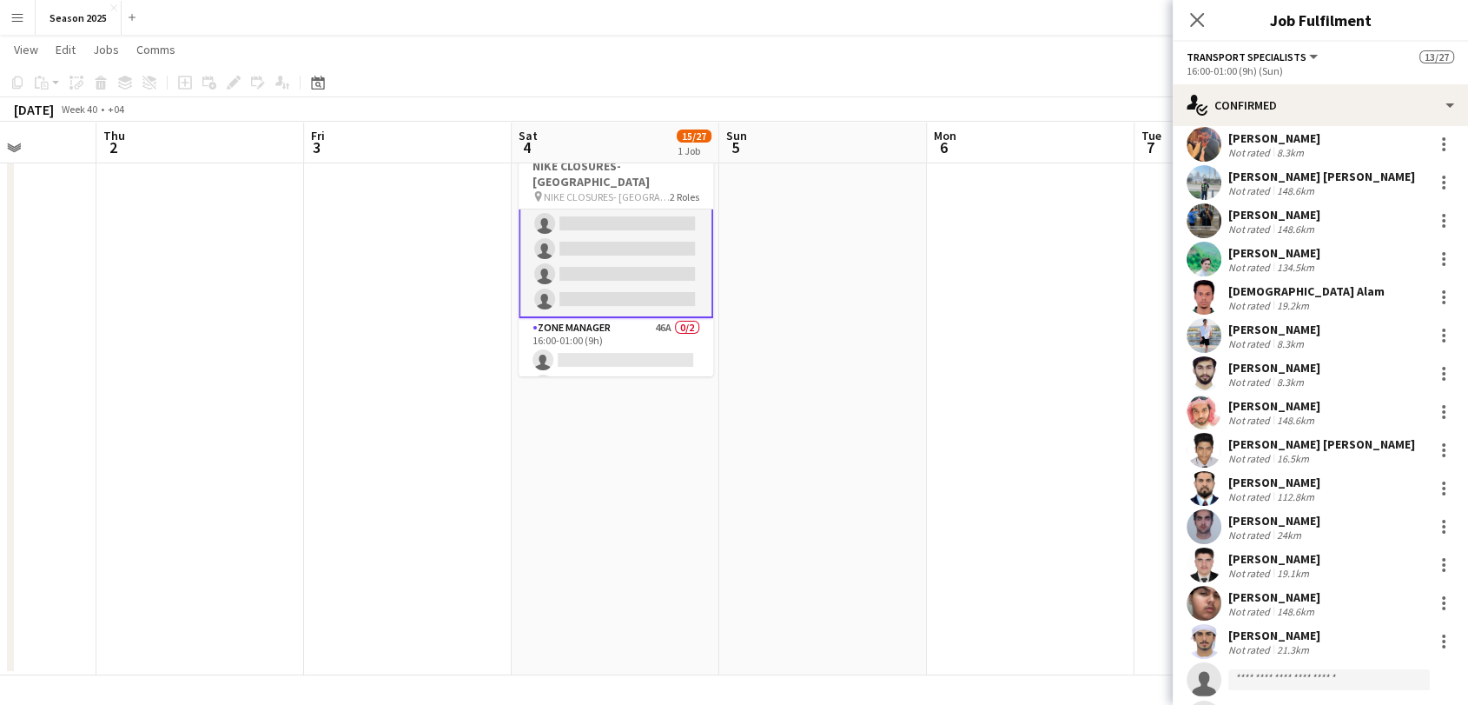
scroll to position [0, 0]
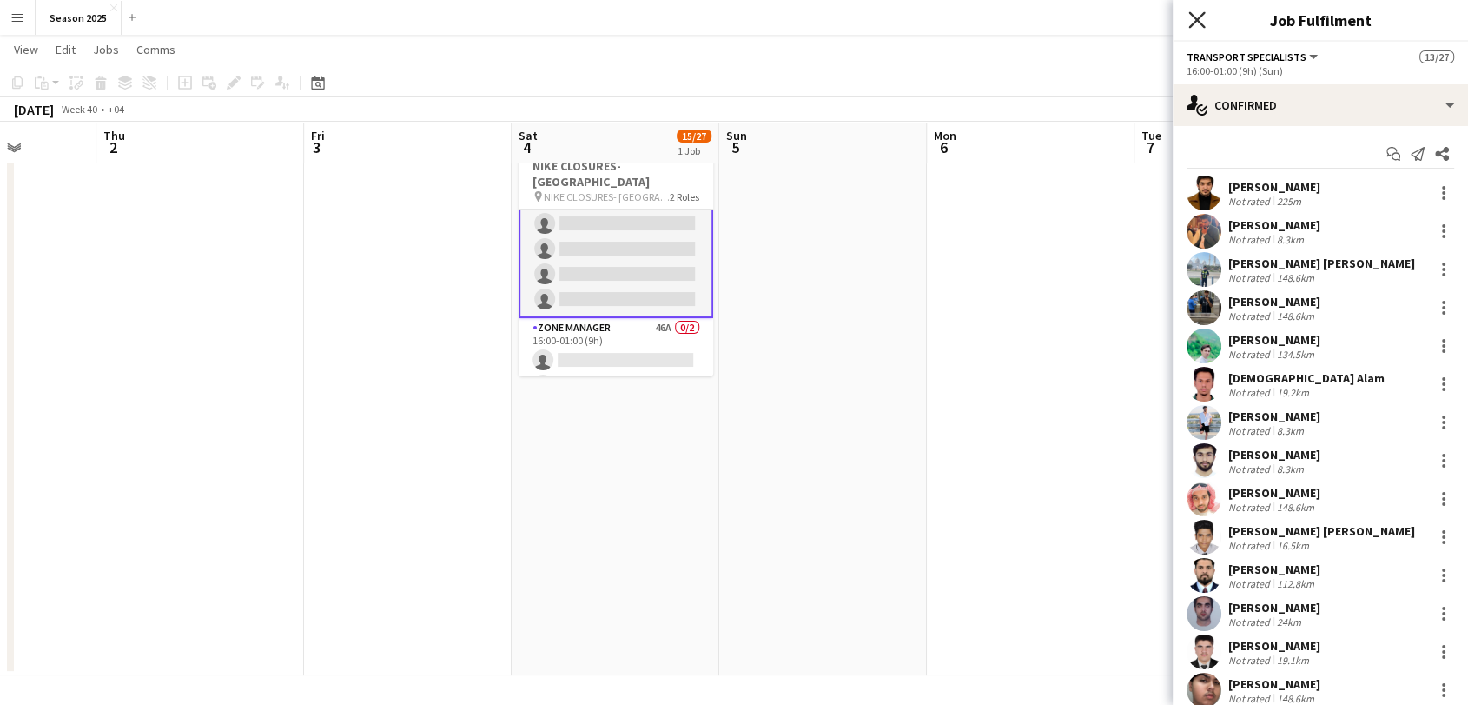
click at [1201, 25] on icon "Close pop-in" at bounding box center [1196, 19] width 17 height 17
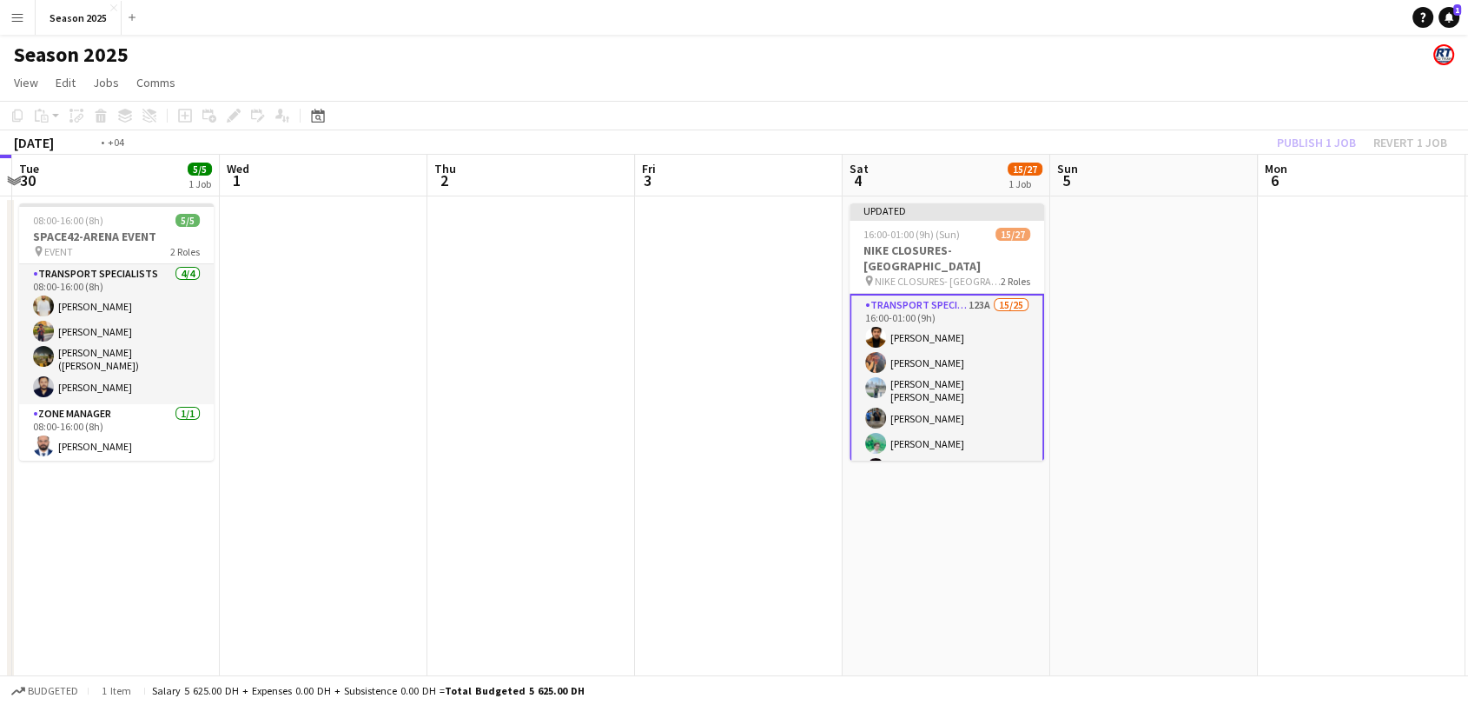
scroll to position [0, 450]
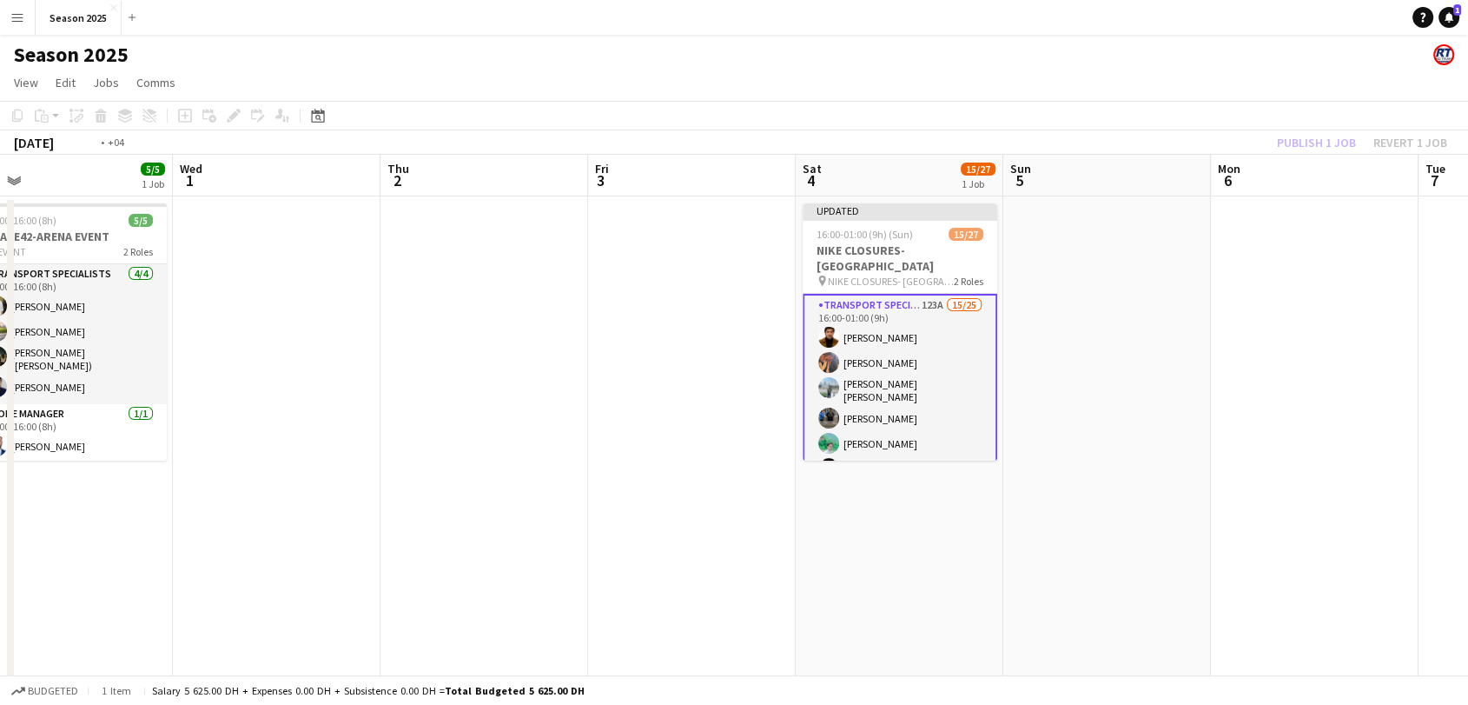
drag, startPoint x: 349, startPoint y: 314, endPoint x: 995, endPoint y: 273, distance: 646.8
click at [995, 273] on app-calendar-viewport "Sun 28 57/57 2 Jobs Mon 29 Tue 30 5/5 1 Job Wed 1 Thu 2 Fri 3 Sat 4 15/27 1 Job…" at bounding box center [734, 457] width 1468 height 605
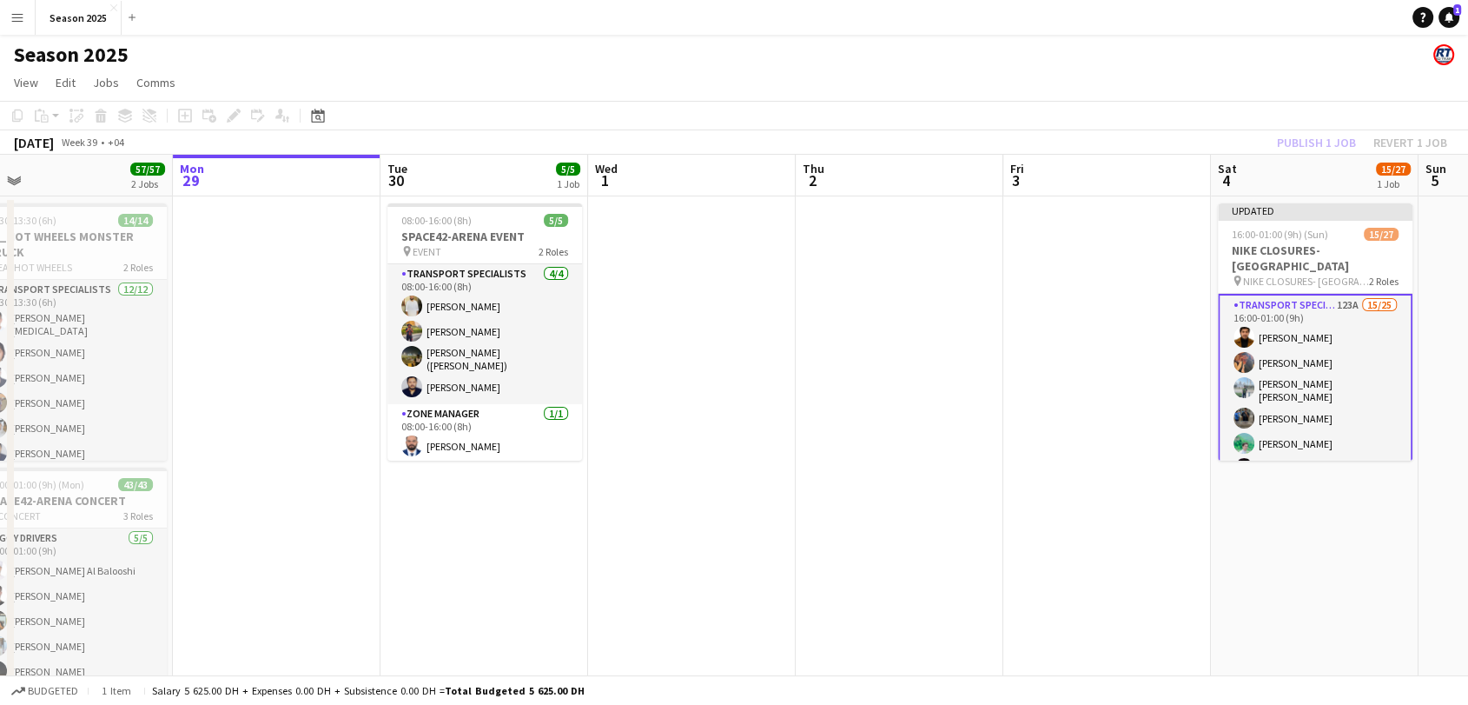
click at [1300, 349] on app-card-role "Transport Specialists 123A 15/25 16:00-01:00 (9h) Umar Kasirjan [PERSON_NAME] […" at bounding box center [1315, 633] width 195 height 678
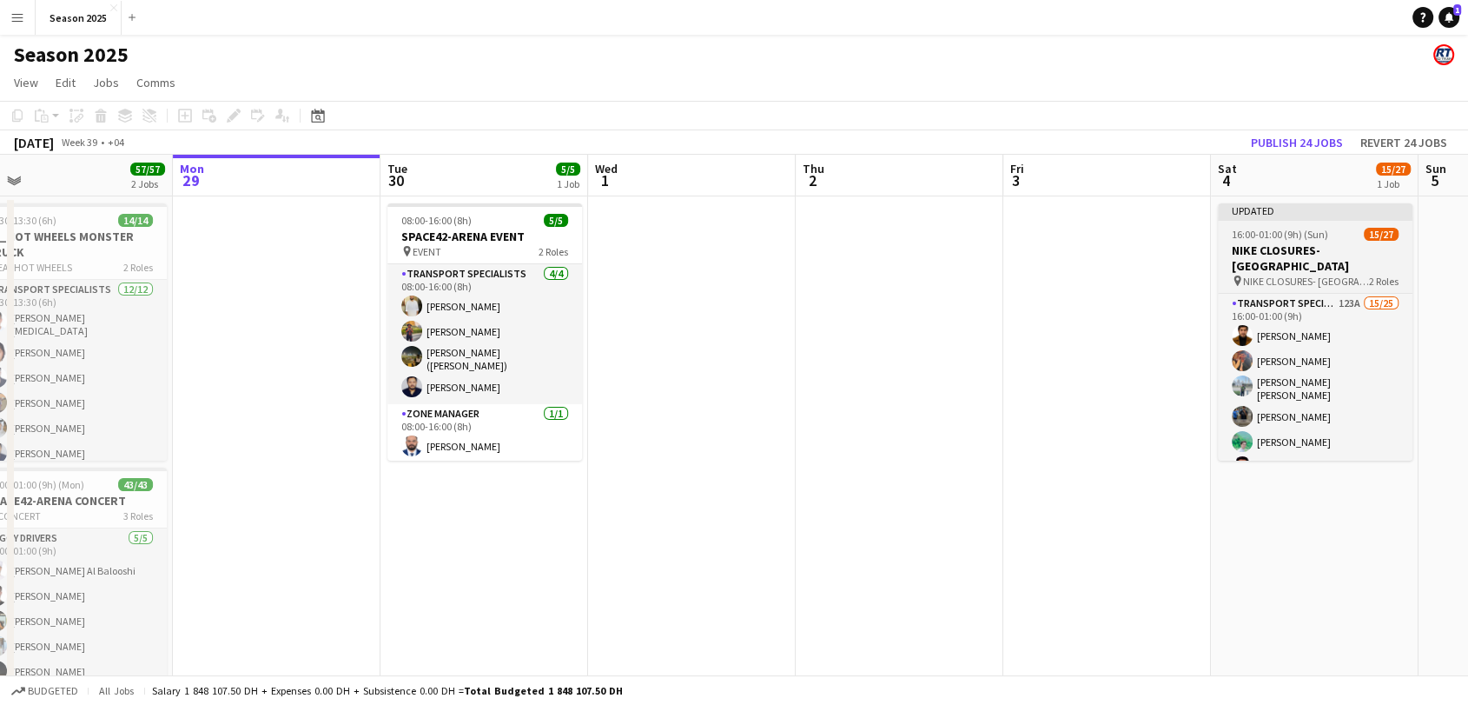
click at [1309, 275] on span "NIKE CLOSURES- [GEOGRAPHIC_DATA]" at bounding box center [1306, 281] width 126 height 13
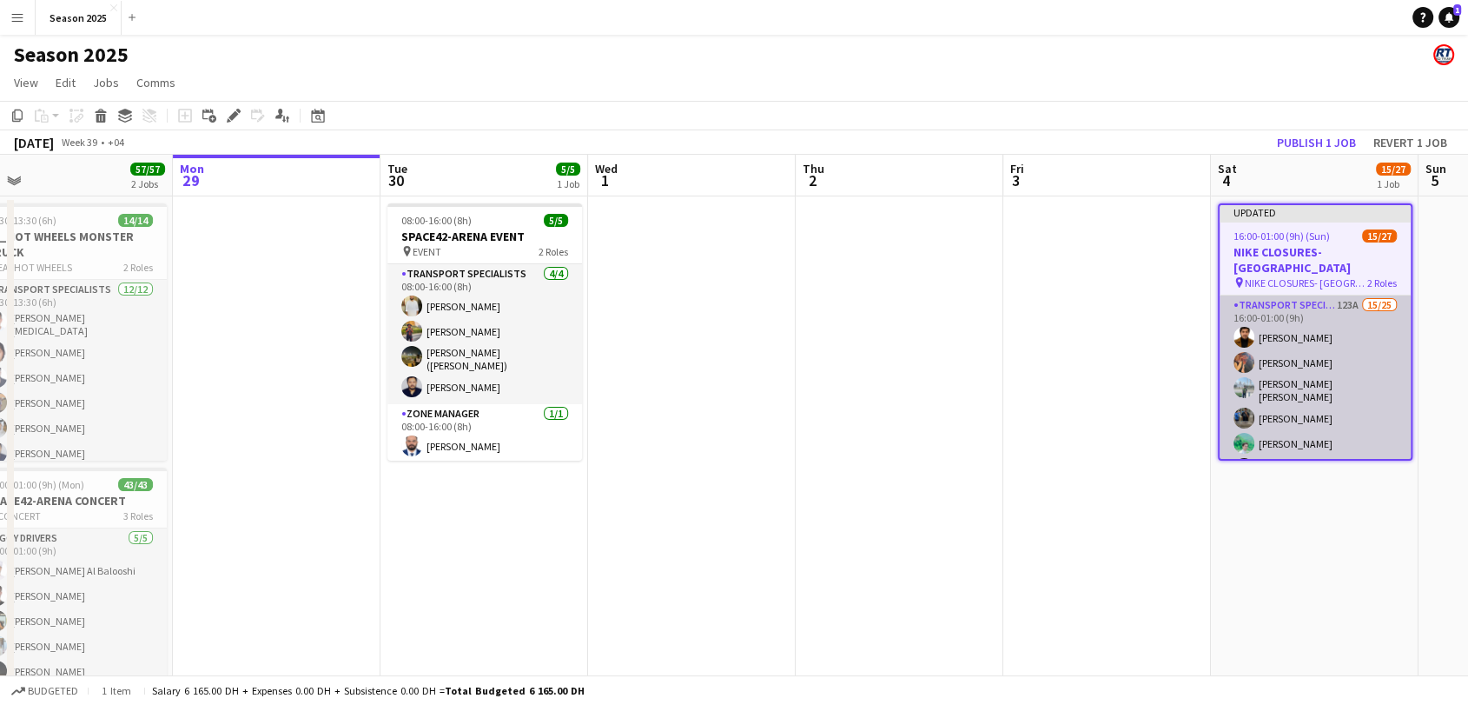
click at [1310, 353] on app-card-role "Transport Specialists 123A 15/25 16:00-01:00 (9h) Umar Kasirjan [PERSON_NAME] […" at bounding box center [1315, 632] width 191 height 674
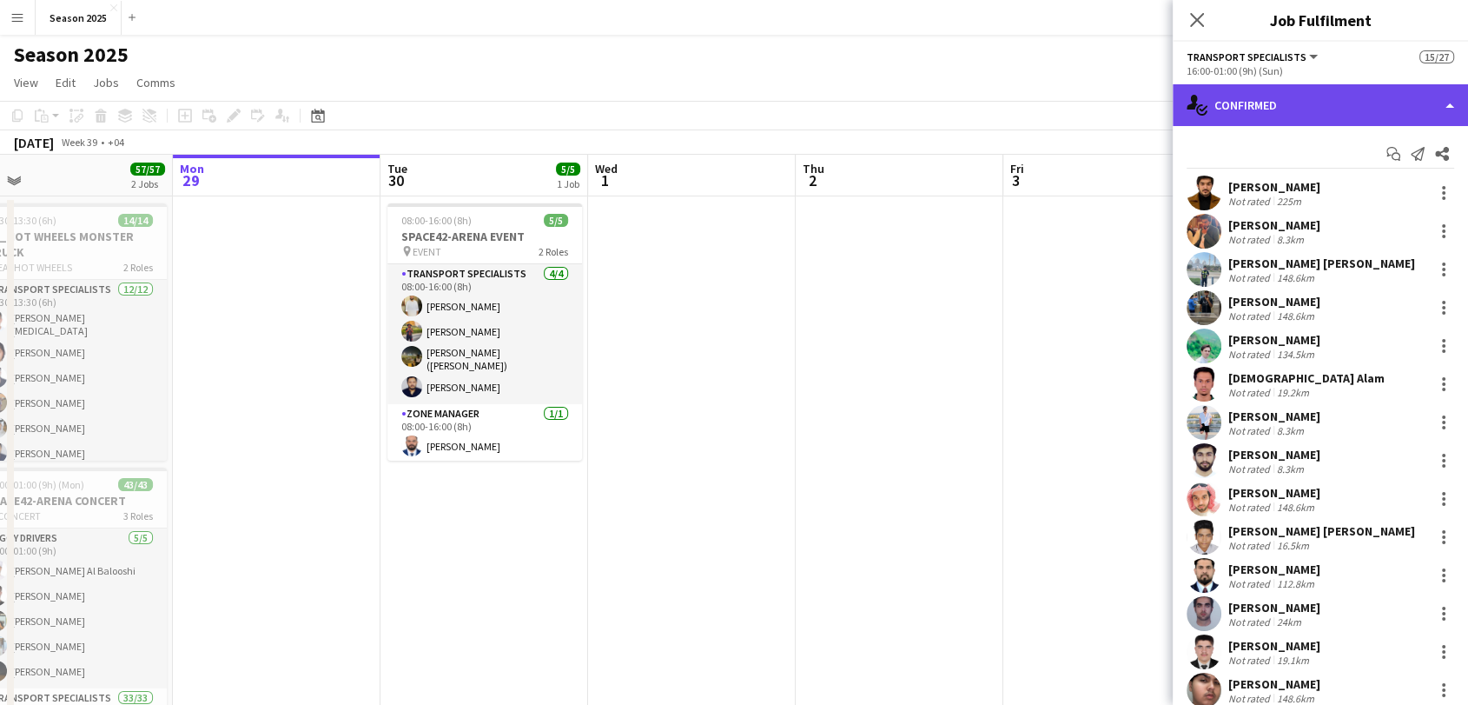
click at [1296, 101] on div "single-neutral-actions-check-2 Confirmed" at bounding box center [1320, 105] width 295 height 42
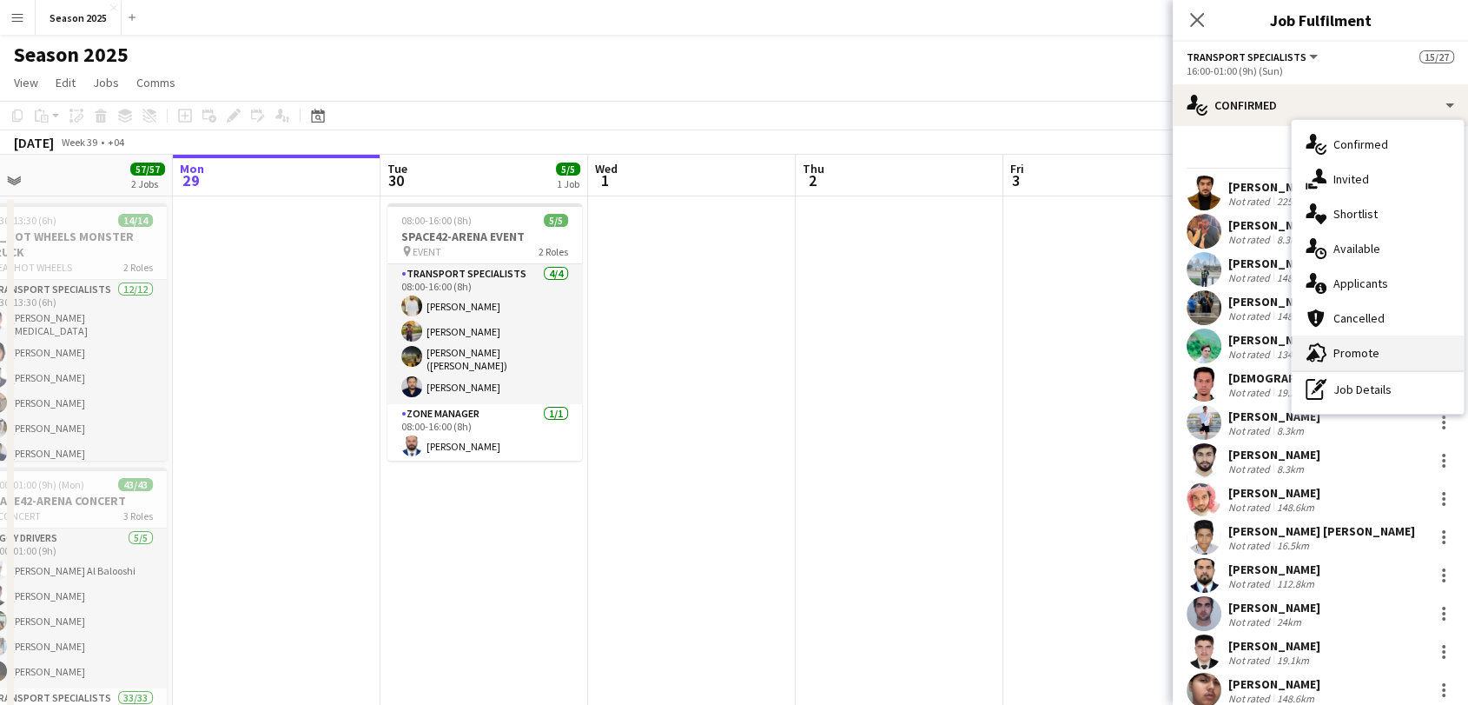
click at [1363, 341] on div "advertising-megaphone Promote" at bounding box center [1378, 352] width 172 height 35
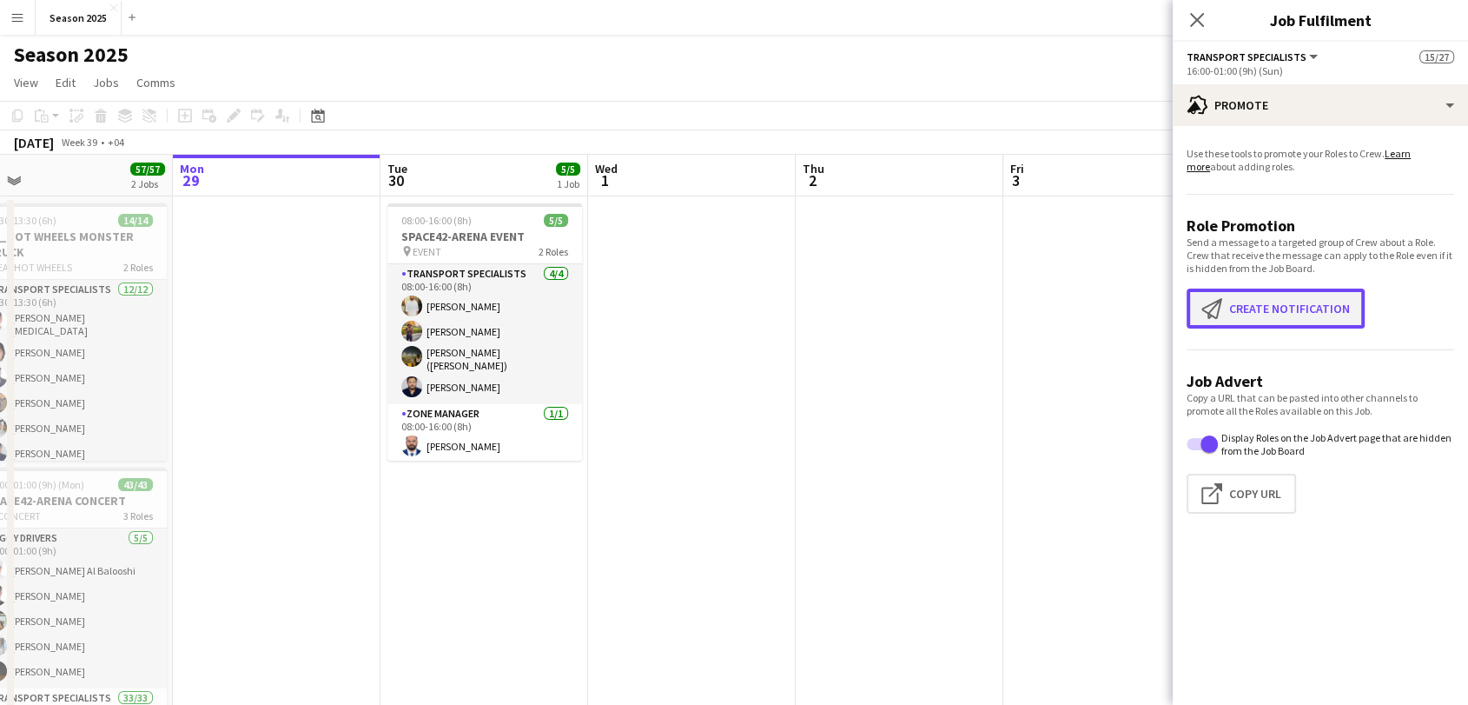
click at [1286, 324] on button "Create notification Create notification" at bounding box center [1276, 308] width 178 height 40
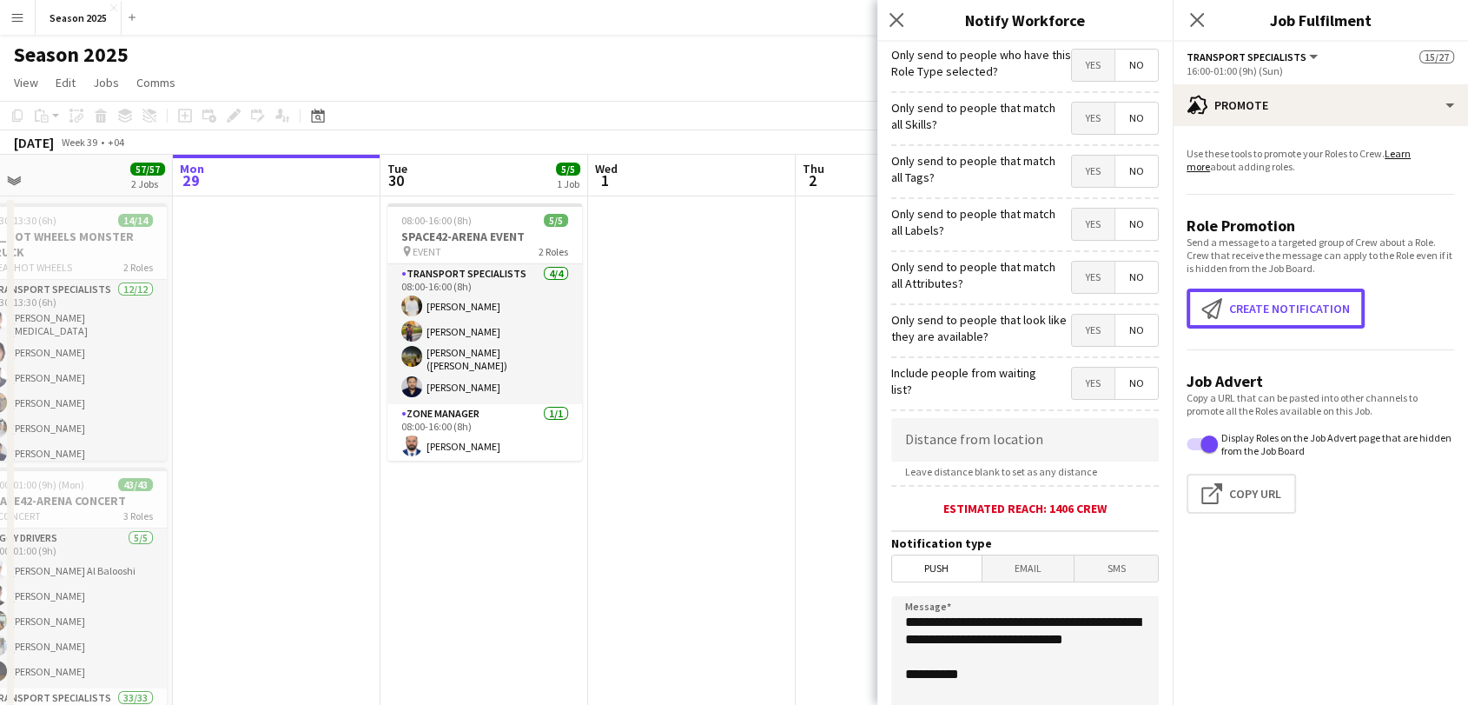
scroll to position [257, 0]
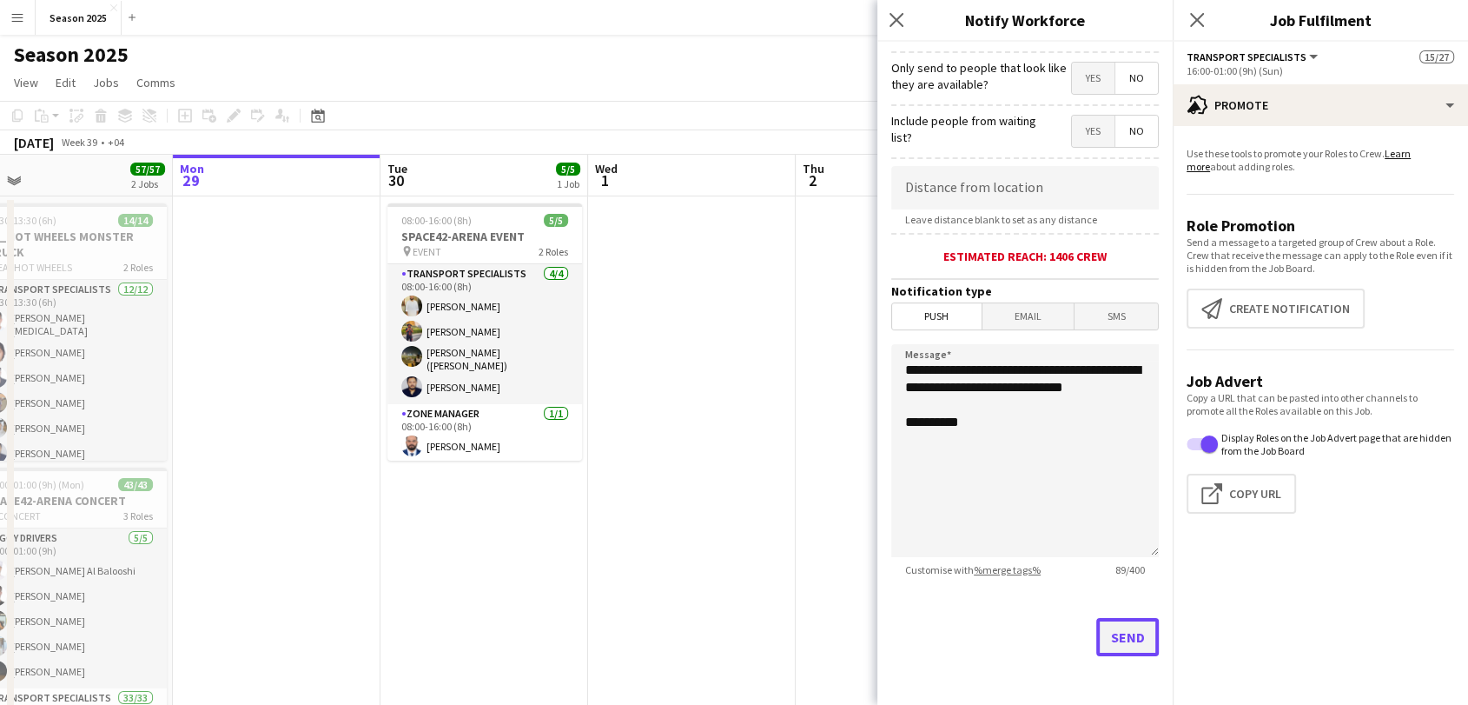
click at [1096, 621] on button "Send" at bounding box center [1127, 637] width 63 height 38
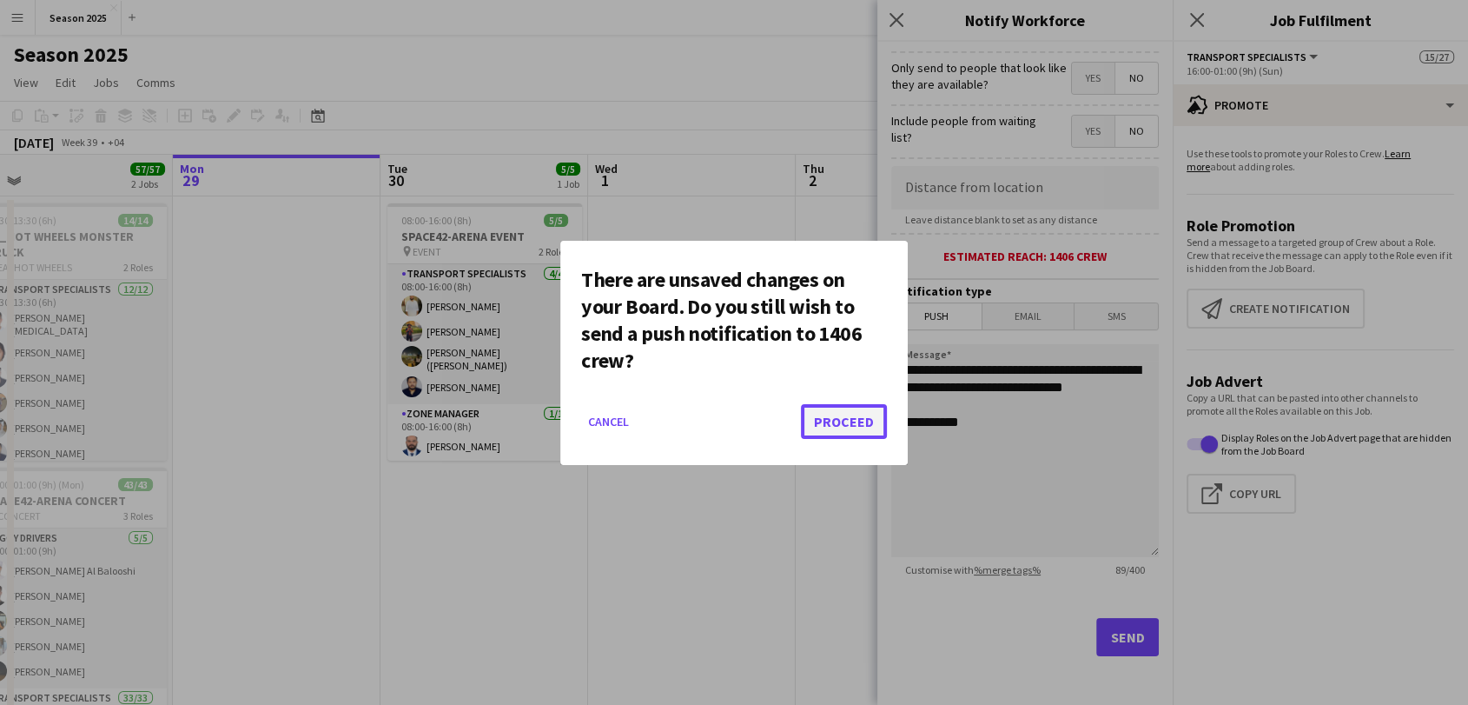
click at [843, 413] on button "Proceed" at bounding box center [844, 421] width 86 height 35
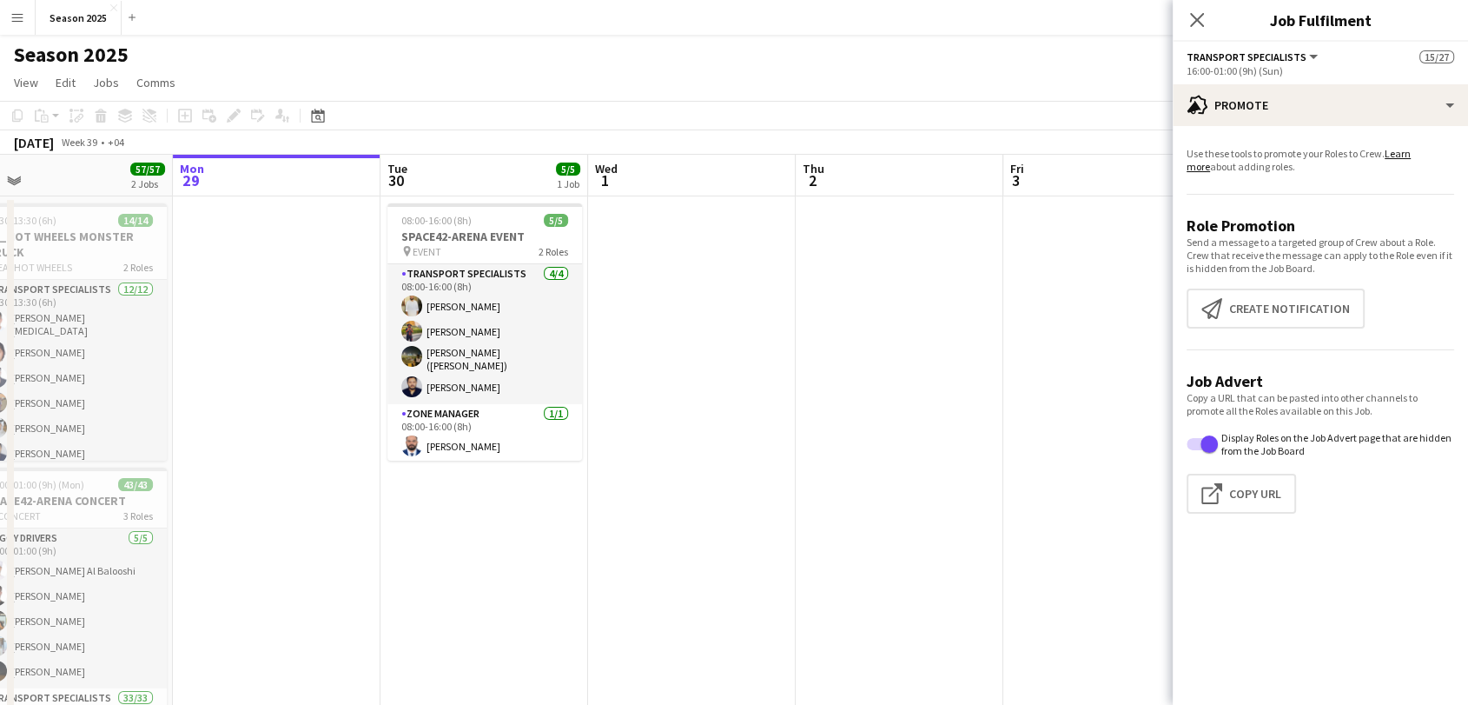
drag, startPoint x: 766, startPoint y: 359, endPoint x: 720, endPoint y: 368, distance: 47.0
click at [765, 358] on app-date-cell at bounding box center [692, 477] width 208 height 563
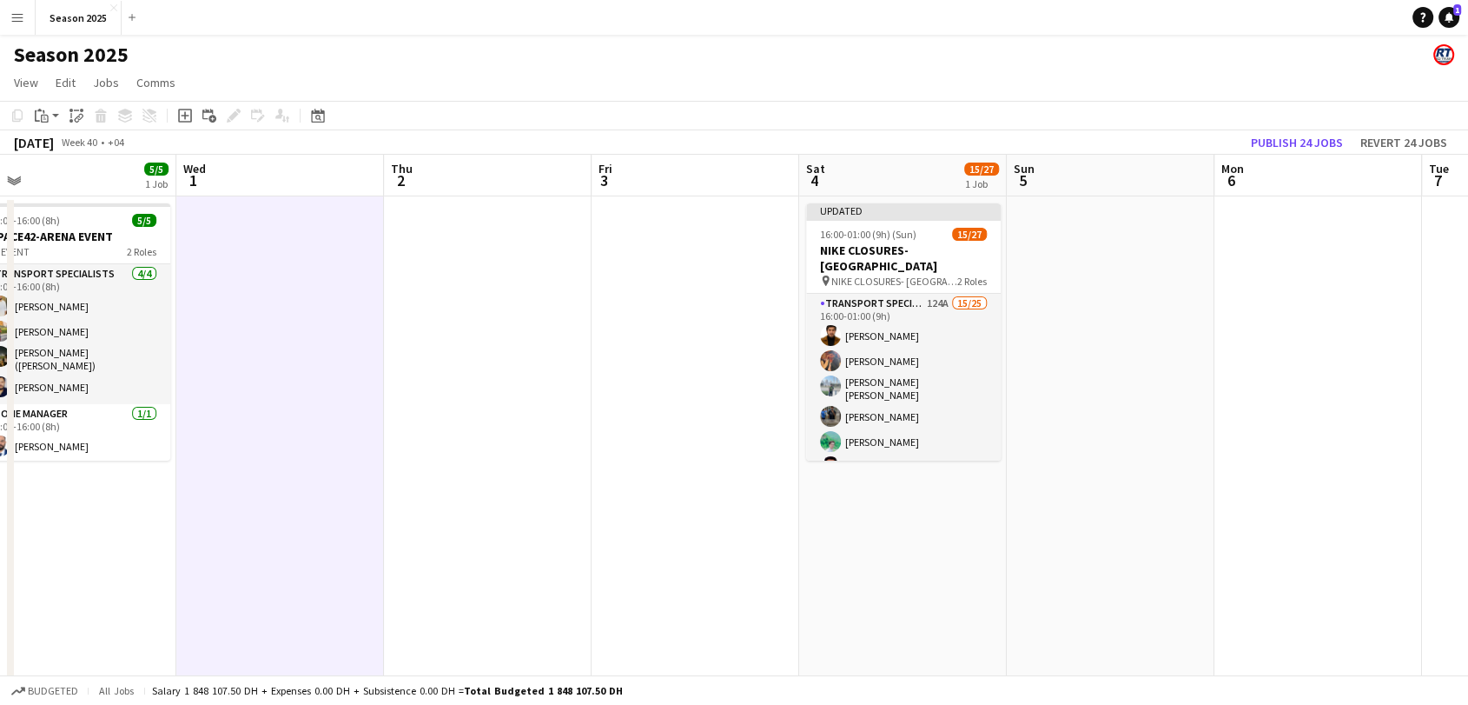
scroll to position [0, 882]
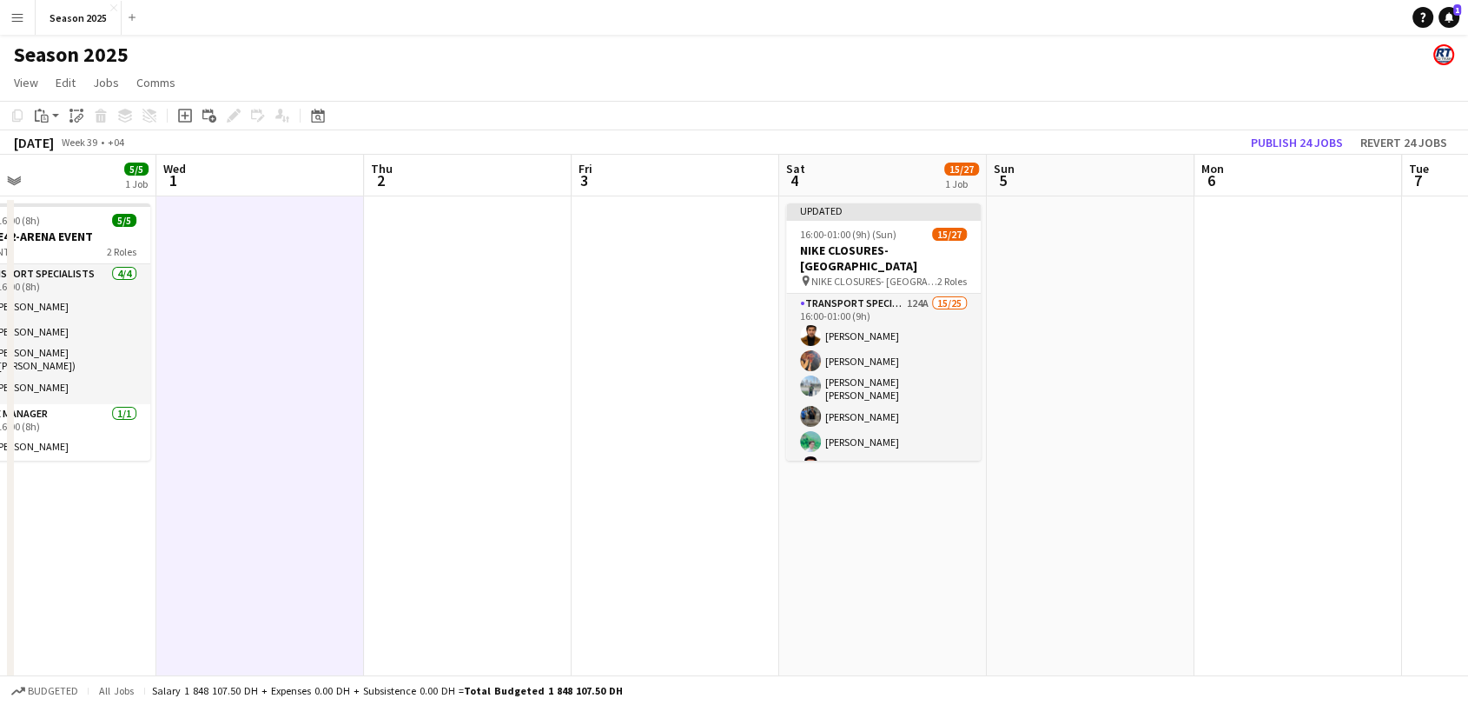
drag, startPoint x: 1084, startPoint y: 351, endPoint x: 654, endPoint y: 256, distance: 440.3
click at [654, 256] on app-calendar-viewport "Fri 26 Sat 27 57/57 2 Jobs Sun 28 57/57 2 Jobs Mon 29 Tue 30 5/5 1 Job Wed 1 Th…" at bounding box center [734, 457] width 1468 height 605
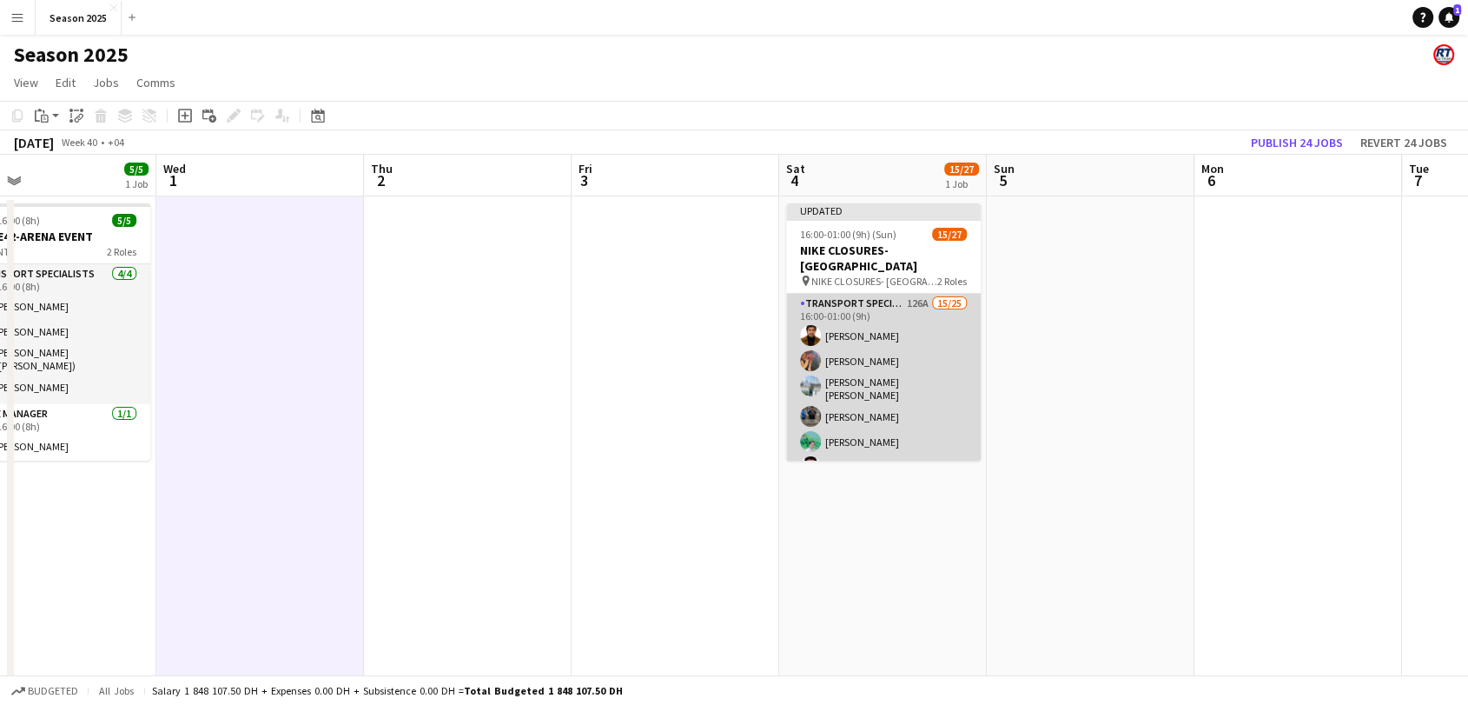
click at [925, 431] on app-card-role "Transport Specialists 126A 15/25 16:00-01:00 (9h) Umar Kasirjan [PERSON_NAME] […" at bounding box center [883, 631] width 195 height 674
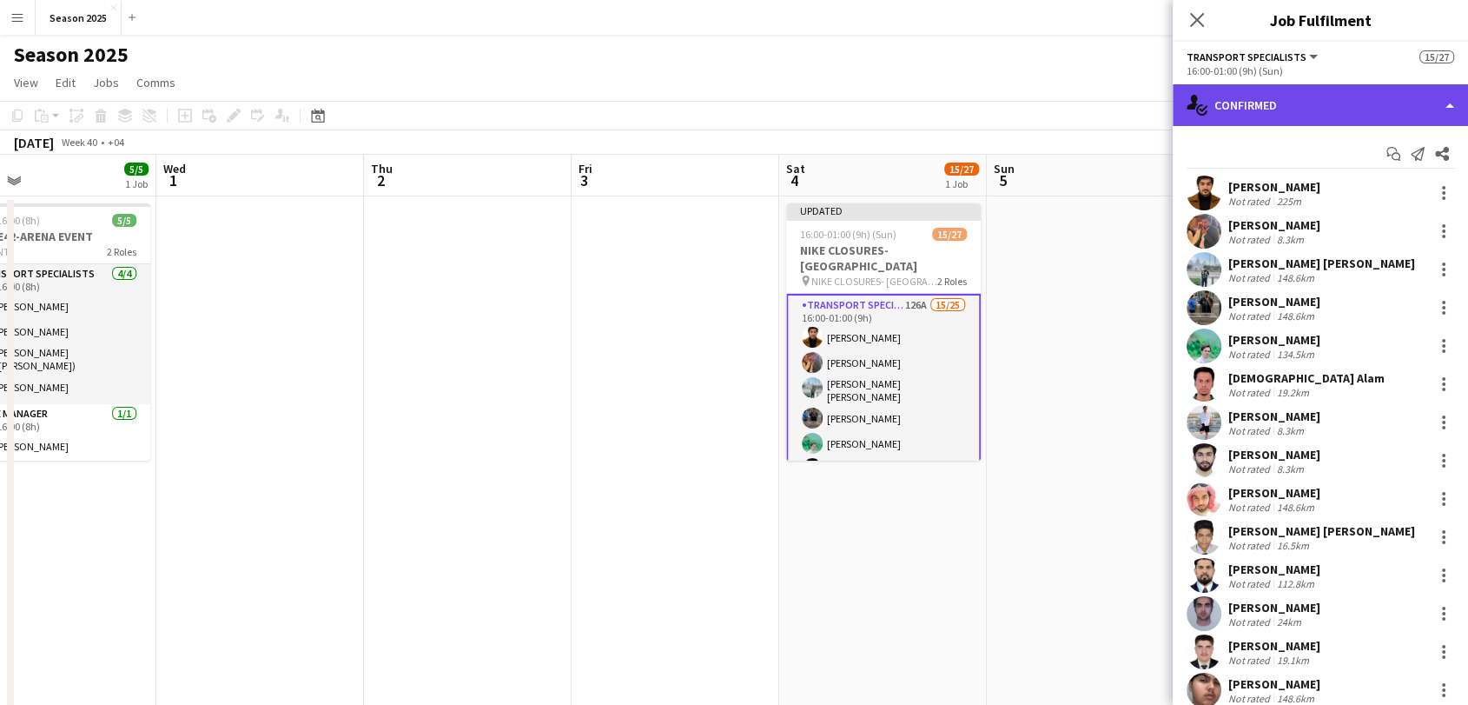
click at [1268, 110] on div "single-neutral-actions-check-2 Confirmed" at bounding box center [1320, 105] width 295 height 42
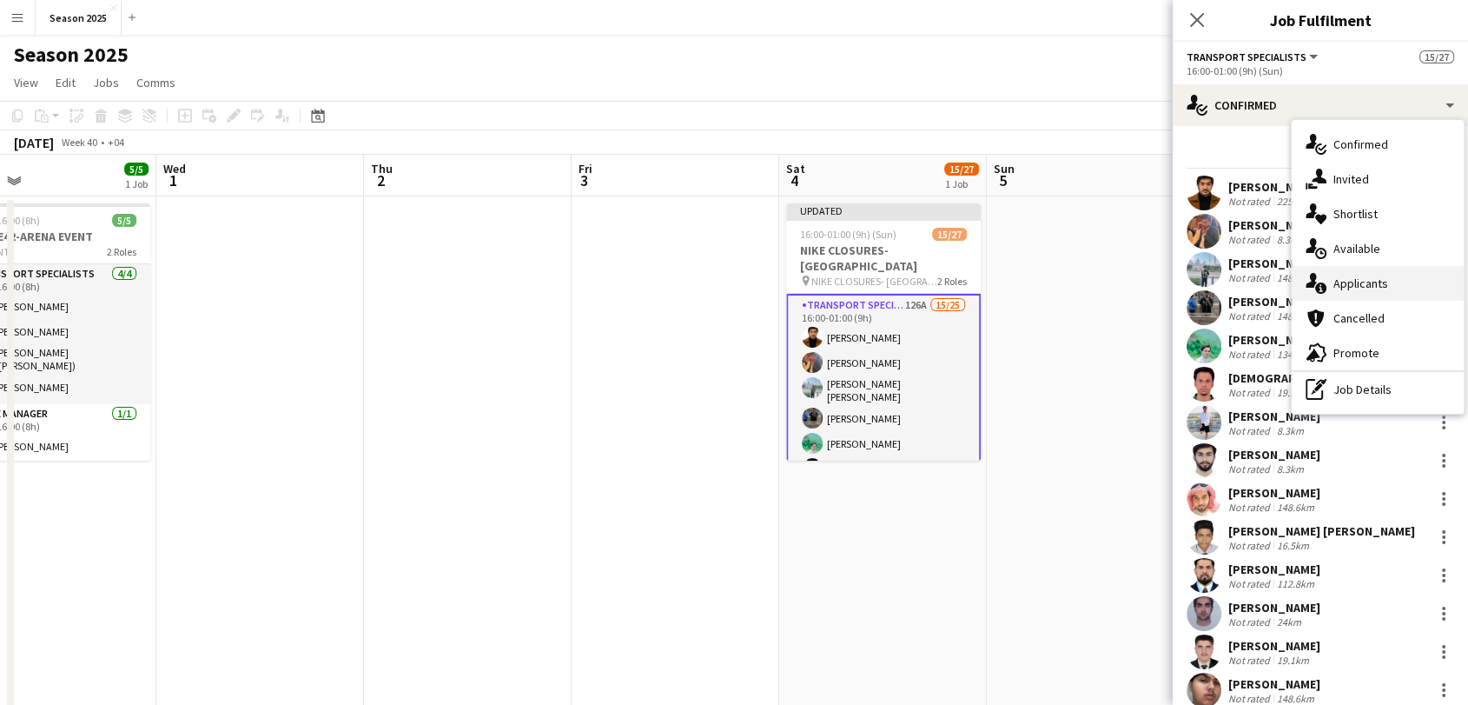
click at [1387, 289] on div "single-neutral-actions-information Applicants" at bounding box center [1378, 283] width 172 height 35
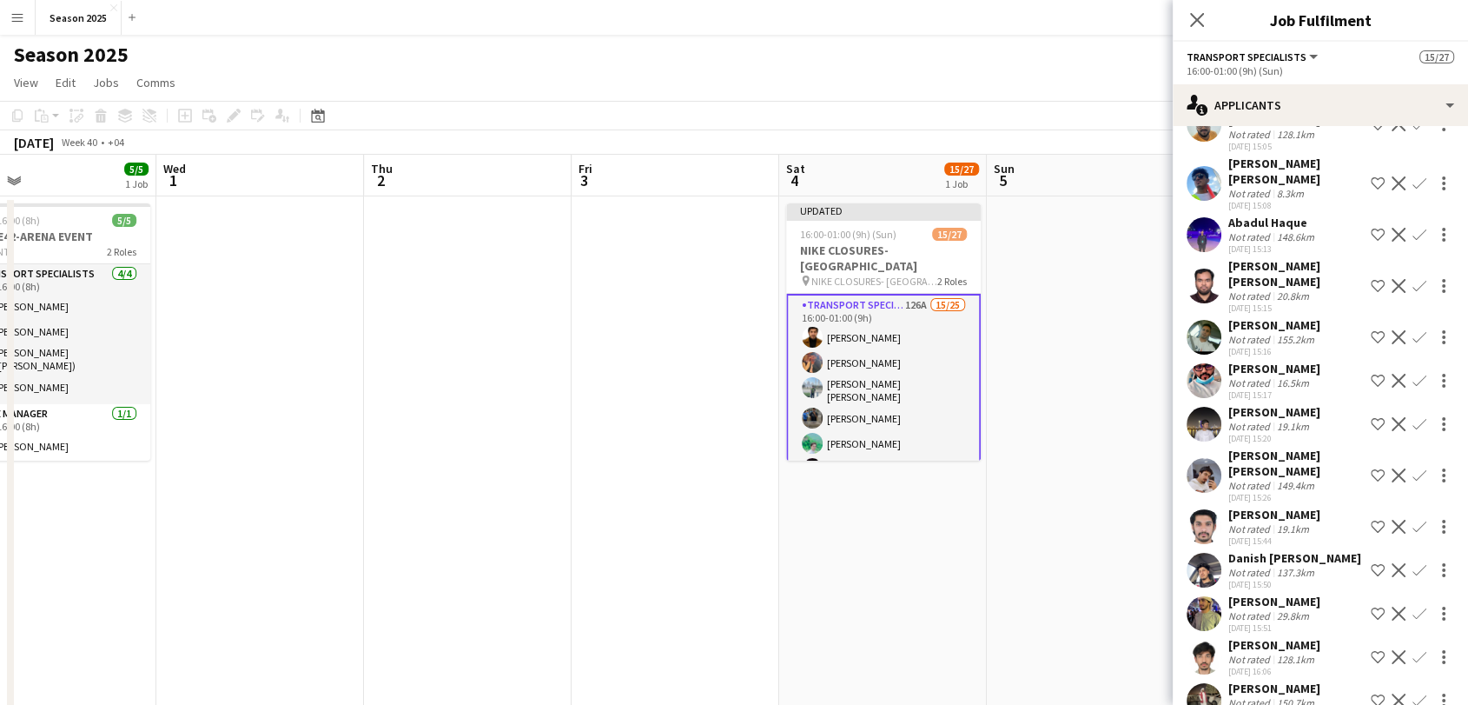
scroll to position [5218, 0]
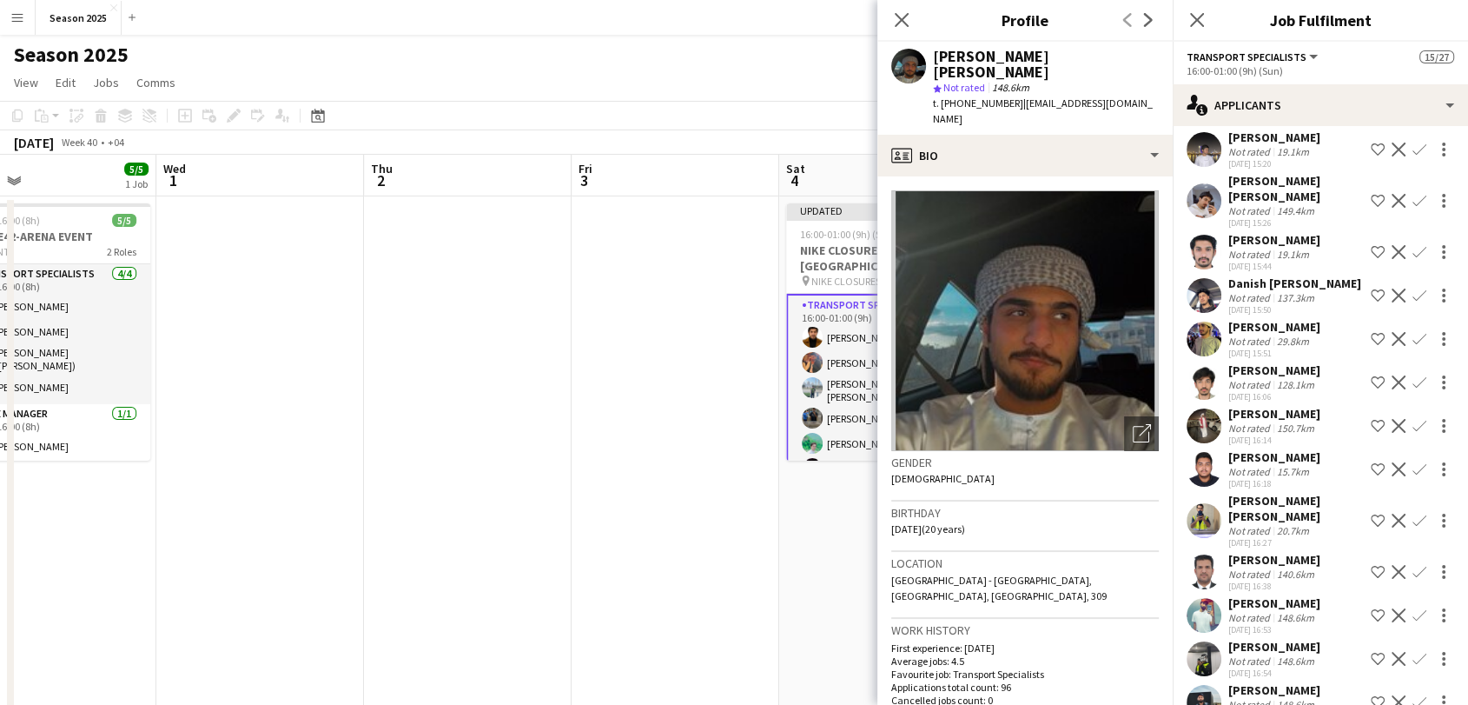
click at [1208, 685] on app-user-avatar at bounding box center [1204, 702] width 35 height 35
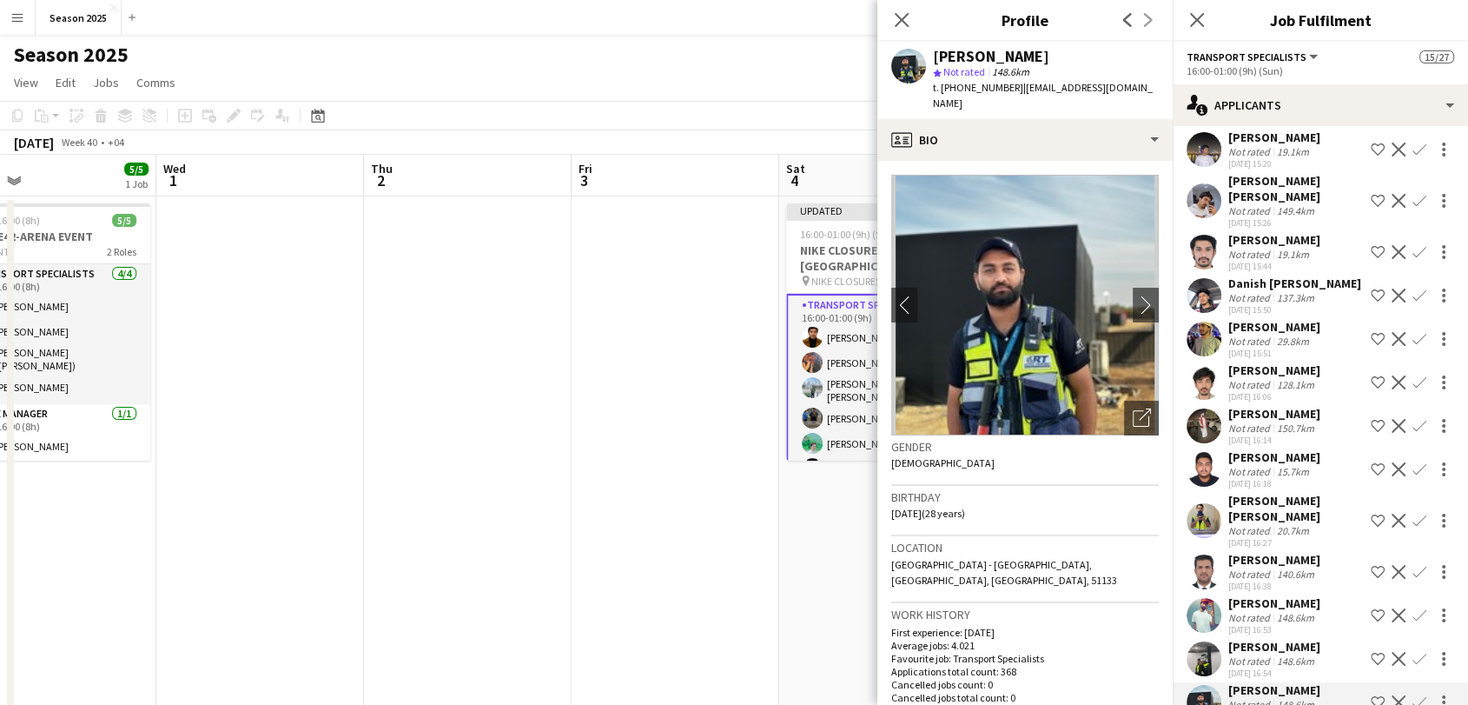
click at [1209, 641] on app-user-avatar at bounding box center [1204, 658] width 35 height 35
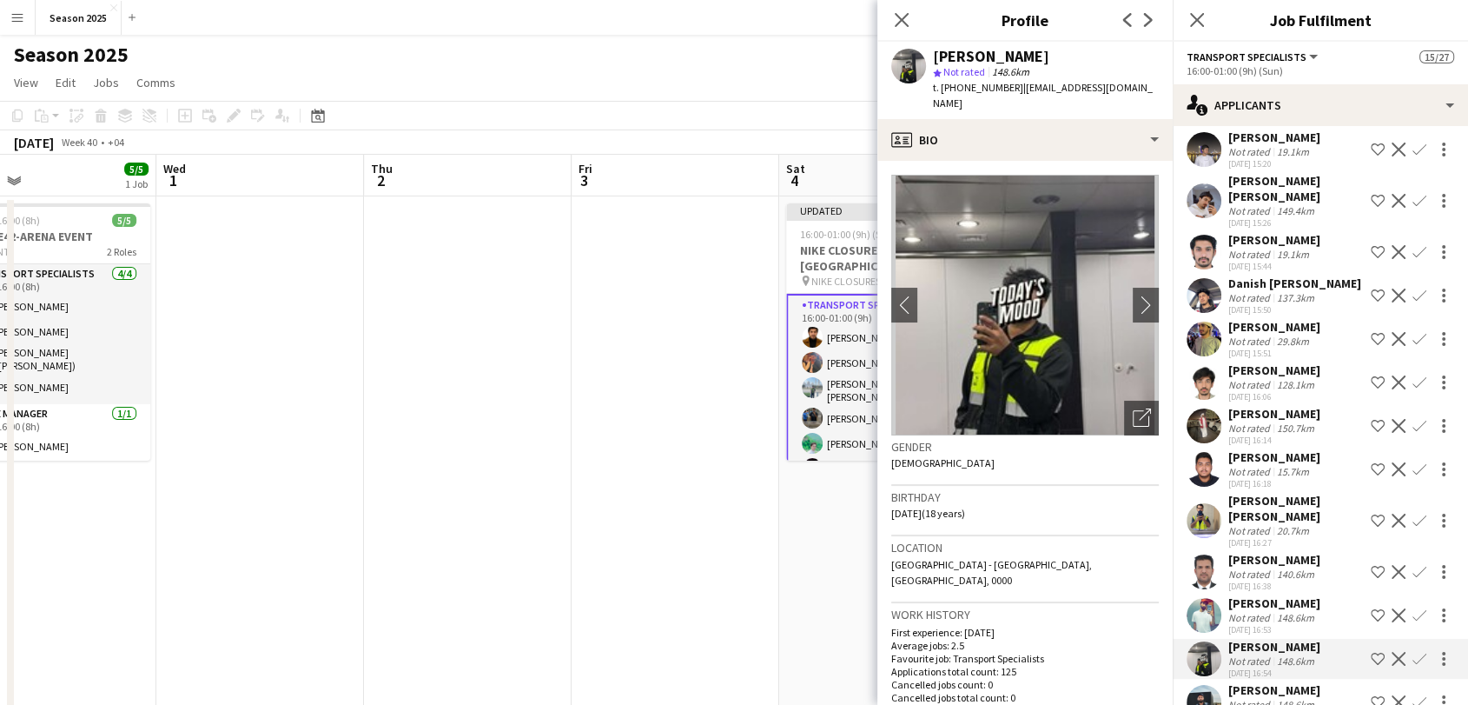
click at [1203, 598] on app-user-avatar at bounding box center [1204, 615] width 35 height 35
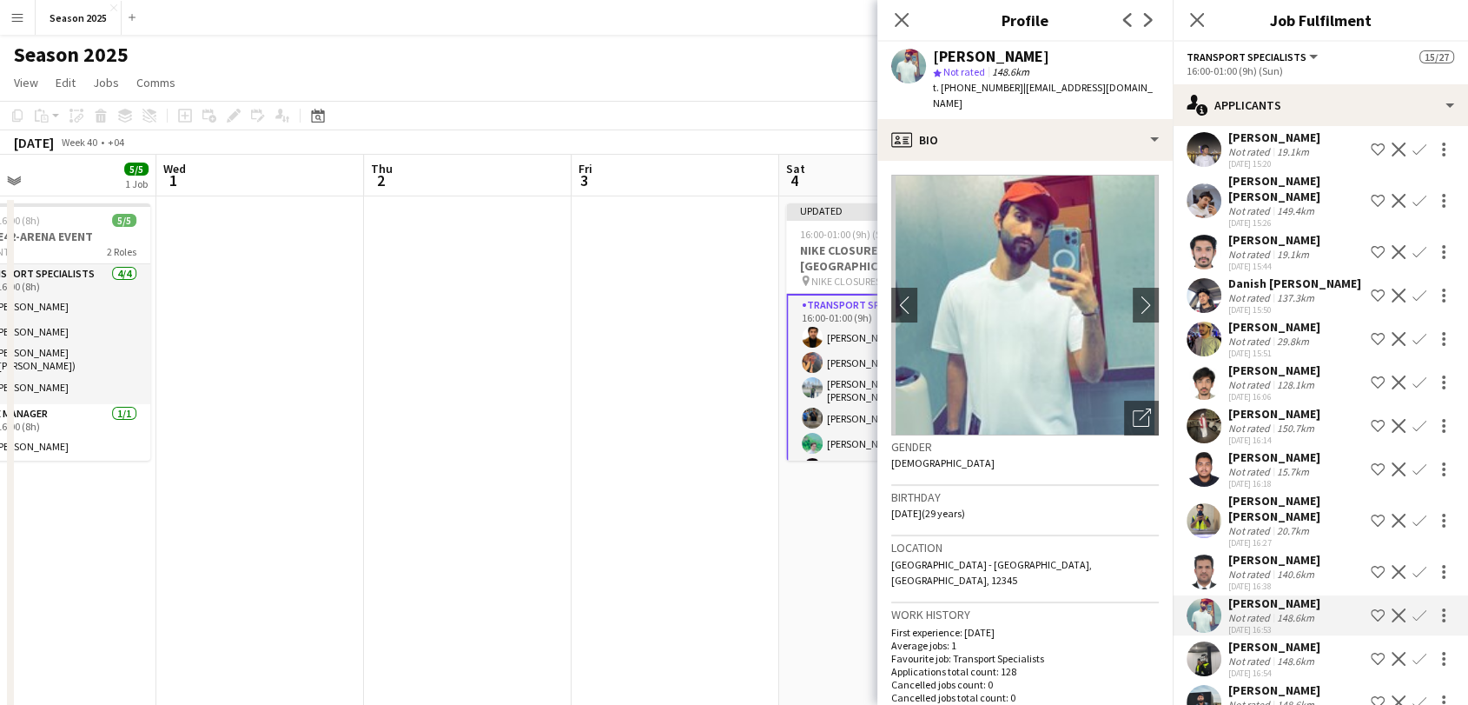
click at [1209, 554] on app-user-avatar at bounding box center [1204, 571] width 35 height 35
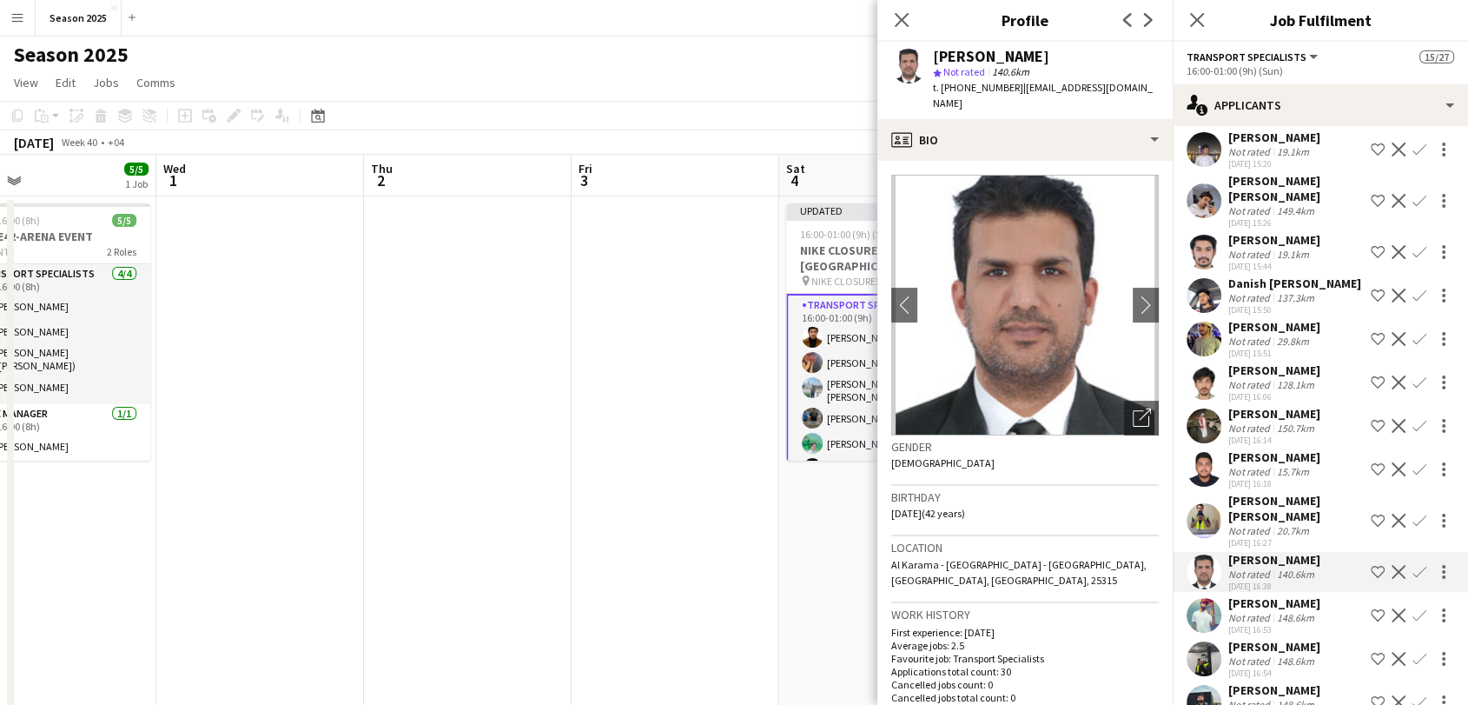
click at [1209, 503] on app-user-avatar at bounding box center [1204, 520] width 35 height 35
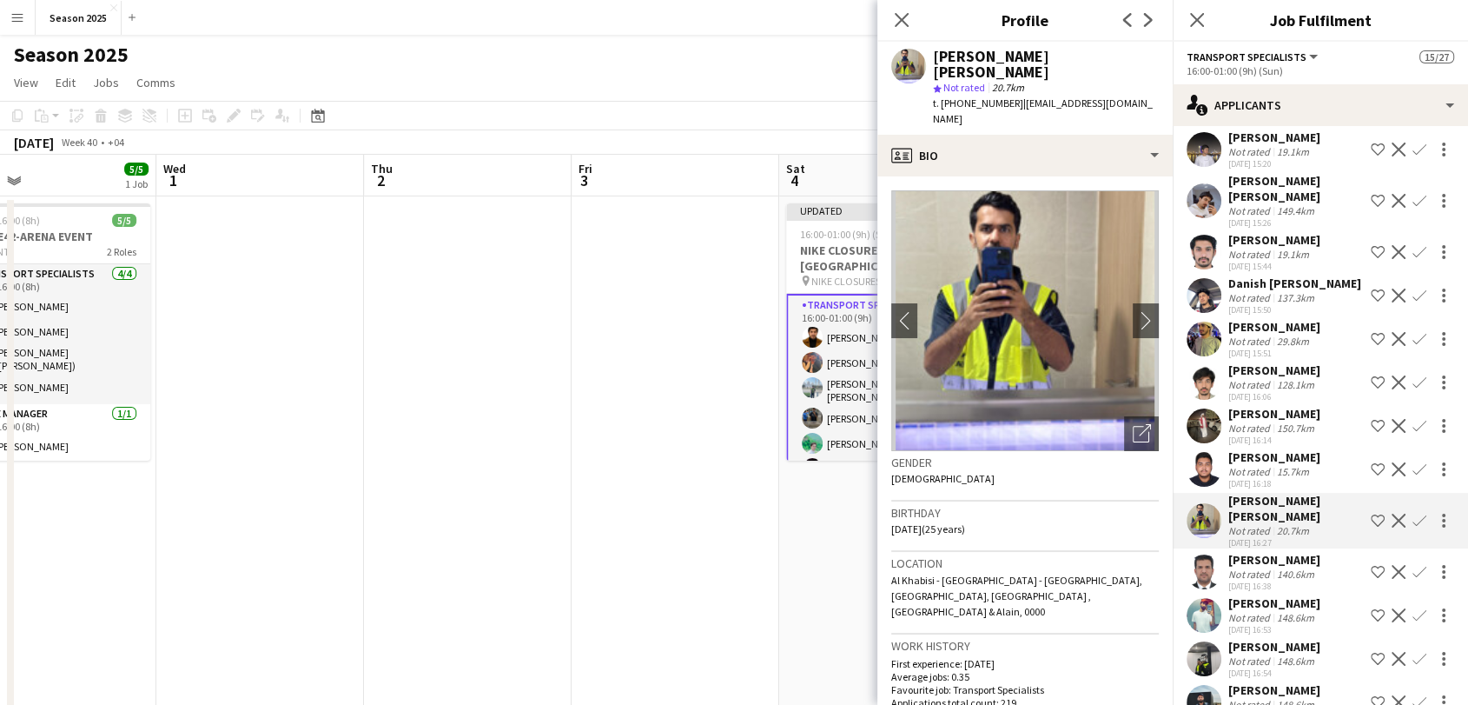
click at [1208, 452] on app-user-avatar at bounding box center [1204, 469] width 35 height 35
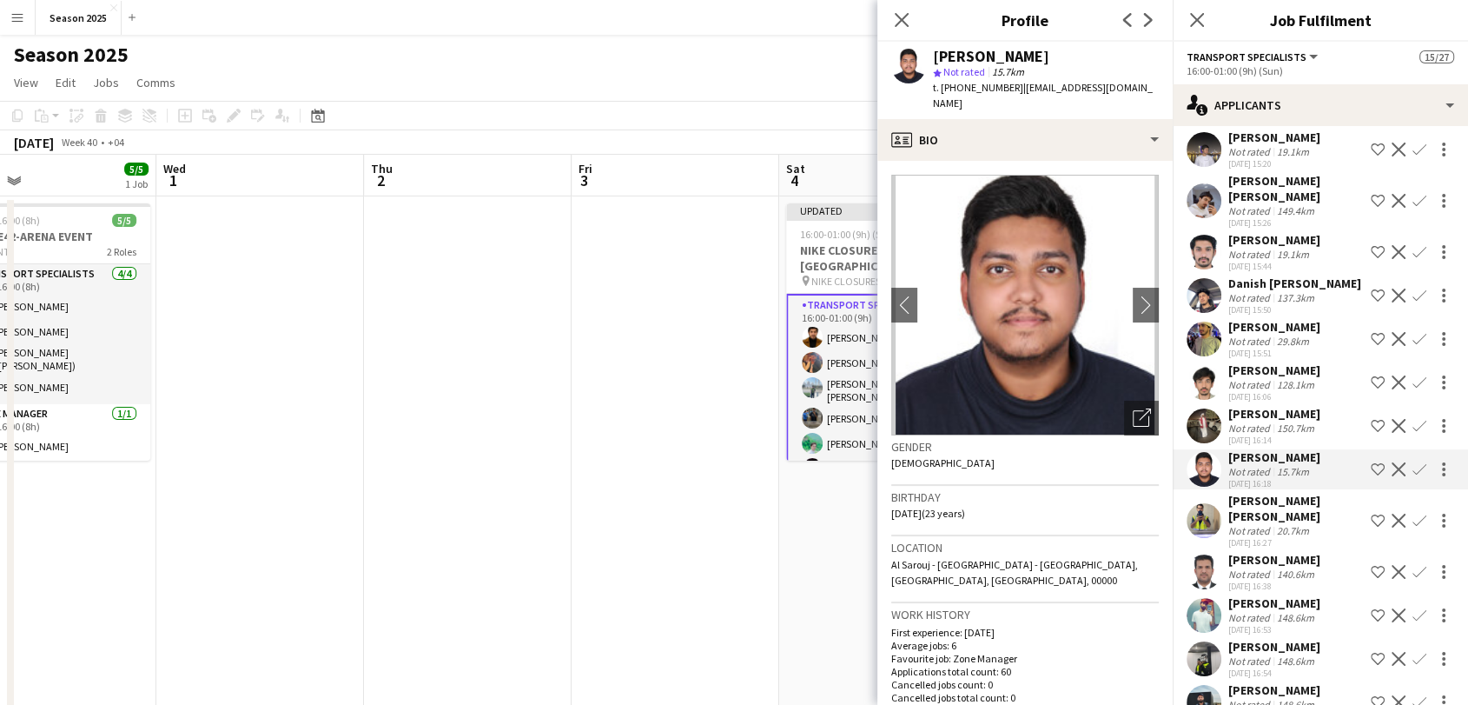
click at [1209, 408] on app-user-avatar at bounding box center [1204, 425] width 35 height 35
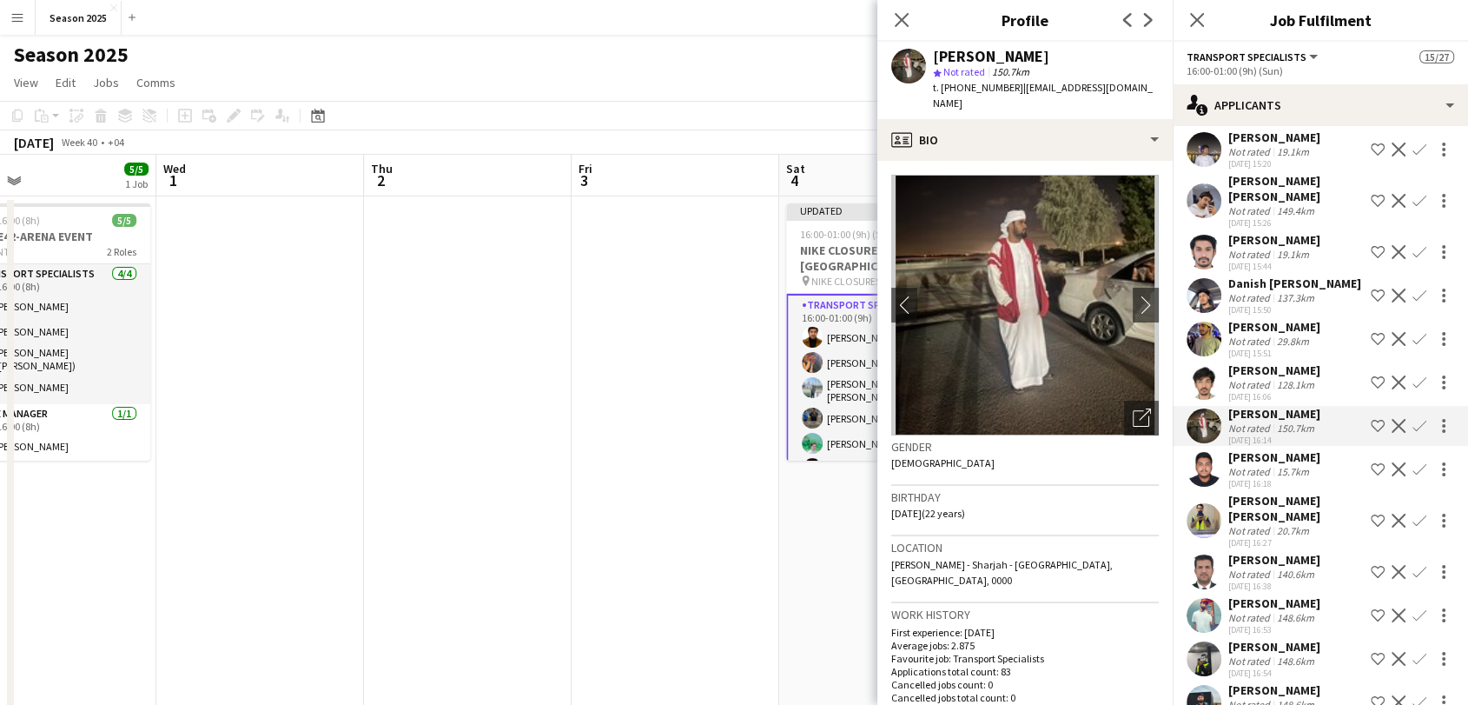
click at [1207, 365] on app-user-avatar at bounding box center [1204, 382] width 35 height 35
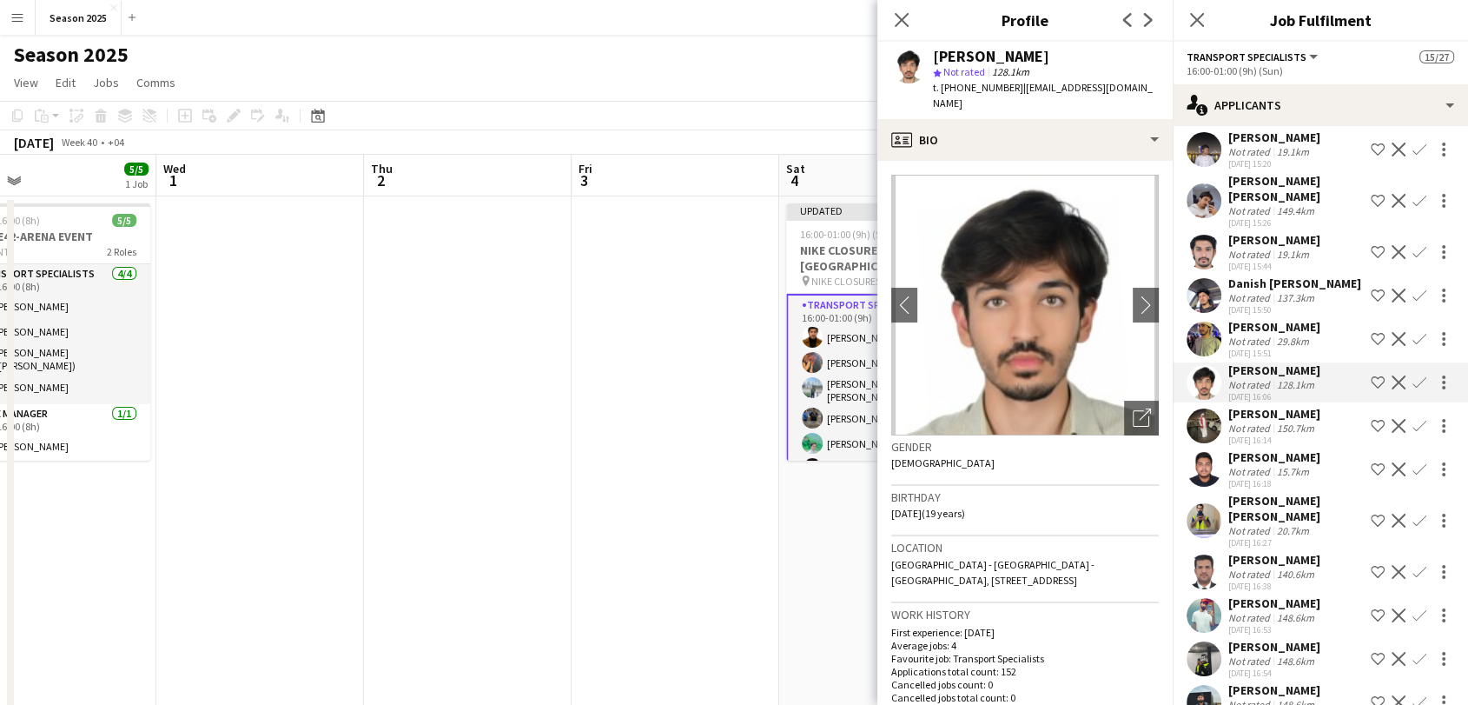
click at [1211, 321] on app-user-avatar at bounding box center [1204, 338] width 35 height 35
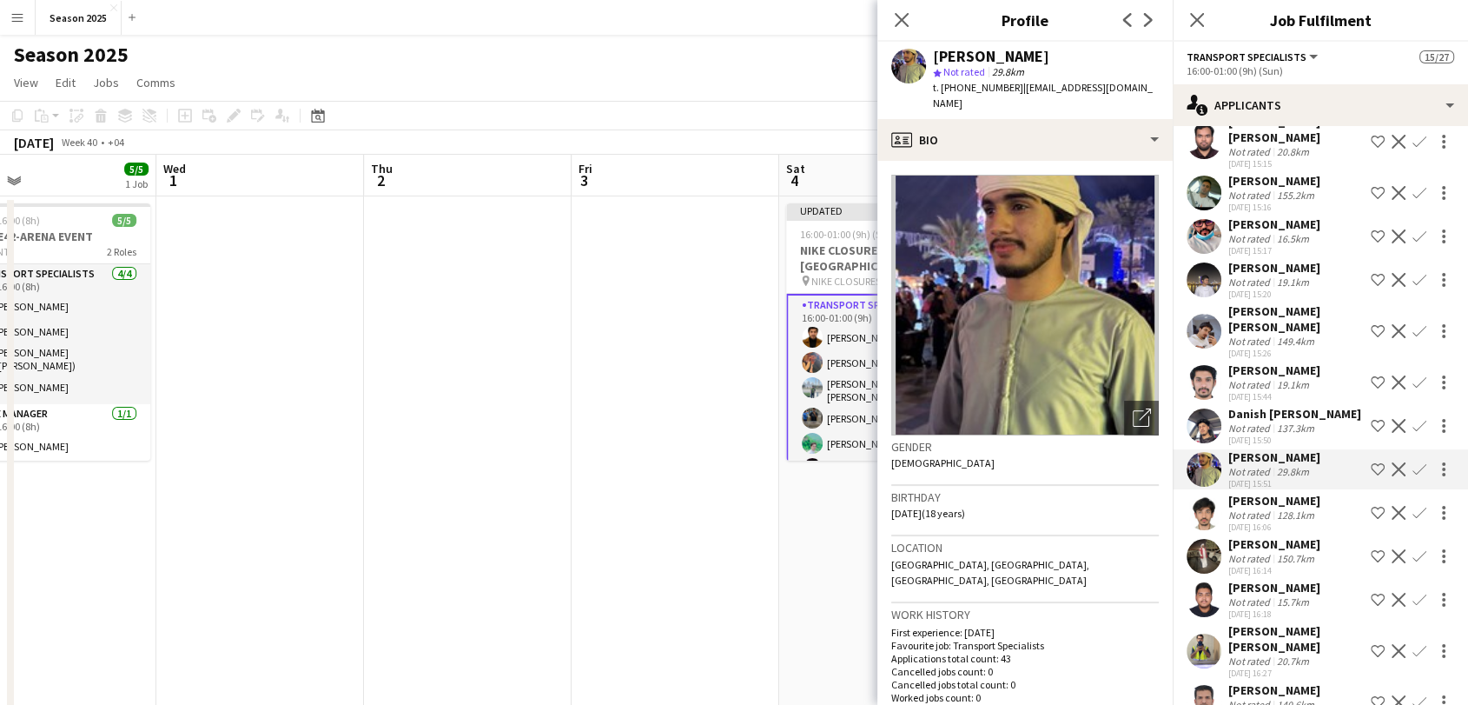
scroll to position [4928, 0]
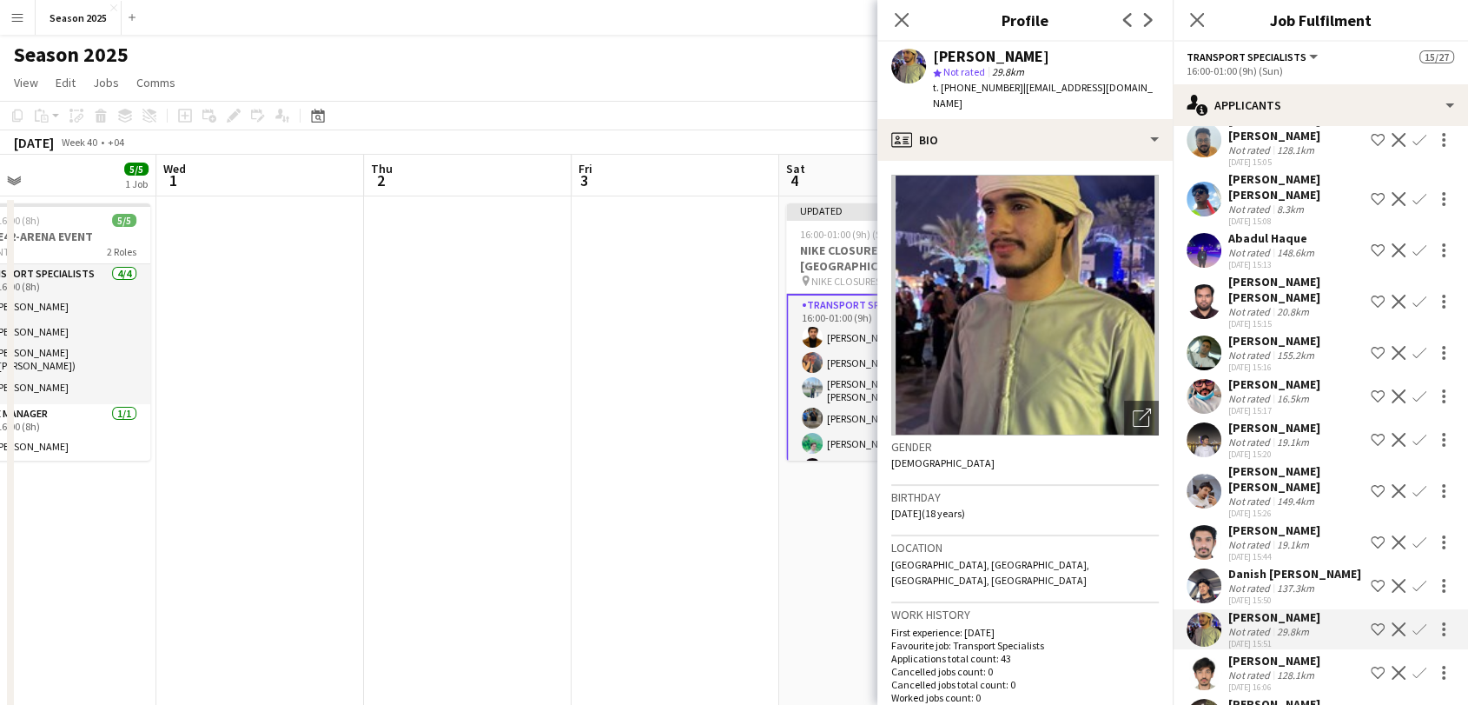
click at [1216, 568] on app-user-avatar at bounding box center [1204, 585] width 35 height 35
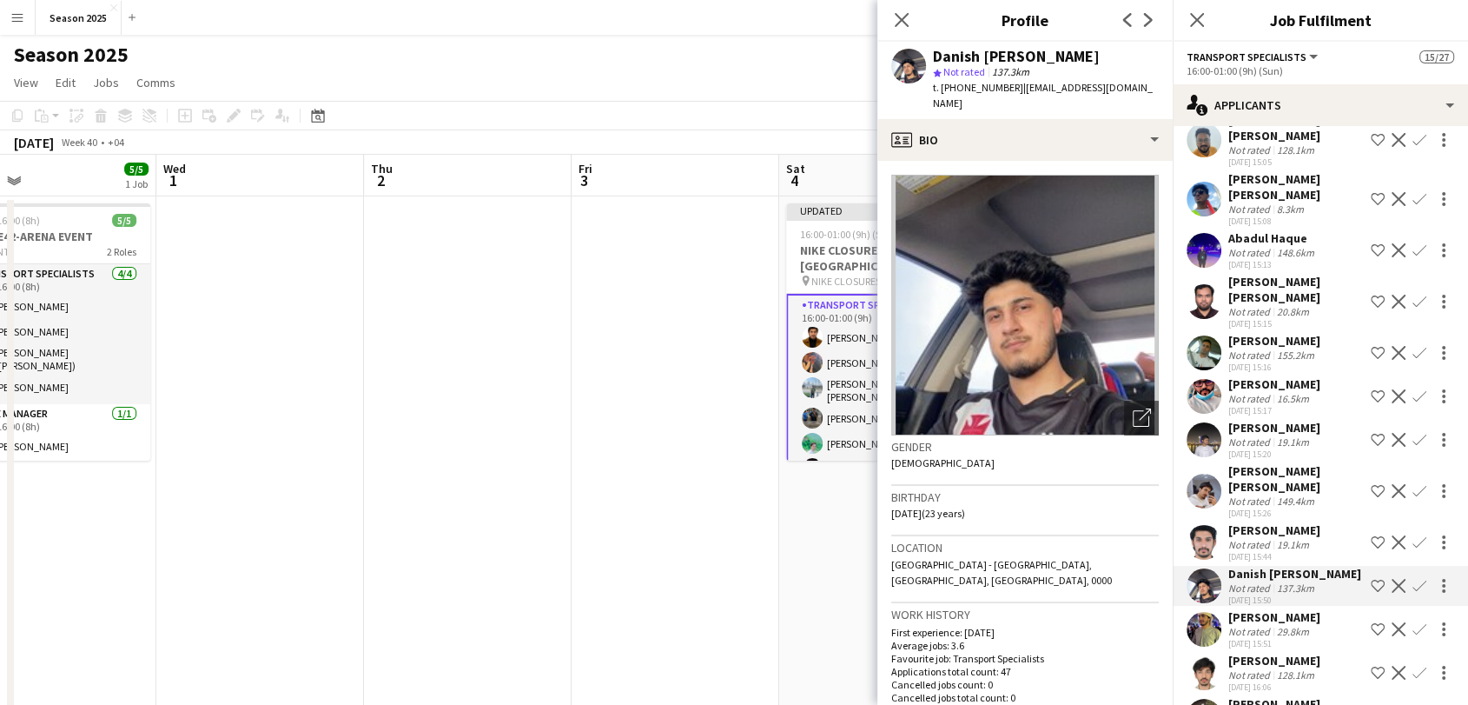
click at [1208, 525] on app-user-avatar at bounding box center [1204, 542] width 35 height 35
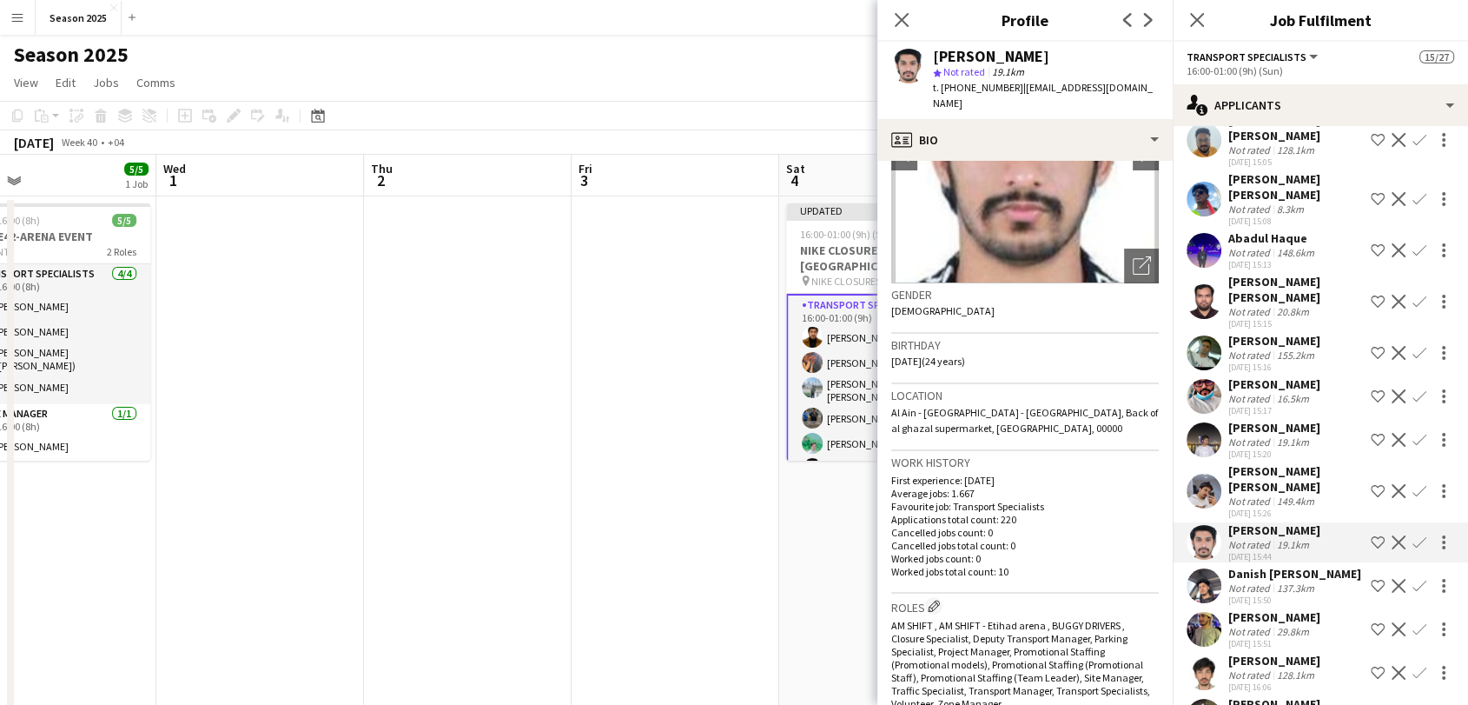
scroll to position [0, 0]
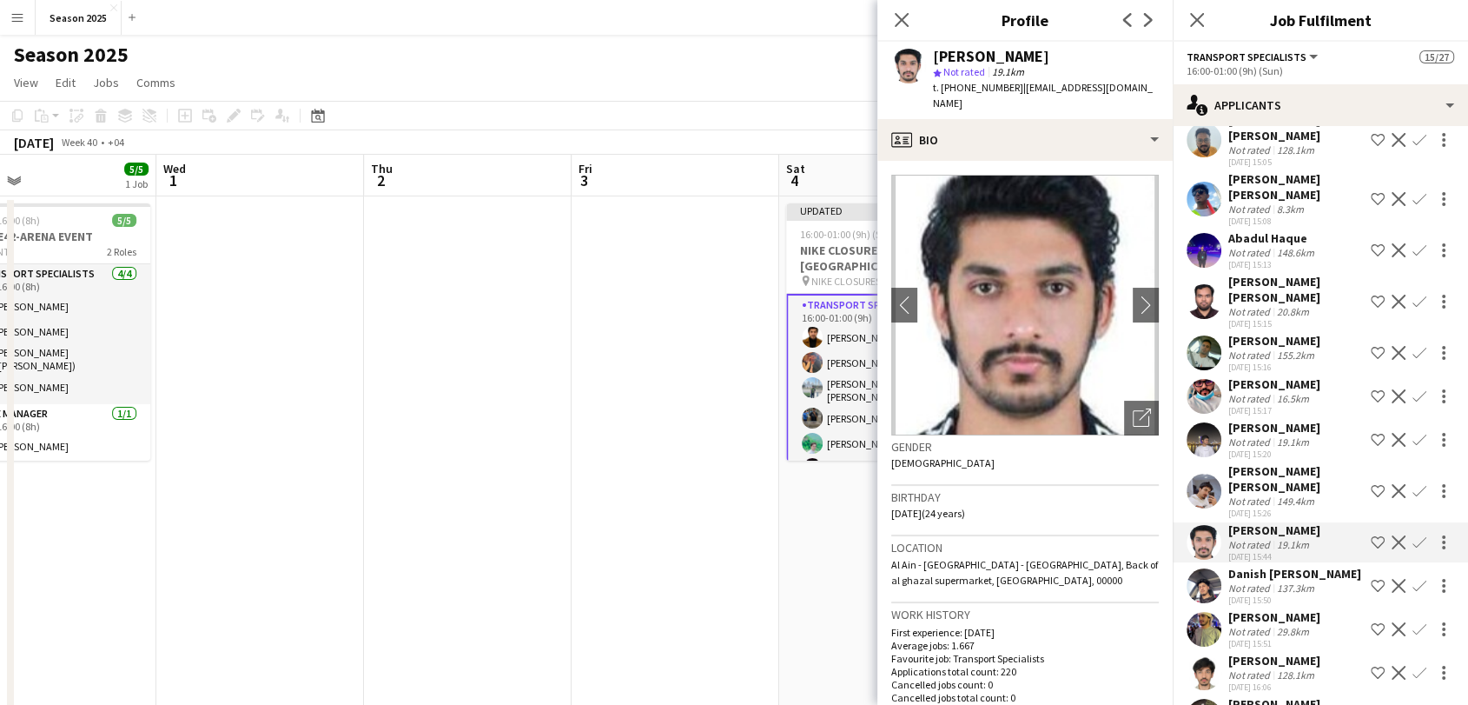
click at [1209, 473] on app-user-avatar at bounding box center [1204, 490] width 35 height 35
